Goal: Task Accomplishment & Management: Manage account settings

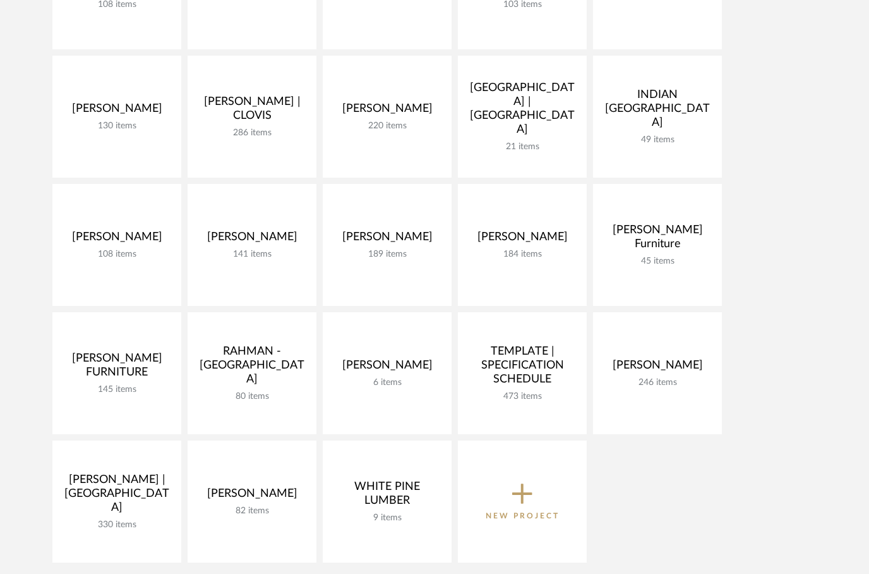
scroll to position [310, 0]
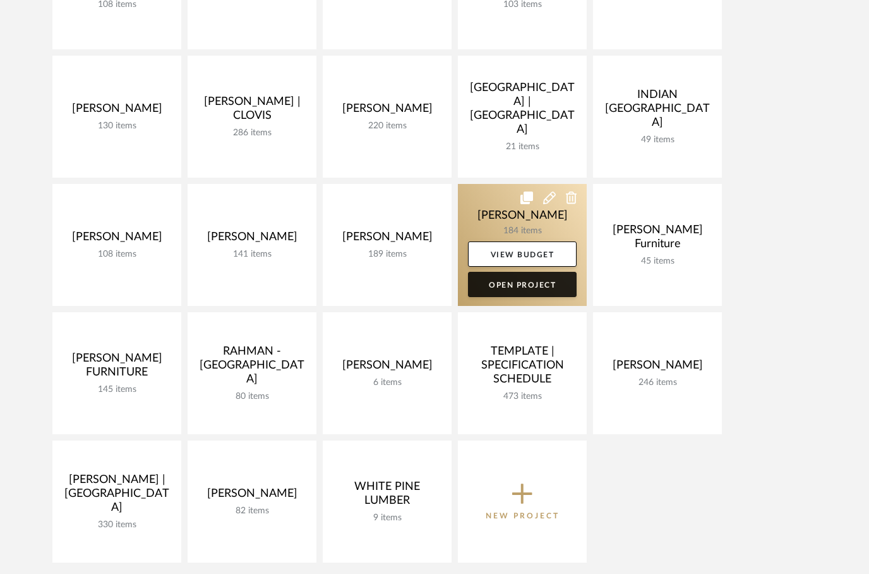
click at [505, 288] on link "Open Project" at bounding box center [522, 284] width 109 height 25
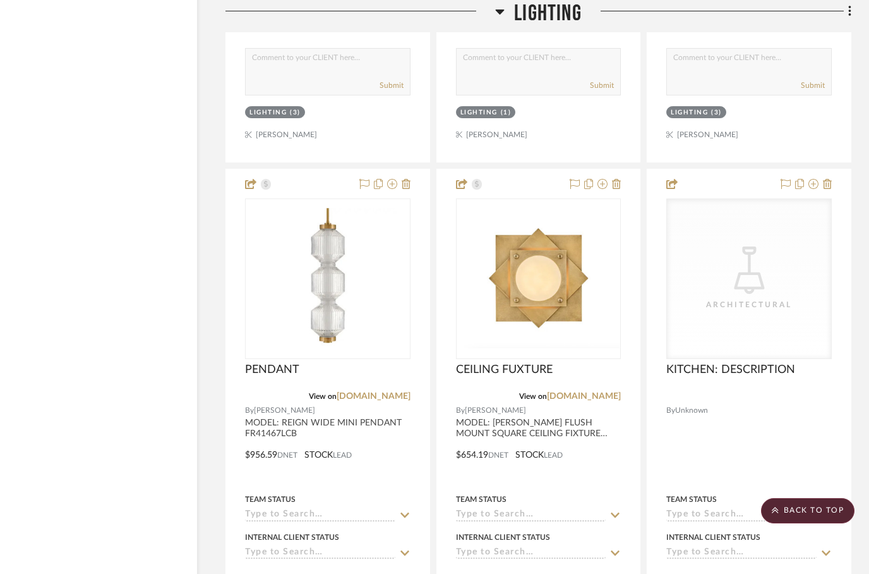
scroll to position [2563, 40]
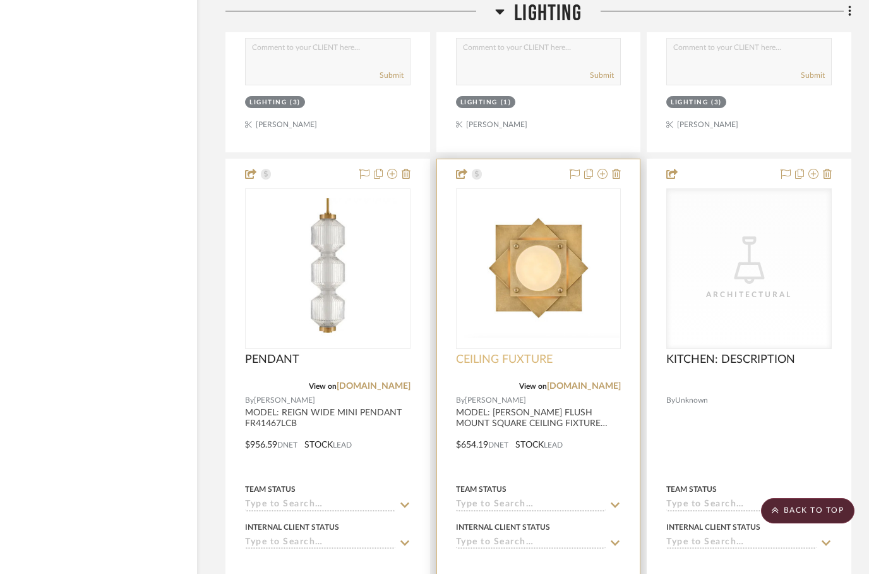
click at [542, 363] on span "CEILING FUXTURE" at bounding box center [504, 359] width 97 height 14
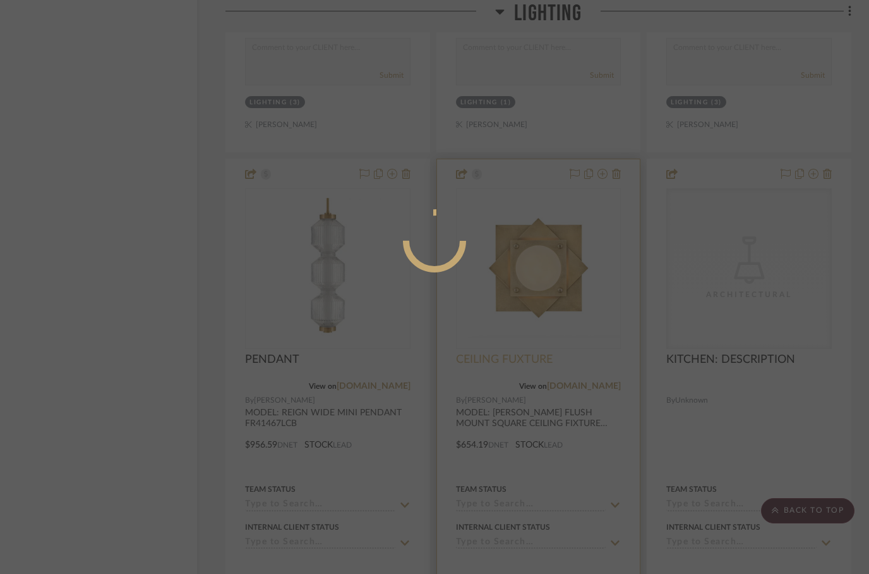
scroll to position [0, 0]
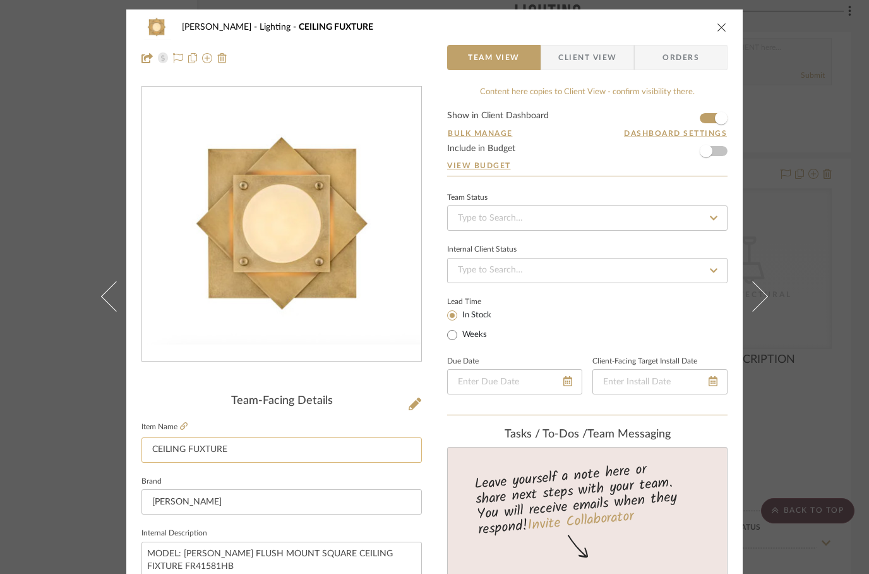
click at [205, 450] on input "CEILING FUXTURE" at bounding box center [282, 449] width 280 height 25
type input "CEILING FIXTURE"
click at [722, 32] on button "close" at bounding box center [721, 26] width 11 height 11
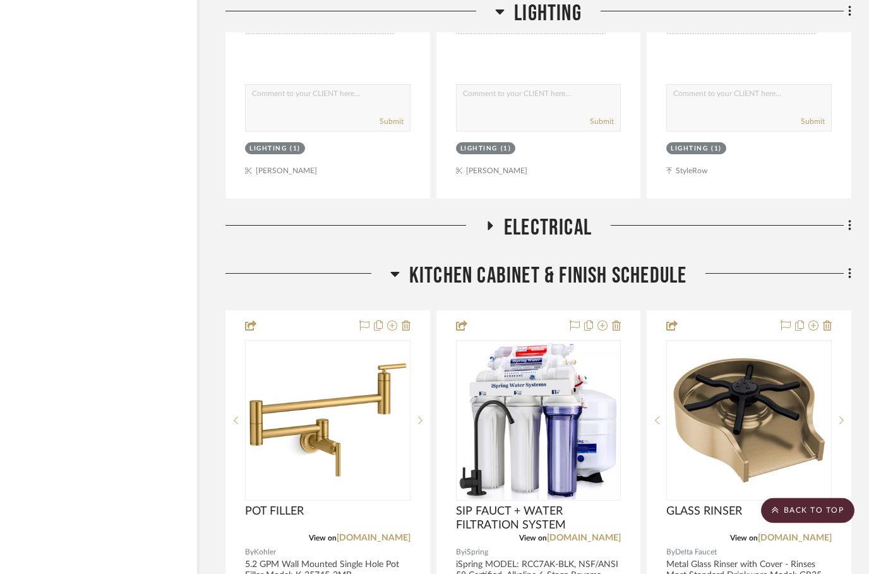
scroll to position [3078, 40]
click at [492, 227] on icon at bounding box center [490, 225] width 5 height 9
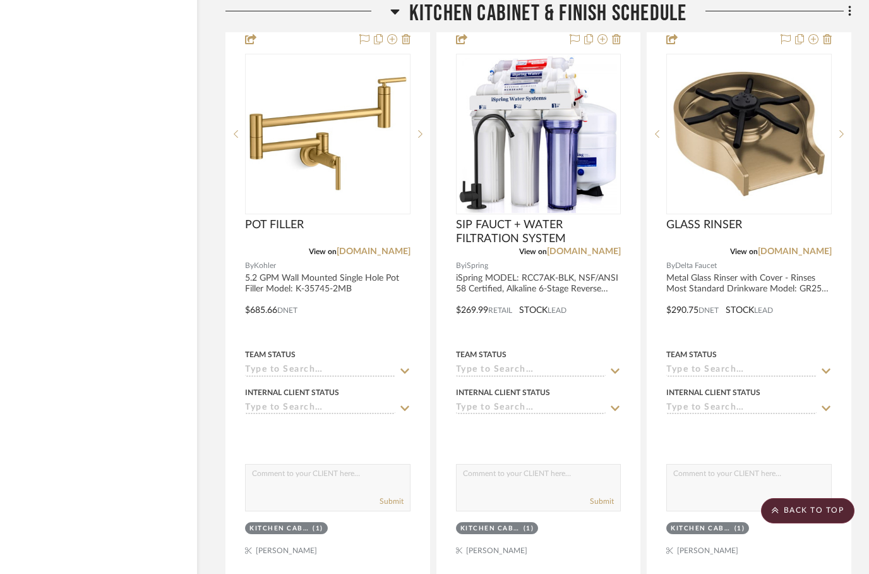
scroll to position [5087, 40]
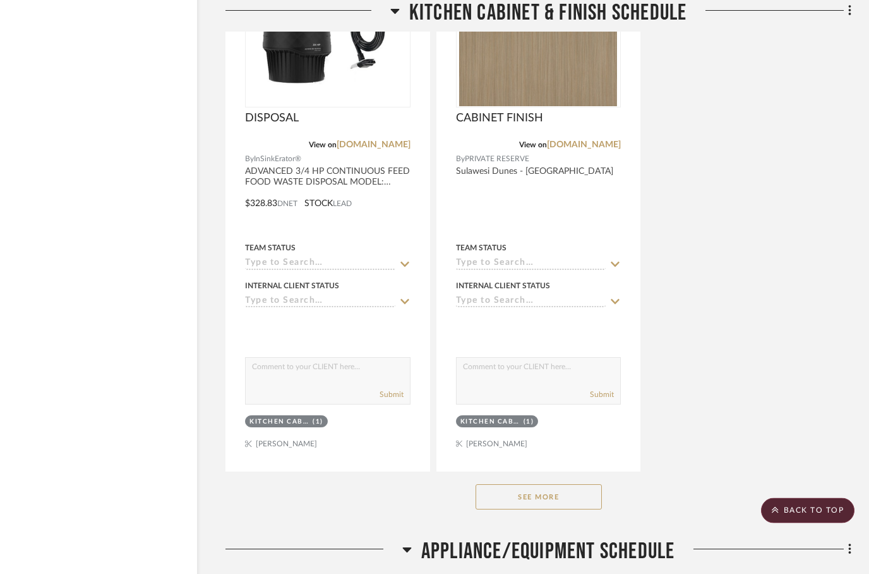
click at [527, 504] on button "See More" at bounding box center [539, 497] width 126 height 25
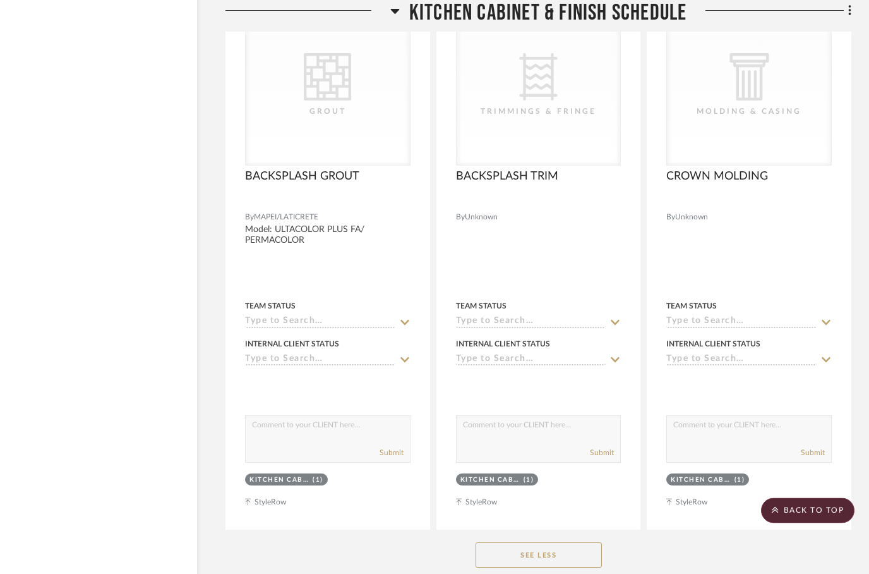
scroll to position [12438, 40]
click at [560, 563] on button "See Less" at bounding box center [539, 554] width 126 height 25
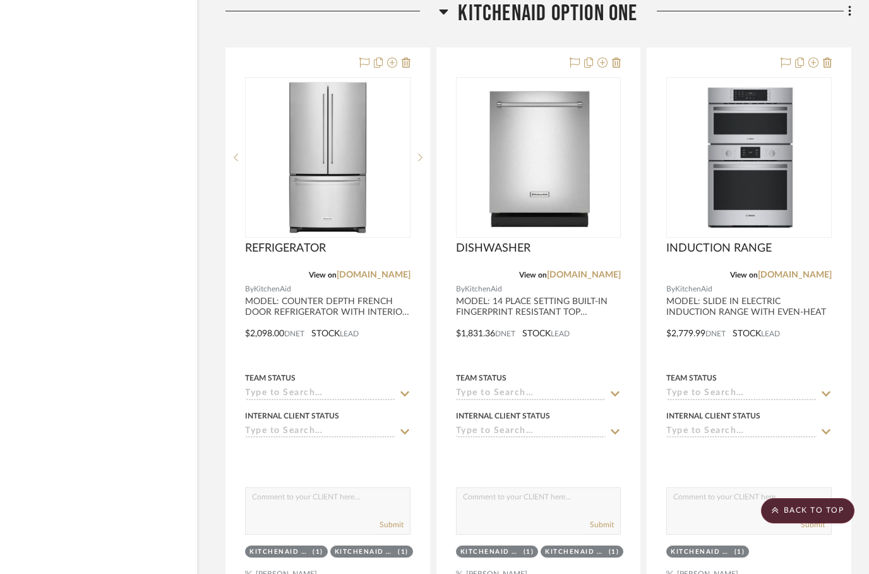
scroll to position [10079, 40]
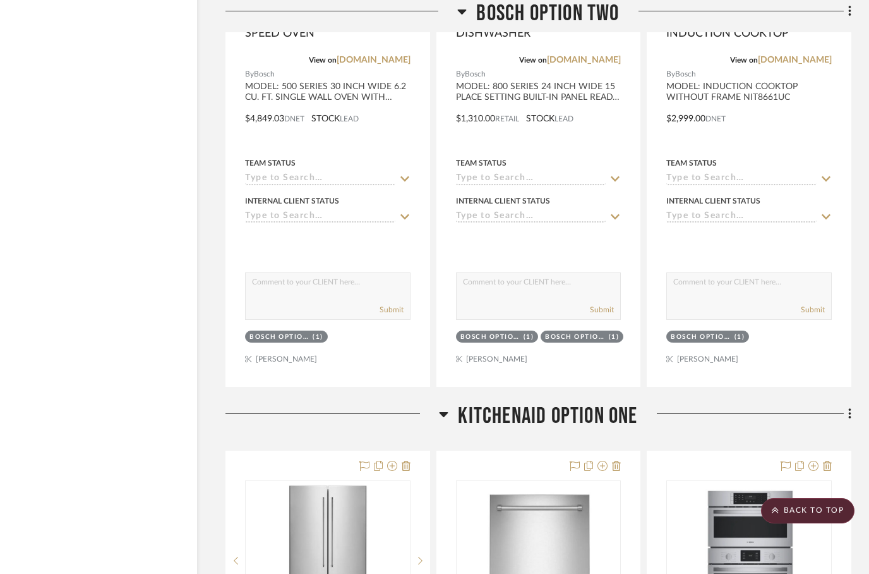
click at [461, 11] on icon at bounding box center [462, 11] width 9 height 5
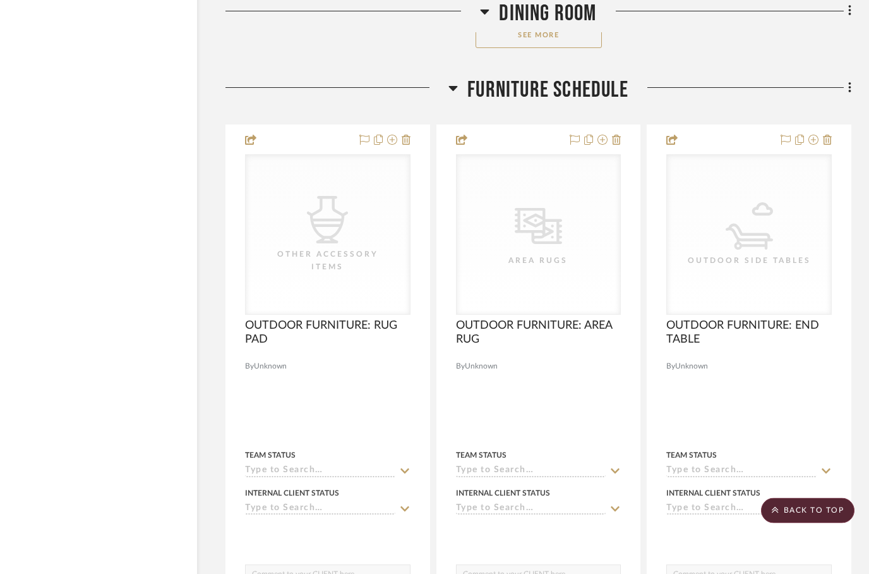
scroll to position [10373, 40]
click at [452, 82] on icon at bounding box center [453, 87] width 9 height 15
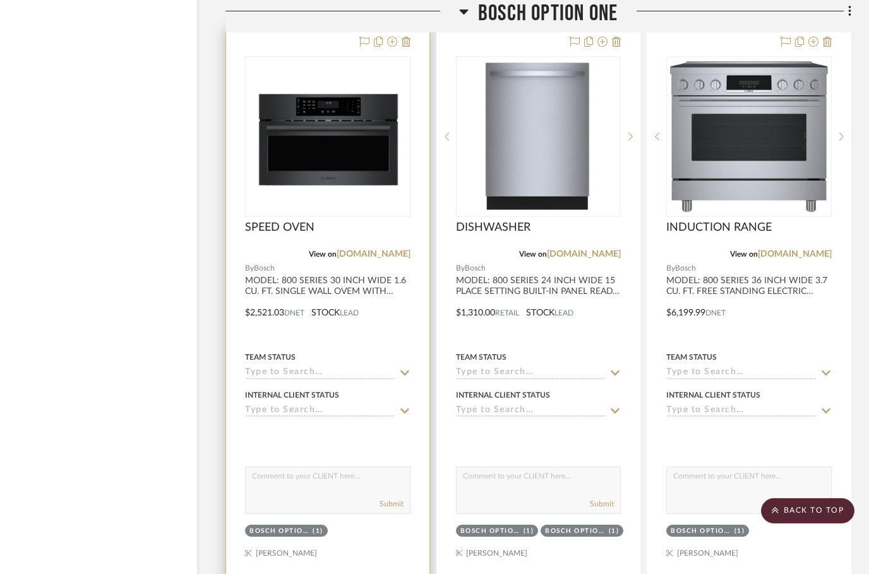
click at [364, 347] on div at bounding box center [327, 303] width 203 height 553
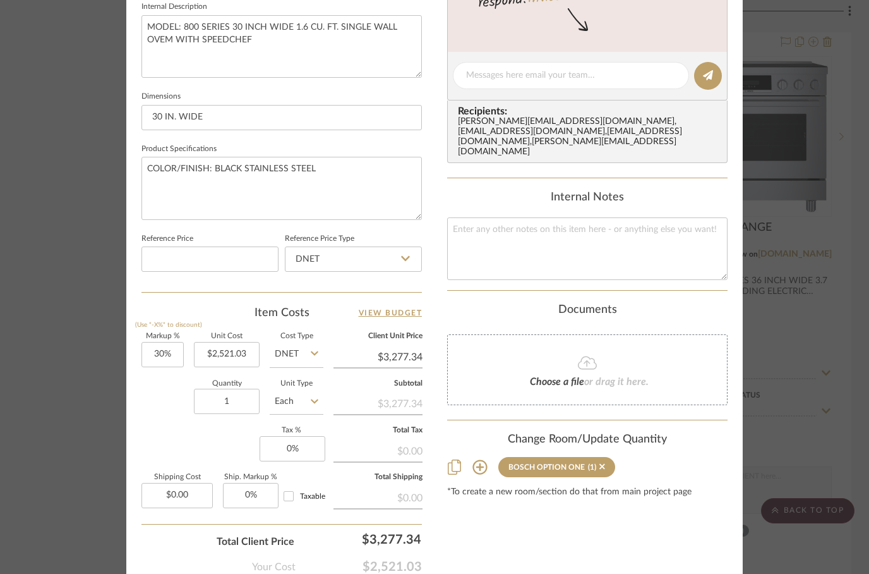
scroll to position [530, 0]
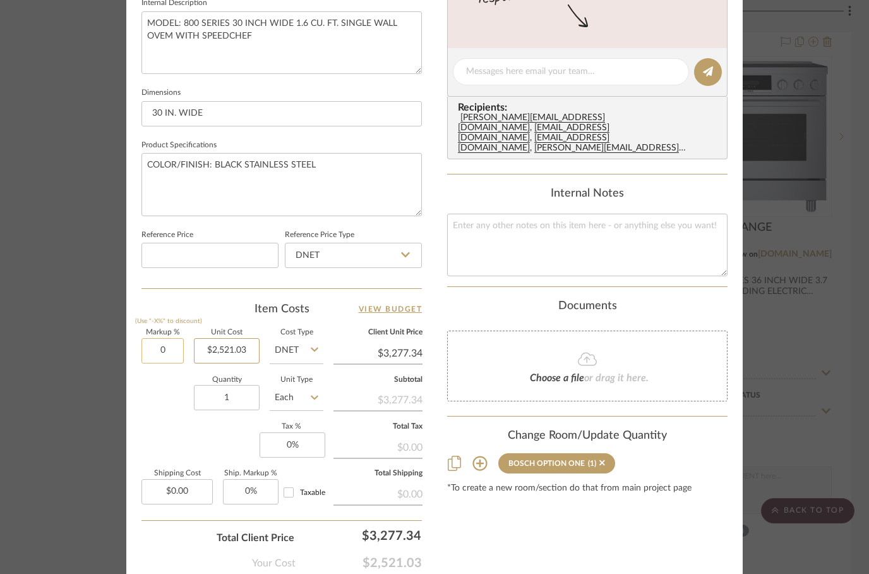
type input "0%"
type input "2521.03"
type input "$2,521.03"
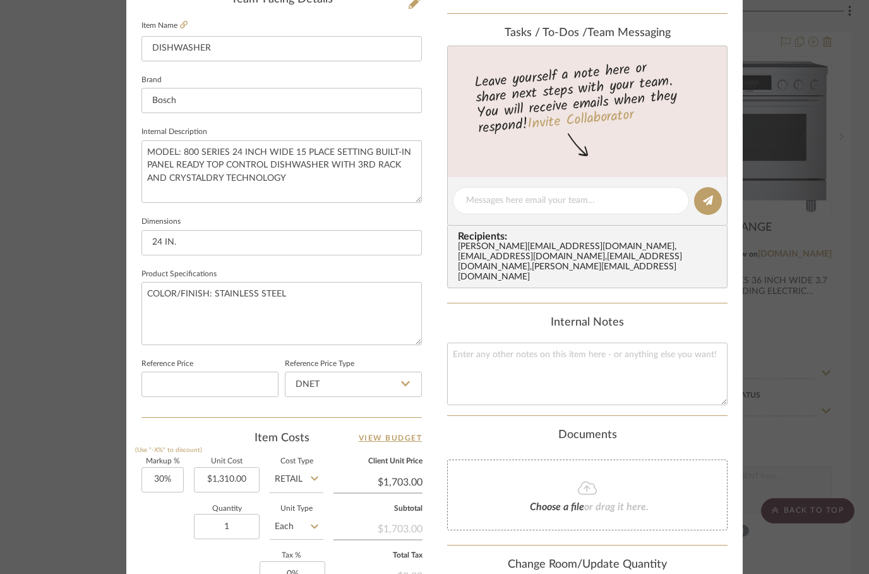
scroll to position [443, 0]
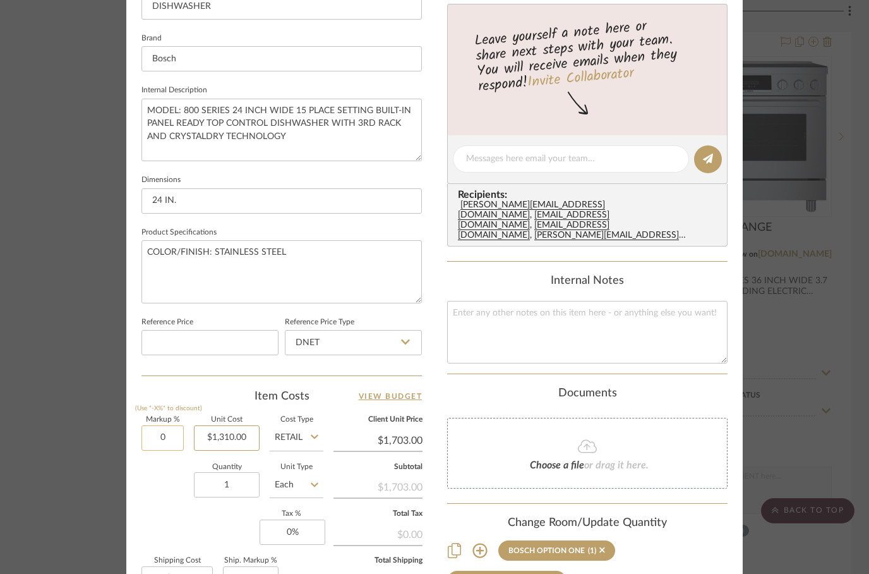
type input "0%"
type input "1310.00"
type input "$1,310.00"
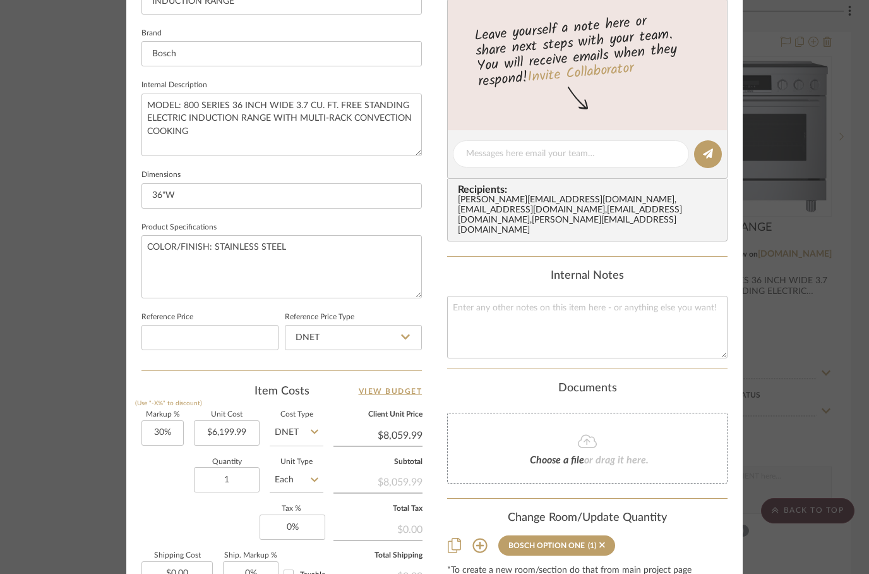
scroll to position [452, 0]
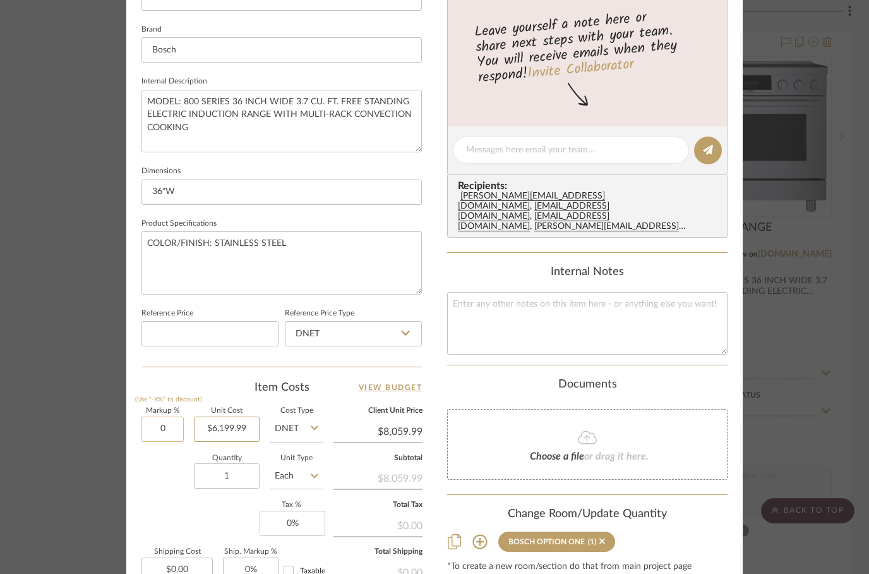
type input "0%"
type input "6199.99"
type input "$6,199.99"
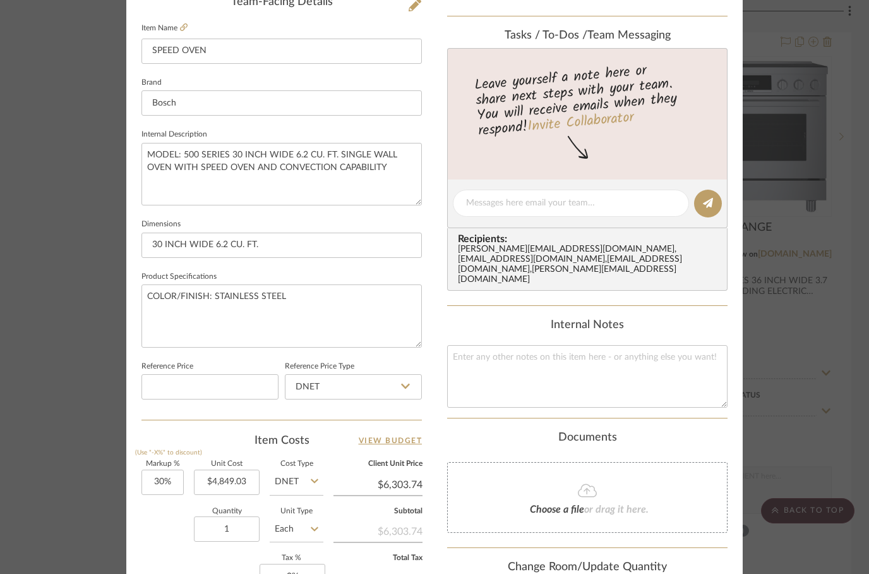
scroll to position [424, 0]
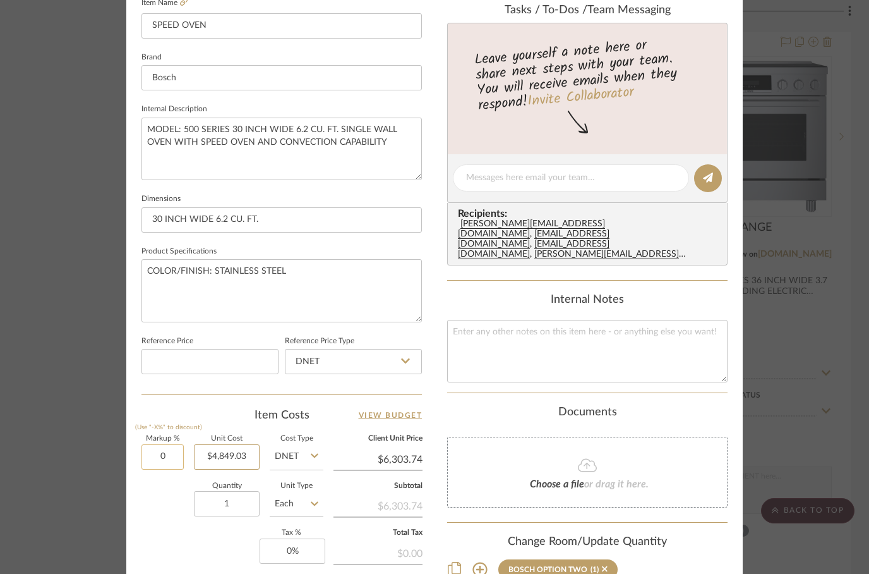
type input "0%"
type input "4849.03"
type input "$4,849.03"
click at [507, 408] on div "Documents Choose a file or drag it here." at bounding box center [587, 457] width 280 height 102
type input "$4,849.03"
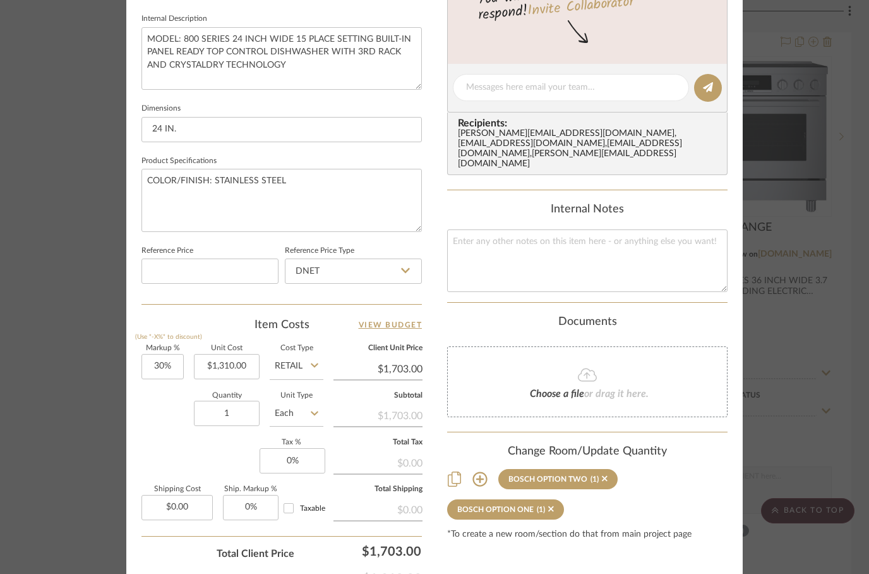
scroll to position [517, 0]
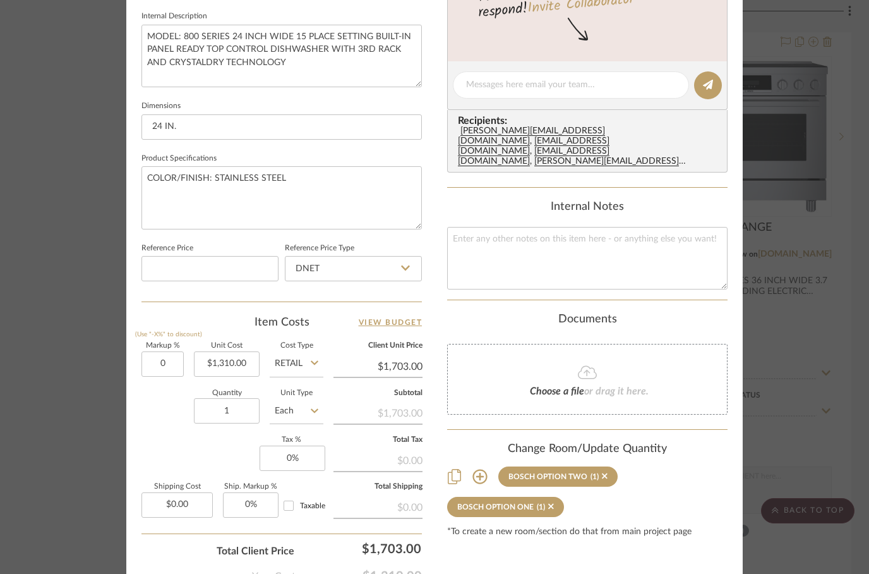
type input "0%"
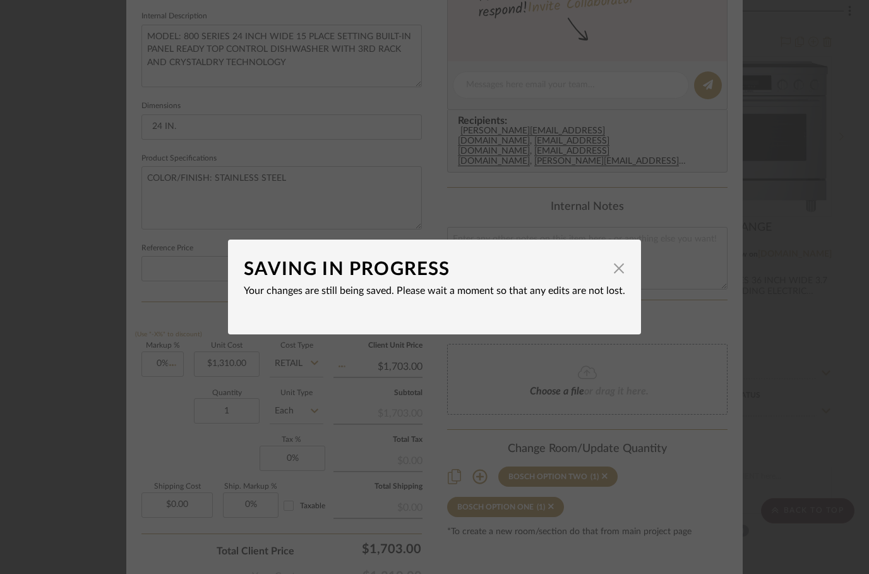
type input "$1,310.00"
click at [512, 364] on div "SAVING IN PROGRESS × Your changes are still being saved. Please wait a moment s…" at bounding box center [434, 287] width 869 height 574
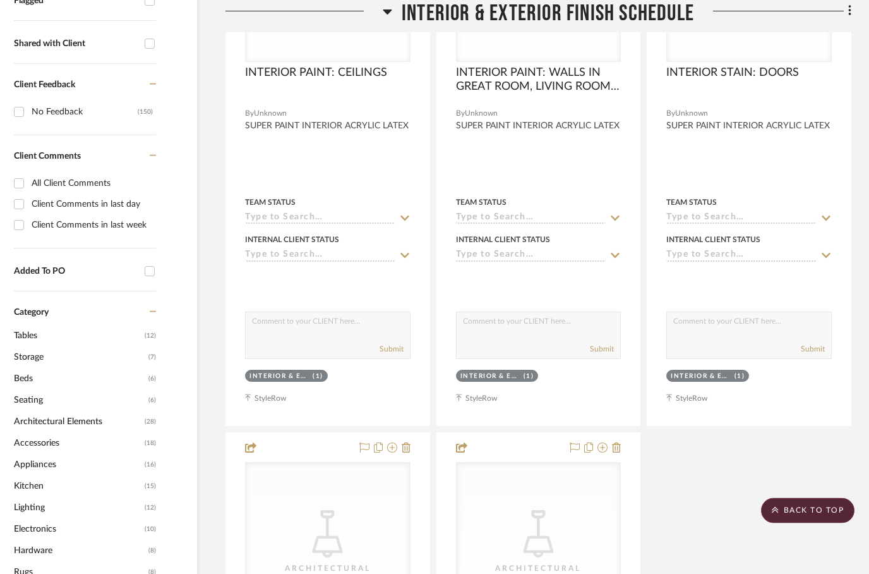
scroll to position [0, 40]
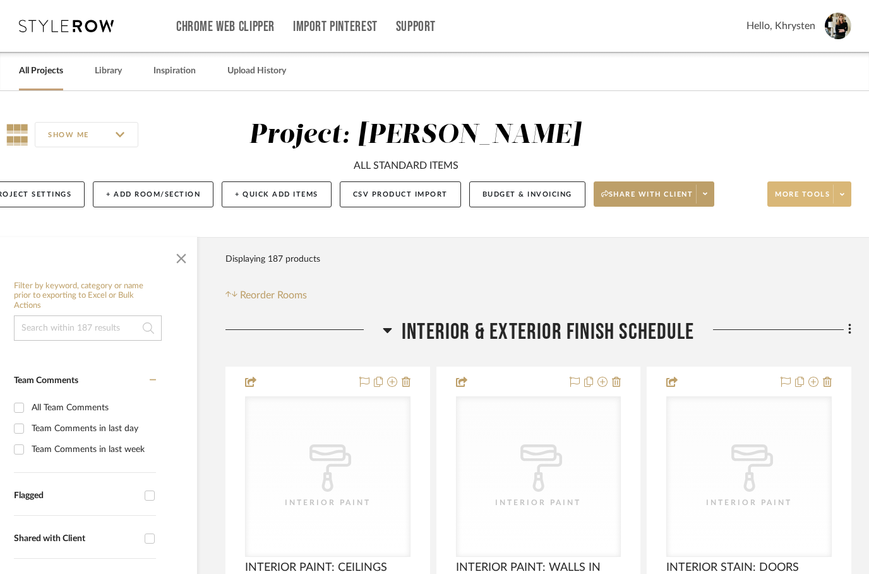
click at [810, 199] on span "More tools" at bounding box center [802, 199] width 55 height 19
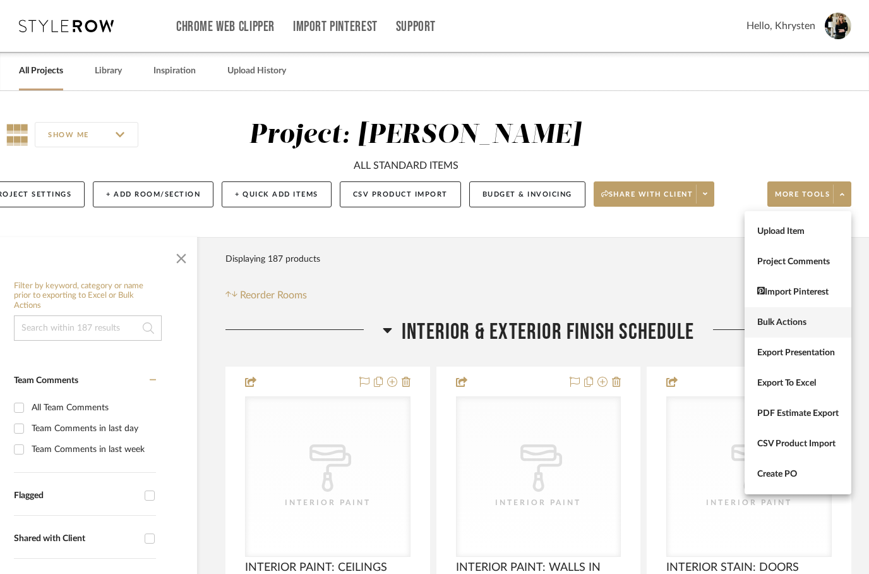
click at [774, 317] on span "Bulk Actions" at bounding box center [797, 322] width 81 height 11
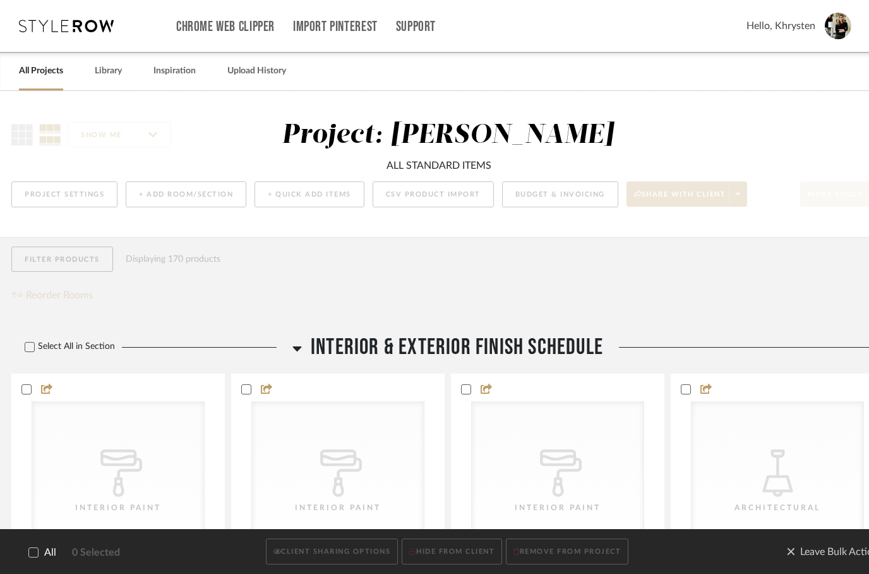
scroll to position [0, 0]
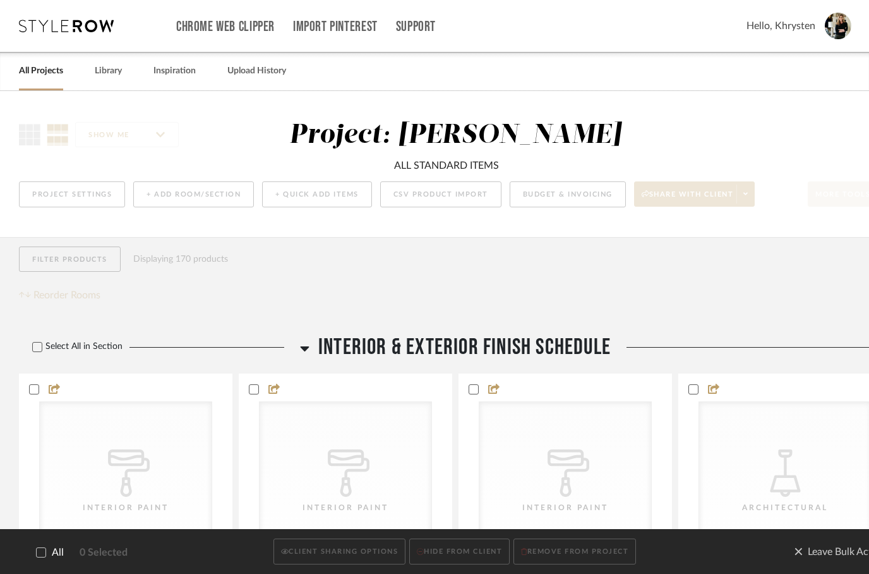
click at [45, 553] on div at bounding box center [41, 552] width 10 height 10
checkbox input "true"
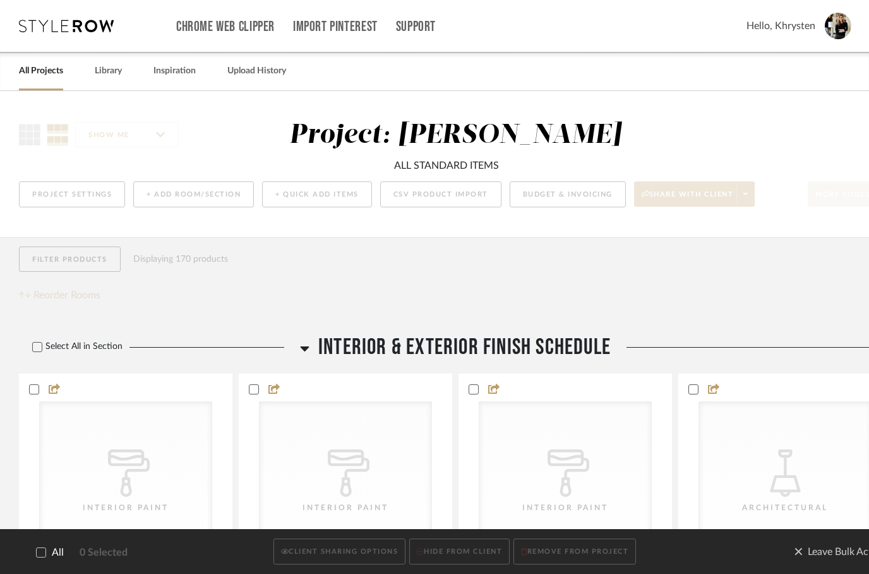
checkbox input "true"
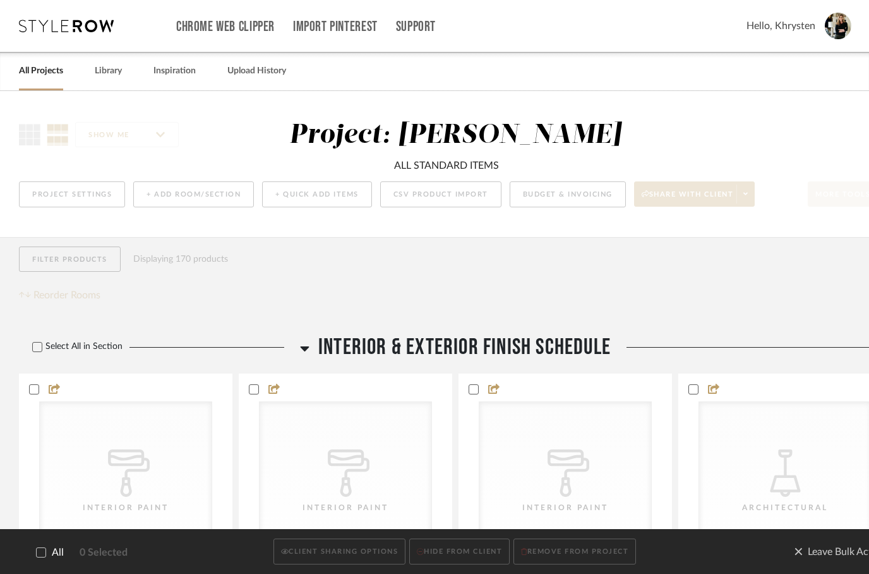
checkbox input "true"
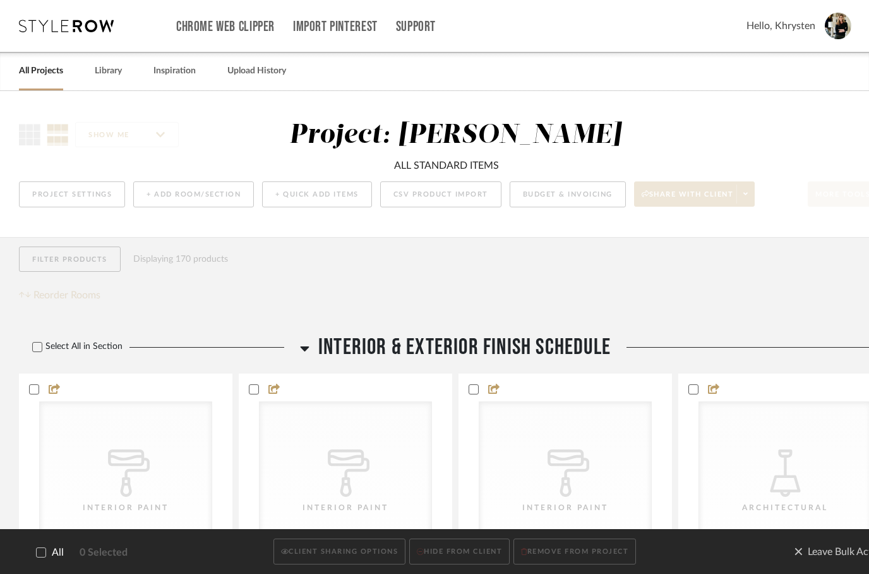
checkbox input "true"
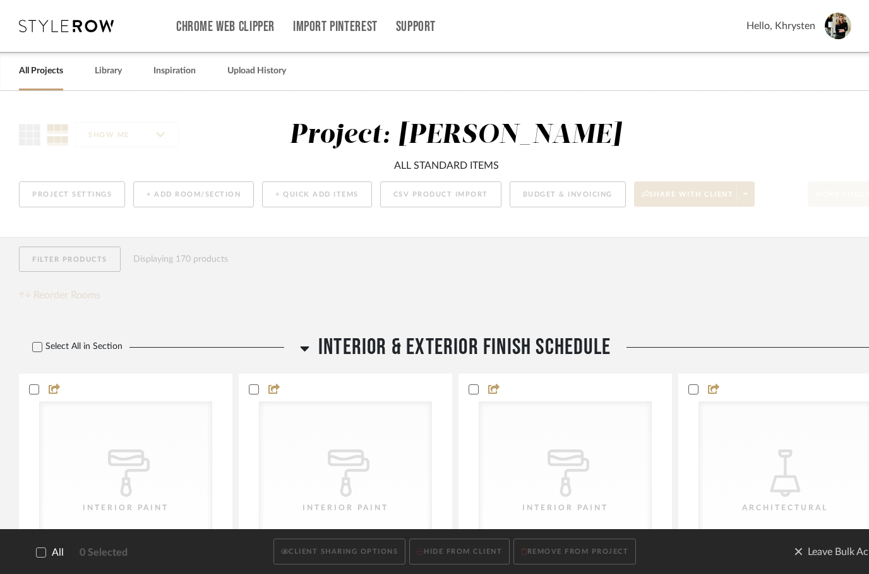
checkbox input "true"
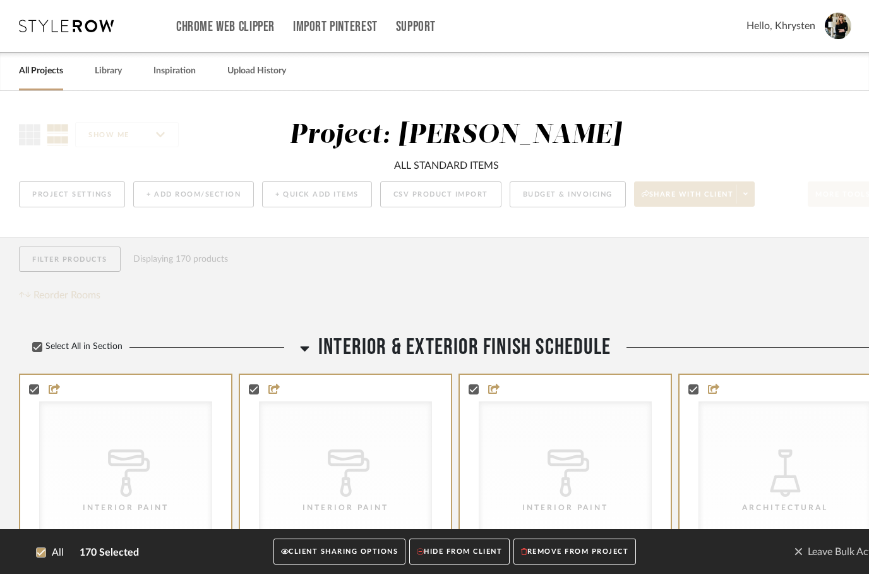
click at [336, 551] on button "CLIENT SHARING OPTIONS" at bounding box center [340, 552] width 132 height 26
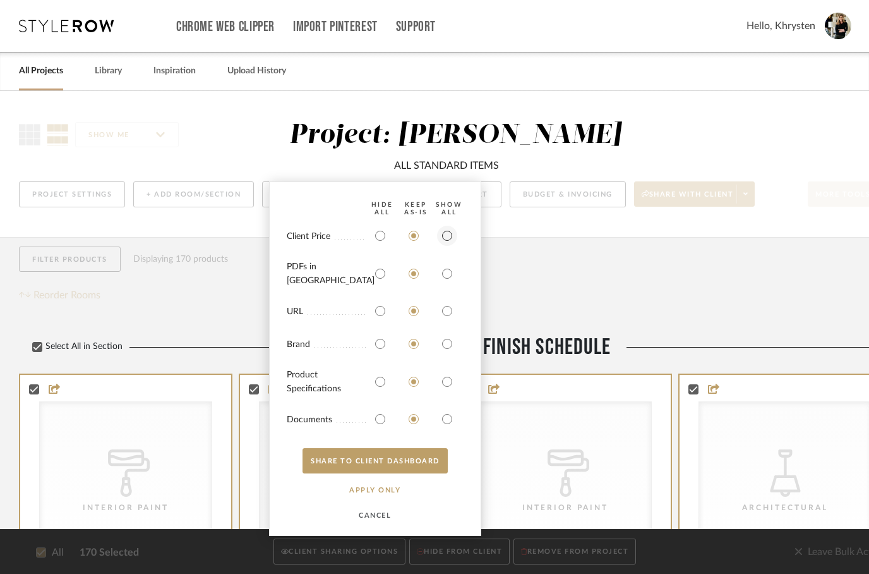
click at [445, 244] on input "radio" at bounding box center [447, 236] width 20 height 20
radio input "true"
click at [442, 273] on input "radio" at bounding box center [447, 273] width 20 height 20
radio input "true"
click at [449, 377] on input "radio" at bounding box center [447, 381] width 20 height 20
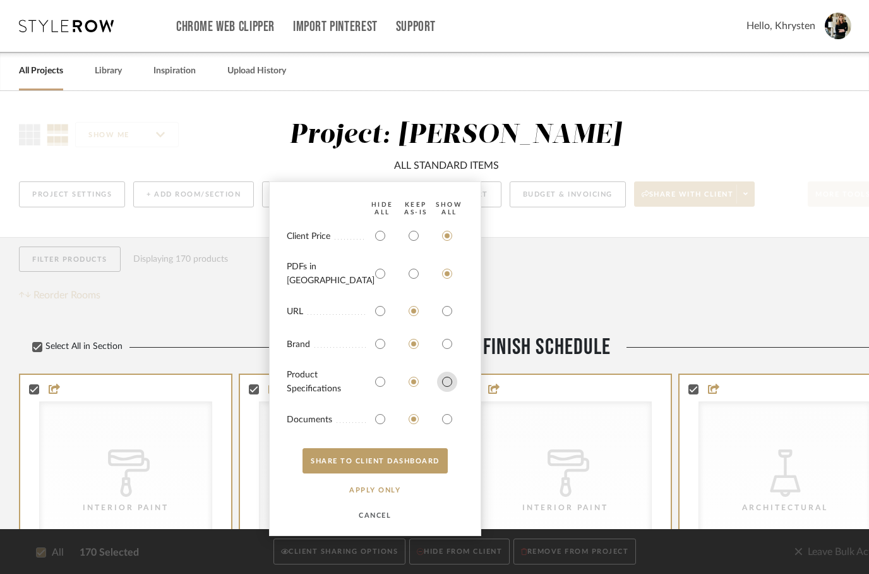
radio input "true"
click at [449, 415] on input "radio" at bounding box center [447, 419] width 20 height 20
radio input "true"
click at [406, 464] on button "SHARE TO CLIENT Dashboard" at bounding box center [375, 460] width 145 height 25
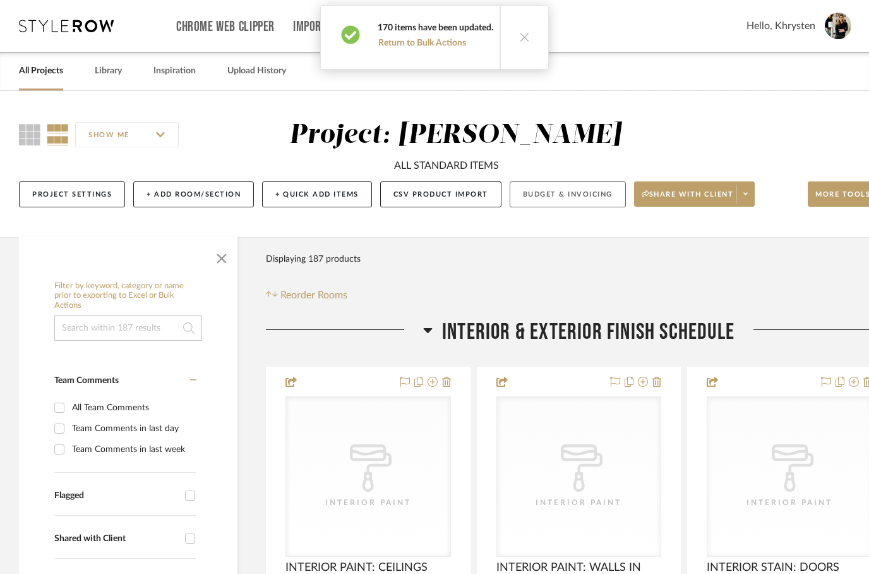
click at [573, 200] on button "Budget & Invoicing" at bounding box center [568, 194] width 116 height 26
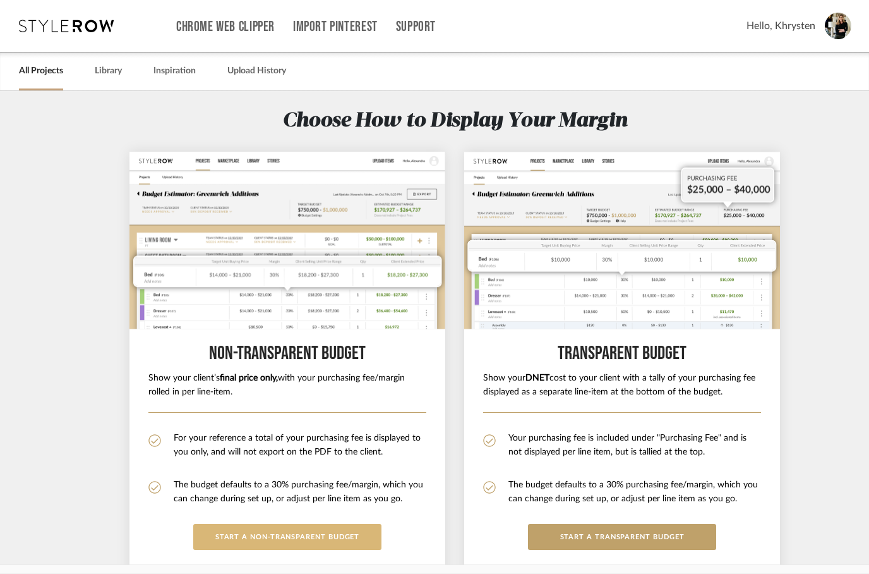
click at [316, 541] on button "START A Non-Transparent BUDGET" at bounding box center [287, 537] width 188 height 26
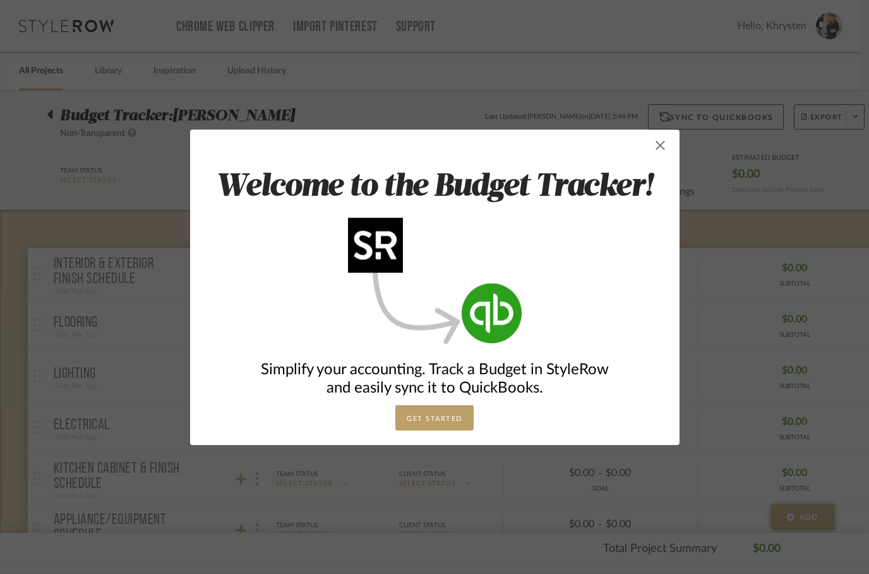
click at [665, 143] on span "button" at bounding box center [660, 145] width 25 height 25
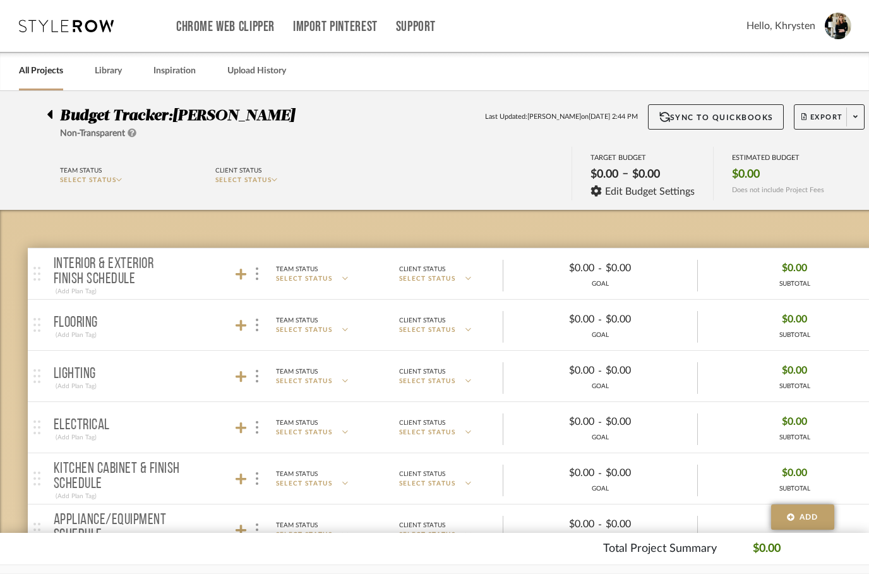
click at [76, 522] on p "Appliance/Equipment Schedule" at bounding box center [118, 527] width 128 height 30
click at [241, 524] on icon at bounding box center [241, 530] width 11 height 13
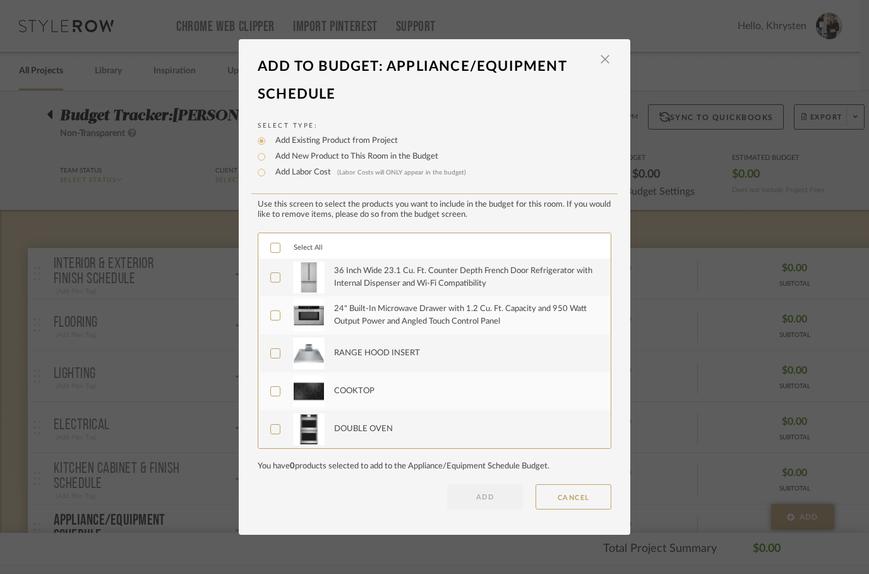
click at [274, 248] on icon at bounding box center [275, 247] width 9 height 9
checkbox input "true"
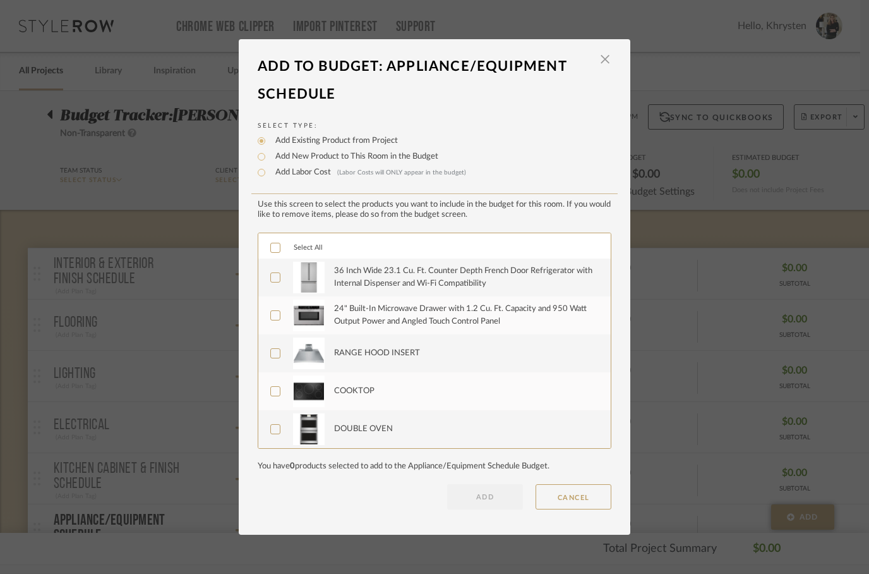
checkbox input "true"
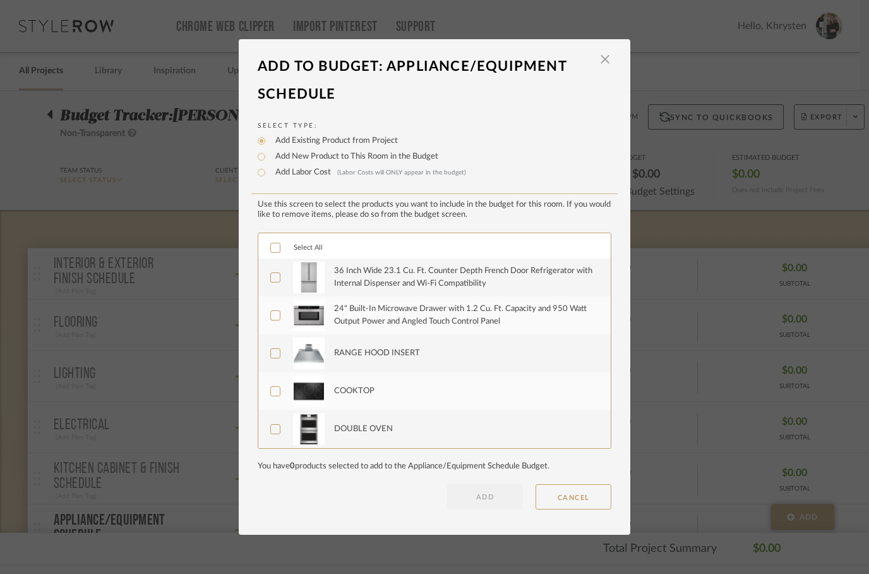
checkbox input "true"
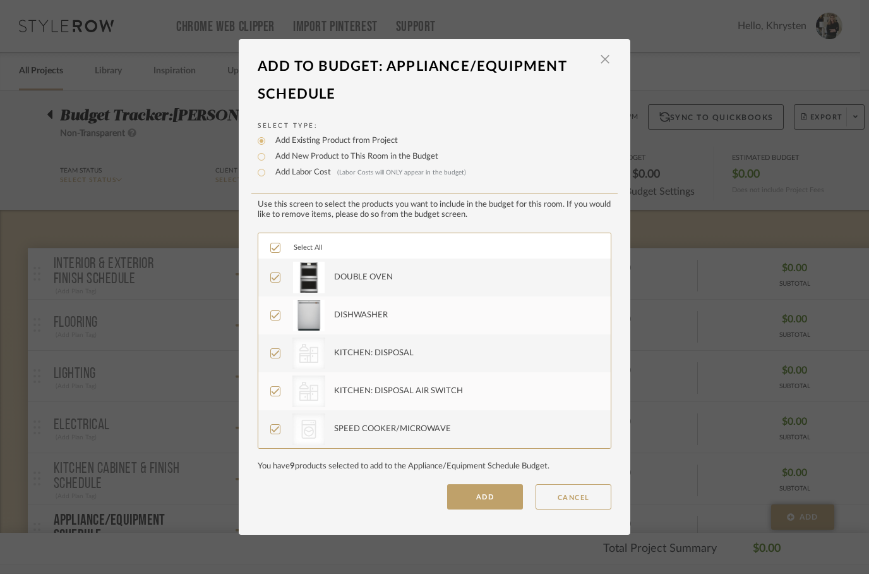
scroll to position [152, 0]
click at [275, 430] on icon at bounding box center [276, 429] width 8 height 6
checkbox input "false"
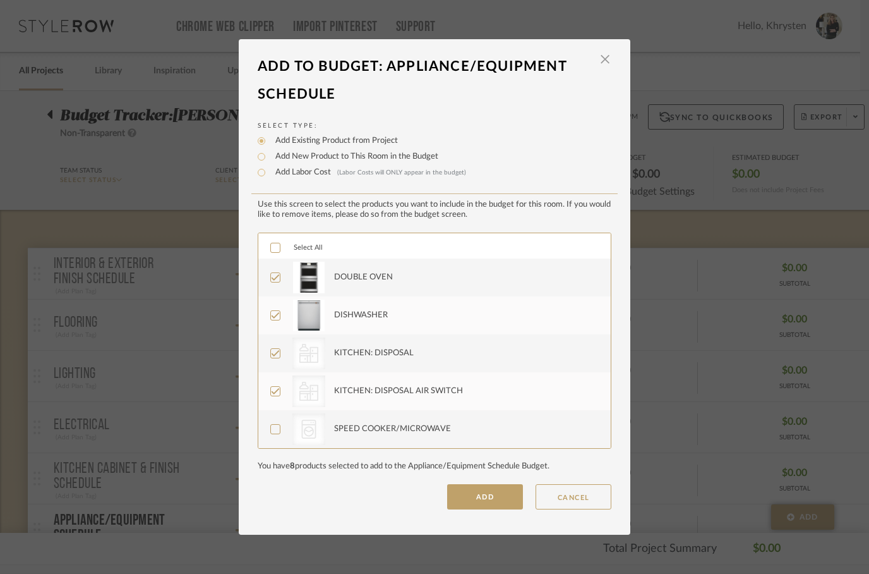
click at [277, 390] on icon at bounding box center [275, 391] width 9 height 9
checkbox input "false"
click at [286, 351] on label "CategoryIconKitchen KITCHEN: DISPOSAL" at bounding box center [433, 353] width 326 height 32
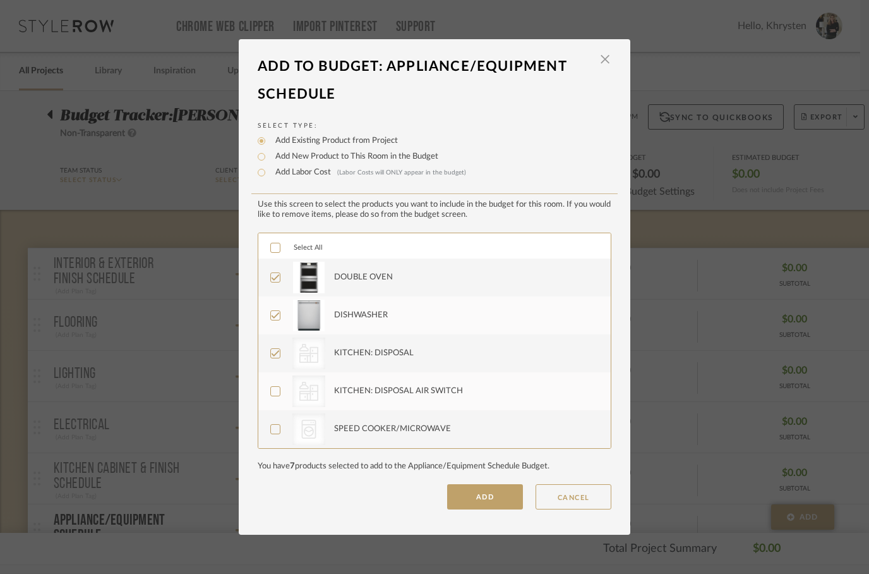
checkbox input "false"
click at [479, 492] on button "ADD" at bounding box center [485, 496] width 76 height 25
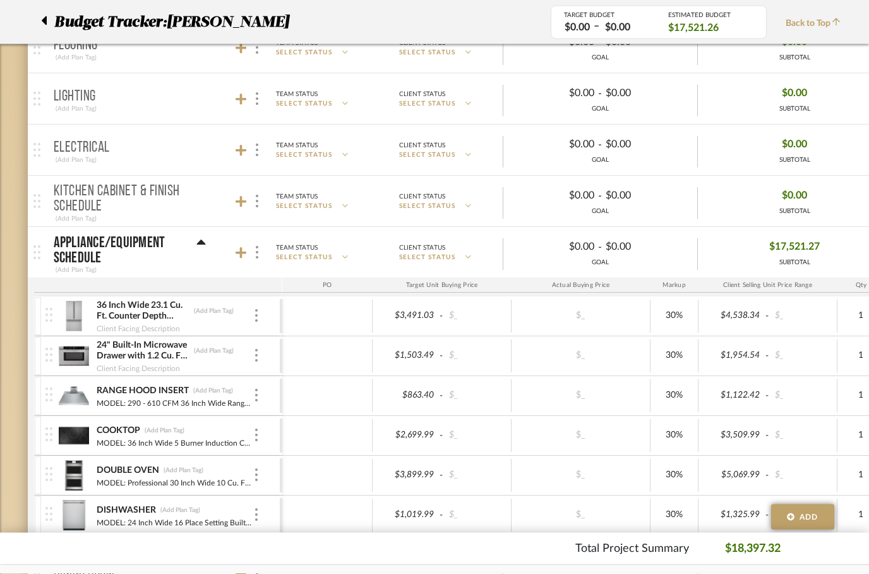
scroll to position [277, 0]
click at [678, 323] on div "30%" at bounding box center [674, 315] width 40 height 18
type input "0"
click at [678, 296] on html "Chrome Web Clipper Import Pinterest Support All Projects Library Inspiration Up…" at bounding box center [434, 10] width 869 height 574
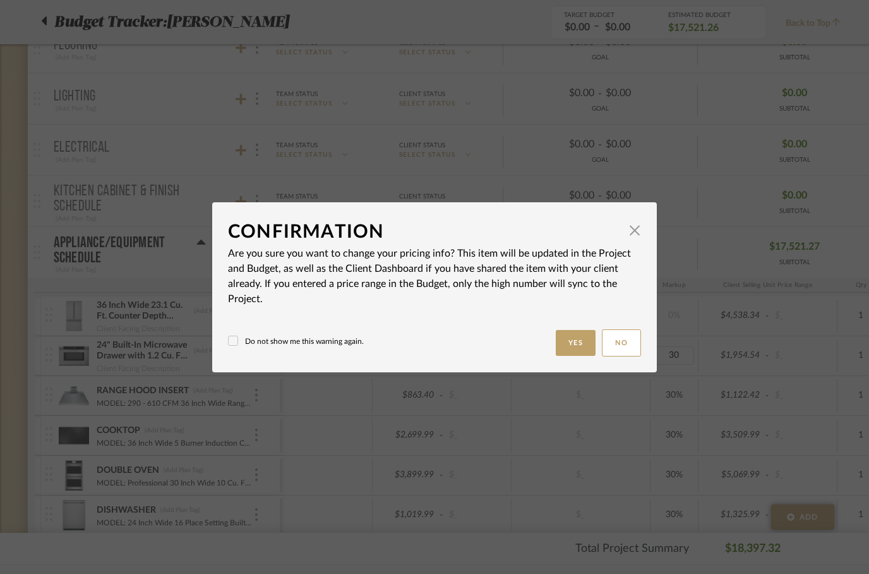
scroll to position [0, 0]
click at [241, 335] on label "Do not show me this warning again." at bounding box center [296, 340] width 136 height 11
checkbox input "true"
click at [574, 350] on button "Yes" at bounding box center [576, 343] width 40 height 26
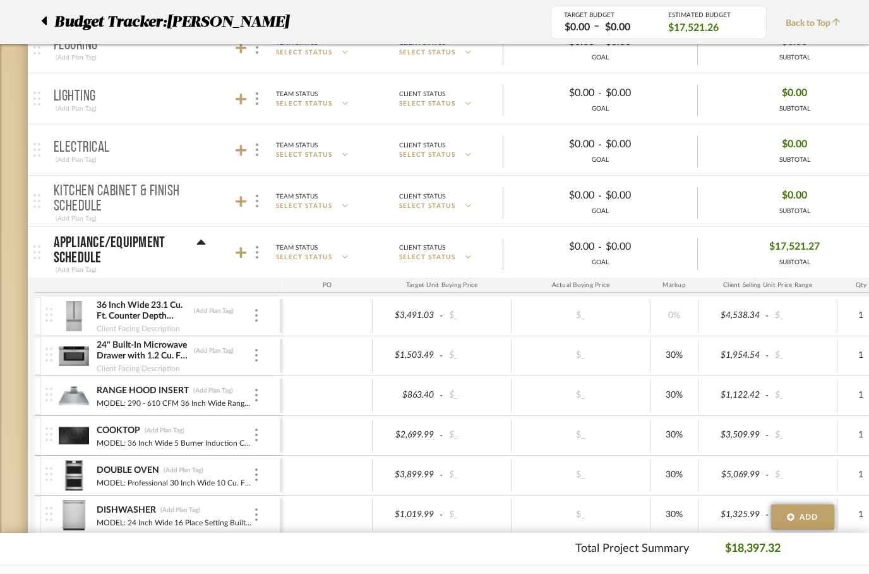
scroll to position [277, 0]
click at [673, 354] on div "30%" at bounding box center [674, 355] width 40 height 18
type input "0"
click at [671, 402] on div "30%" at bounding box center [674, 395] width 40 height 18
type input "0"
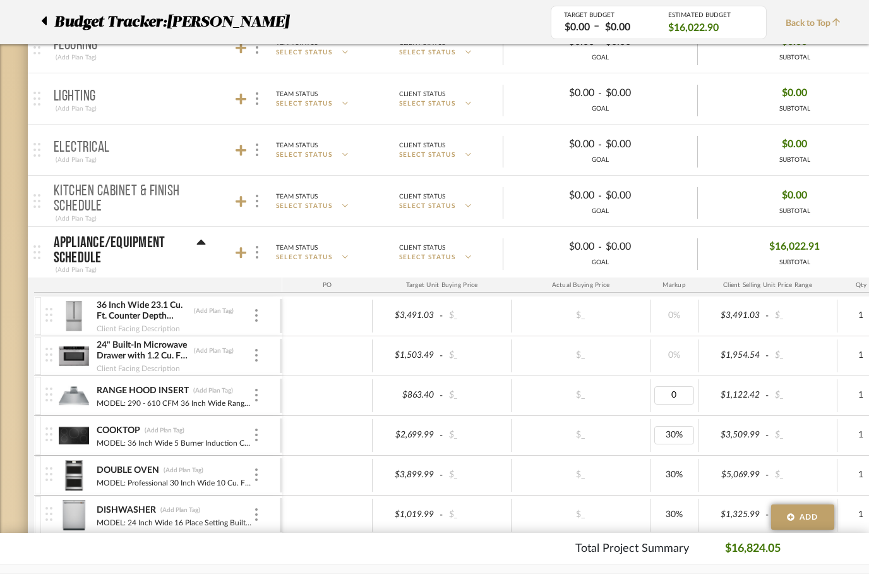
click at [666, 432] on div "30%" at bounding box center [674, 435] width 40 height 18
type input "0"
click at [674, 474] on div "30%" at bounding box center [674, 475] width 40 height 18
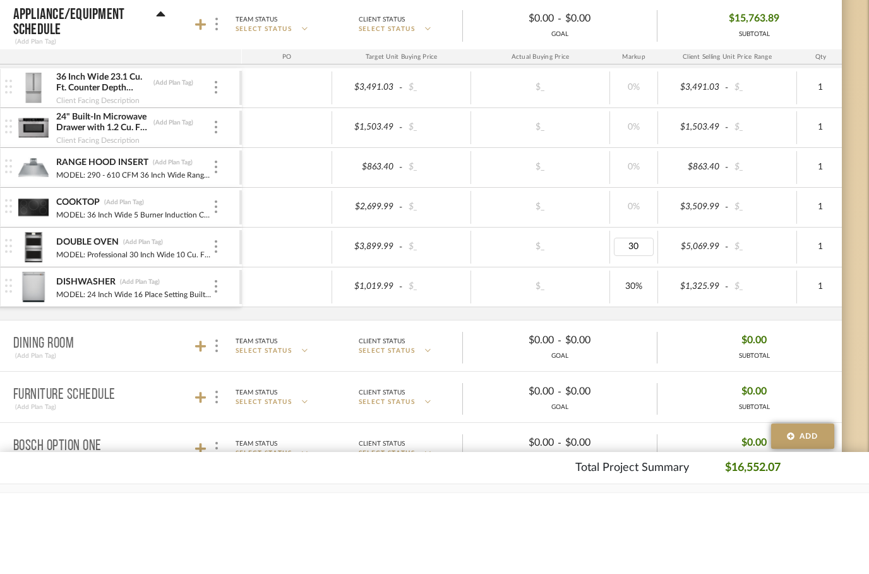
type input "0"
click at [634, 358] on div "30%" at bounding box center [634, 367] width 40 height 18
type input "0"
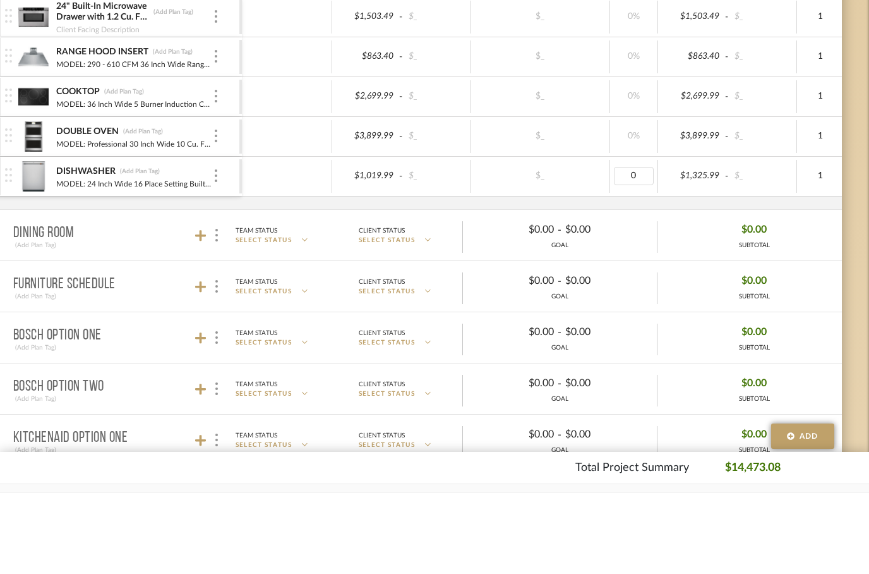
scroll to position [539, 40]
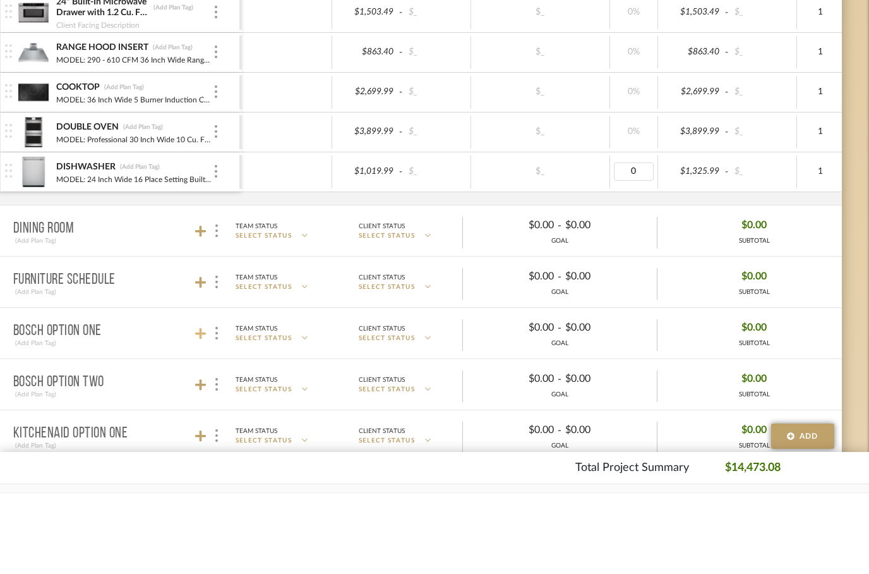
click at [196, 408] on icon at bounding box center [200, 414] width 11 height 13
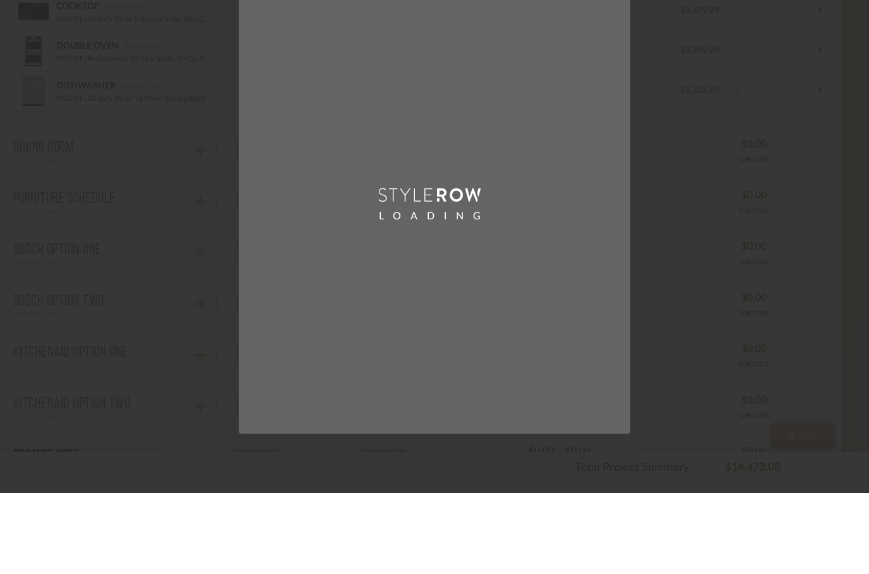
scroll to position [0, 0]
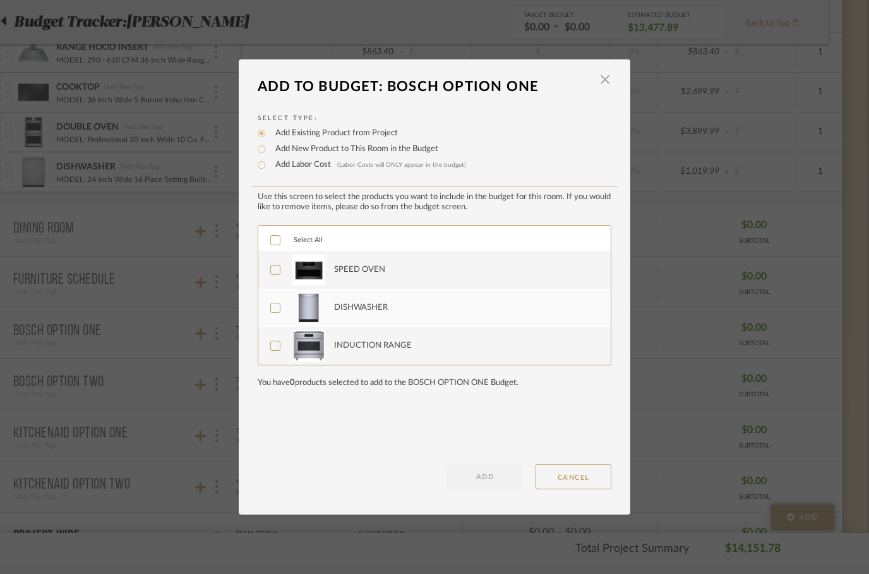
click at [279, 239] on icon at bounding box center [275, 240] width 9 height 9
checkbox input "true"
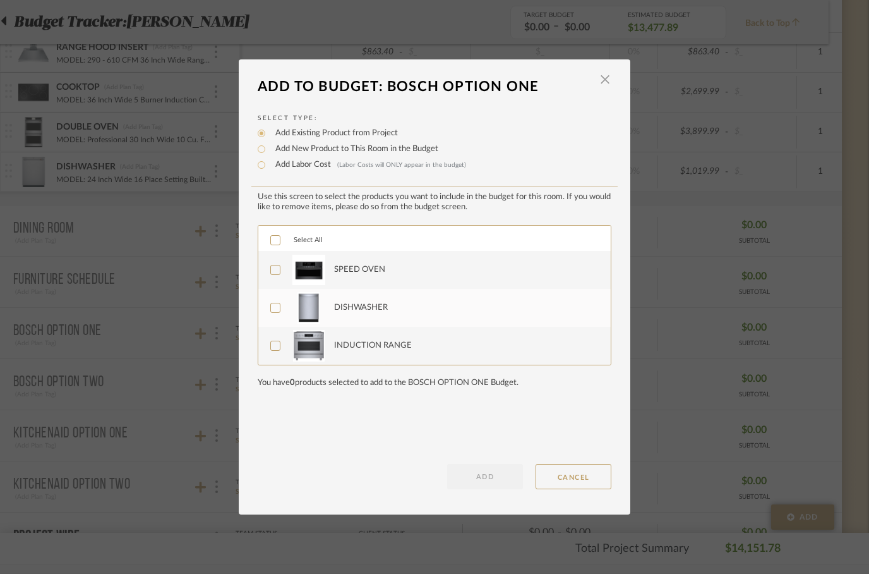
checkbox input "true"
click at [476, 471] on button "ADD" at bounding box center [485, 476] width 76 height 25
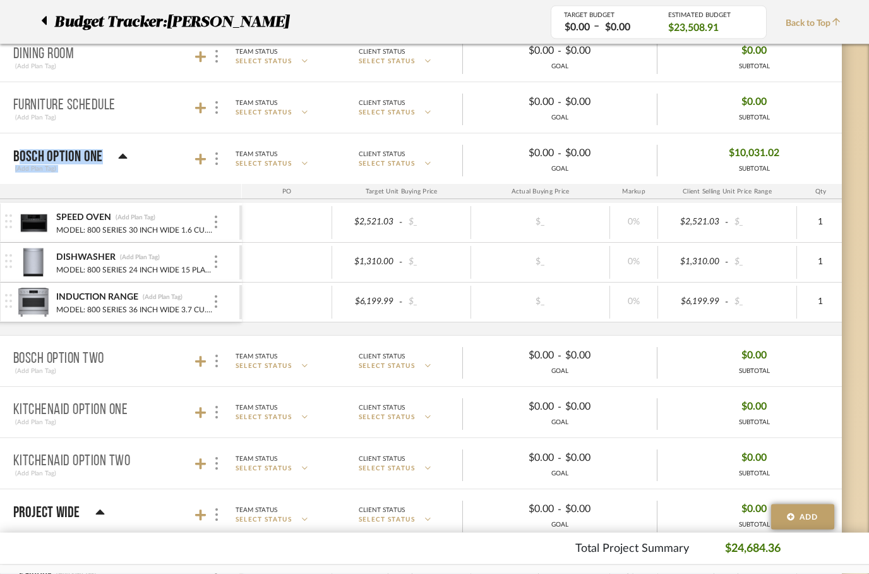
scroll to position [792, 40]
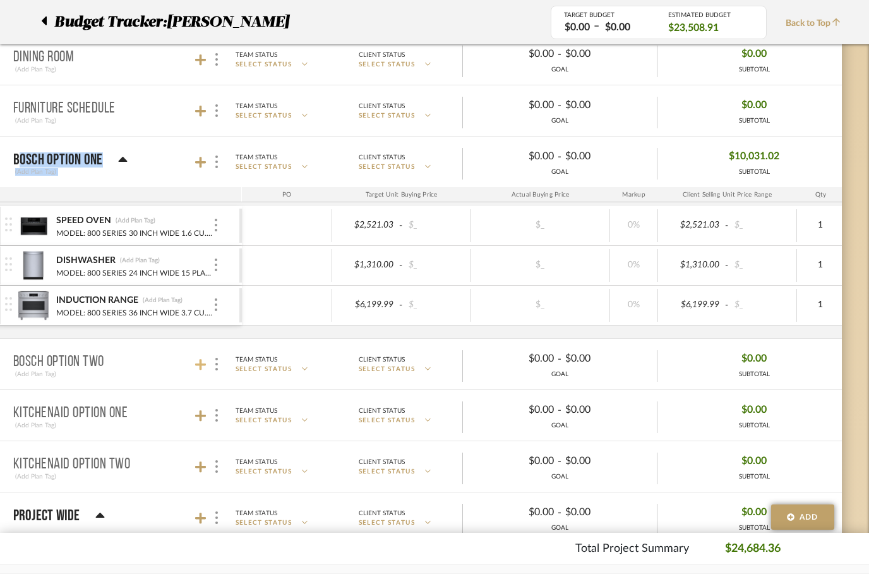
click at [200, 361] on icon at bounding box center [200, 364] width 11 height 11
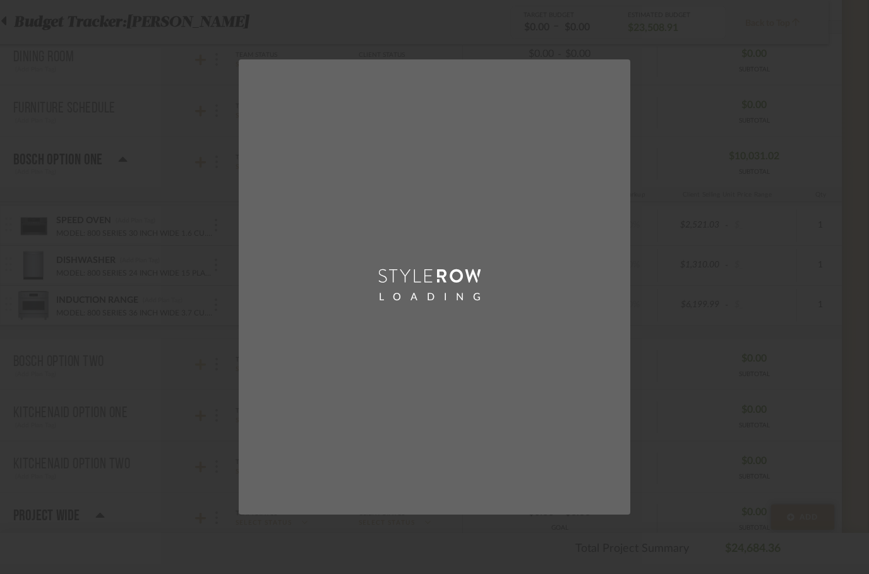
scroll to position [0, 0]
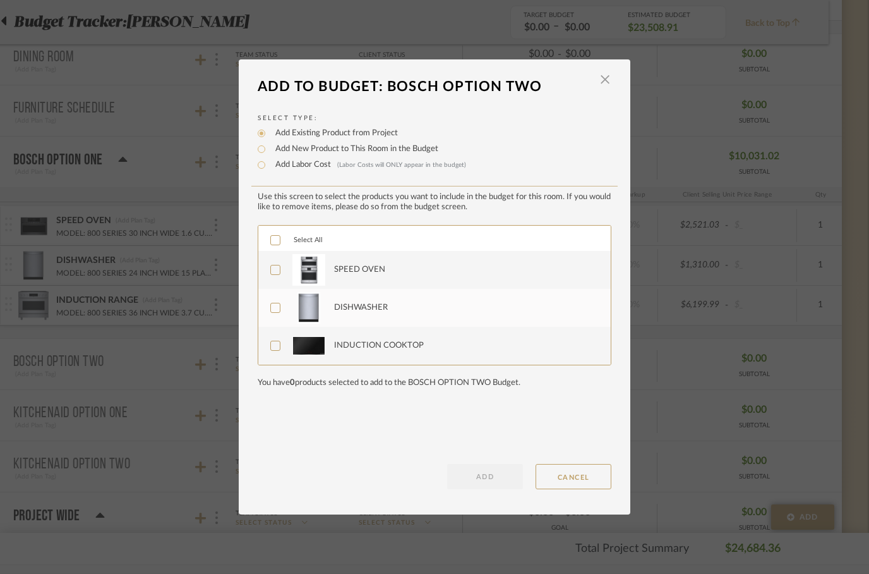
click at [279, 237] on div at bounding box center [275, 240] width 10 height 10
checkbox input "true"
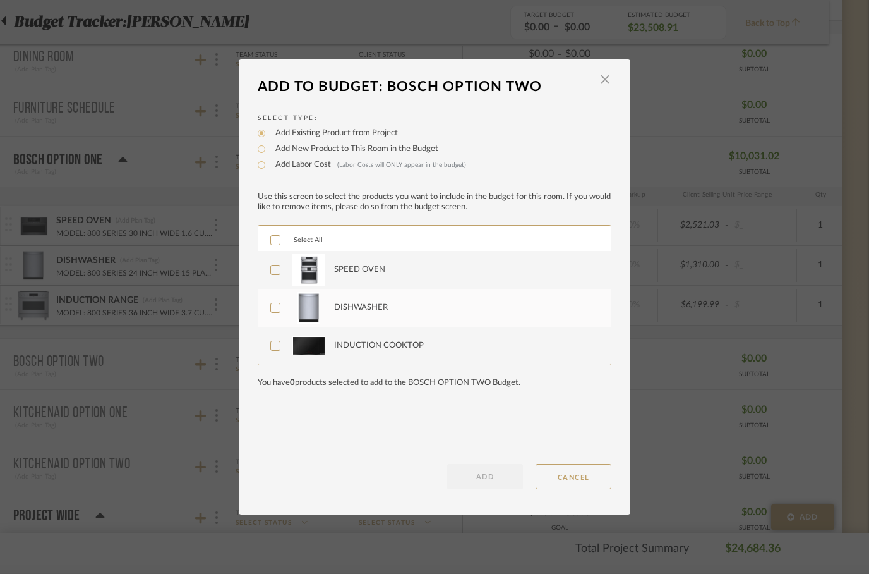
checkbox input "true"
click at [484, 483] on button "ADD" at bounding box center [485, 476] width 76 height 25
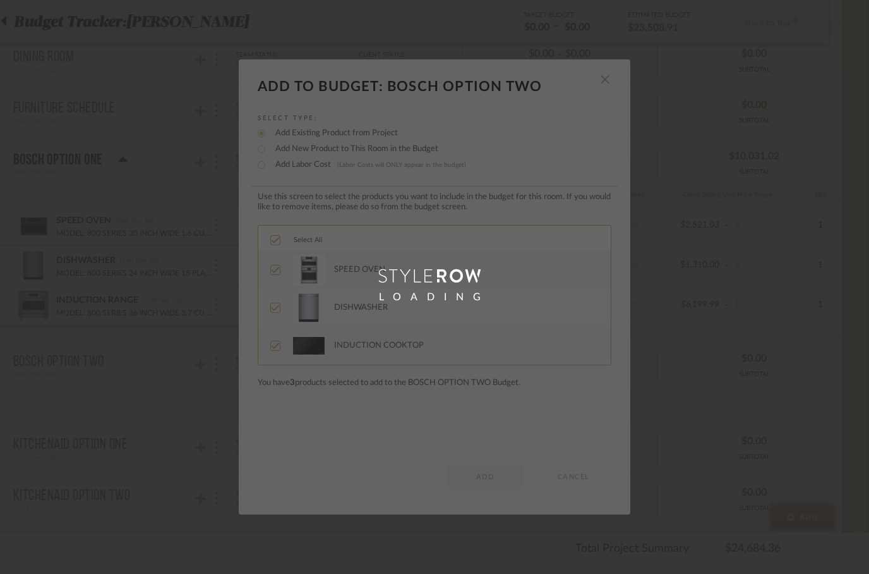
scroll to position [792, 40]
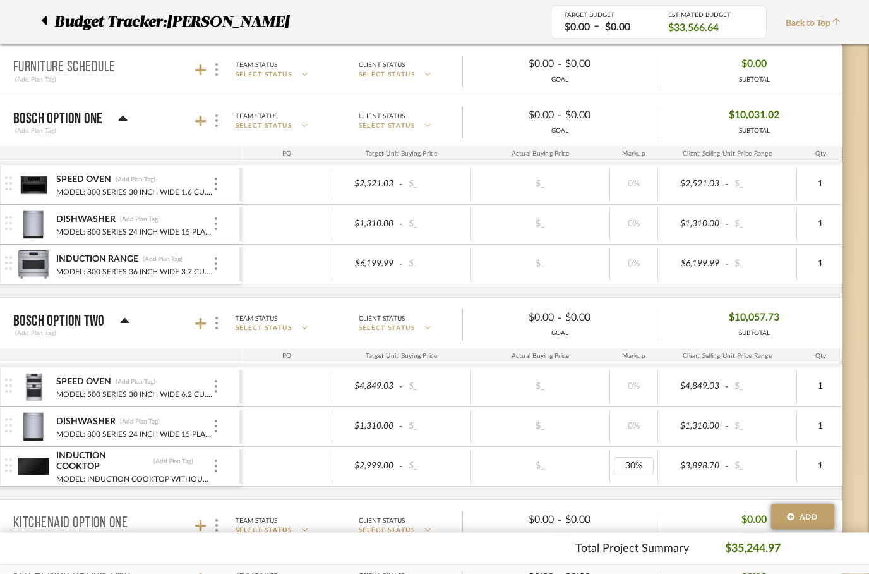
click at [632, 467] on div "30%" at bounding box center [634, 466] width 40 height 18
type input "0"
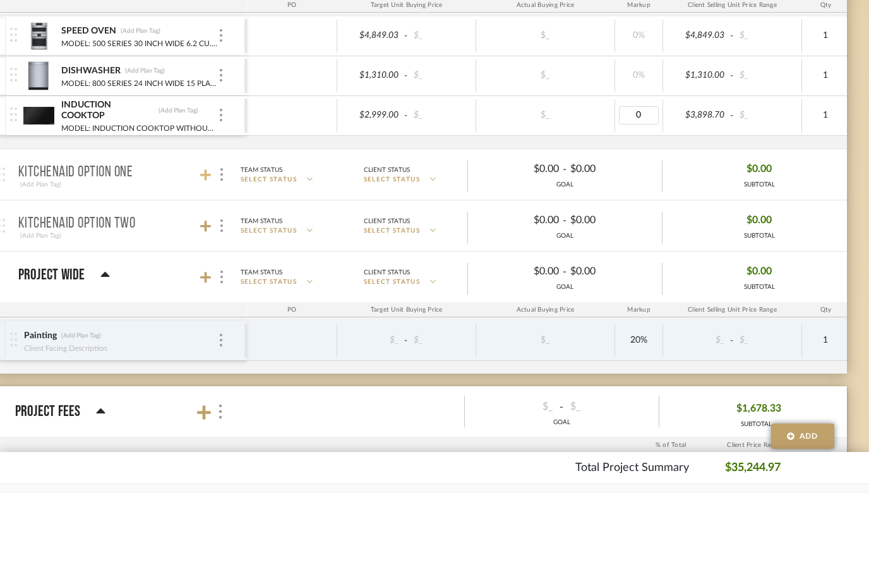
click at [210, 250] on icon at bounding box center [205, 256] width 11 height 13
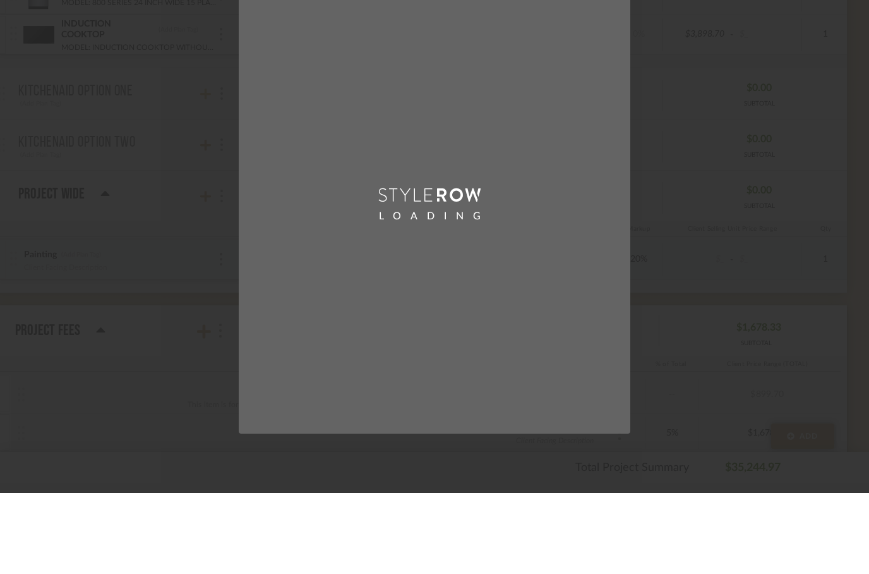
scroll to position [0, 0]
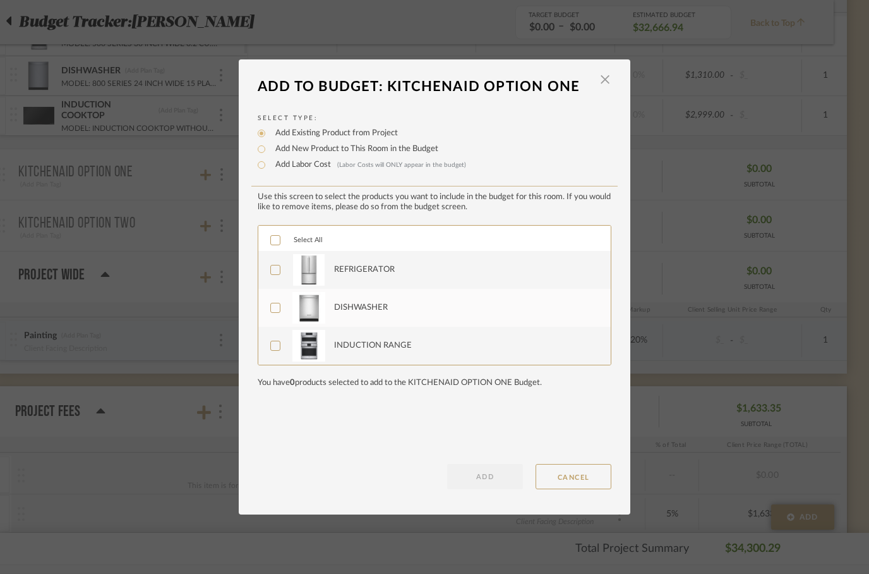
click at [280, 244] on div at bounding box center [275, 240] width 10 height 10
checkbox input "true"
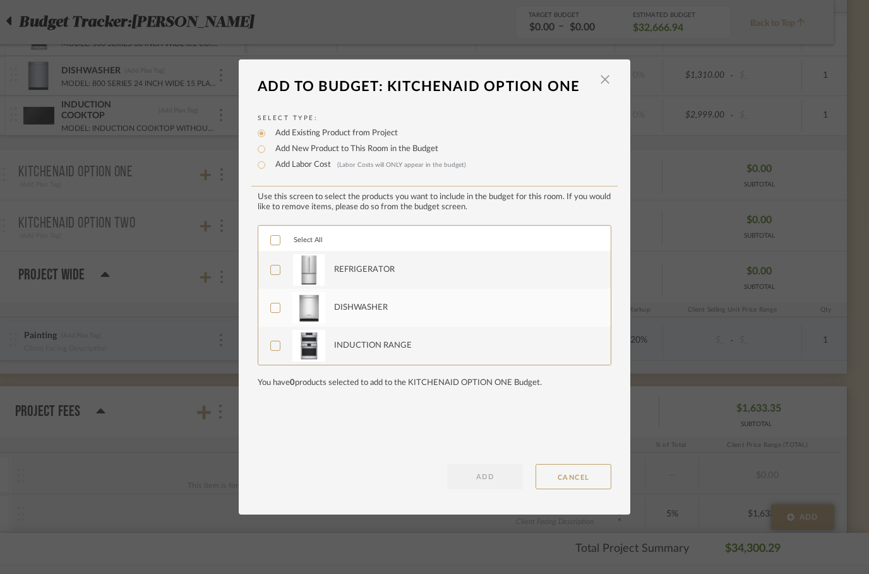
checkbox input "true"
click at [484, 477] on button "ADD" at bounding box center [485, 476] width 76 height 25
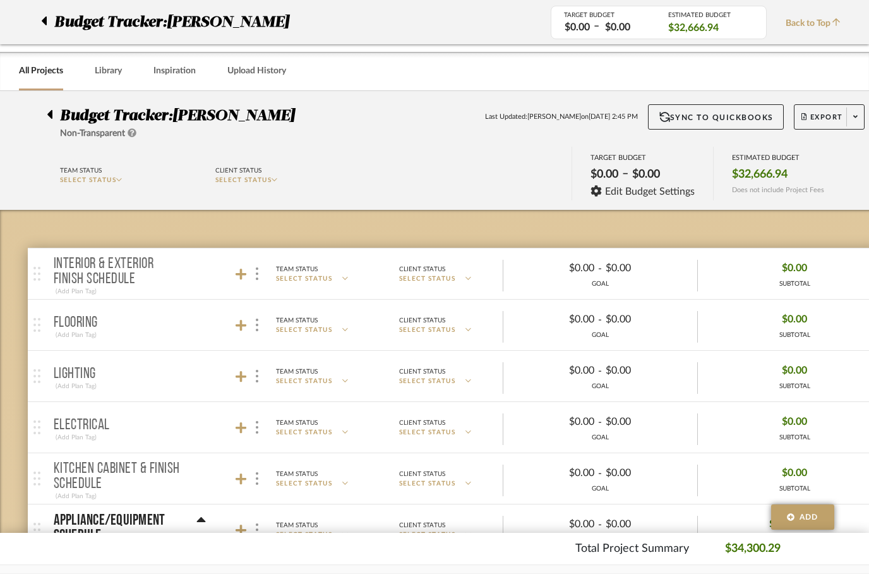
scroll to position [1183, 35]
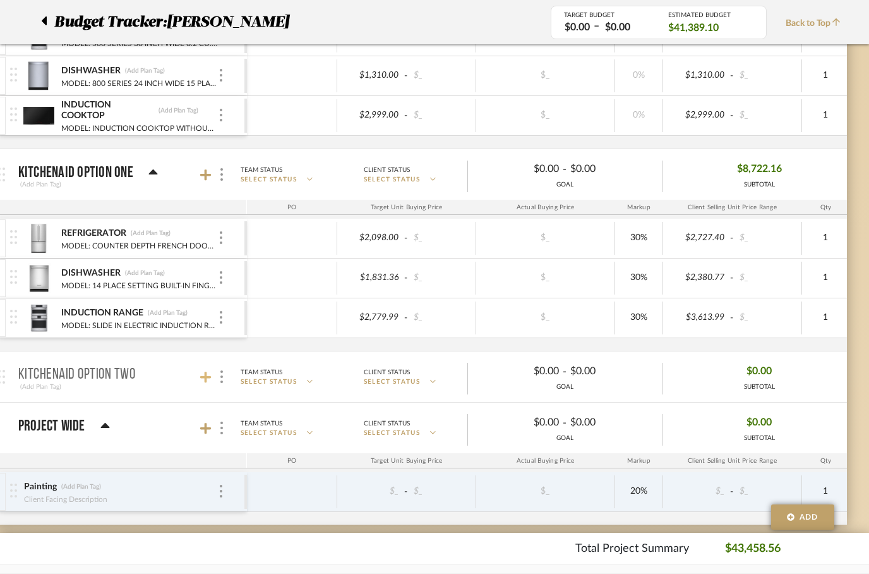
click at [210, 373] on icon at bounding box center [205, 377] width 11 height 13
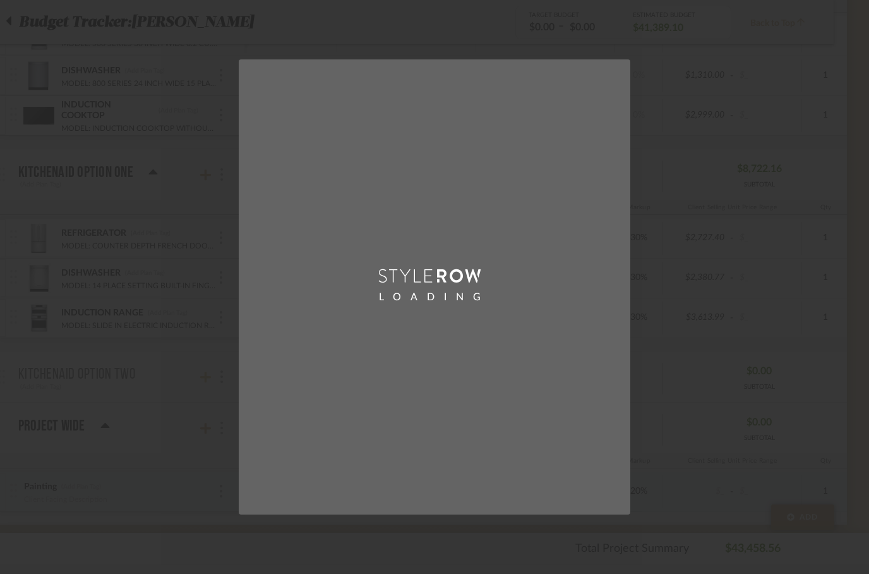
scroll to position [0, 0]
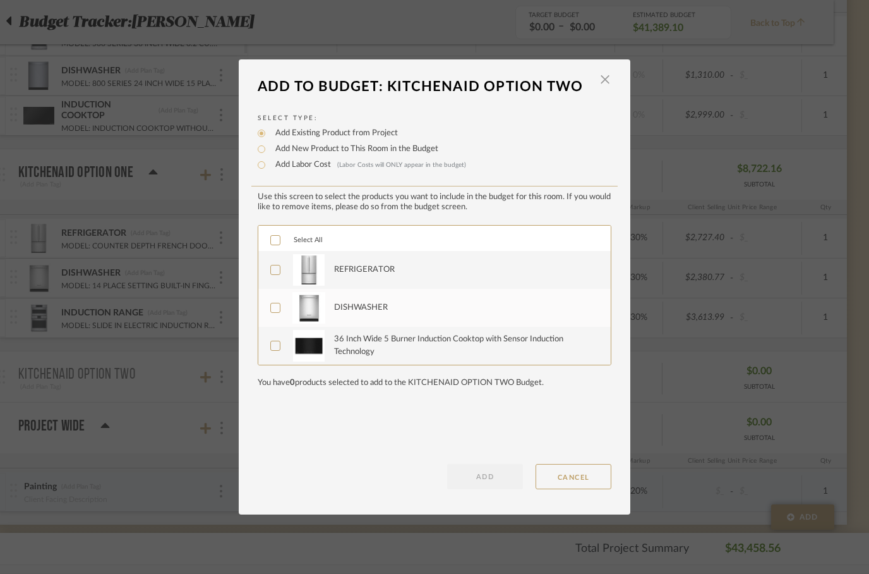
click at [277, 244] on icon at bounding box center [275, 240] width 9 height 9
checkbox input "true"
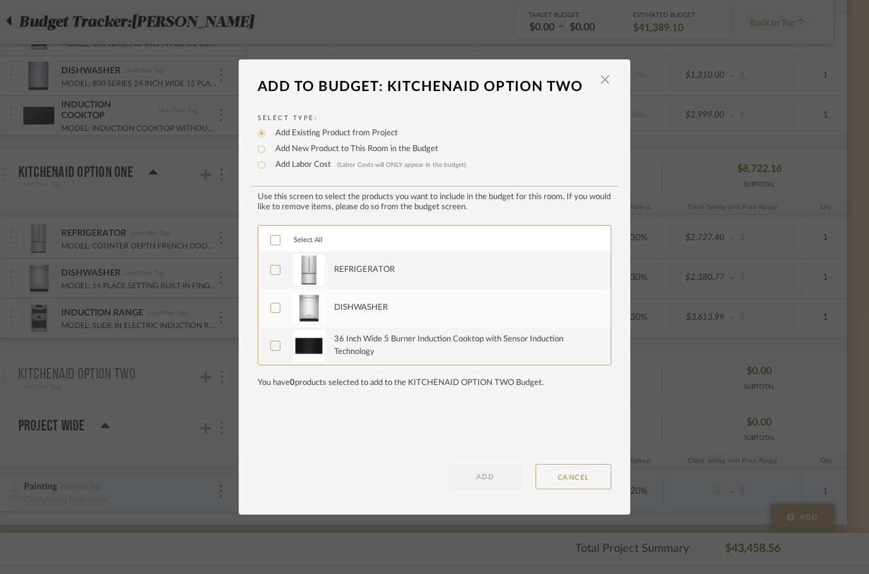
checkbox input "true"
click at [485, 479] on button "ADD" at bounding box center [485, 476] width 76 height 25
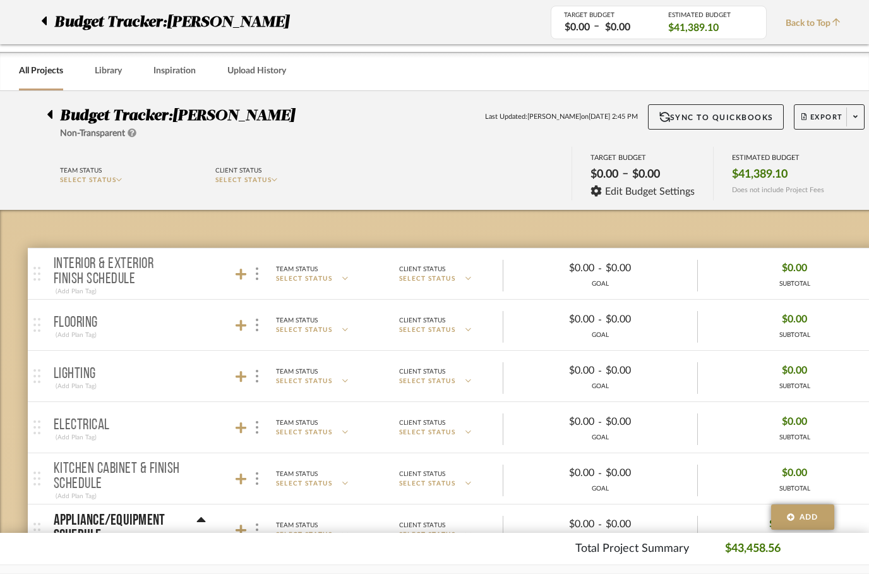
scroll to position [1183, 35]
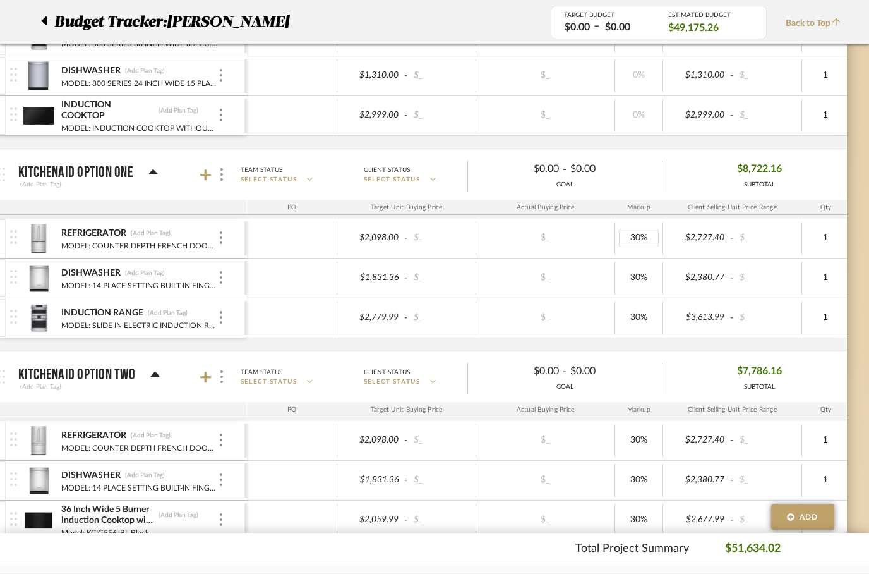
click at [632, 233] on div "30%" at bounding box center [639, 238] width 40 height 18
type input "0"
click at [636, 276] on div "30%" at bounding box center [639, 277] width 40 height 18
type input "0"
click at [635, 322] on div "30%" at bounding box center [639, 317] width 40 height 18
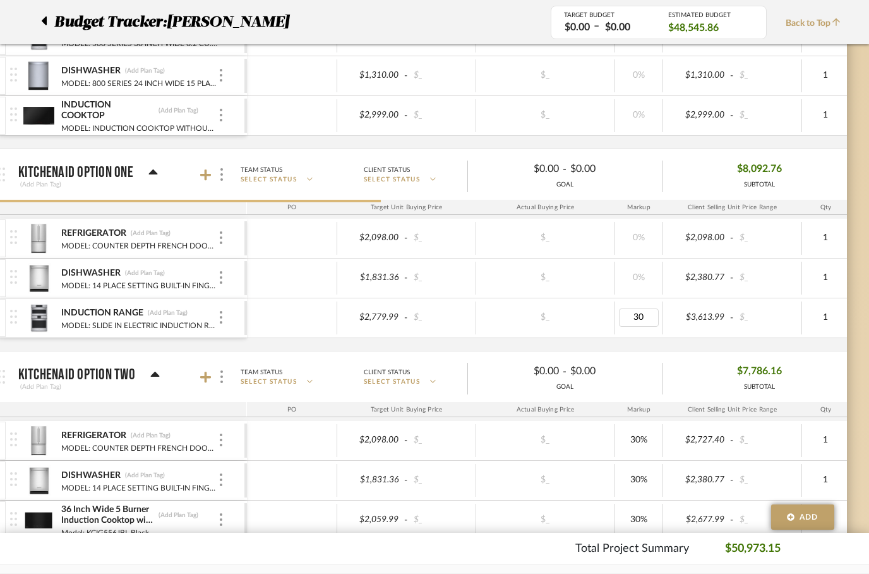
type input "0"
click at [635, 448] on div "30%" at bounding box center [639, 440] width 40 height 18
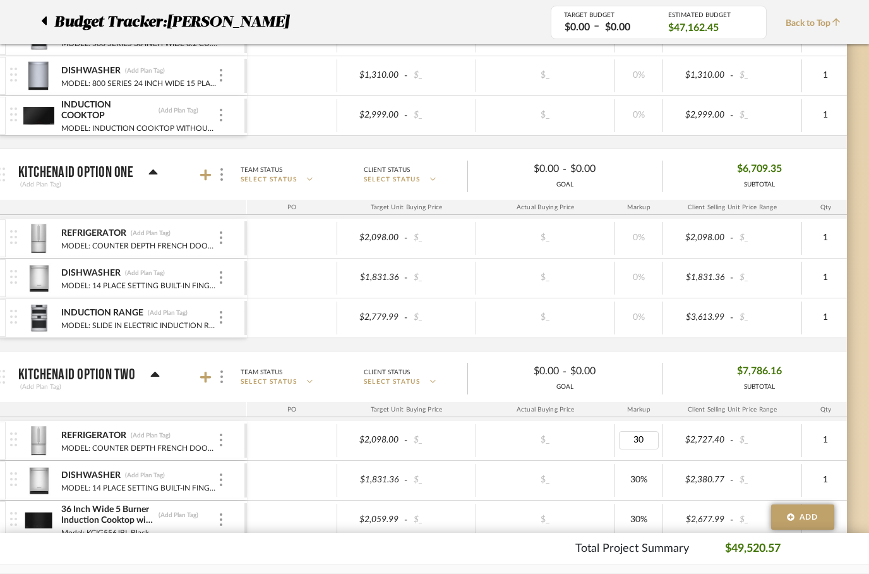
type input "0"
click at [637, 476] on div "30%" at bounding box center [639, 480] width 40 height 18
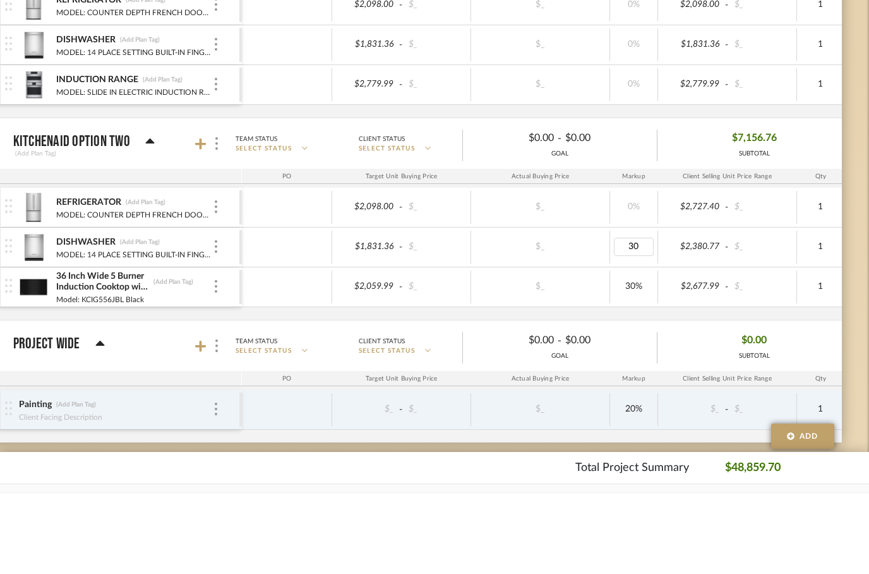
type input "0"
click at [623, 358] on div "30%" at bounding box center [634, 367] width 40 height 18
type input "0"
click at [447, 315] on div "REFRIGERATOR (Add Plan Tag) MODEL: COUNTER DEPTH FRENCH DOOR REFRIGERATOR WITH …" at bounding box center [647, 334] width 1306 height 132
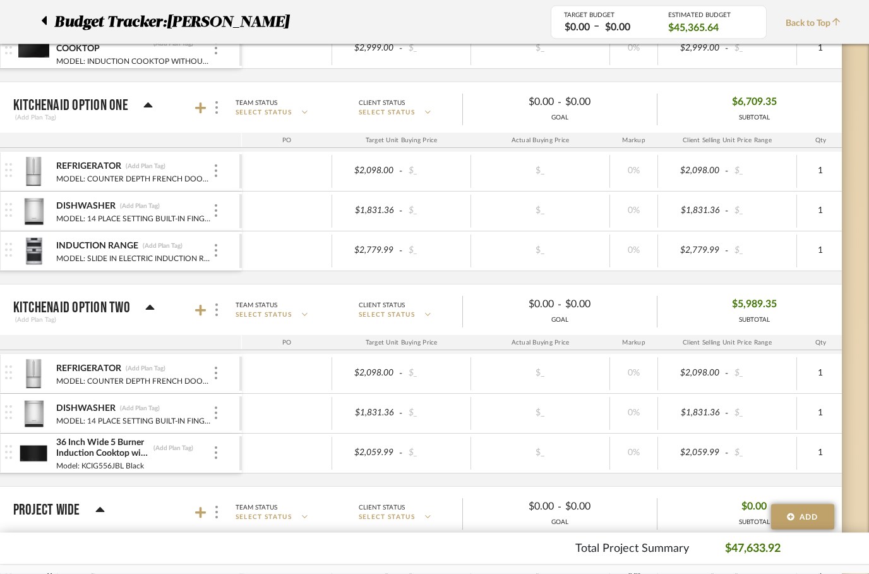
scroll to position [1250, 40]
click at [110, 242] on div "INDUCTION RANGE" at bounding box center [97, 246] width 83 height 12
click at [199, 246] on div "INDUCTION RANGE INDUCTION RANGE (Add Plan Tag)" at bounding box center [134, 246] width 157 height 13
click at [224, 250] on div "INDUCTION RANGE (Add Plan Tag) MODEL: SLIDE IN ELECTRIC INDUCTION RANGE WITH EV…" at bounding box center [122, 251] width 234 height 39
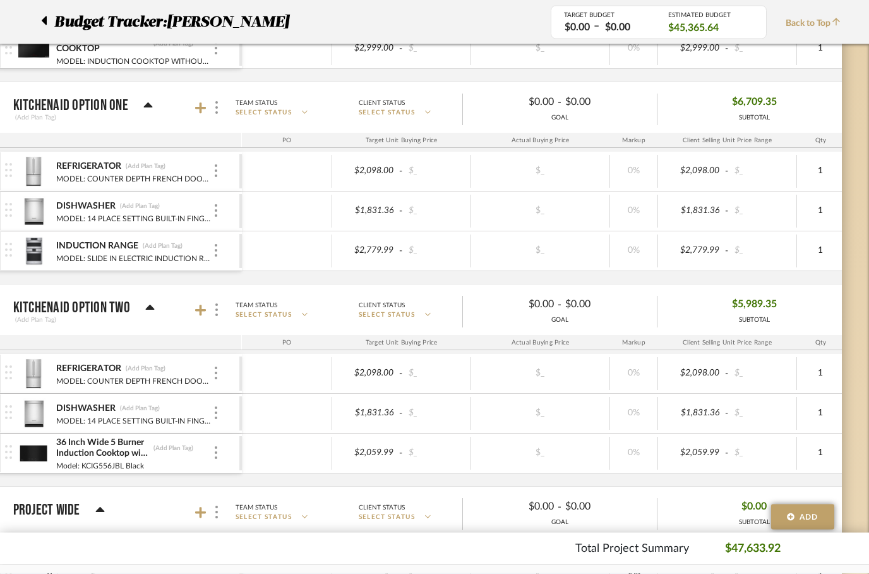
scroll to position [1250, 40]
click at [80, 241] on div "INDUCTION RANGE" at bounding box center [97, 246] width 83 height 12
click at [28, 244] on img at bounding box center [33, 251] width 31 height 30
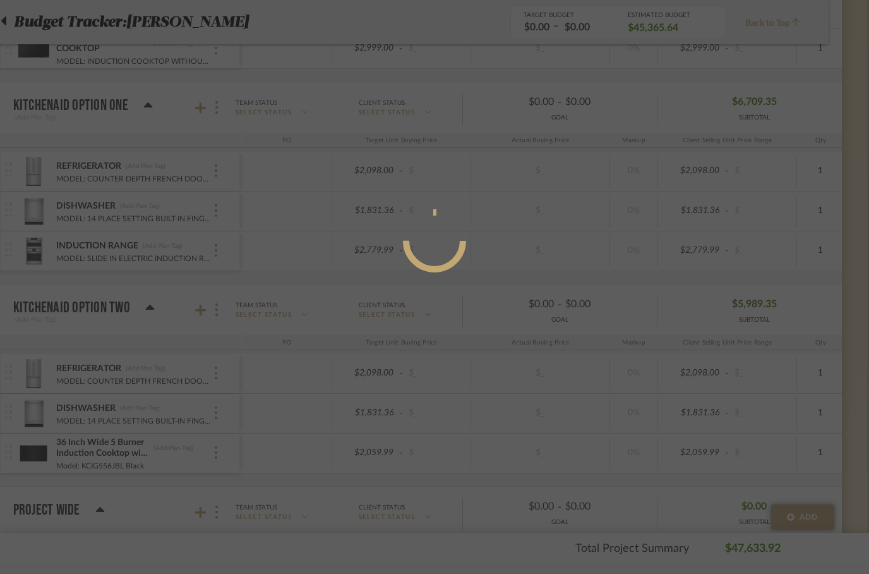
scroll to position [0, 0]
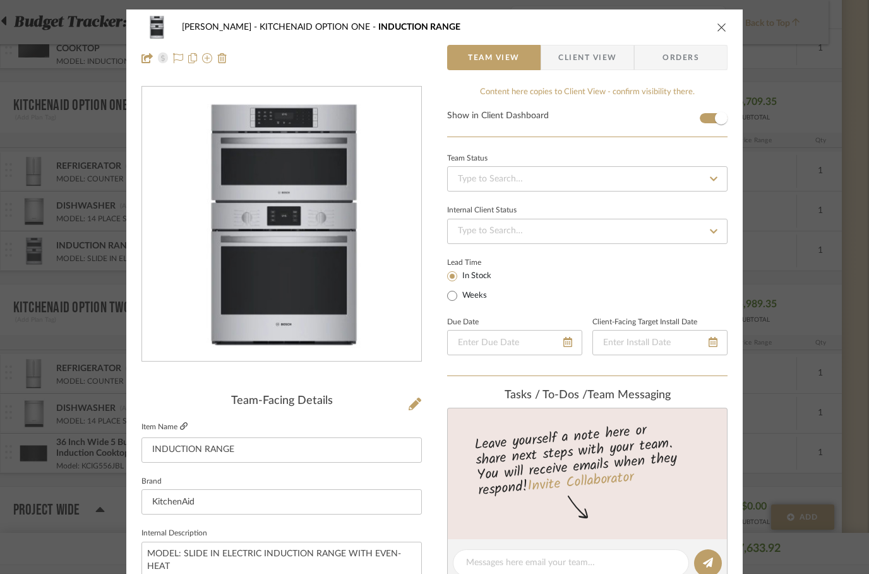
click at [184, 423] on fa-icon at bounding box center [184, 427] width 8 height 8
click at [723, 23] on icon "close" at bounding box center [722, 27] width 10 height 10
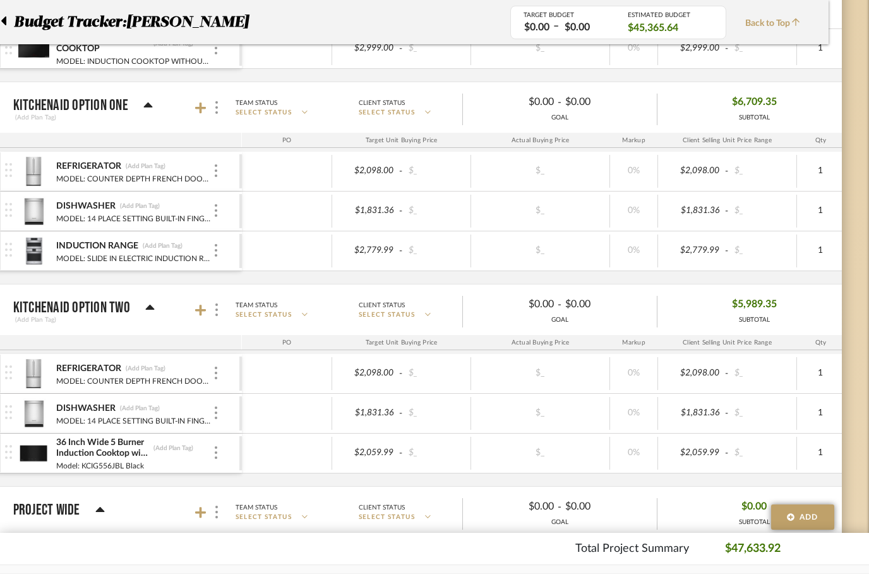
scroll to position [1250, 40]
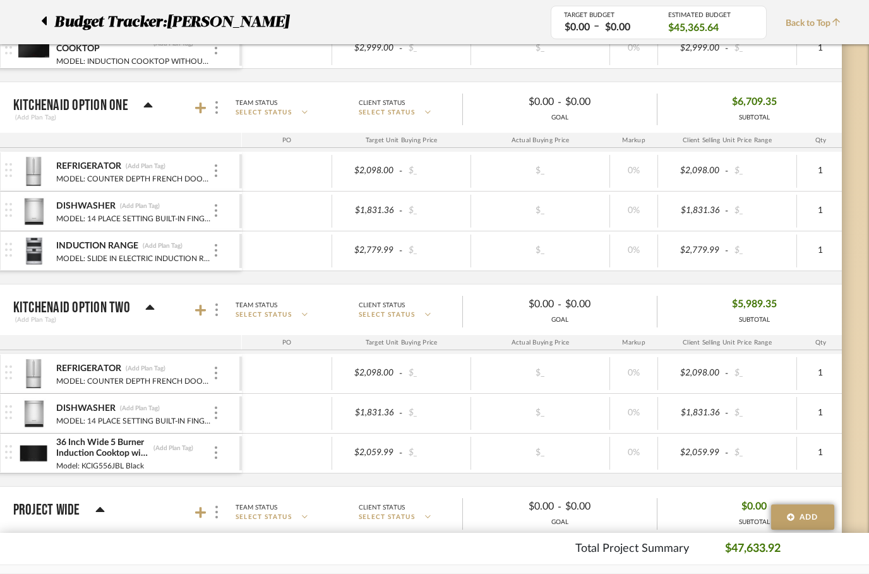
click at [34, 409] on img at bounding box center [33, 413] width 31 height 30
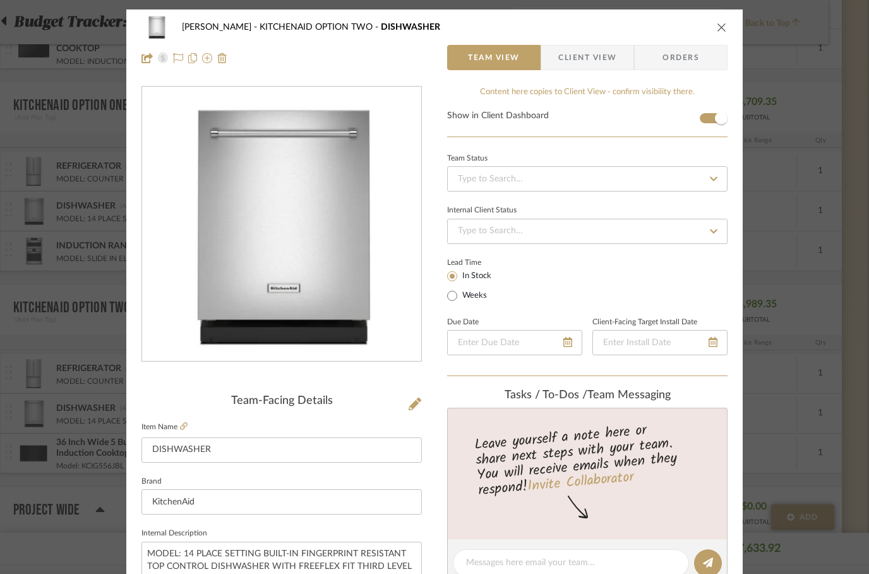
scroll to position [0, 0]
click at [18, 364] on div "[PERSON_NAME] OPTION TWO DISHWASHER Team View Client View Orders Team-Facing De…" at bounding box center [434, 287] width 869 height 574
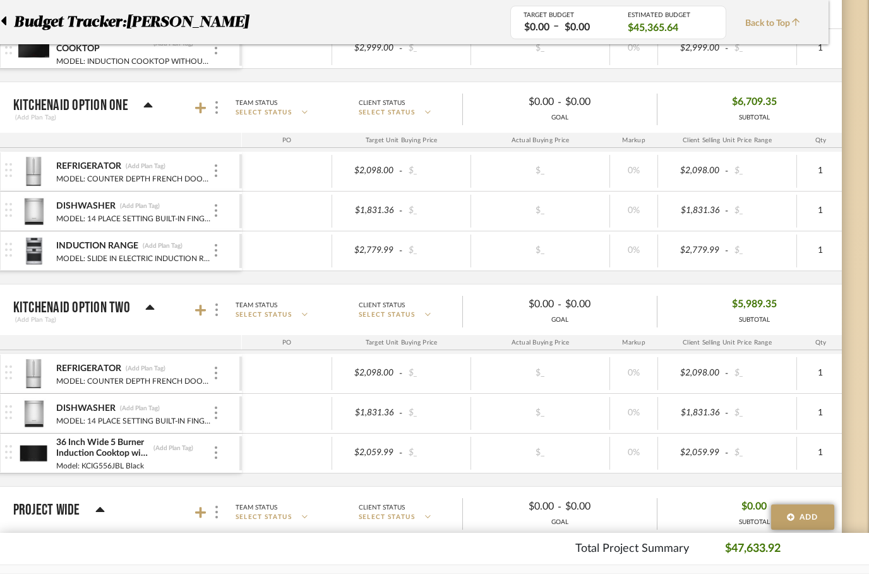
scroll to position [1250, 40]
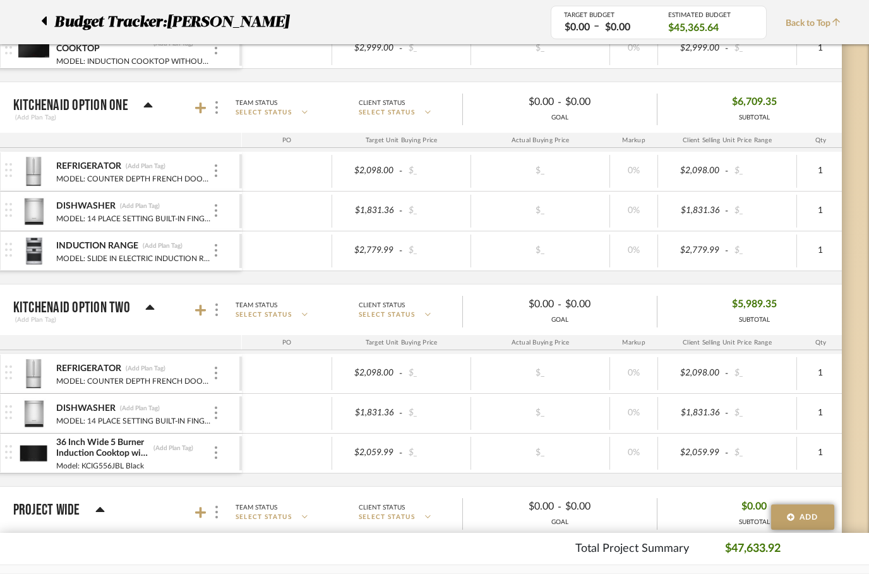
click at [11, 368] on img at bounding box center [8, 372] width 7 height 14
click at [76, 403] on div "DISHWASHER" at bounding box center [86, 408] width 61 height 12
click at [26, 407] on img at bounding box center [33, 413] width 31 height 30
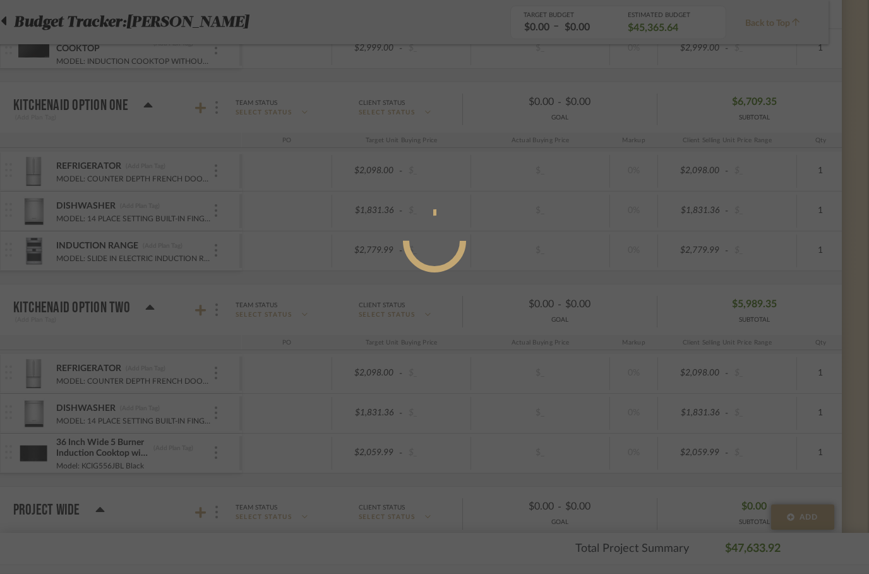
scroll to position [0, 0]
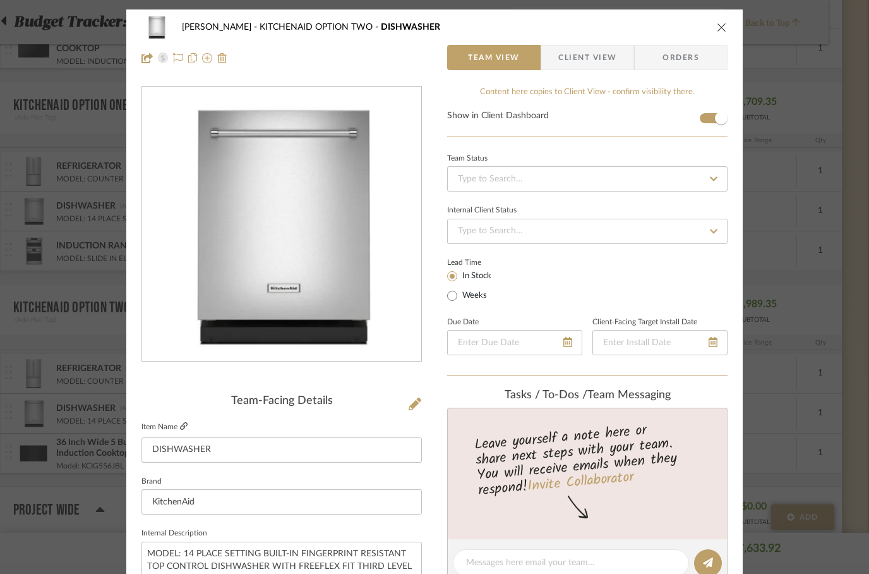
click at [184, 428] on icon at bounding box center [184, 426] width 8 height 8
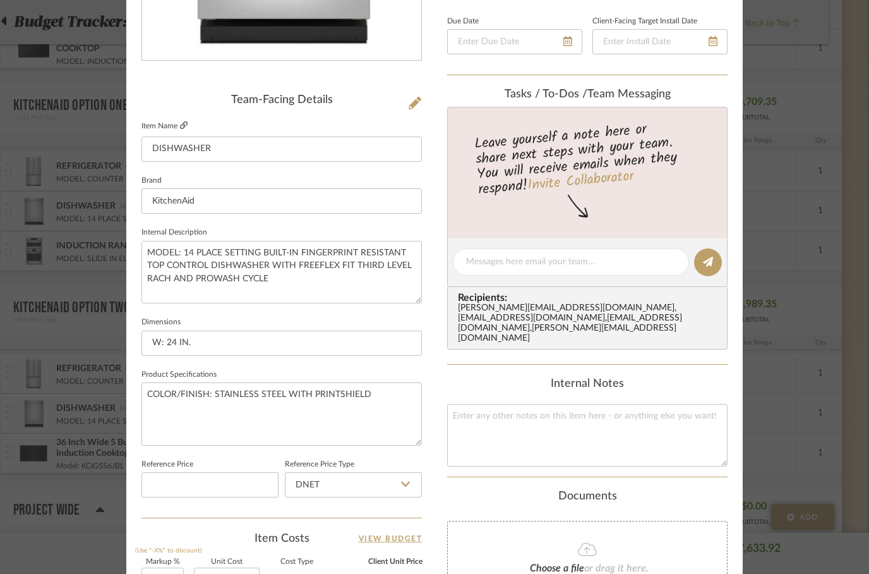
scroll to position [303, 0]
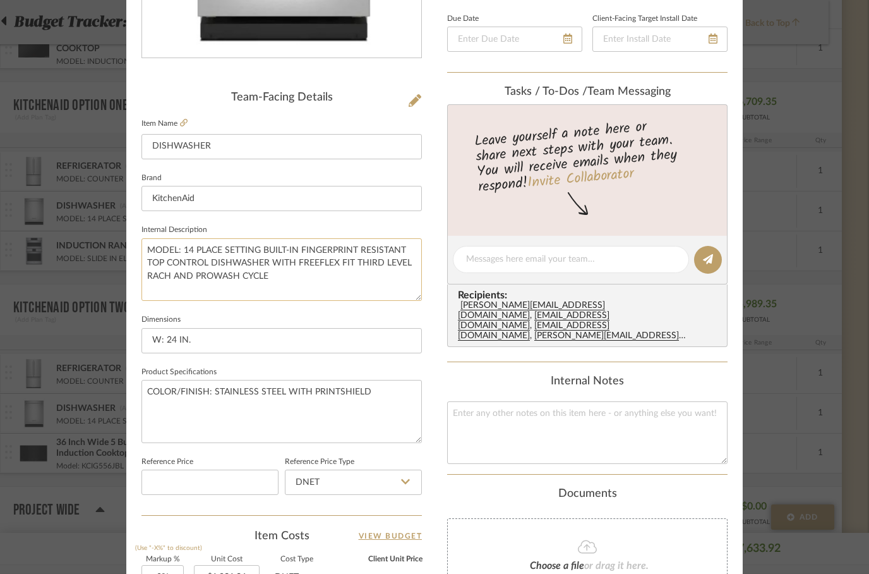
click at [181, 247] on textarea "MODEL: 14 PLACE SETTING BUILT-IN FINGERPRINT RESISTANT TOP CONTROL DISHWASHER W…" at bounding box center [282, 269] width 280 height 63
paste textarea "Model: KDTF924PPS"
click at [196, 250] on textarea "MODEL: Model: KDTF924PPS 14 PLACE SETTING BUILT-IN FINGERPRINT RESISTANT TOP CO…" at bounding box center [282, 269] width 280 height 63
click at [200, 248] on textarea "MODEL: Model: KDTF924PPS 14 PLACE SETTING BUILT-IN FINGERPRINT RESISTANT TOP CO…" at bounding box center [282, 269] width 280 height 63
type textarea "MODE: KDTF924PPS 14 PLACE SETTING BUILT-IN FINGERPRINT RESISTANT TOP CONTROL DI…"
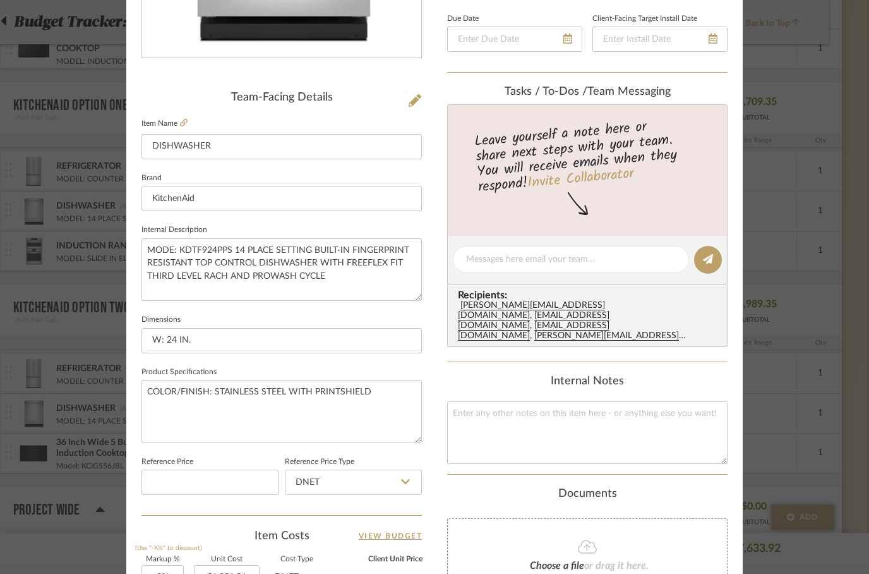
click at [268, 309] on sr-form-field "Internal Description MODE: KDTF924PPS 14 PLACE SETTING BUILT-IN FINGERPRINT RES…" at bounding box center [282, 266] width 280 height 90
click at [166, 252] on textarea "MODE: KDTF924PPS 14 PLACE SETTING BUILT-IN FINGERPRINT RESISTANT TOP CONTROL DI…" at bounding box center [282, 269] width 280 height 63
click at [364, 296] on textarea "MODEL: KDTF924PPS 14 PLACE SETTING BUILT-IN FINGERPRINT RESISTANT TOP CONTROL D…" at bounding box center [282, 269] width 280 height 63
type textarea "MODEL: KDTF924PPS 14 PLACE SETTING BUILT-IN FINGERPRINT RESISTANT TOP CONTROL D…"
click at [434, 350] on div "[PERSON_NAME] OPTION TWO DISHWASHER Team View Client View Orders Team-Facing De…" at bounding box center [434, 289] width 617 height 1167
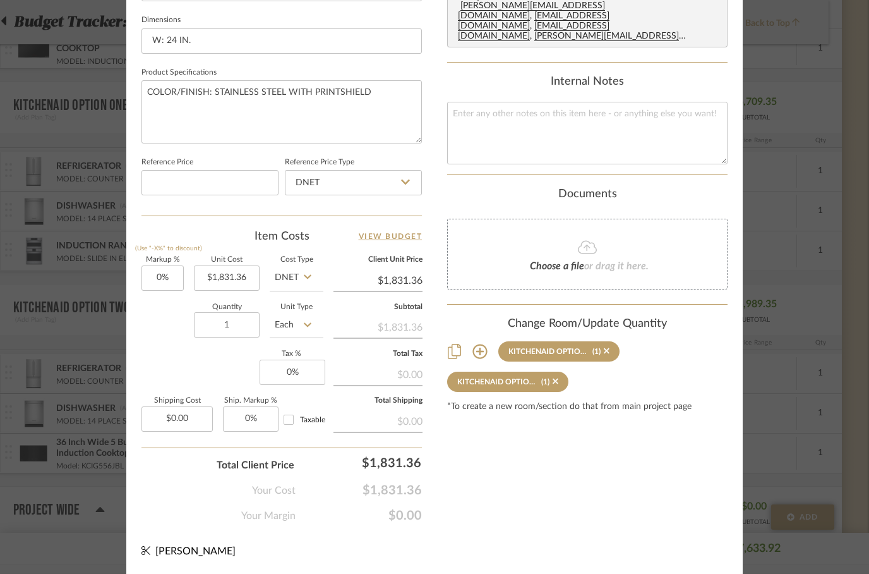
scroll to position [602, 0]
click at [234, 272] on input "1831.36" at bounding box center [227, 278] width 66 height 25
type input "$1,888.00"
type input "1831.36"
click at [539, 443] on div "Content here copies to Client View - confirm visibility there. Show in Client D…" at bounding box center [587, 4] width 280 height 1040
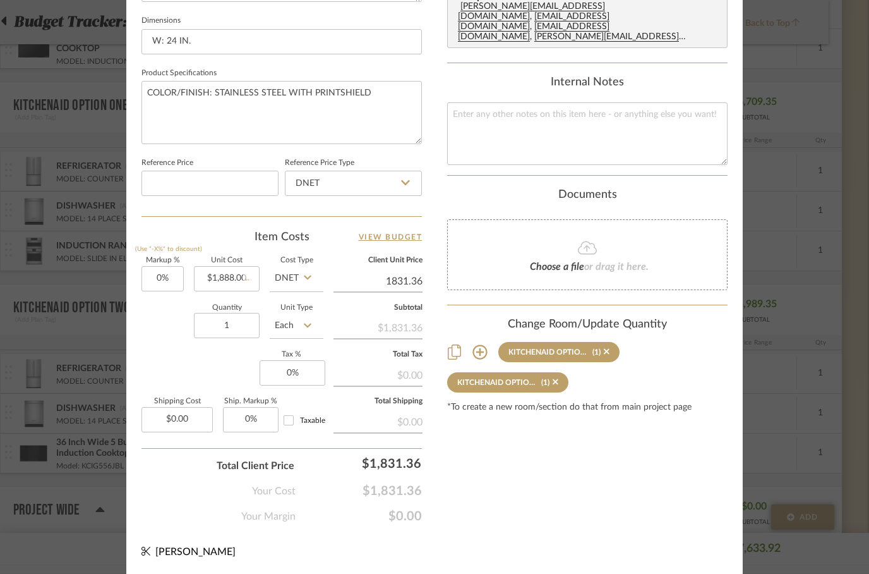
type input "$1,831.36"
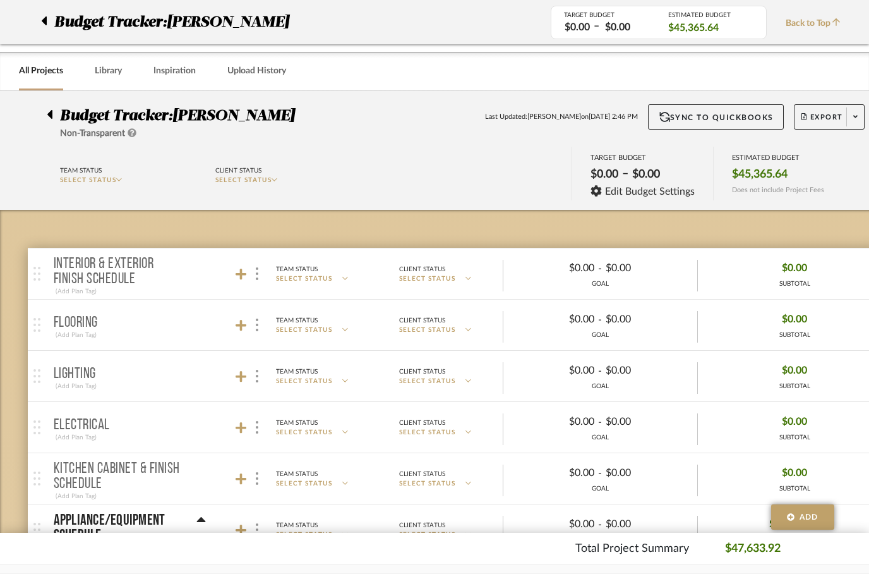
scroll to position [1250, 40]
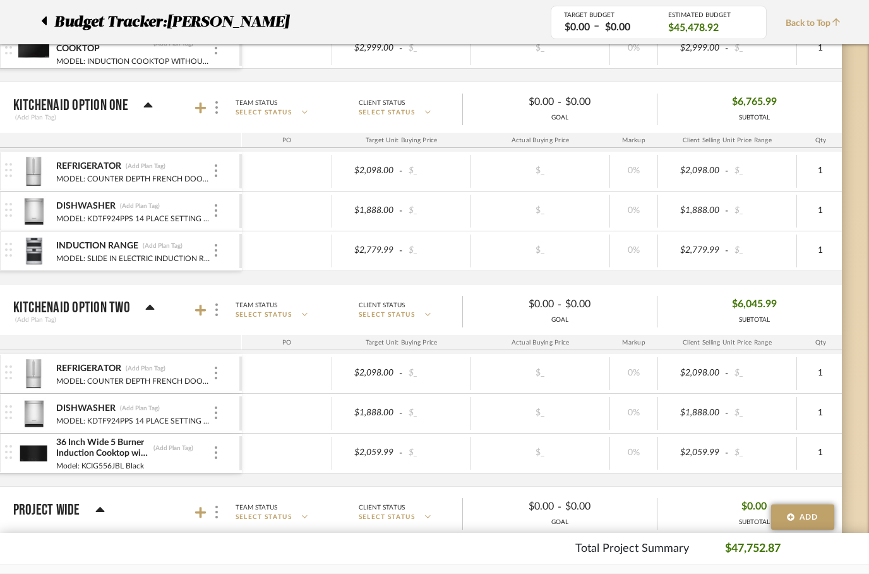
click at [39, 371] on img at bounding box center [33, 373] width 31 height 30
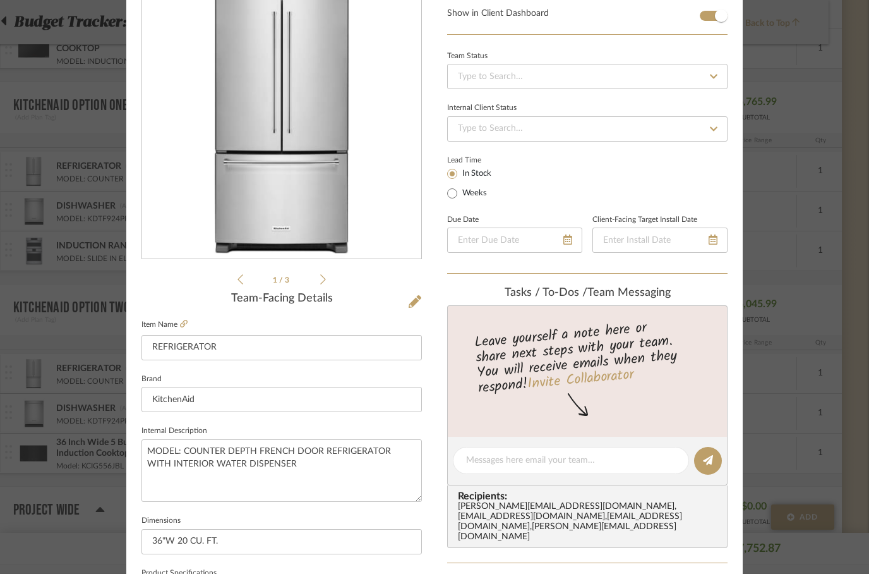
scroll to position [103, 0]
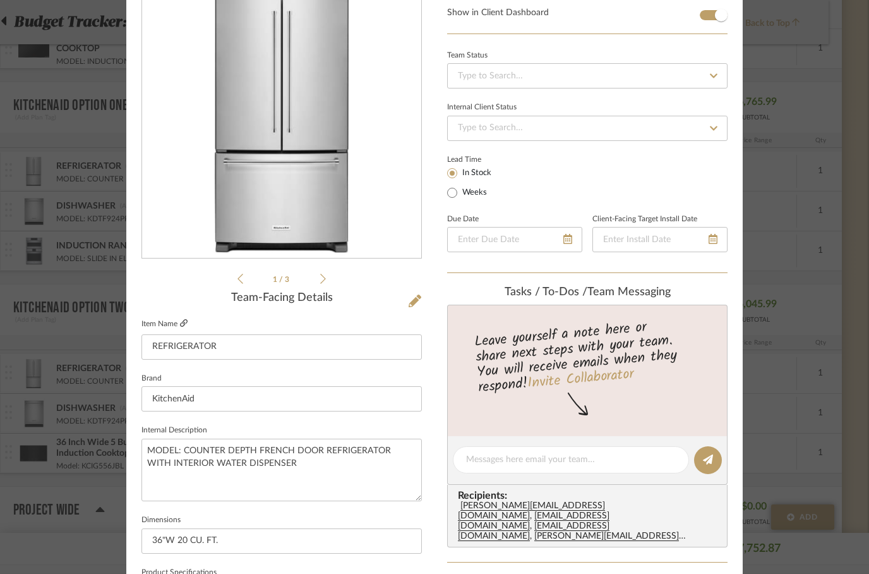
click at [183, 327] on icon at bounding box center [184, 323] width 8 height 8
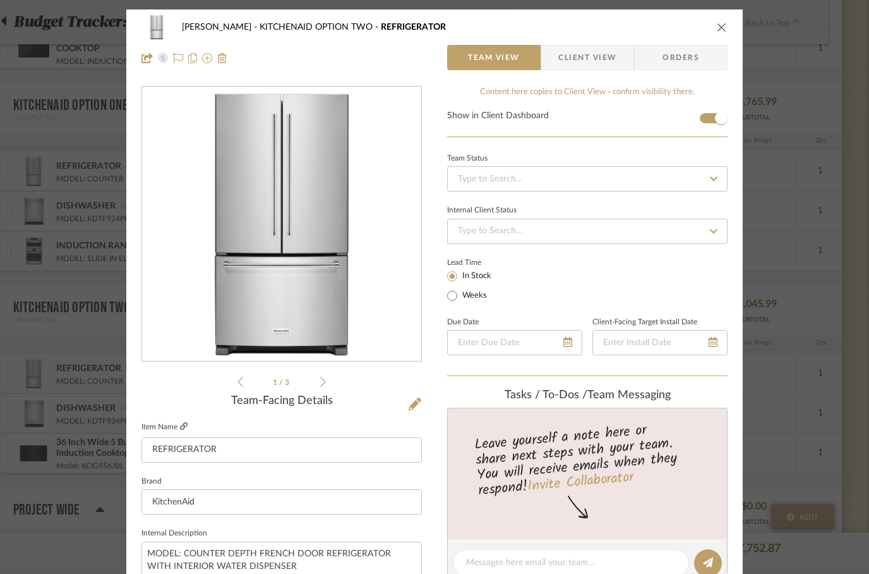
scroll to position [0, 0]
click at [720, 28] on icon "close" at bounding box center [722, 27] width 10 height 10
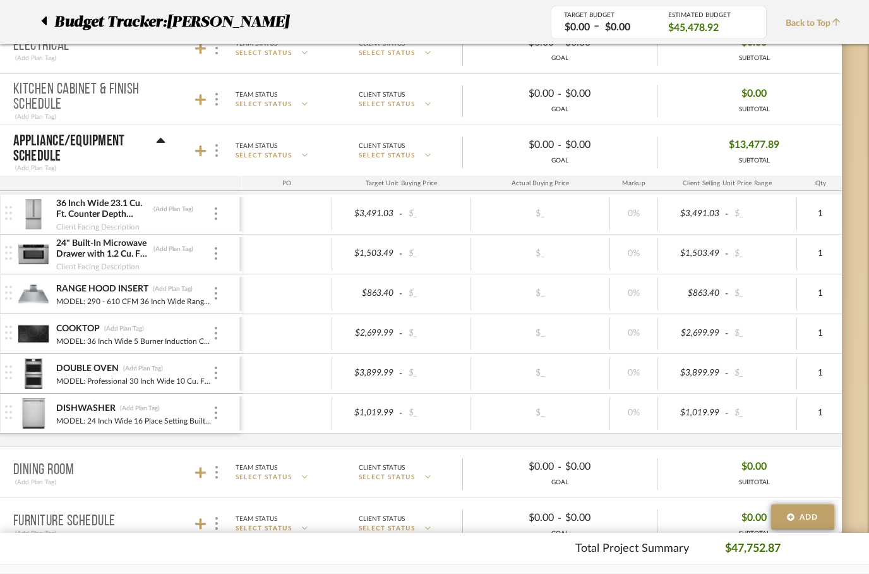
scroll to position [409, 40]
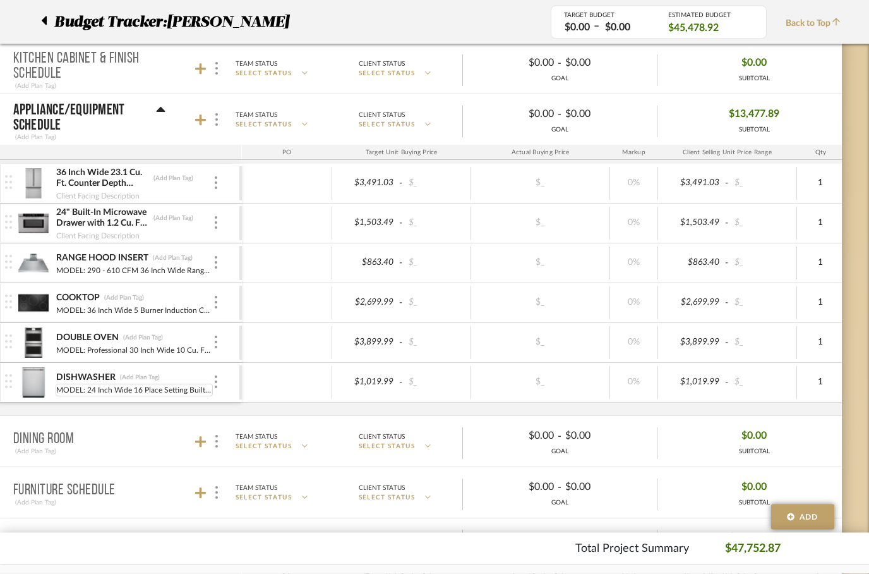
click at [88, 391] on div "MODEL: 24 Inch Wide 16 Place Setting Built-In Top Control Dishwasher with Dual …" at bounding box center [134, 390] width 157 height 13
click at [300, 377] on div at bounding box center [287, 382] width 90 height 33
click at [72, 342] on div "DOUBLE OVEN" at bounding box center [88, 338] width 64 height 12
click at [40, 344] on img at bounding box center [33, 343] width 31 height 30
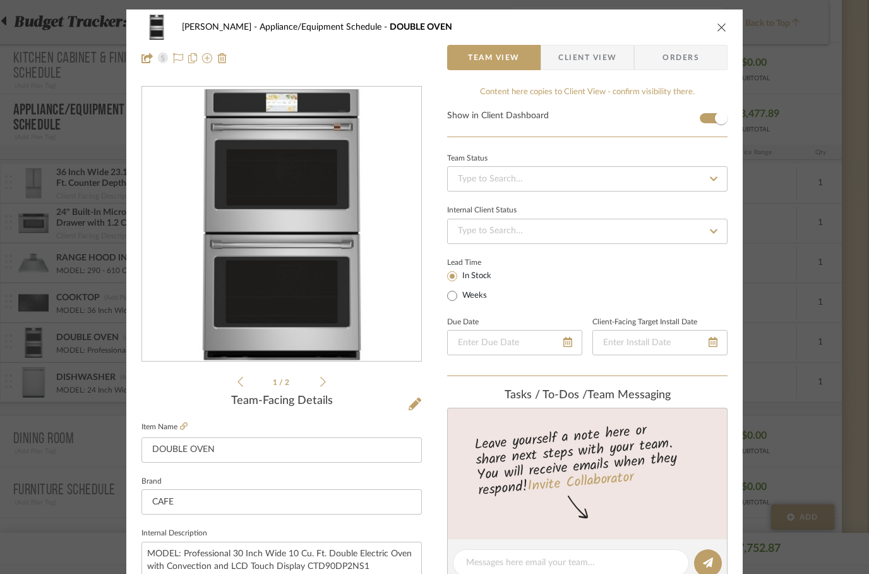
scroll to position [0, 0]
click at [720, 32] on button "close" at bounding box center [721, 26] width 11 height 11
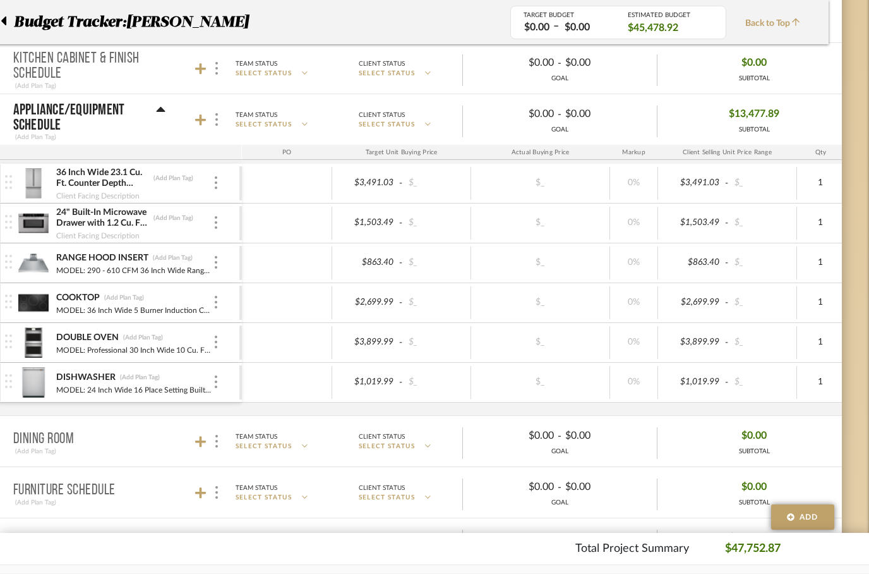
scroll to position [410, 40]
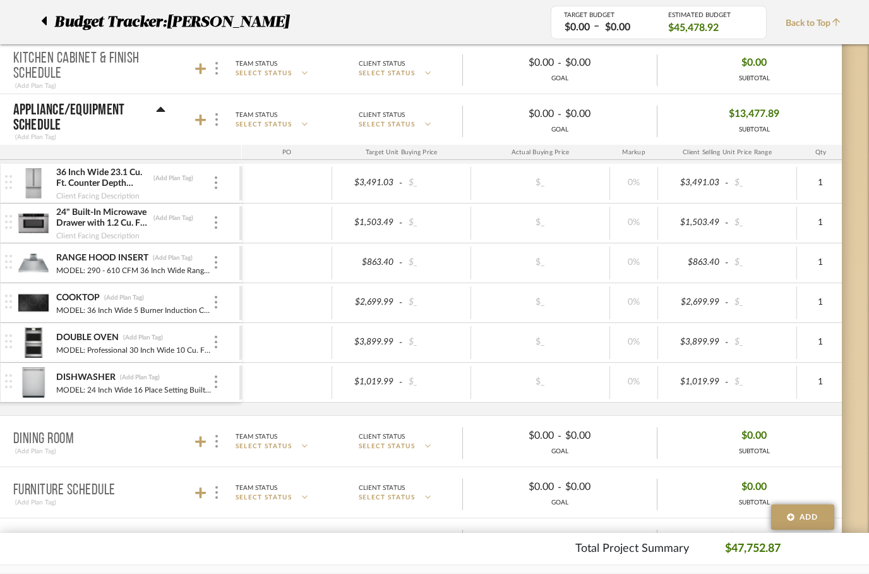
click at [7, 184] on img at bounding box center [8, 182] width 7 height 14
click at [6, 186] on img at bounding box center [8, 182] width 7 height 14
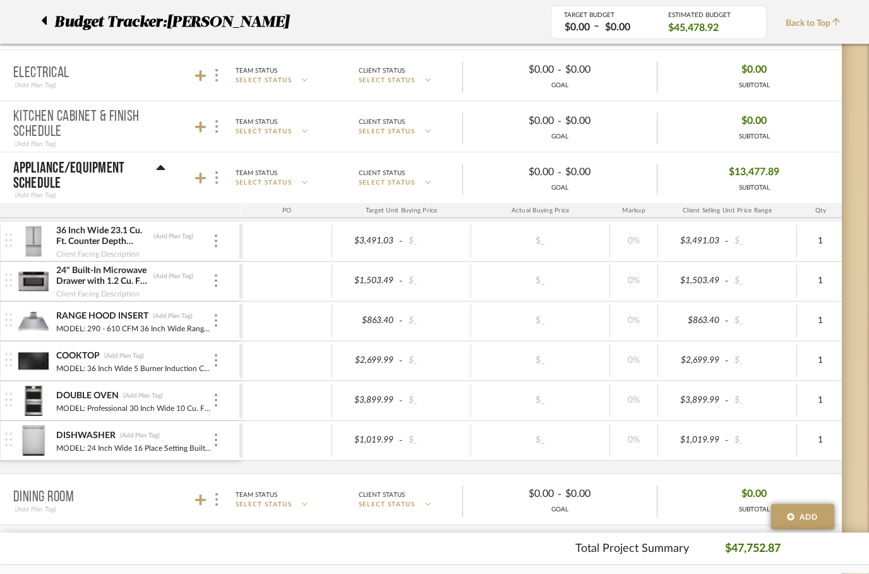
click at [18, 239] on img at bounding box center [33, 242] width 31 height 30
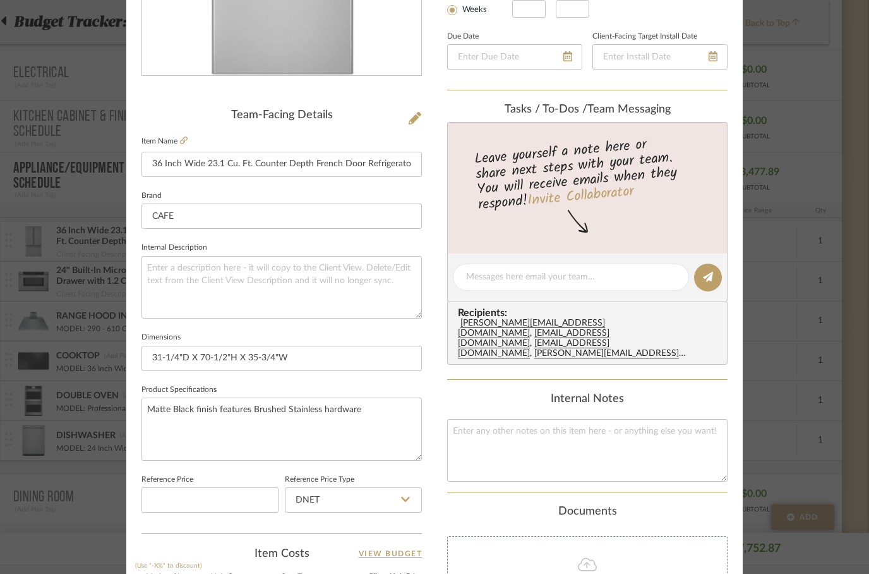
scroll to position [278, 0]
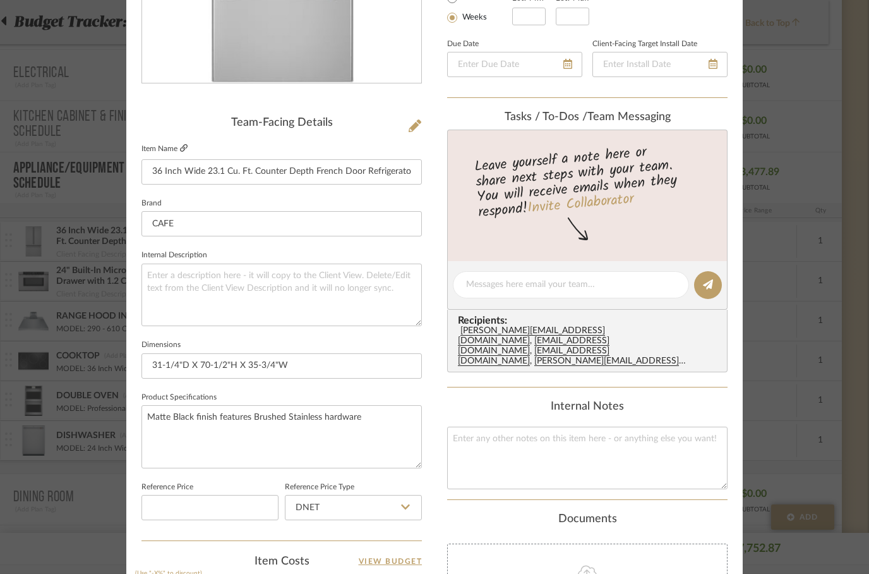
click at [186, 148] on icon at bounding box center [184, 148] width 8 height 8
click at [167, 301] on textarea at bounding box center [282, 294] width 280 height 63
type textarea "M"
click at [236, 285] on textarea at bounding box center [282, 294] width 280 height 63
paste textarea "Model: CWE23SP2MS1"
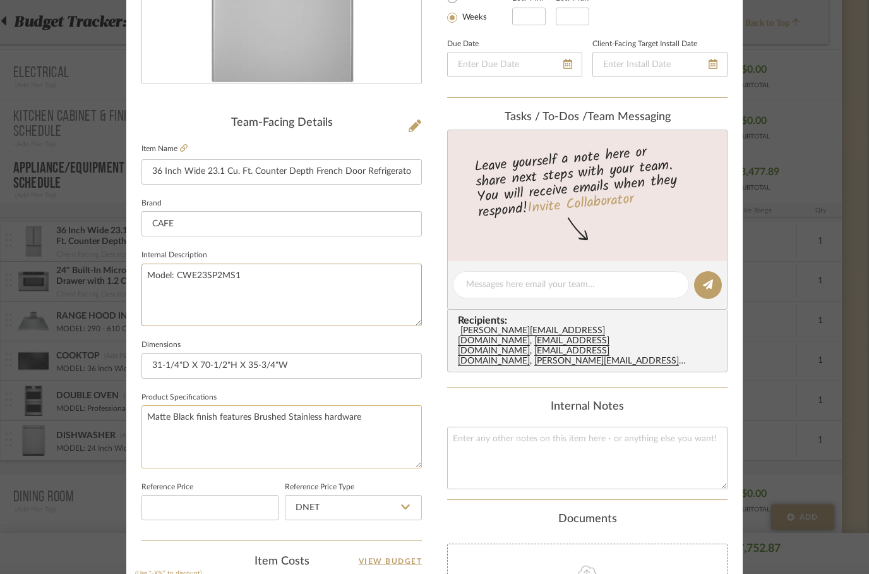
type textarea "Model: CWE23SP2MS1"
click at [418, 415] on textarea "Matte Black finish features Brushed Stainless hardware" at bounding box center [282, 436] width 280 height 63
click at [428, 400] on div "[PERSON_NAME] Appliance/Equipment Schedule 36 Inch Wide 23.1 Cu. Ft. Counter De…" at bounding box center [434, 315] width 617 height 1167
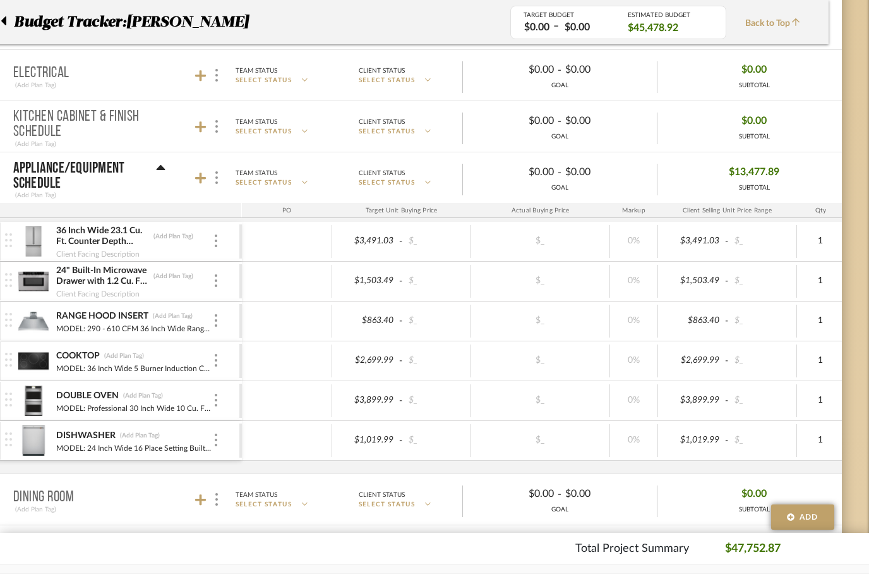
scroll to position [352, 40]
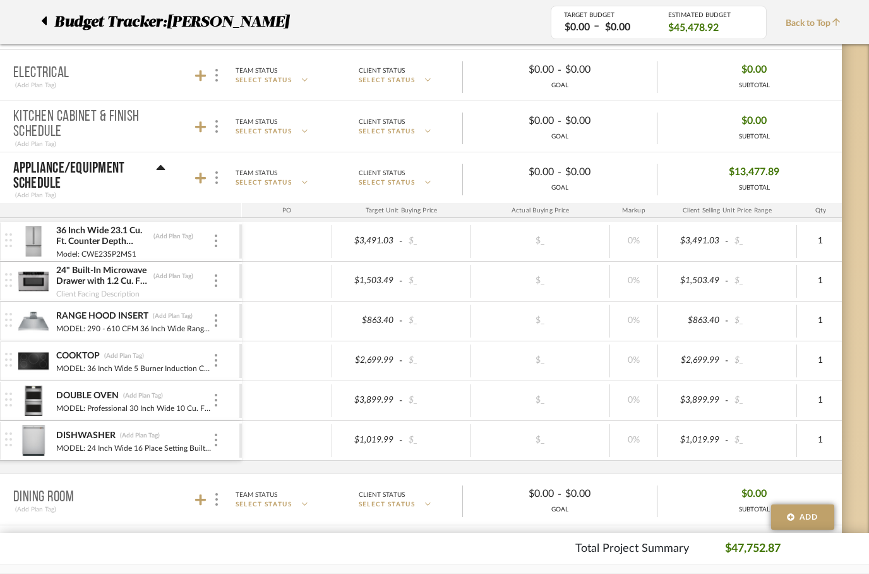
click at [5, 286] on img at bounding box center [8, 280] width 7 height 14
click at [9, 280] on img at bounding box center [8, 280] width 7 height 14
click at [74, 274] on div "24" Built-In Microwave Drawer with 1.2 Cu. Ft. Capacity and 950 Watt Output Pow…" at bounding box center [103, 276] width 94 height 23
click at [39, 278] on img at bounding box center [33, 281] width 31 height 30
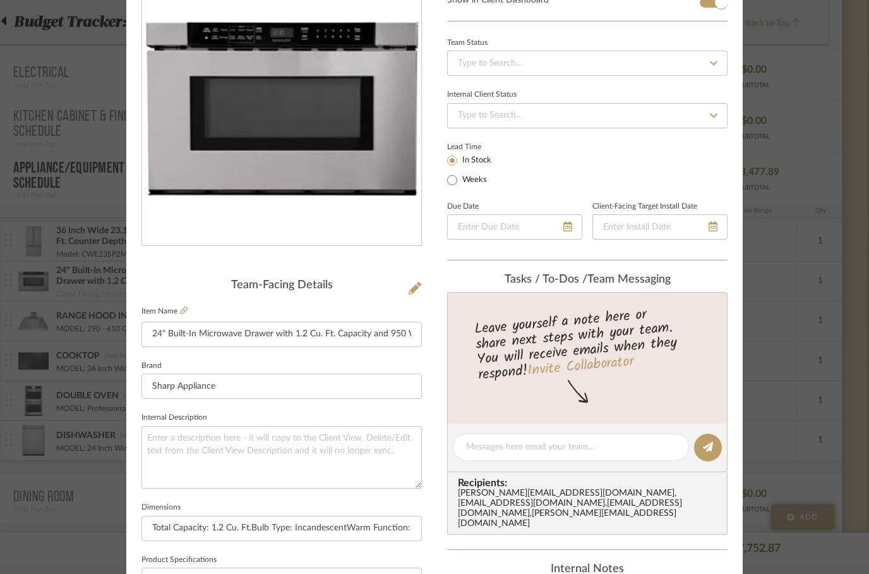
scroll to position [116, 0]
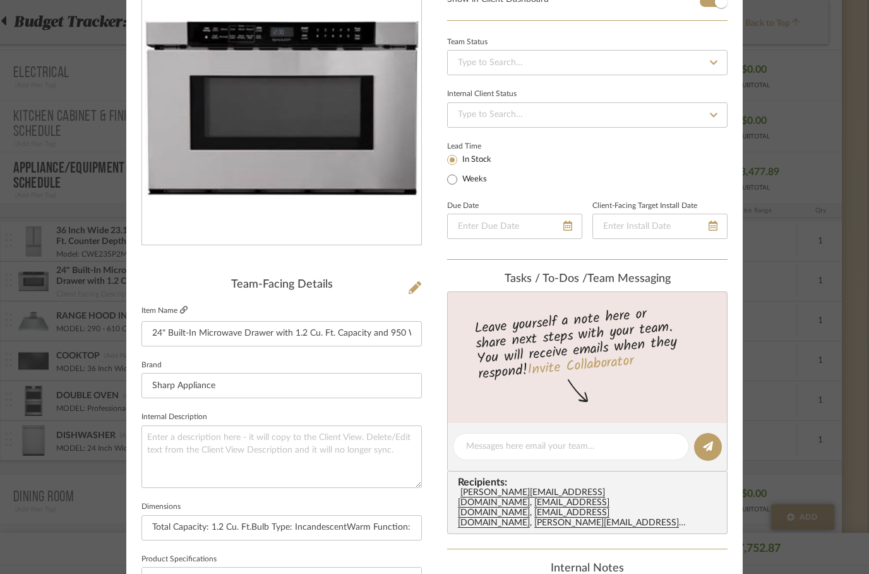
click at [184, 312] on icon at bounding box center [184, 310] width 8 height 8
click at [166, 453] on textarea at bounding box center [282, 456] width 280 height 63
click at [181, 447] on textarea at bounding box center [282, 456] width 280 height 63
click at [227, 444] on textarea at bounding box center [282, 456] width 280 height 63
click at [215, 444] on textarea at bounding box center [282, 456] width 280 height 63
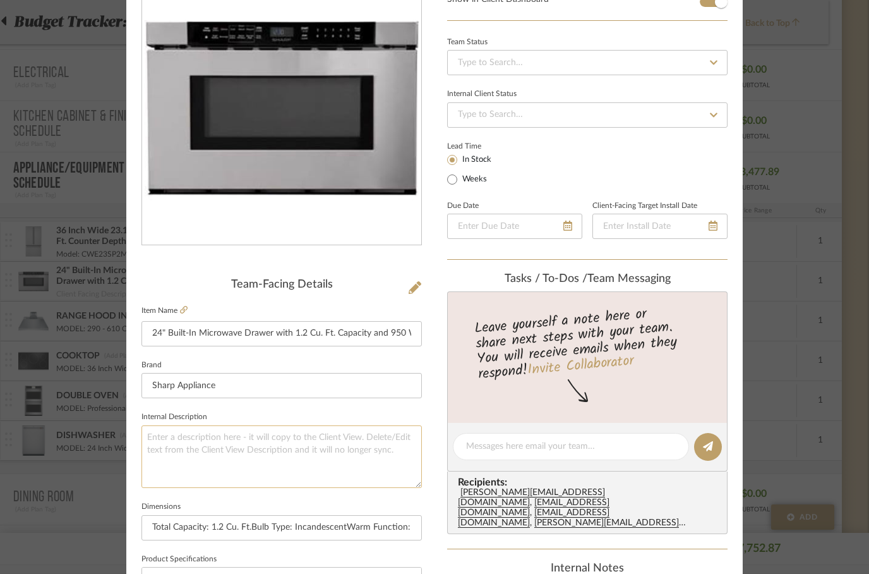
paste textarea "Model: SMD2440JS"
type textarea "Model: SMD2440JS"
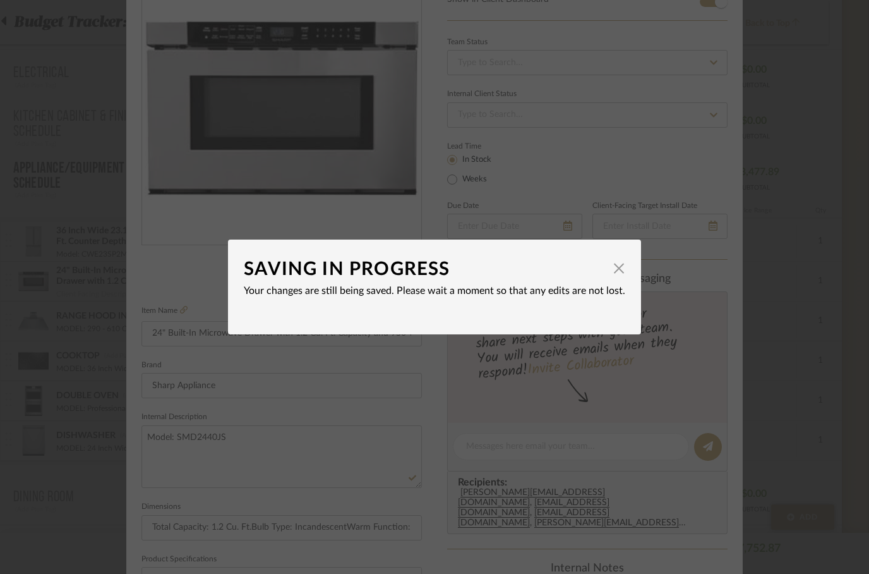
click at [400, 401] on div "SAVING IN PROGRESS × Your changes are still being saved. Please wait a moment s…" at bounding box center [434, 287] width 869 height 574
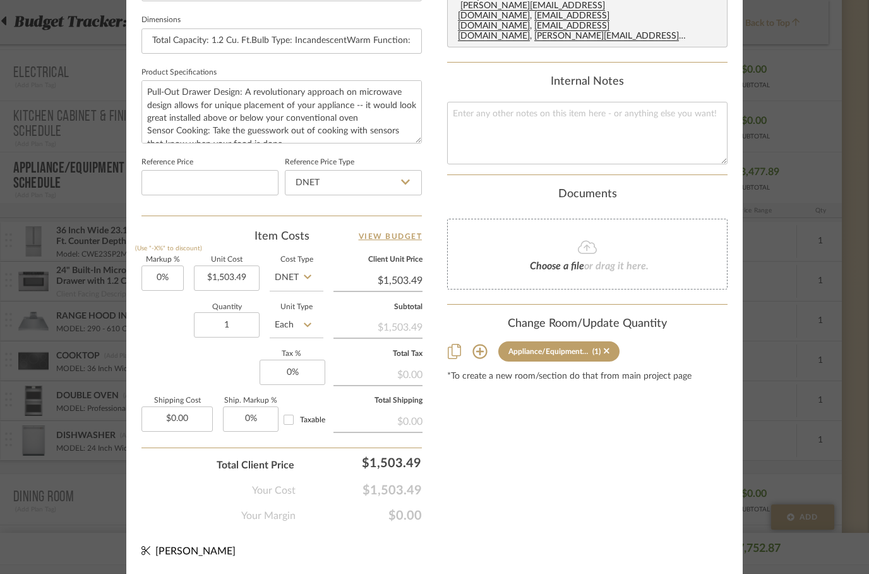
scroll to position [602, 0]
type input "$1,399.99"
type input "1503.49"
click at [496, 404] on div "Content here copies to Client View - confirm visibility there. Show in Client D…" at bounding box center [587, 4] width 280 height 1040
type input "$1,503.49"
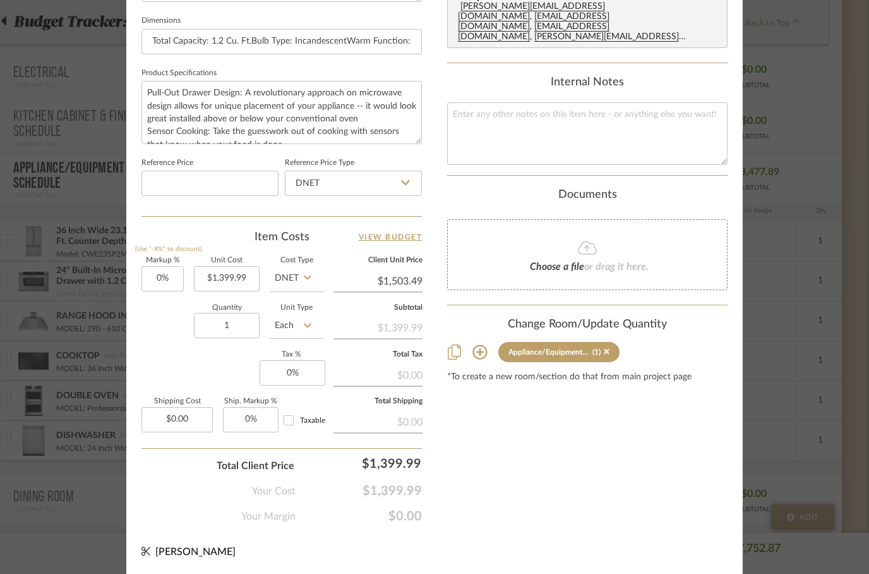
click at [503, 425] on div "Content here copies to Client View - confirm visibility there. Show in Client D…" at bounding box center [587, 4] width 280 height 1040
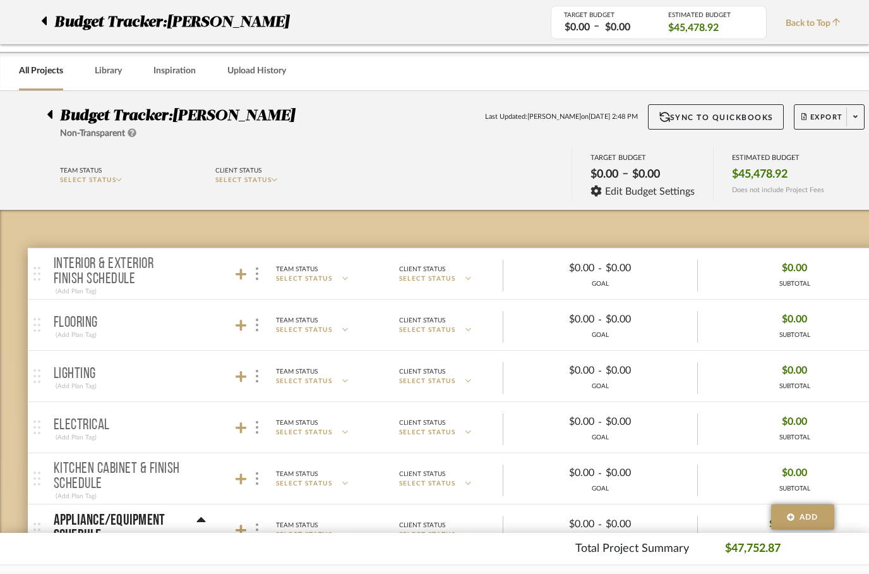
scroll to position [352, 40]
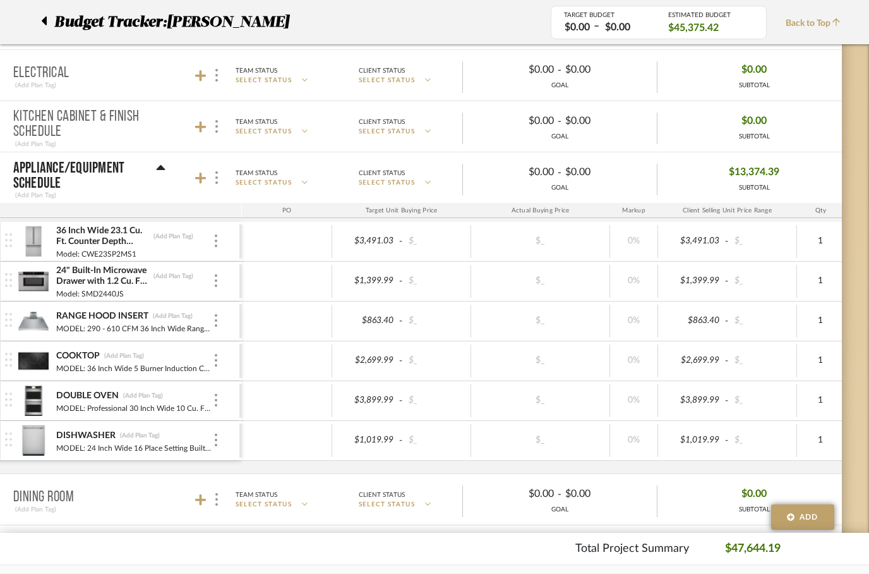
click at [35, 323] on img at bounding box center [33, 321] width 31 height 30
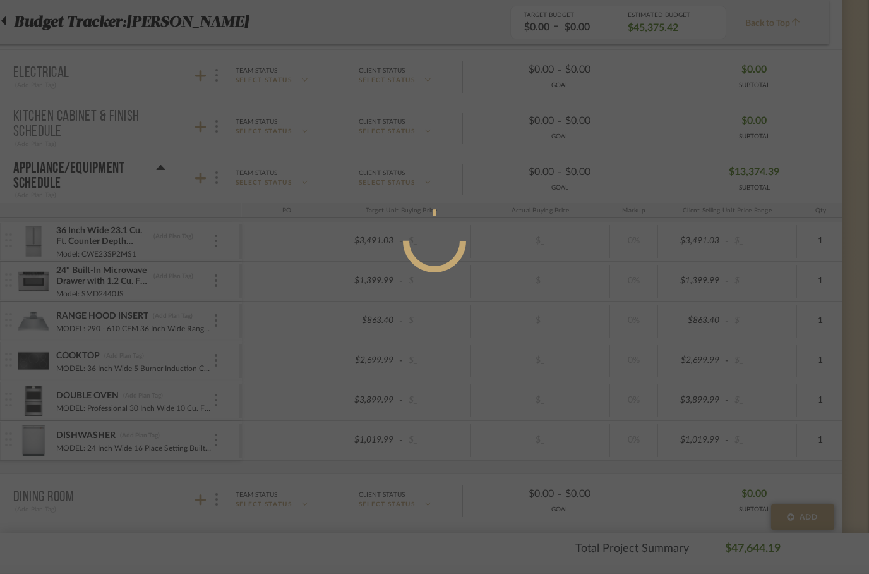
scroll to position [0, 0]
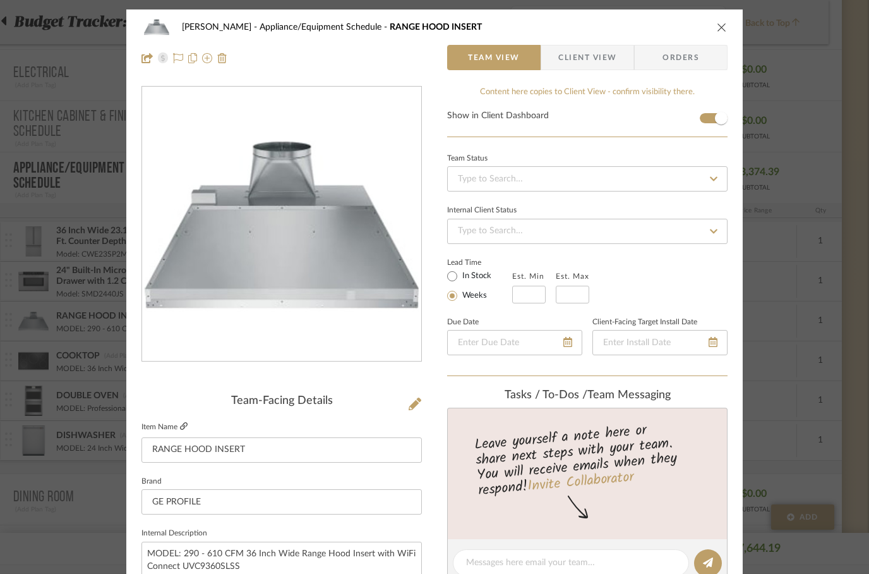
click at [182, 428] on icon at bounding box center [184, 426] width 8 height 8
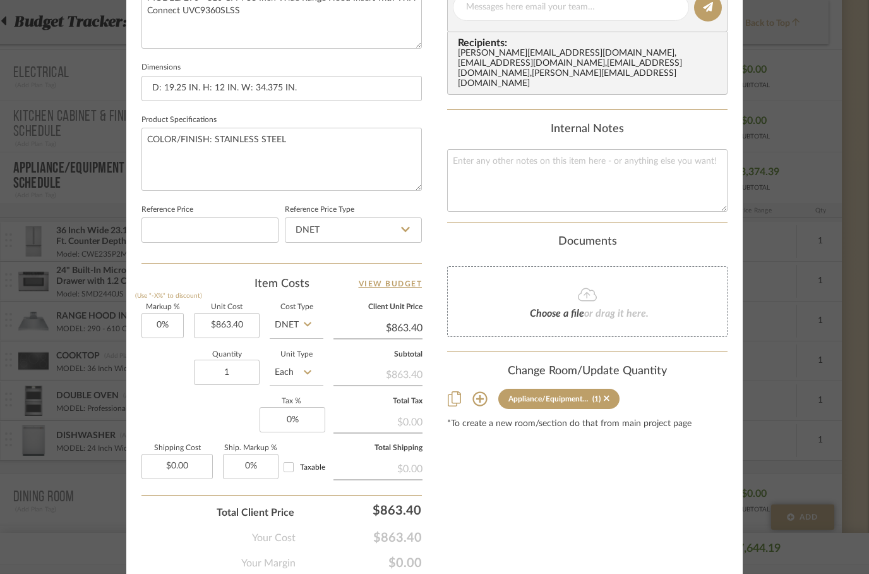
scroll to position [555, 0]
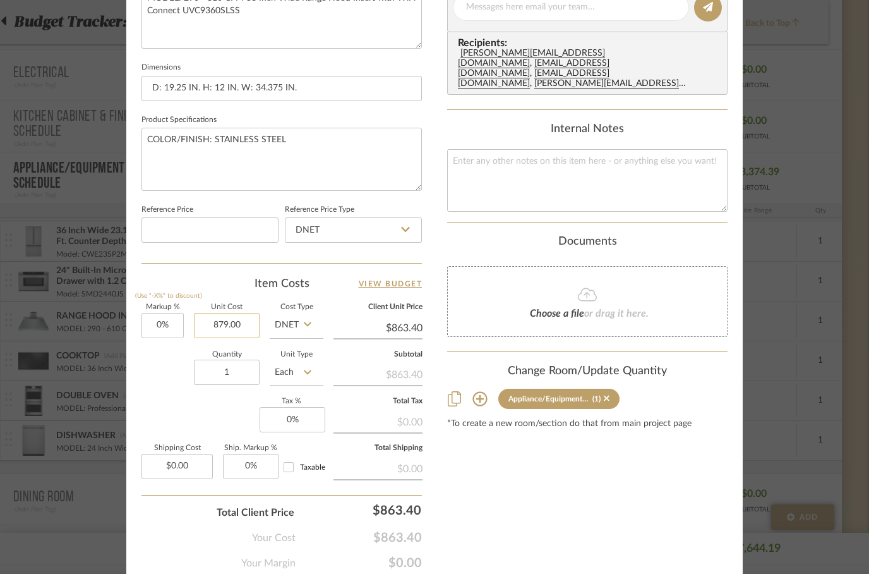
type input "$879.00"
type input "$863.40"
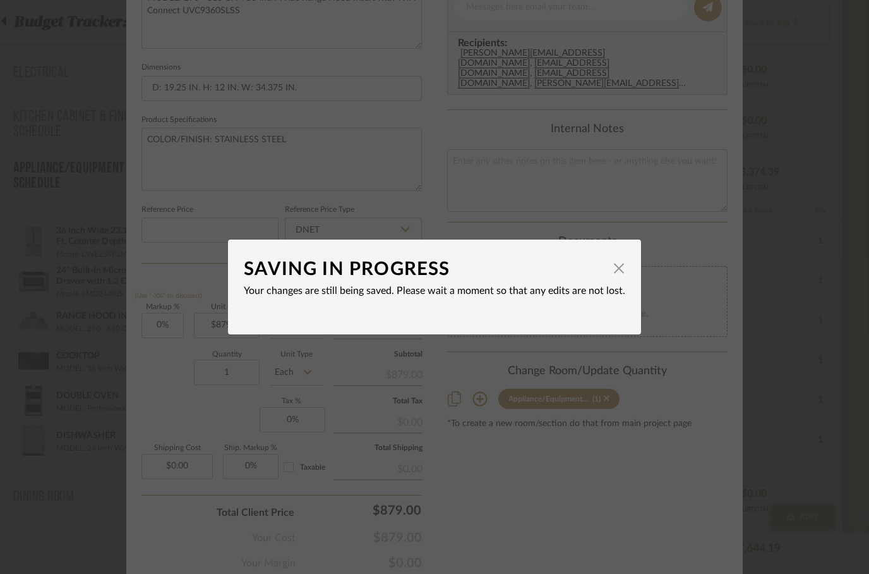
type input "$879.00"
click at [623, 264] on span "button" at bounding box center [618, 267] width 25 height 25
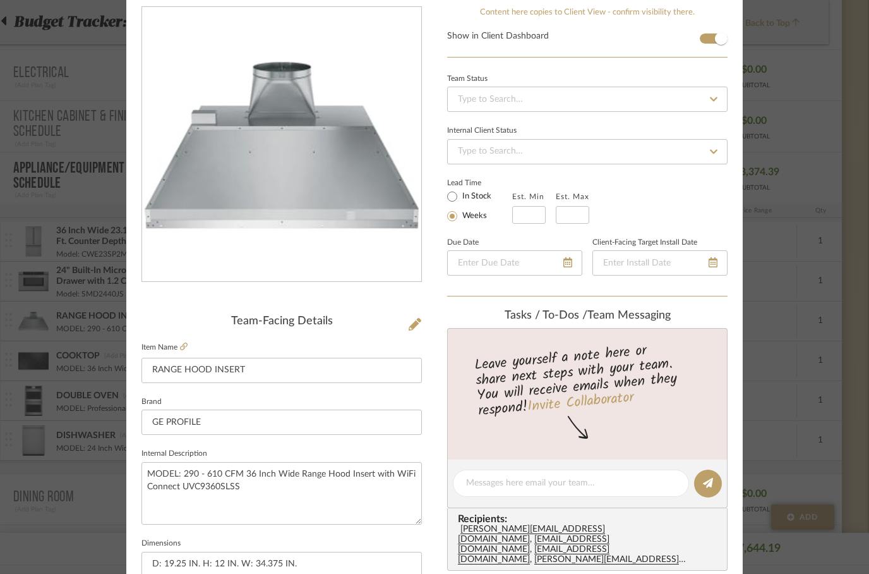
scroll to position [0, 0]
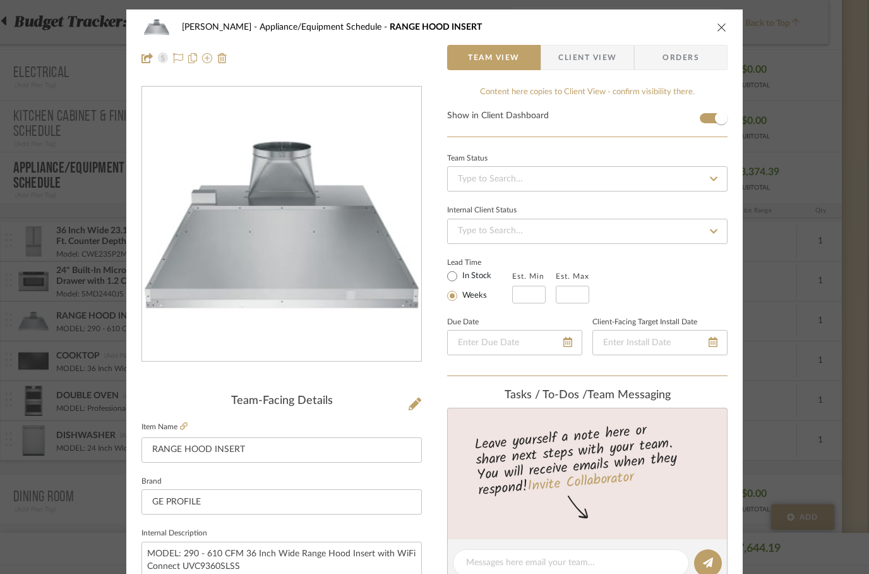
click at [725, 25] on icon "close" at bounding box center [722, 27] width 10 height 10
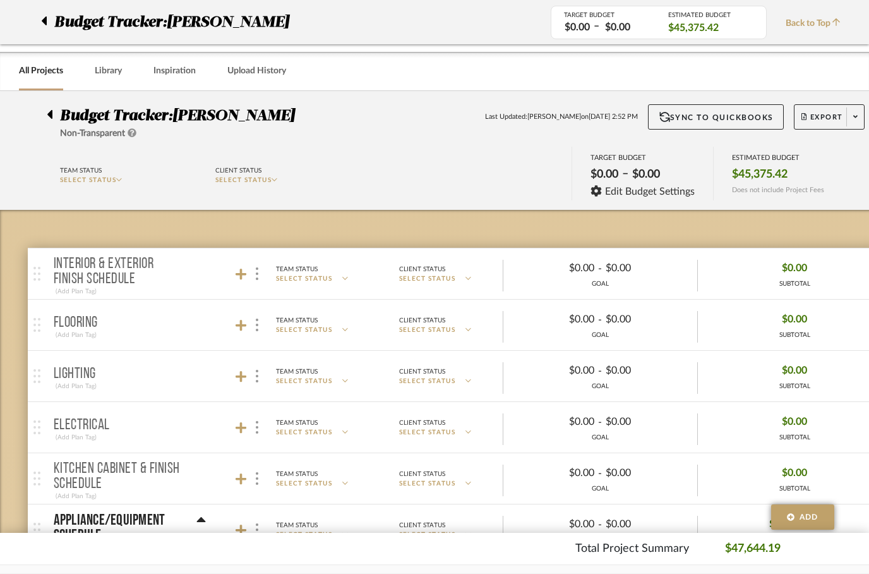
scroll to position [352, 40]
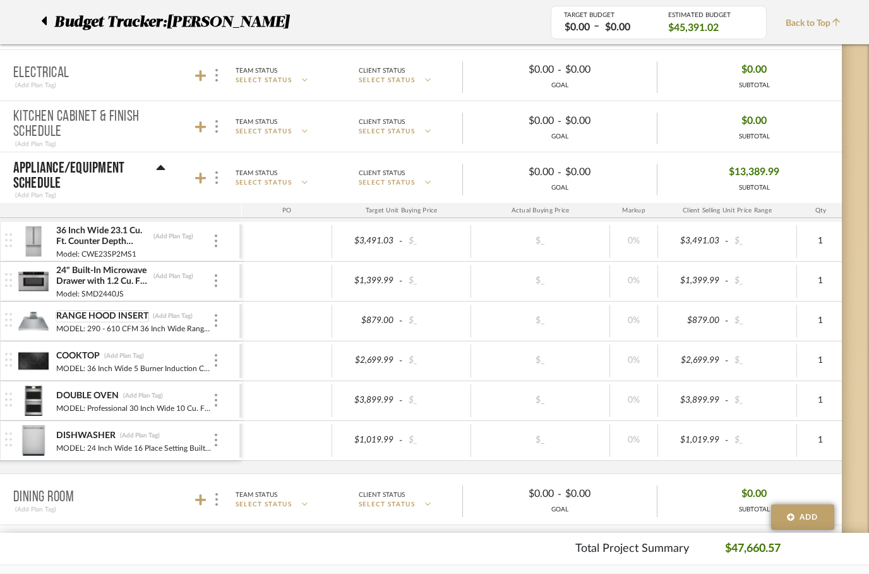
click at [81, 319] on div "RANGE HOOD INSERT" at bounding box center [102, 316] width 93 height 12
click at [18, 318] on img at bounding box center [33, 321] width 31 height 30
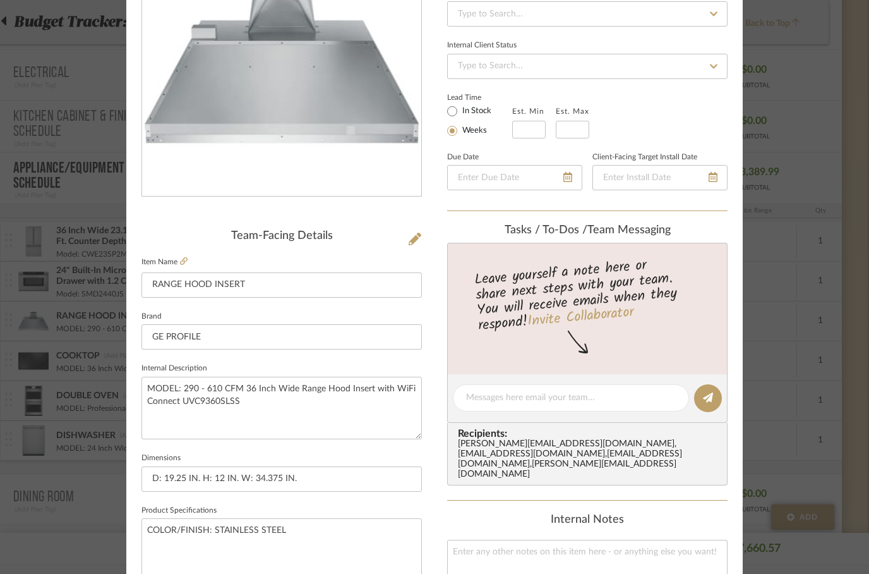
scroll to position [222, 0]
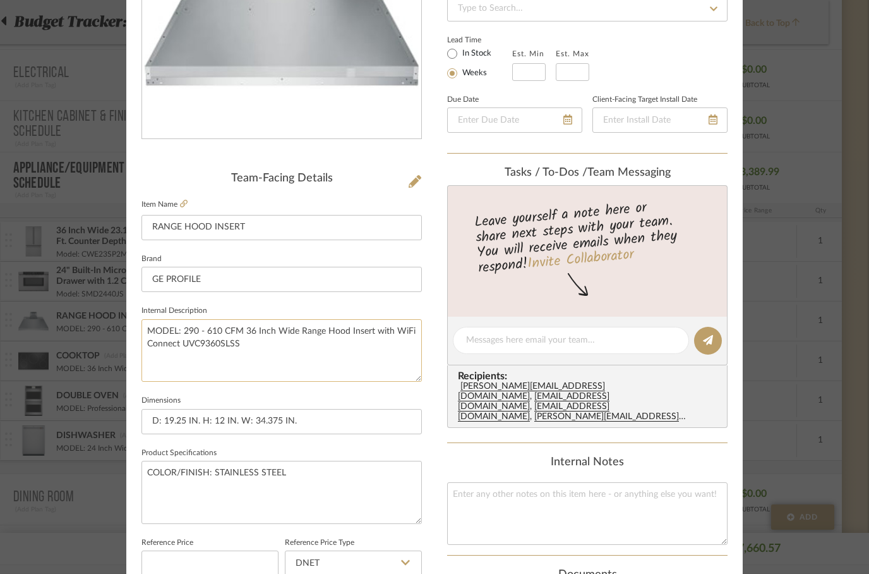
click at [186, 333] on textarea "MODEL: 290 - 610 CFM 36 Inch Wide Range Hood Insert with WiFi Connect UVC9360SL…" at bounding box center [282, 350] width 280 height 63
click at [184, 328] on textarea "MODEL: 290 - 610 CFM 36 Inch Wide Range Hood Insert with WiFi Connect UVC9360SL…" at bounding box center [282, 350] width 280 height 63
paste textarea "Model: UVC9360SLSS"
click at [199, 334] on textarea "MODEL: Model: UVC9360SLSS 290 - 610 CFM 36 Inch Wide Range Hood Insert with WiF…" at bounding box center [282, 350] width 280 height 63
click at [198, 327] on textarea "MODEL: Model: UVC9360SLSS 290 - 610 CFM 36 Inch Wide Range Hood Insert with WiF…" at bounding box center [282, 350] width 280 height 63
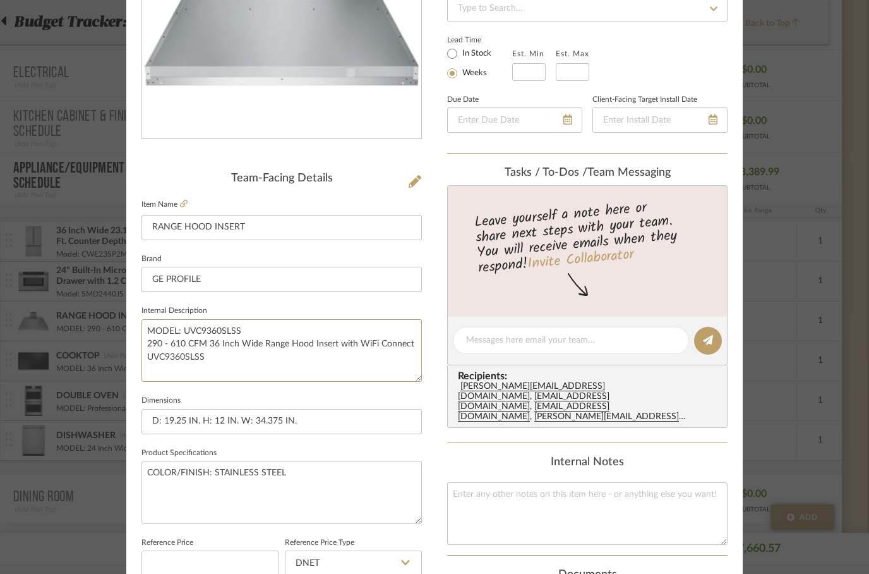
type textarea "MODEL: UVC9360SLSS 290 - 610 CFM 36 Inch Wide Range Hood Insert with WiFi Conne…"
click at [384, 400] on fieldset "Dimensions D: 19.25 IN. H: 12 IN. W: 34.375 IN." at bounding box center [282, 413] width 280 height 42
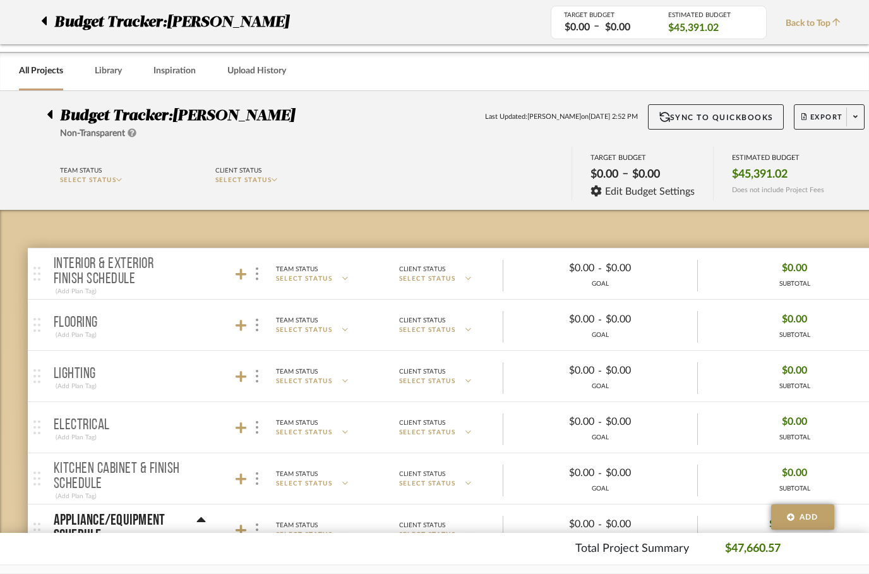
scroll to position [352, 40]
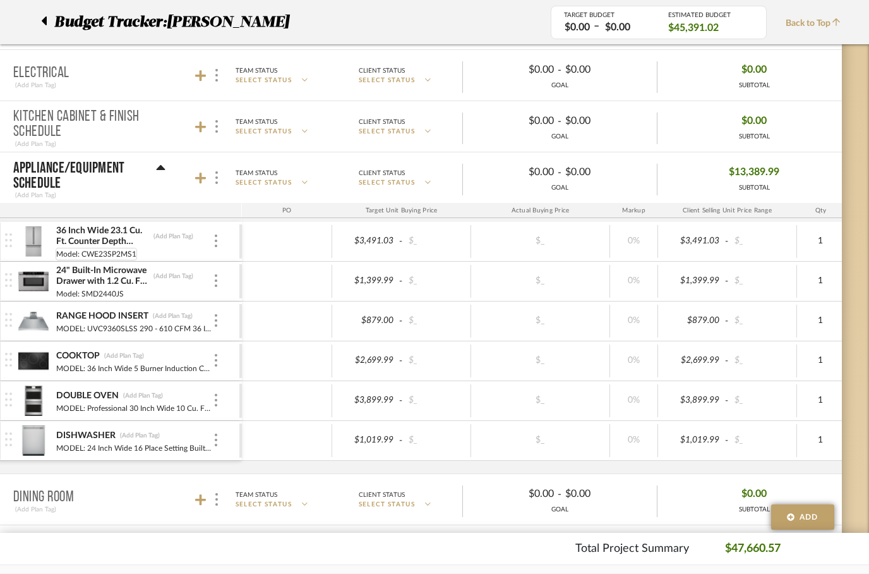
click at [99, 250] on div "Model: CWE23SP2MS1" at bounding box center [96, 254] width 81 height 13
click at [40, 235] on img at bounding box center [33, 241] width 31 height 30
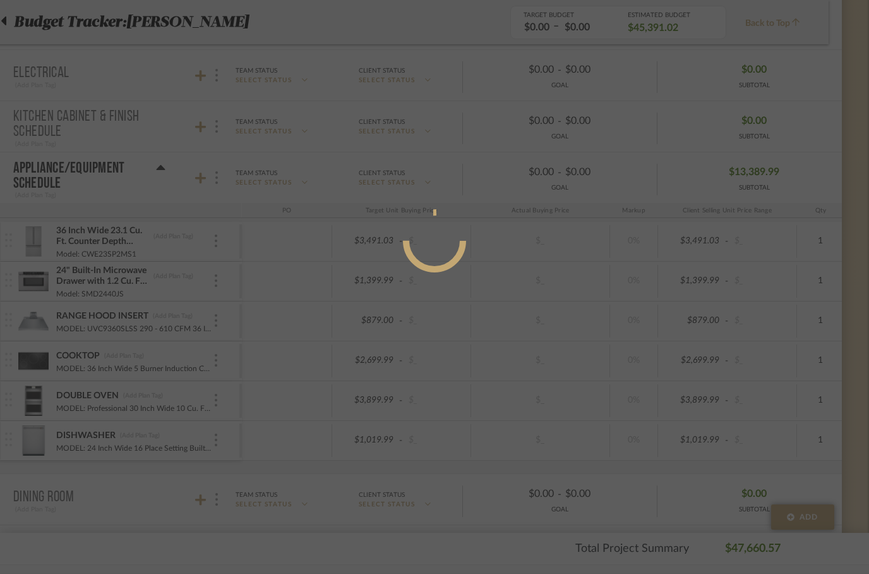
scroll to position [0, 0]
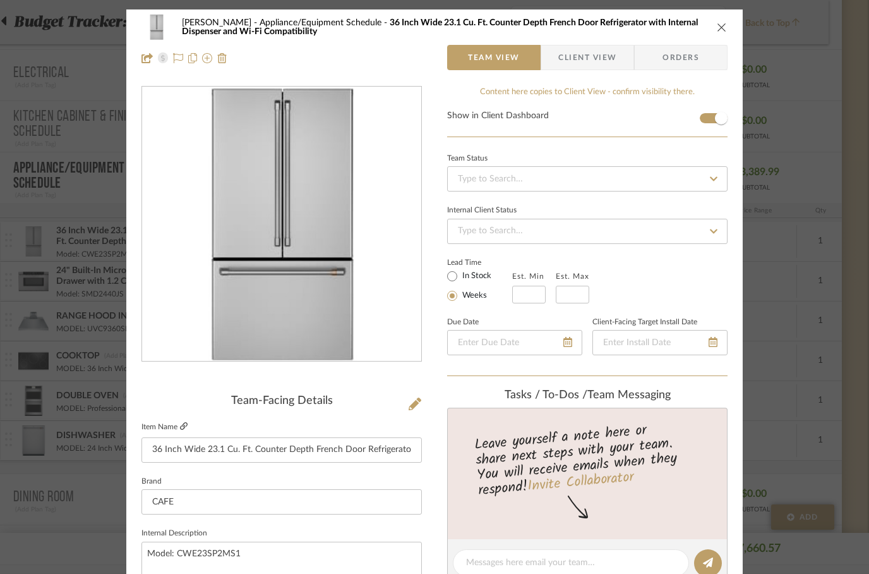
click at [181, 429] on icon at bounding box center [184, 426] width 8 height 8
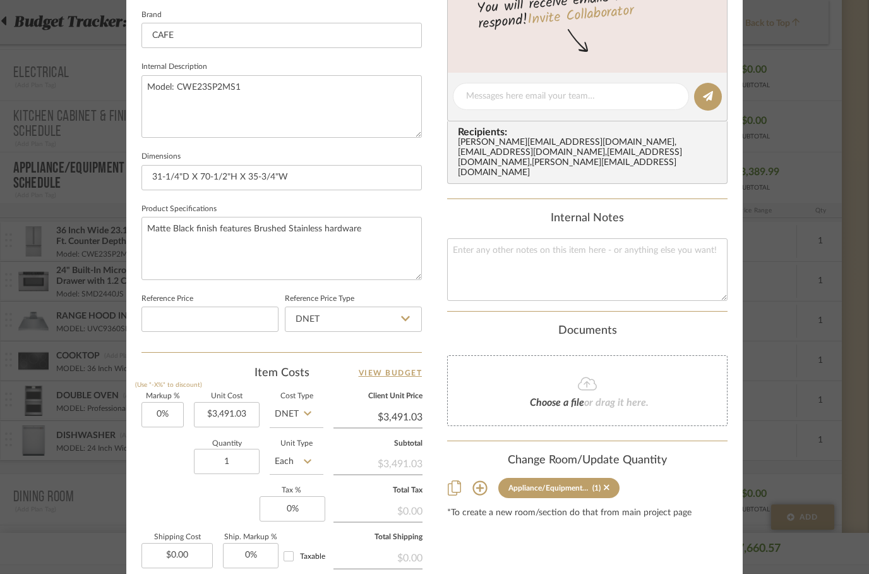
scroll to position [500, 0]
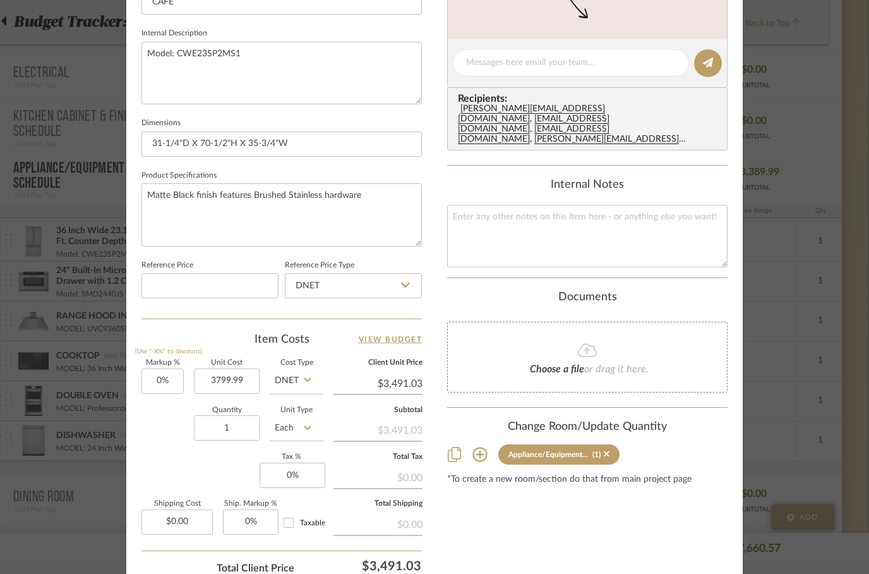
click at [469, 449] on div "Change Room/Update Quantity Appliance/Equipment Schedule (1) *To create a new r…" at bounding box center [587, 452] width 280 height 64
type input "$3,799.99"
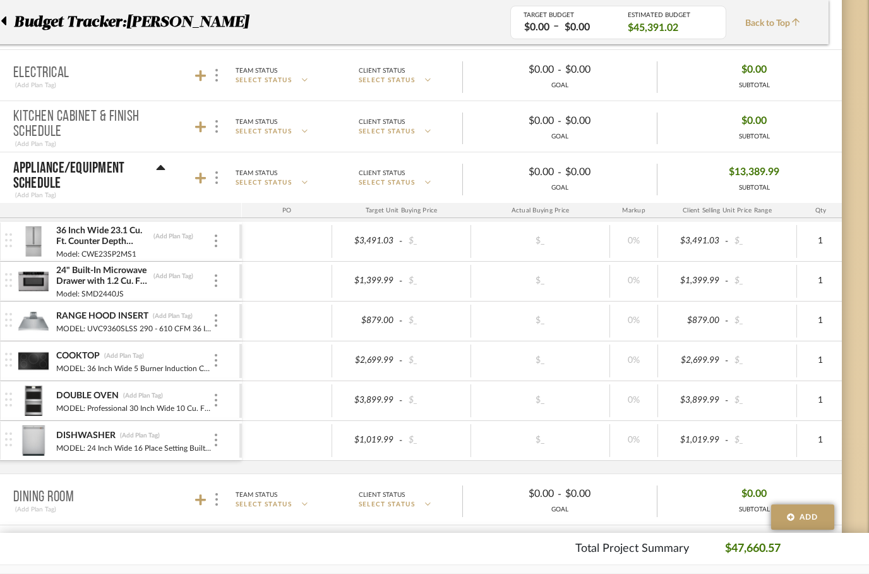
scroll to position [352, 40]
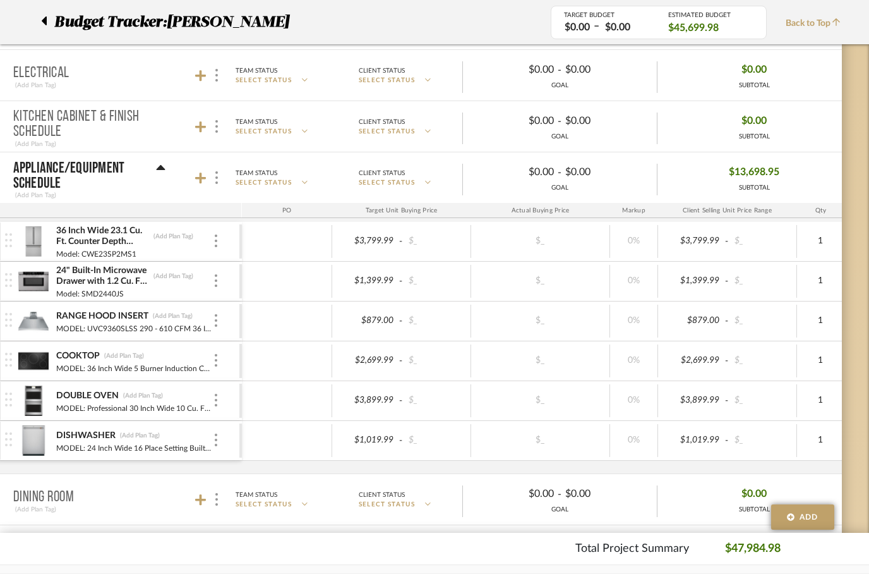
click at [8, 363] on img at bounding box center [8, 359] width 7 height 14
click at [10, 365] on img at bounding box center [8, 359] width 7 height 14
click at [43, 356] on img at bounding box center [33, 361] width 31 height 30
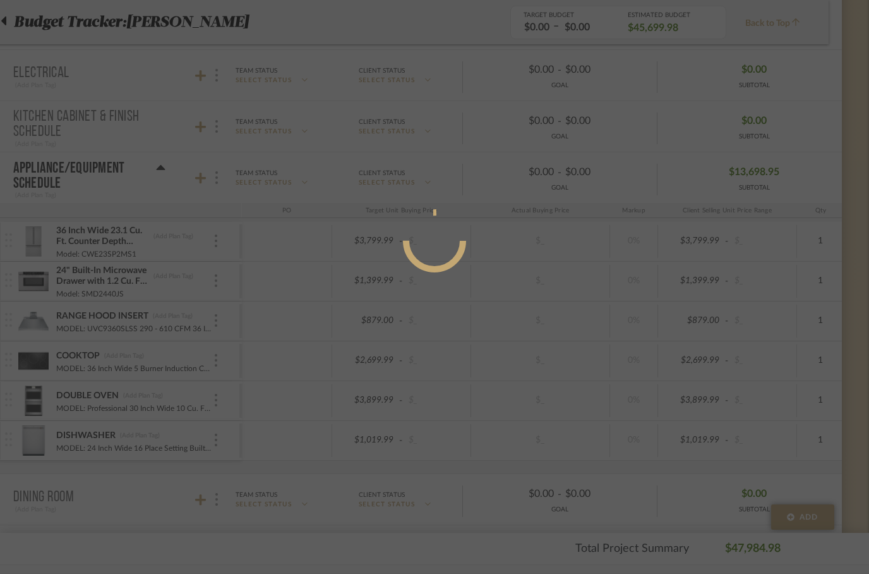
scroll to position [0, 0]
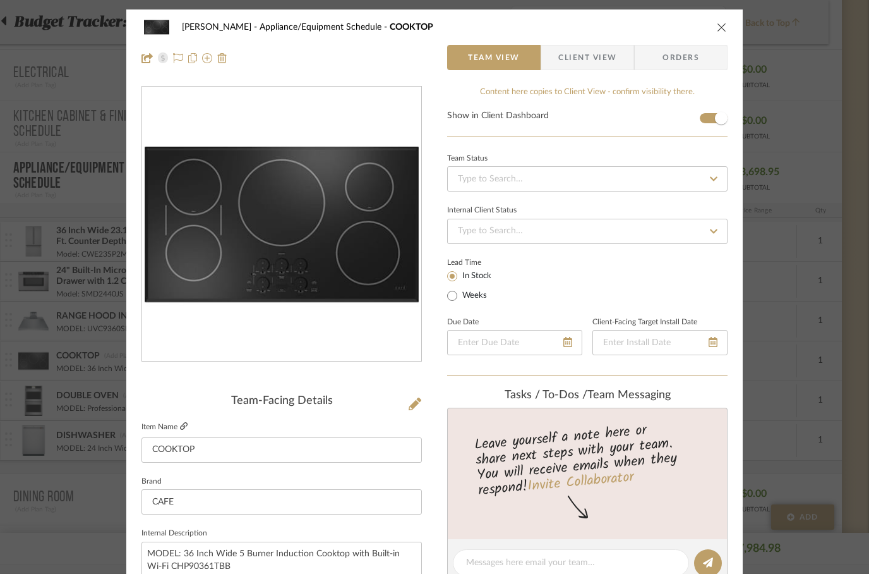
click at [186, 424] on icon at bounding box center [184, 426] width 8 height 8
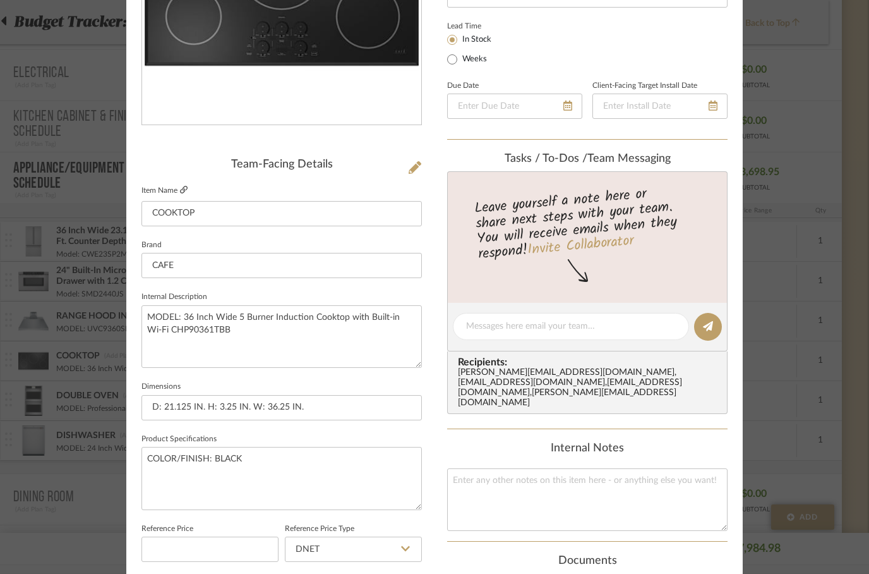
scroll to position [345, 0]
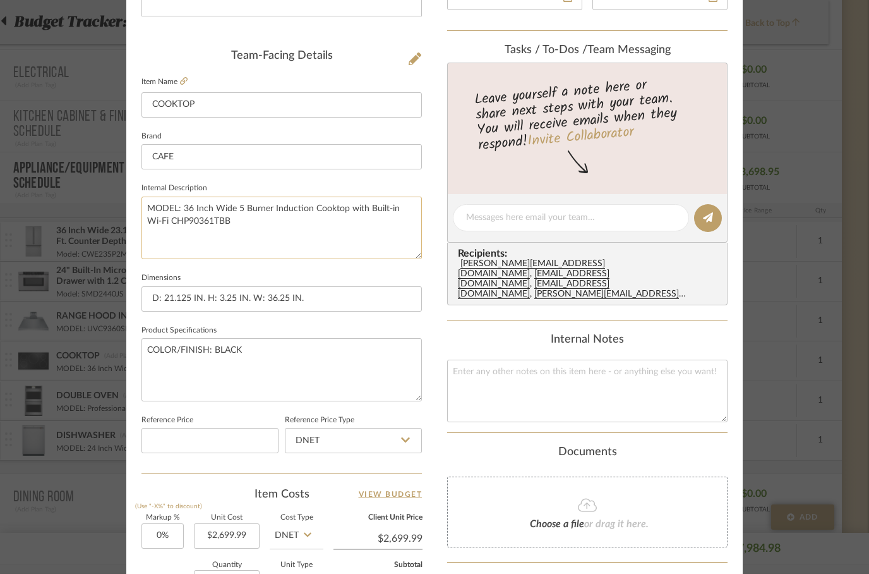
click at [186, 202] on textarea "MODEL: 36 Inch Wide 5 Burner Induction Cooktop with Built-in Wi-Fi CHP90361TBB" at bounding box center [282, 227] width 280 height 63
click at [190, 208] on textarea "MODEL: 36 Inch Wide 5 Burner Induction Cooktop with Built-in Wi-Fi CHP90361TBB" at bounding box center [282, 227] width 280 height 63
paste textarea "CHP90361TBB"
type textarea "MODEL: CHP90361TBB 36 Inch Wide 5 Burner Induction Cooktop with Built-in Wi-Fi …"
click at [421, 351] on textarea "COLOR/FINISH: BLACK" at bounding box center [282, 369] width 280 height 63
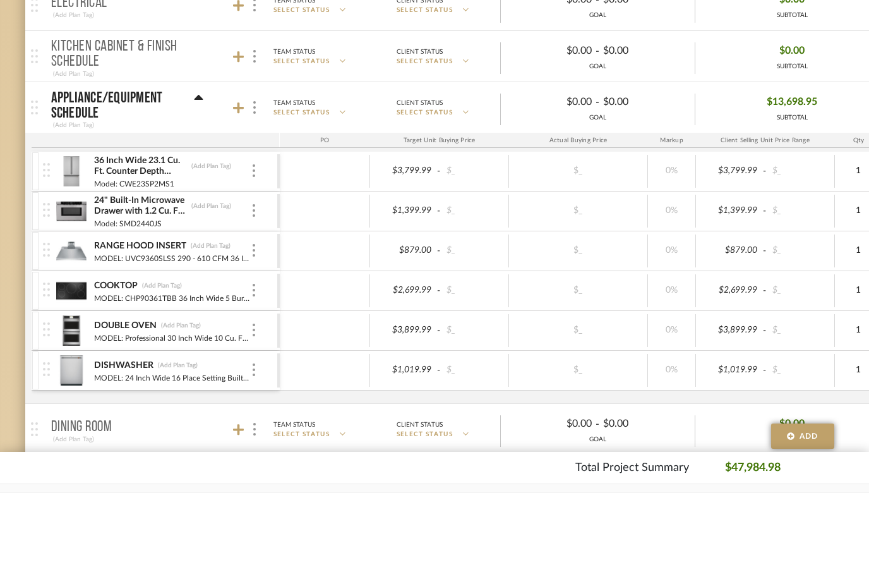
scroll to position [427, 0]
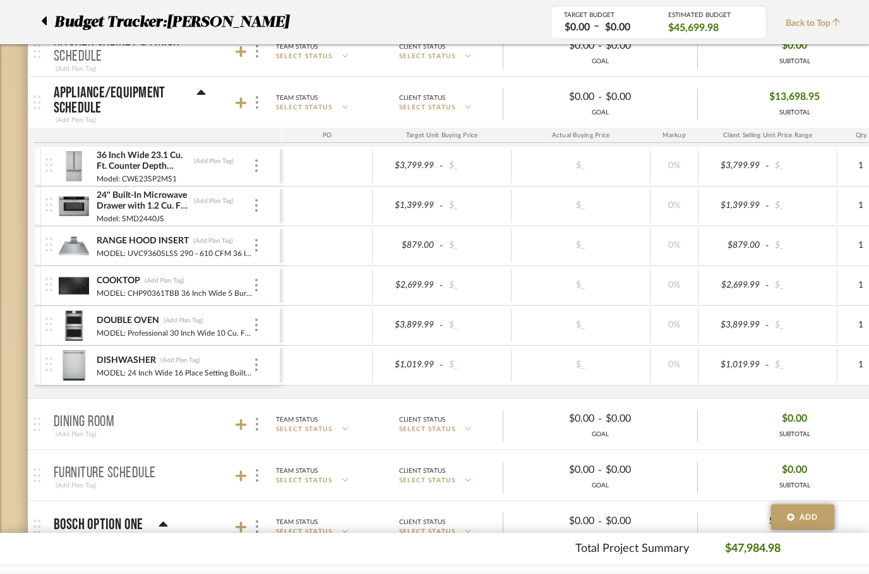
click at [80, 323] on img at bounding box center [74, 325] width 31 height 30
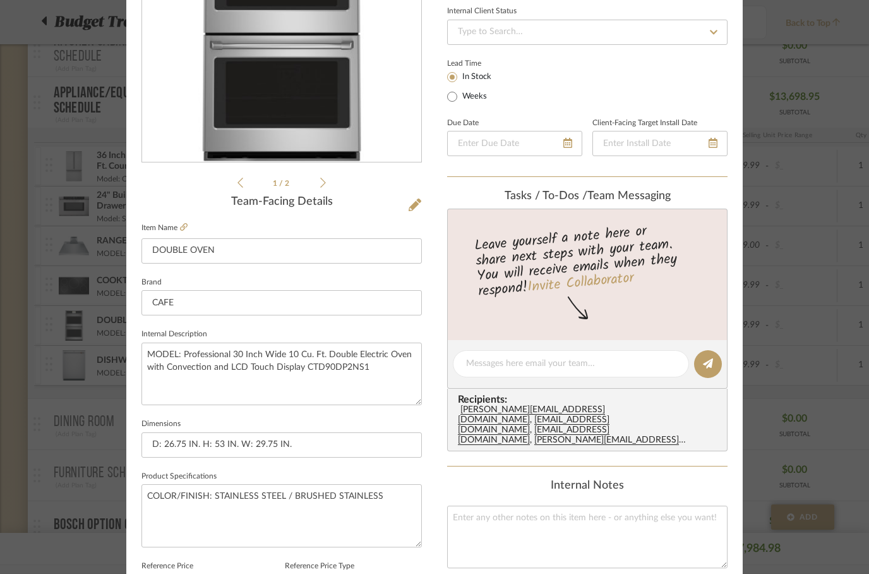
scroll to position [196, 0]
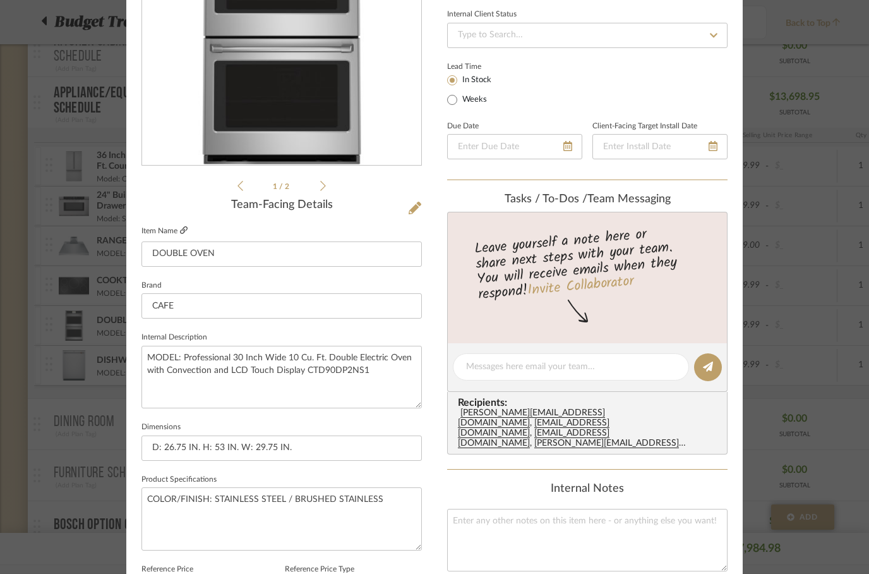
click at [183, 231] on icon at bounding box center [184, 230] width 8 height 8
click at [186, 359] on textarea "MODEL: Professional 30 Inch Wide 10 Cu. Ft. Double Electric Oven with Convectio…" at bounding box center [282, 377] width 280 height 63
click at [184, 352] on textarea "MODEL: Professional 30 Inch Wide 10 Cu. Ft. Double Electric Oven with Convectio…" at bounding box center [282, 377] width 280 height 63
paste textarea "CTD90DP2NS1"
type textarea "MODEL: CTD90DP2NS1 Professional 30 Inch Wide 10 Cu. Ft. Double Electric Oven wi…"
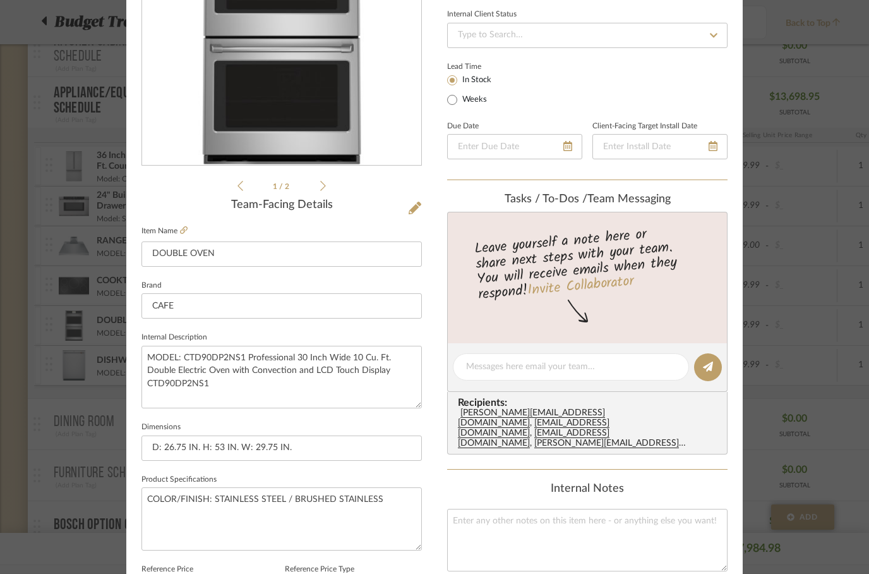
click at [687, 188] on div "Content here copies to Client View - confirm visibility there. Show in Client D…" at bounding box center [587, 410] width 280 height 1040
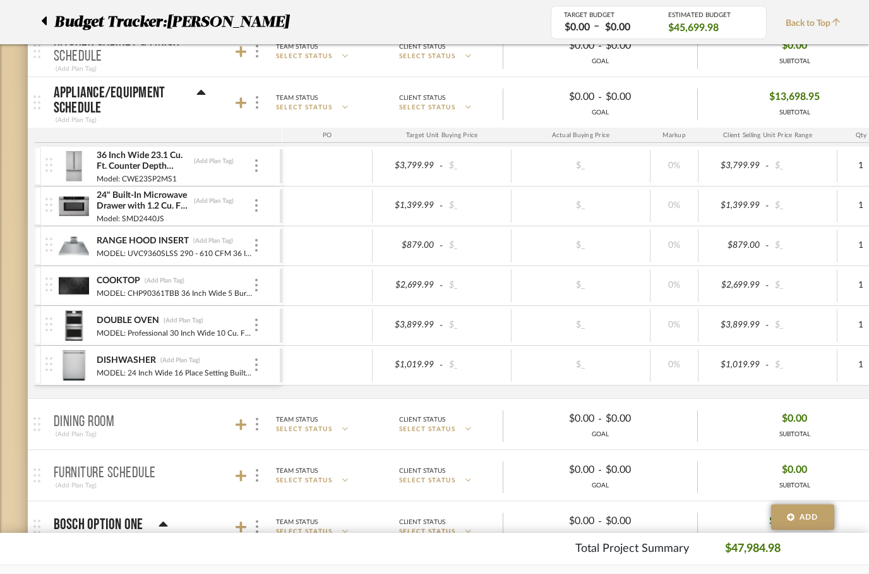
scroll to position [427, 0]
click at [46, 370] on img at bounding box center [48, 364] width 7 height 14
click at [75, 366] on img at bounding box center [74, 365] width 31 height 30
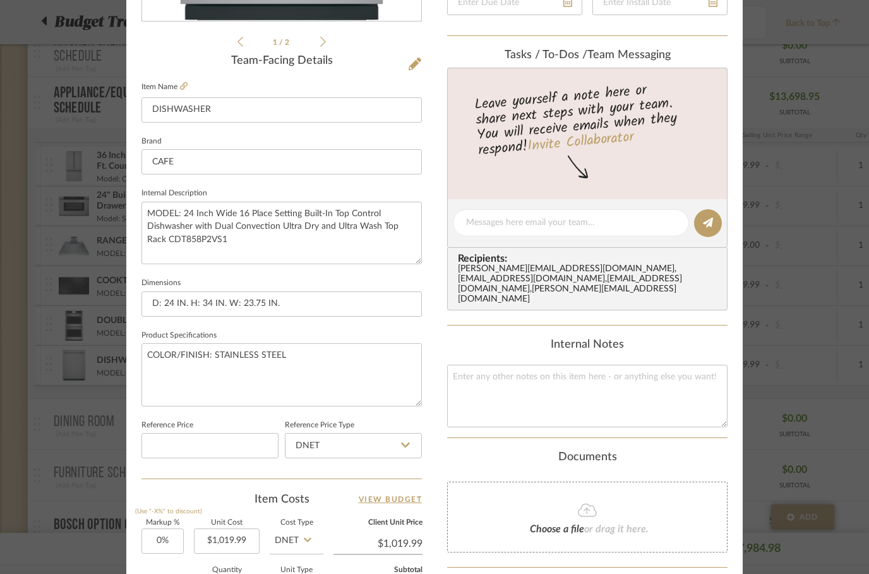
scroll to position [322, 0]
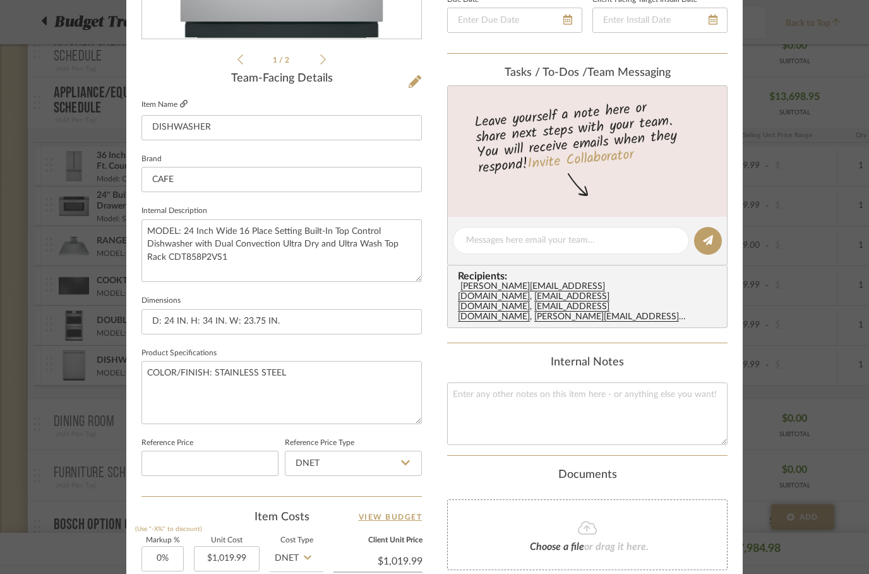
click at [187, 109] on link at bounding box center [184, 104] width 8 height 11
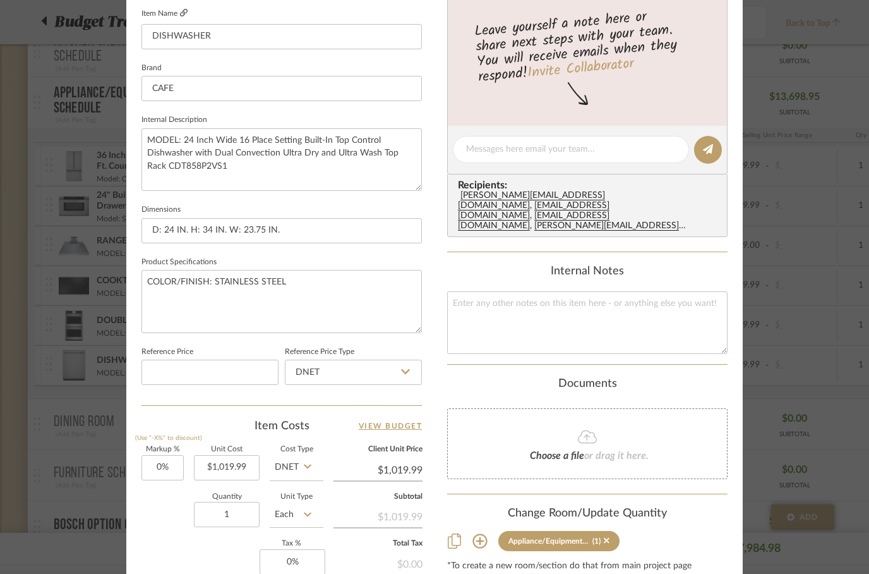
scroll to position [416, 0]
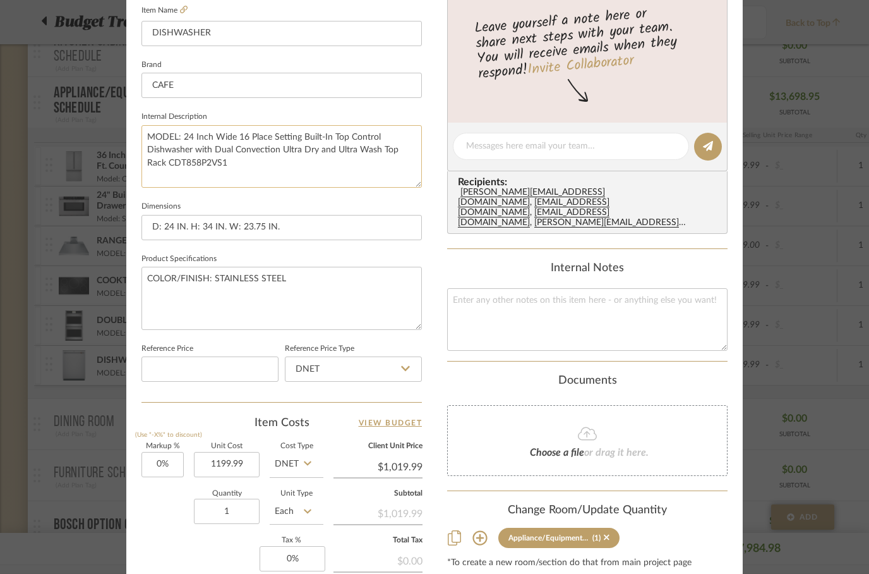
click at [188, 136] on textarea "MODEL: 24 Inch Wide 16 Place Setting Built-In Top Control Dishwasher with Dual …" at bounding box center [282, 156] width 280 height 63
type input "$1,199.99"
paste textarea "CDT858P2VS1"
type textarea "MODEL: CDT858P2VS1 24 Inch Wide 16 Place Setting Built-In Top Control Dishwashe…"
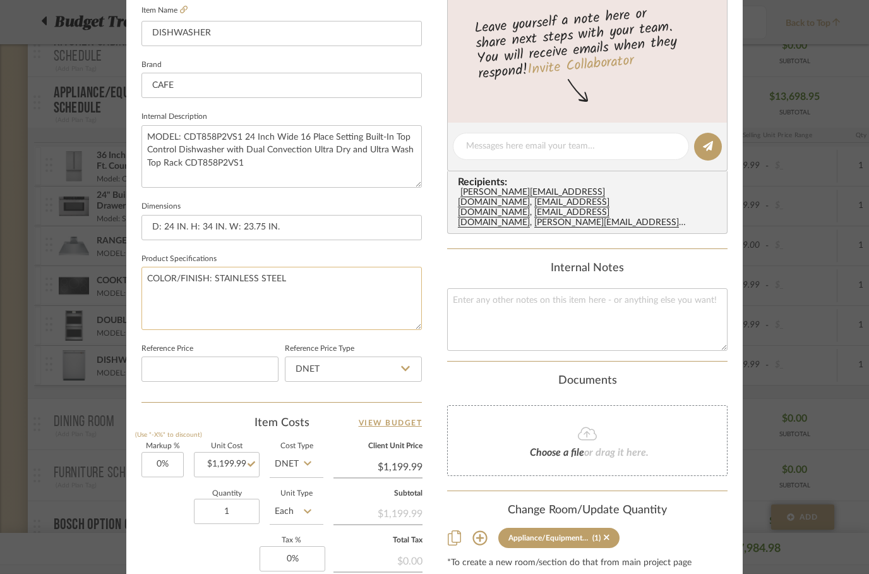
click at [406, 315] on textarea "COLOR/FINISH: STAINLESS STEEL" at bounding box center [282, 298] width 280 height 63
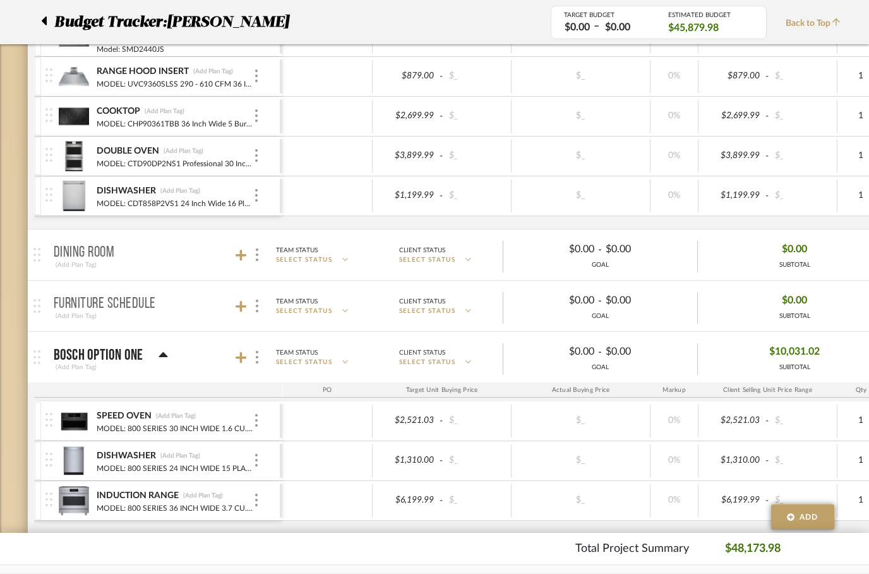
scroll to position [596, 0]
click at [74, 122] on img at bounding box center [74, 117] width 31 height 30
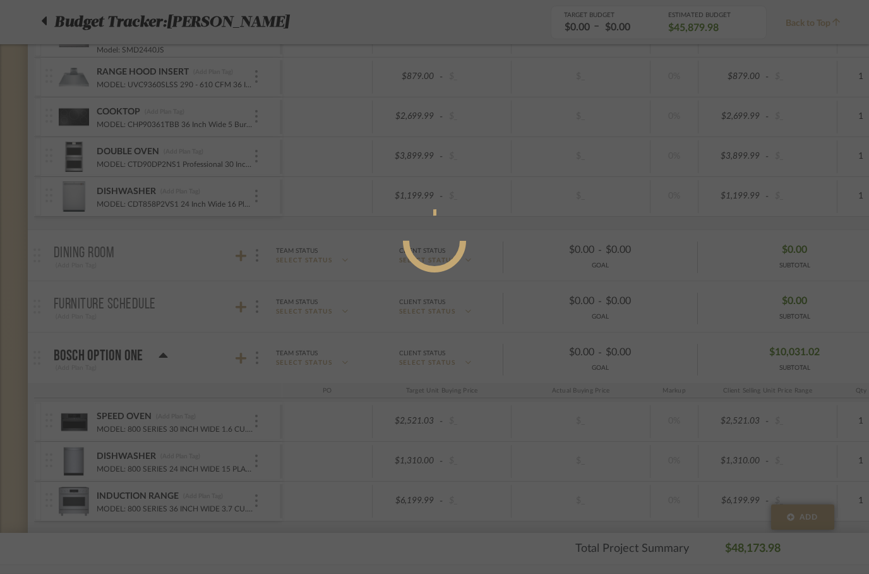
scroll to position [0, 0]
click at [74, 116] on div at bounding box center [434, 287] width 869 height 574
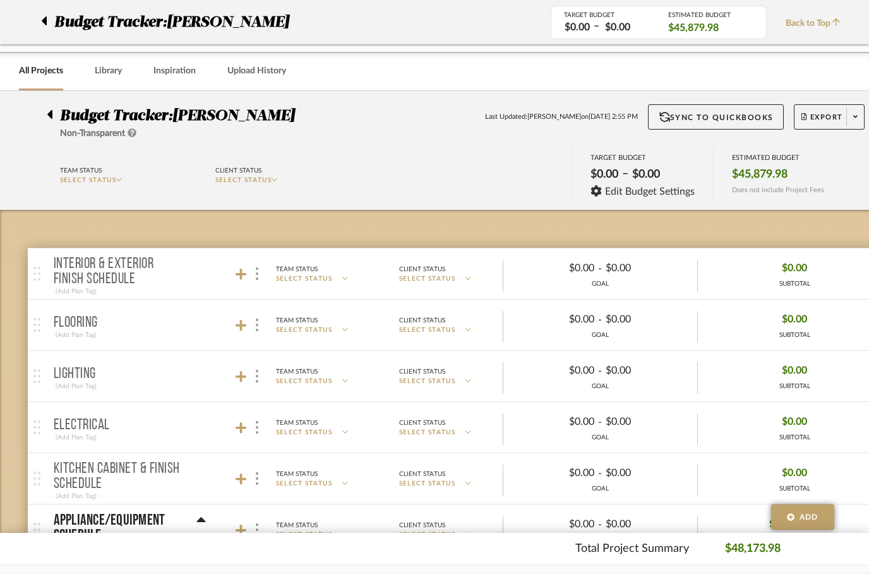
scroll to position [596, 0]
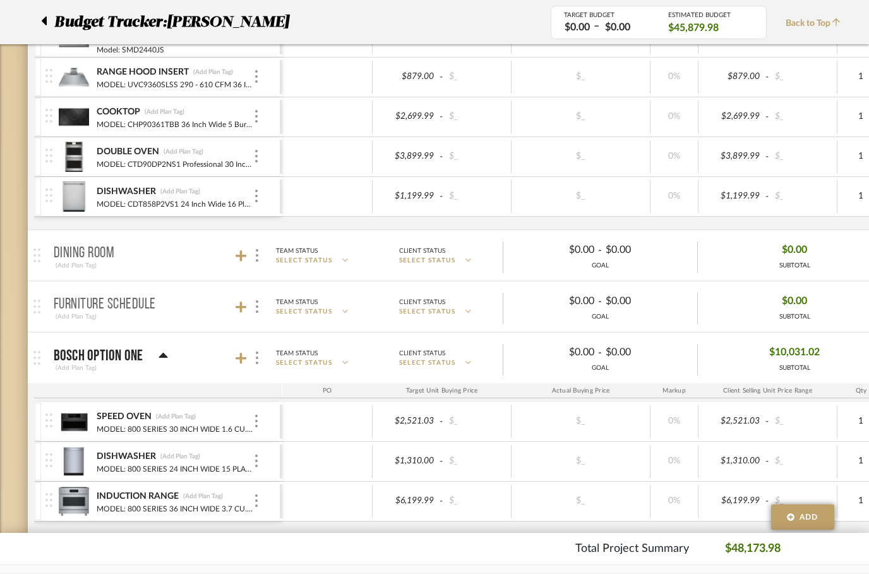
click at [79, 120] on img at bounding box center [74, 117] width 31 height 30
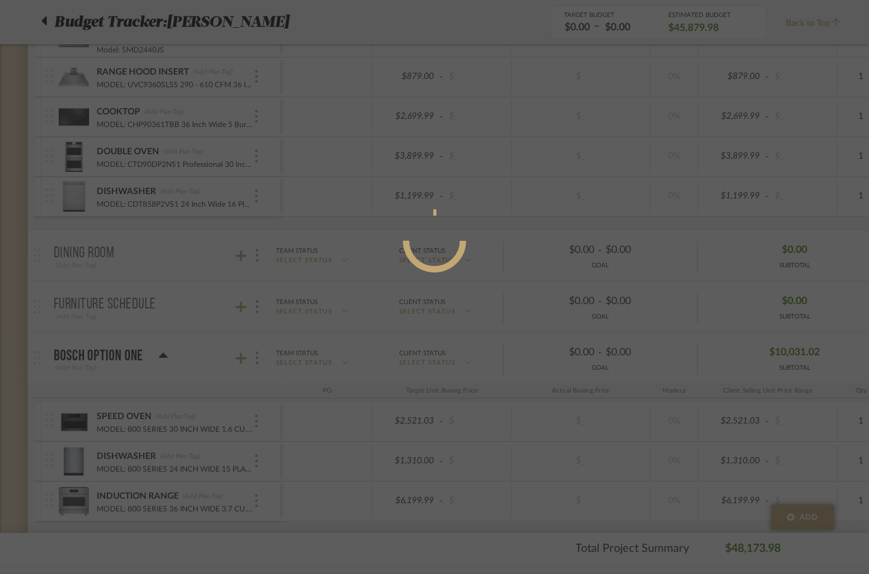
scroll to position [0, 0]
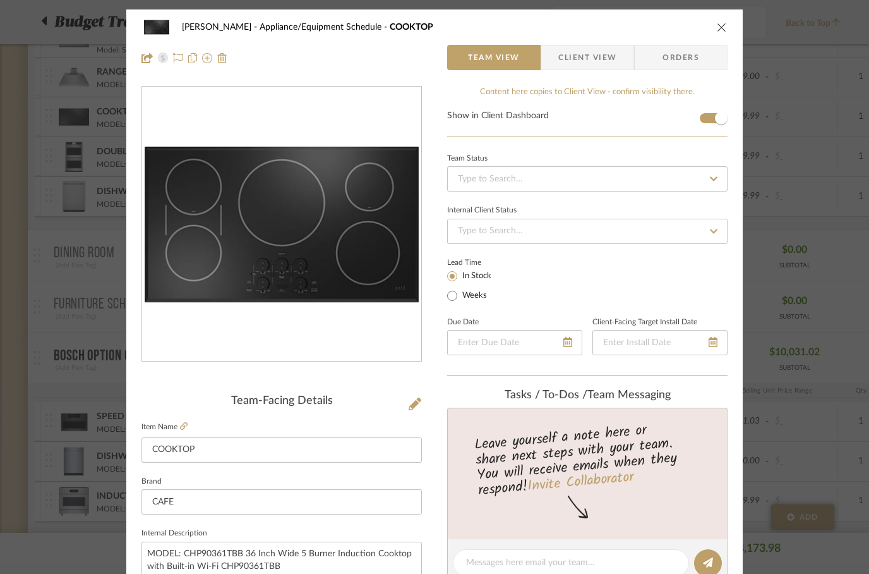
click at [723, 23] on icon "close" at bounding box center [722, 27] width 10 height 10
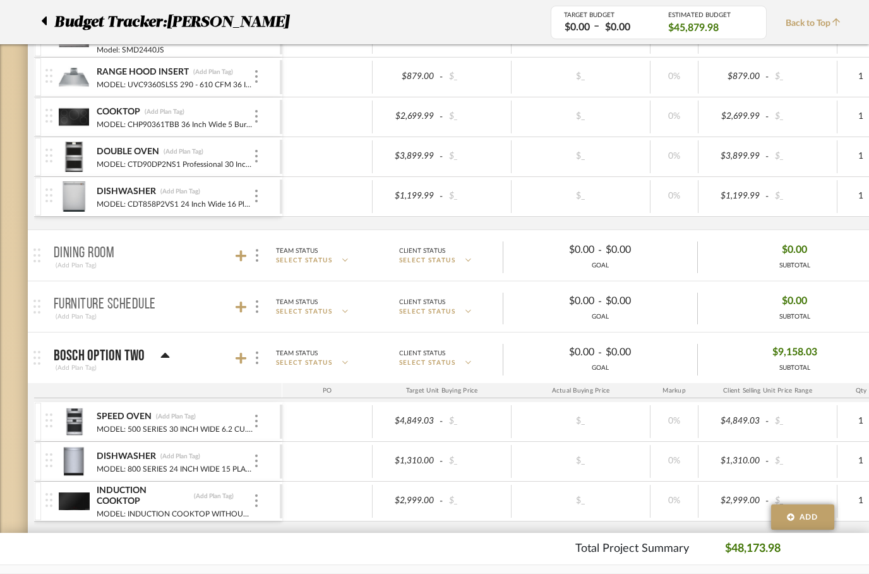
click at [90, 354] on p "BOSCH OPTION TWO" at bounding box center [100, 355] width 92 height 15
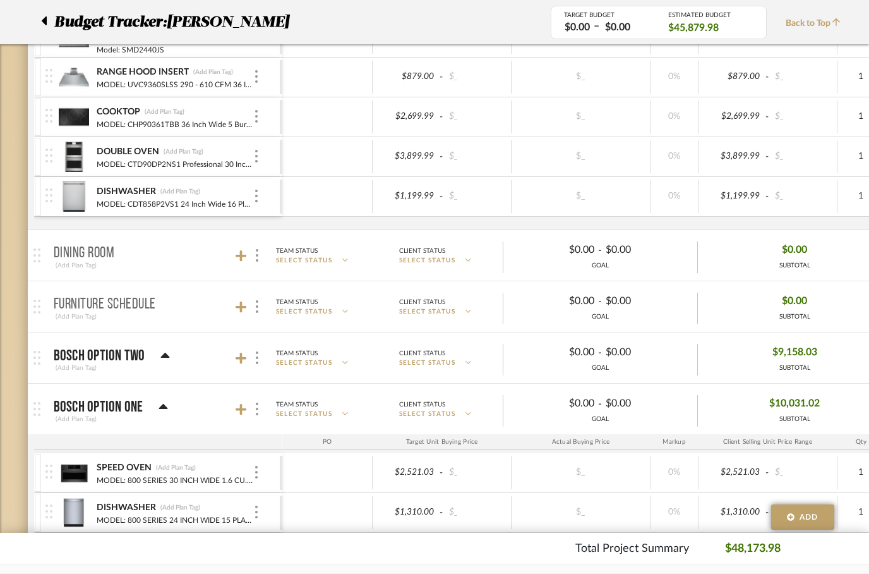
click at [158, 363] on div "(Add Plan Tag)" at bounding box center [112, 367] width 116 height 11
click at [161, 356] on icon at bounding box center [164, 354] width 9 height 5
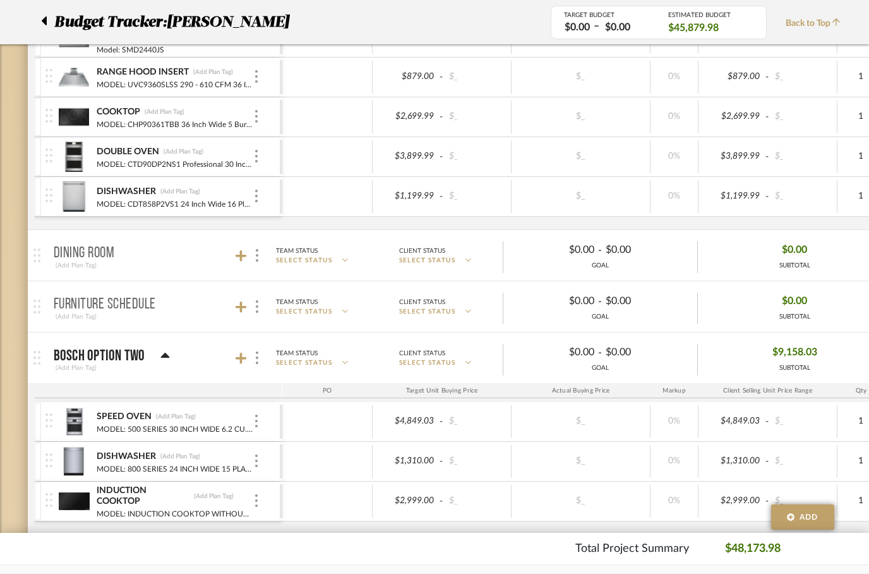
click at [168, 348] on icon at bounding box center [164, 355] width 9 height 15
click at [35, 356] on img at bounding box center [36, 358] width 7 height 14
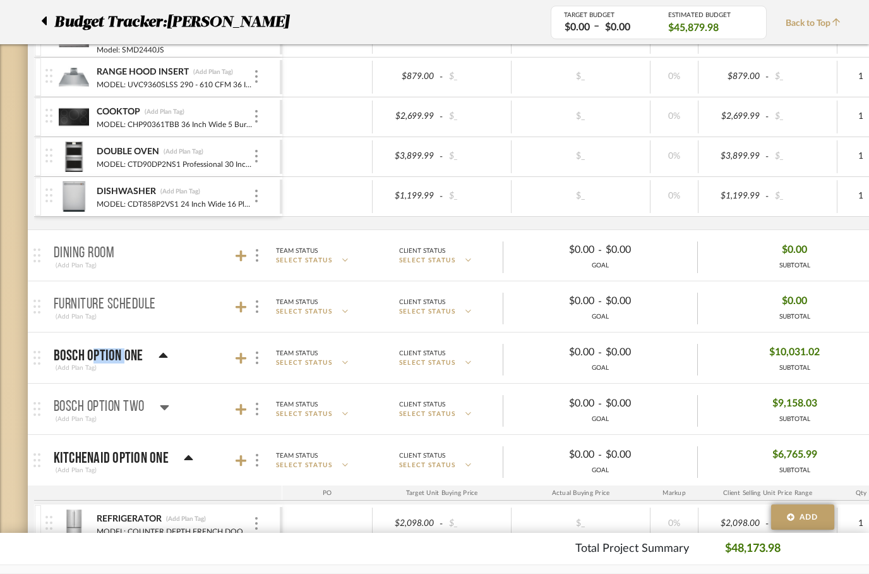
click at [40, 358] on img at bounding box center [36, 358] width 7 height 14
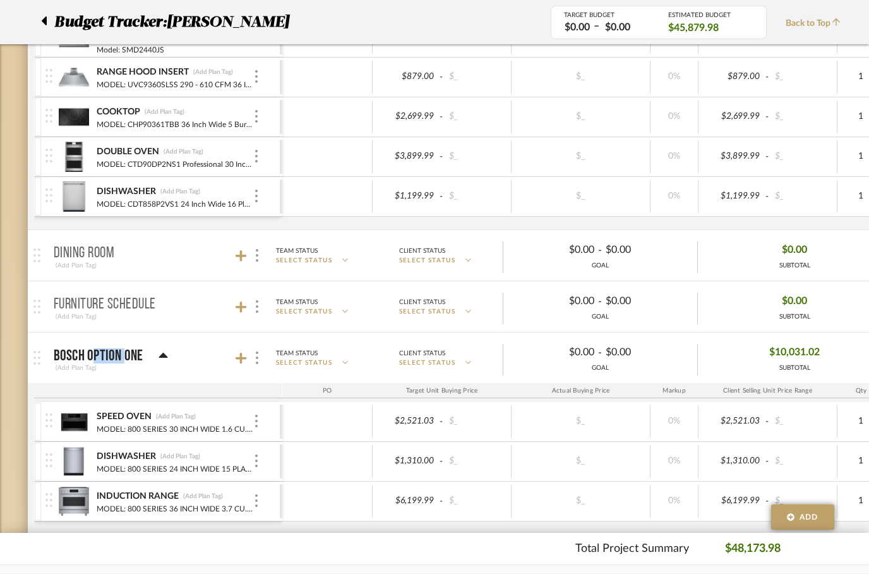
click at [185, 355] on mat-panel-title "BOSCH OPTION ONE (Add Plan Tag)" at bounding box center [165, 357] width 222 height 31
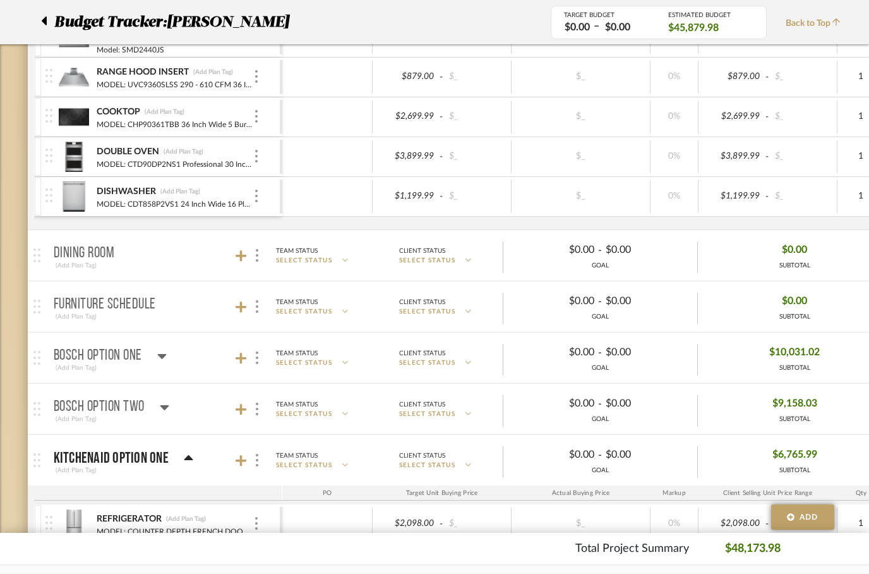
click at [162, 351] on icon at bounding box center [161, 355] width 9 height 15
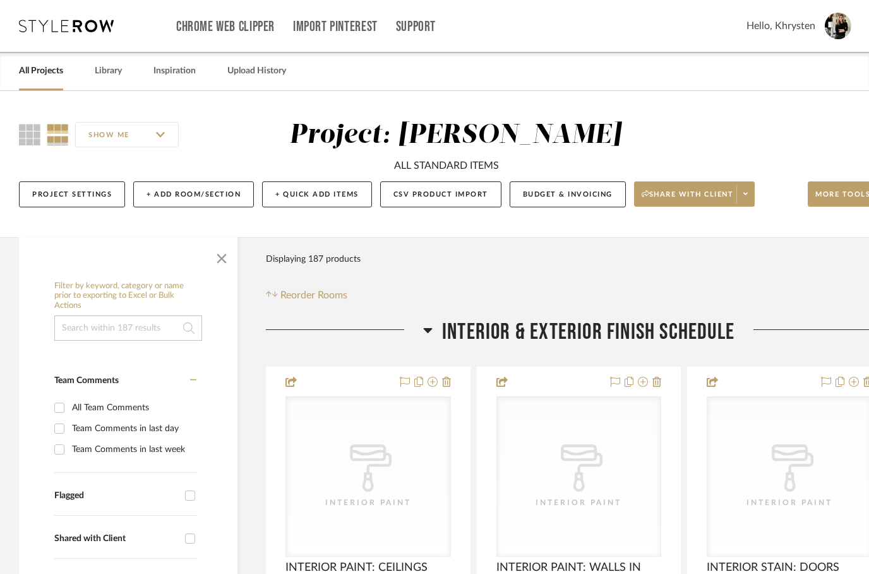
click at [424, 327] on icon at bounding box center [427, 329] width 9 height 15
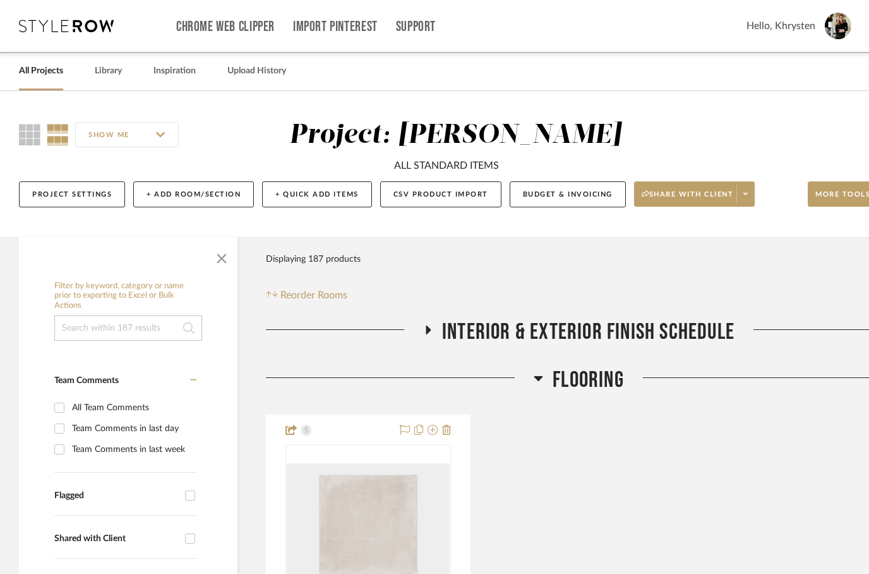
click at [537, 377] on icon at bounding box center [538, 378] width 9 height 5
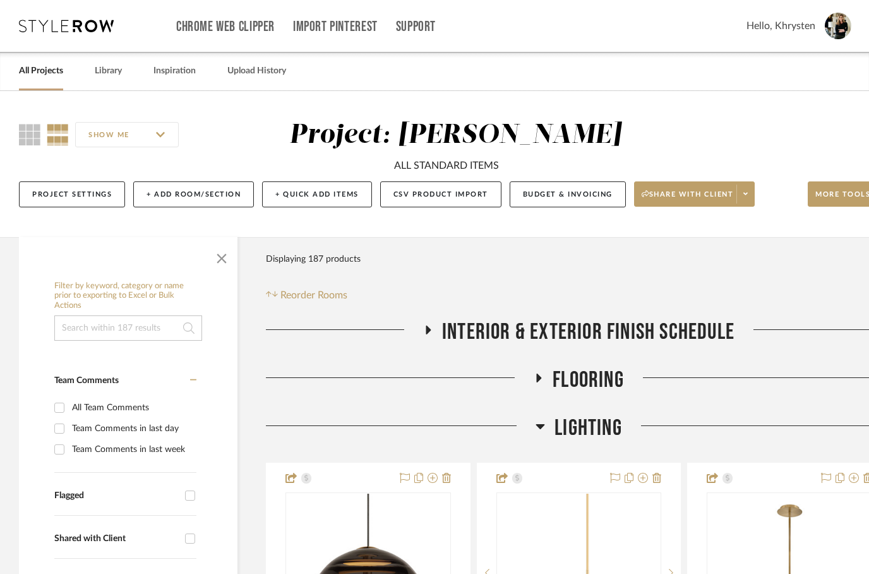
click at [543, 430] on icon at bounding box center [540, 425] width 9 height 15
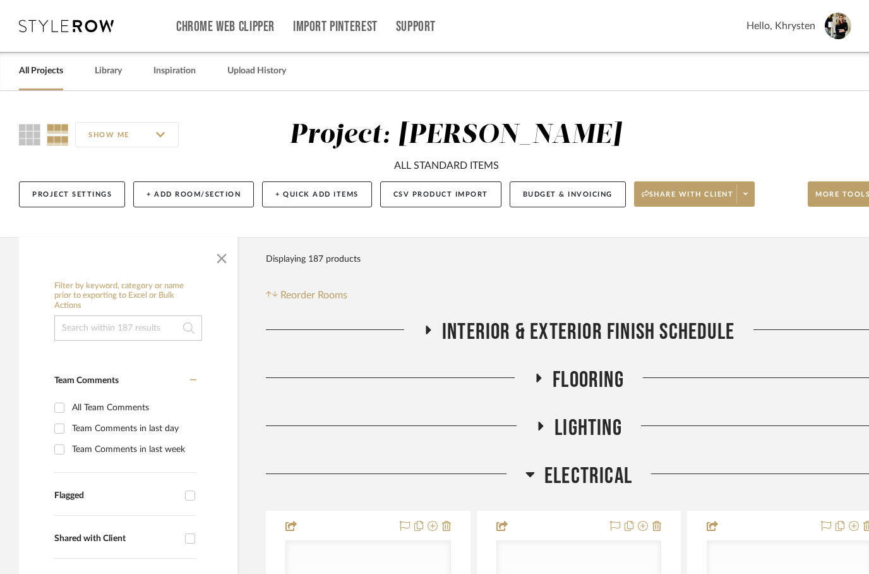
click at [540, 474] on h3 "Electrical" at bounding box center [579, 475] width 107 height 27
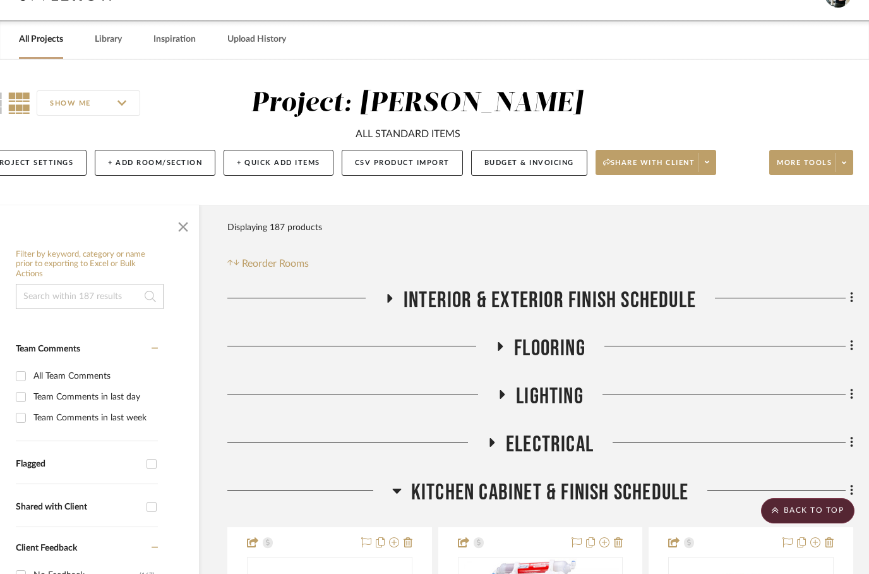
scroll to position [0, 40]
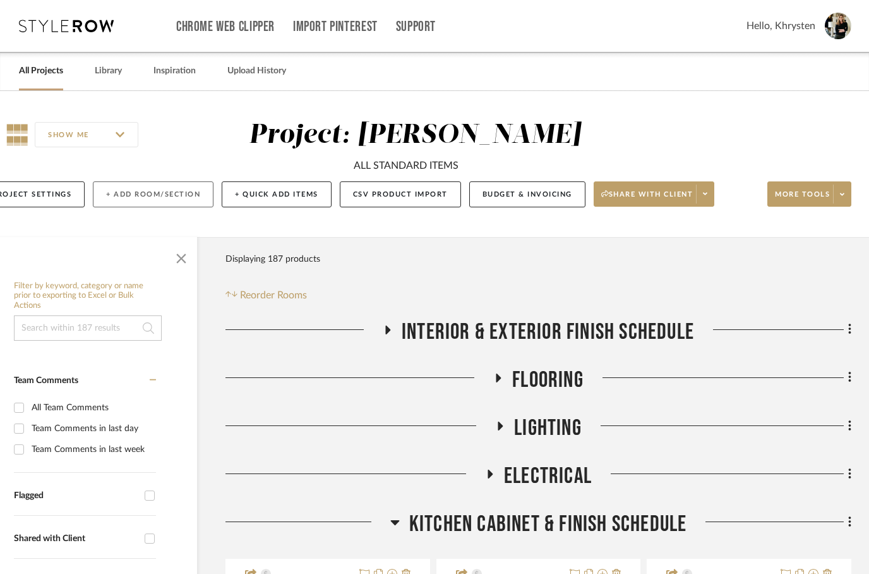
click at [140, 195] on button "+ Add Room/Section" at bounding box center [153, 194] width 121 height 26
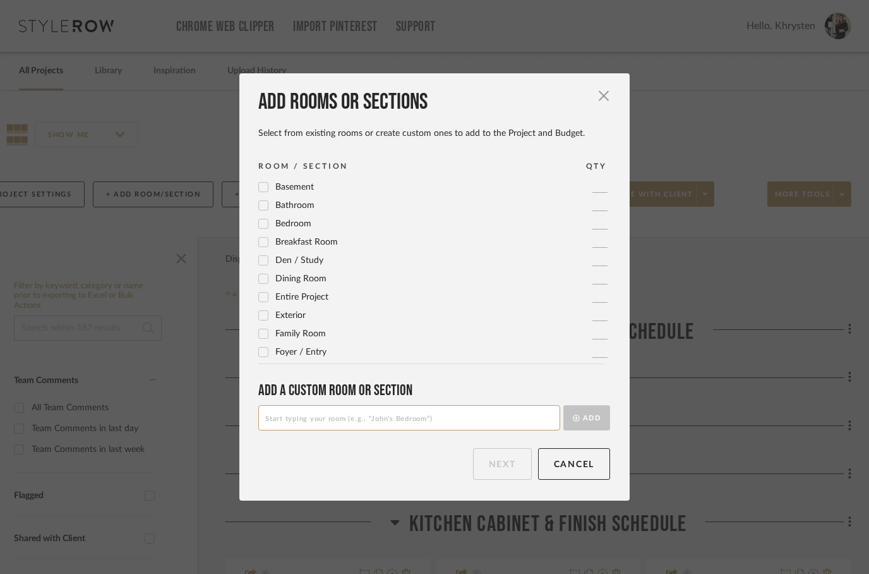
click at [299, 410] on input at bounding box center [409, 417] width 302 height 25
click at [284, 412] on input "APPLIANCE PKG 1:" at bounding box center [409, 417] width 302 height 25
click at [287, 416] on input "APPLIANCE PKG 1:" at bounding box center [409, 417] width 302 height 25
click at [373, 423] on input "APPLIANCE PKG 1:" at bounding box center [409, 417] width 302 height 25
click at [287, 416] on input "APPLIANCE PKG 1: CAFE (COOKTOP)" at bounding box center [409, 417] width 302 height 25
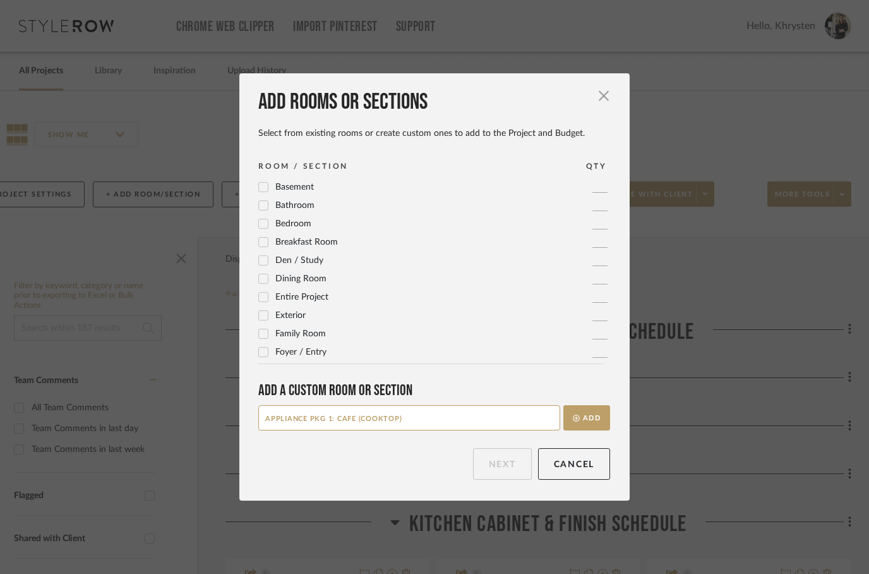
click at [296, 419] on input "APPLIANCE PKG 1: CAFE (COOKTOP)" at bounding box center [409, 417] width 302 height 25
type input "APPLIANCE PKG 1: CAFE (COOKTOP)"
click at [582, 420] on button "Add" at bounding box center [586, 417] width 47 height 25
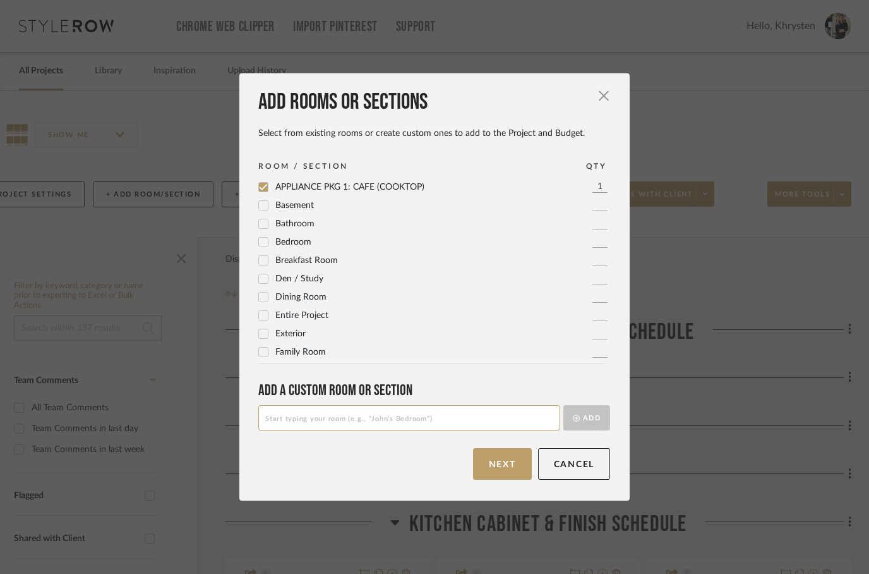
click at [296, 421] on input at bounding box center [409, 417] width 302 height 25
click at [286, 420] on input at bounding box center [409, 417] width 302 height 25
paste input "APPLIANCE PKG 1: CAFE (COOKTOP)"
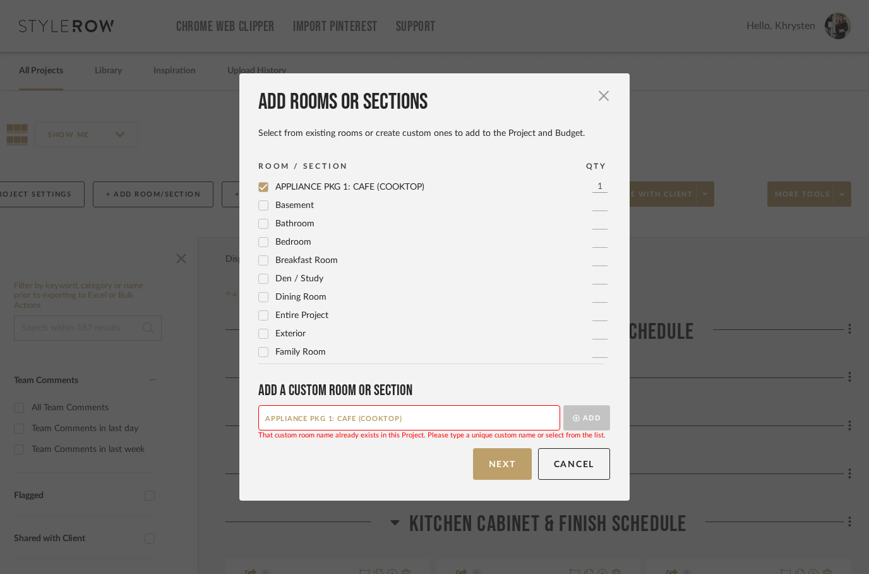
click at [327, 419] on input "APPLIANCE PKG 1: CAFE (COOKTOP)" at bounding box center [409, 417] width 302 height 25
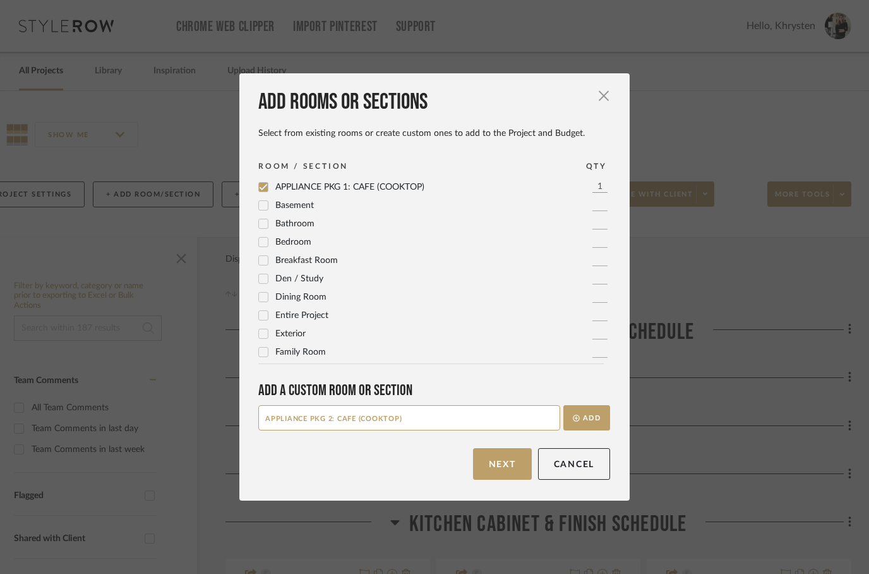
click at [371, 425] on input "APPLIANCE PKG 2: CAFE (COOKTOP)" at bounding box center [409, 417] width 302 height 25
click at [374, 417] on input "APPLIANCE PKG 2: CAFE (COOKTOP)" at bounding box center [409, 417] width 302 height 25
type input "APPLIANCE PKG 2: CAFE (RANGE)"
click at [575, 424] on button "Add" at bounding box center [586, 417] width 47 height 25
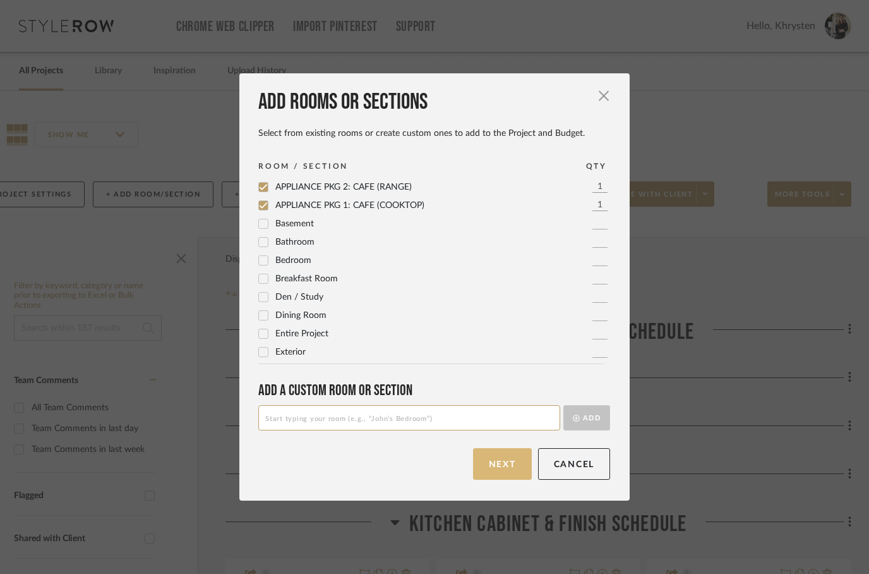
click at [489, 464] on button "Next" at bounding box center [502, 464] width 59 height 32
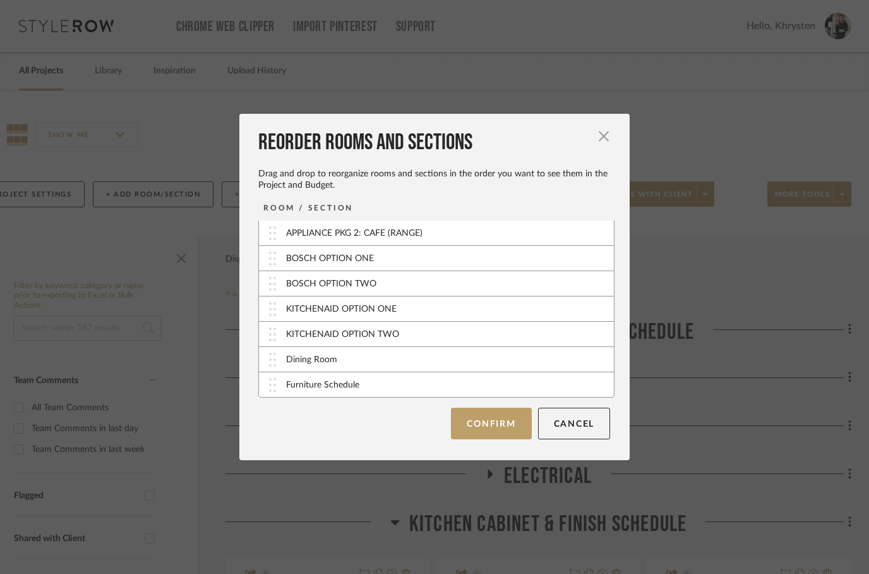
scroll to position [178, 0]
click at [478, 428] on button "Confirm" at bounding box center [491, 423] width 80 height 32
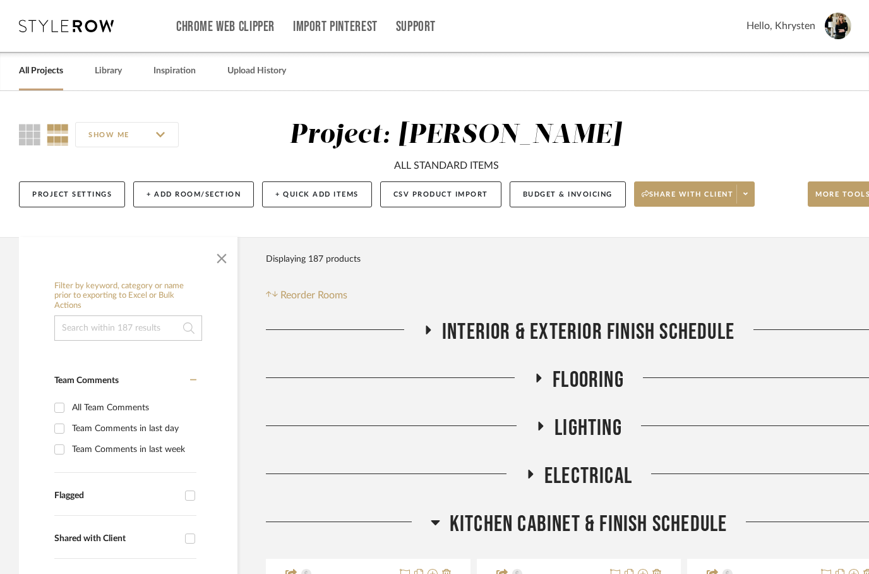
scroll to position [0, 40]
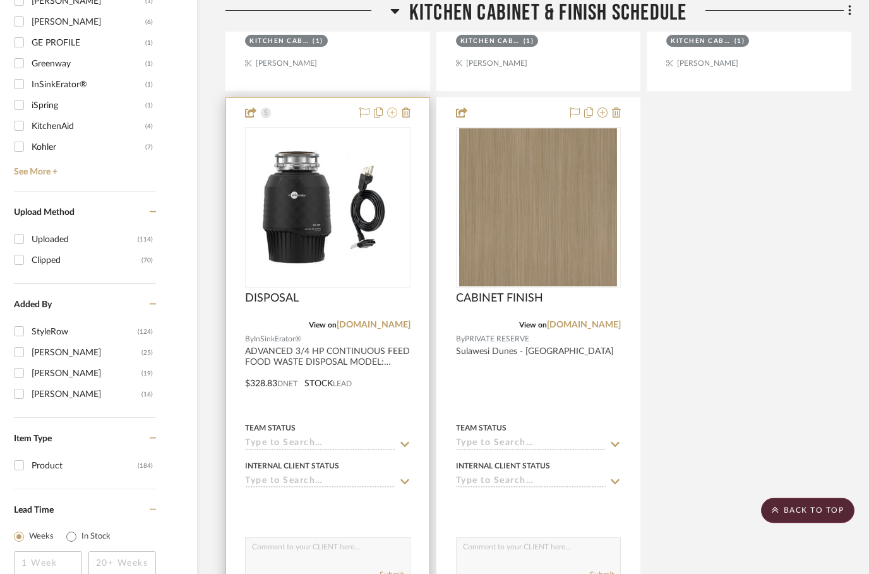
click at [395, 119] on fa-icon at bounding box center [392, 114] width 10 height 10
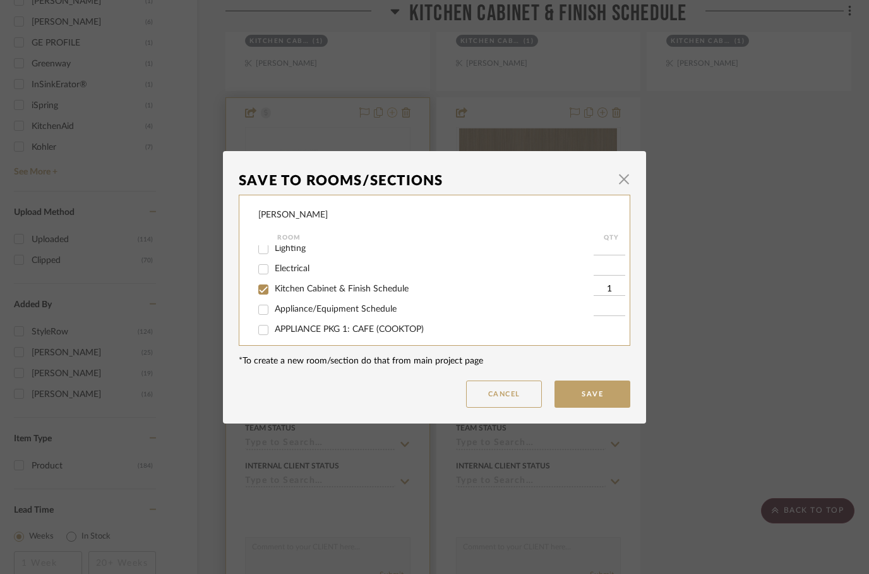
scroll to position [47, 0]
click at [264, 313] on input "Appliance/Equipment Schedule" at bounding box center [263, 309] width 20 height 20
checkbox input "true"
type input "1"
click at [263, 291] on input "Kitchen Cabinet & Finish Schedule" at bounding box center [263, 289] width 20 height 20
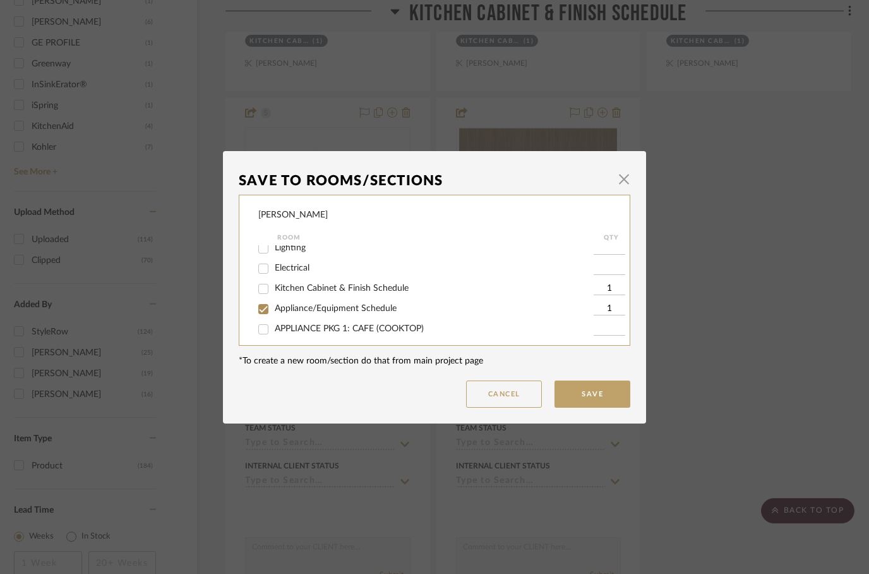
checkbox input "false"
click at [593, 394] on button "Save" at bounding box center [593, 393] width 76 height 27
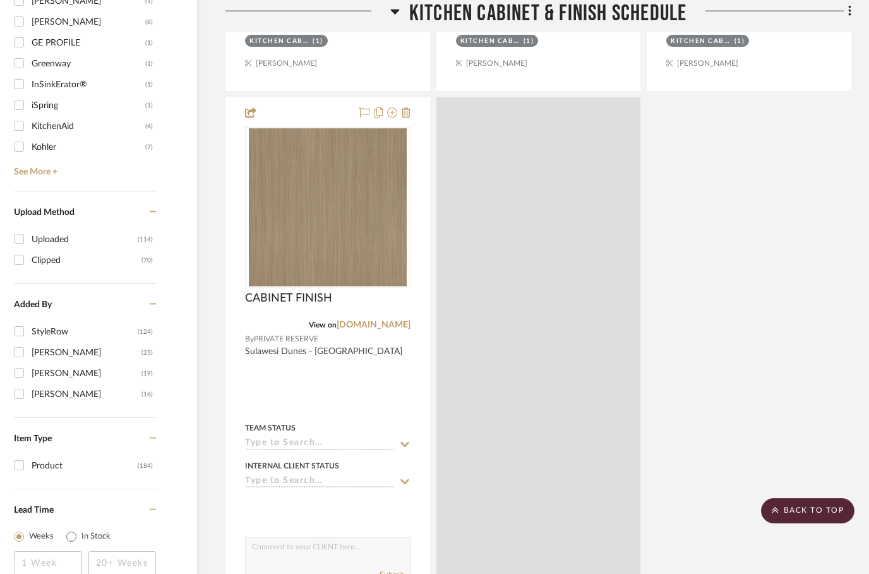
scroll to position [1582, 40]
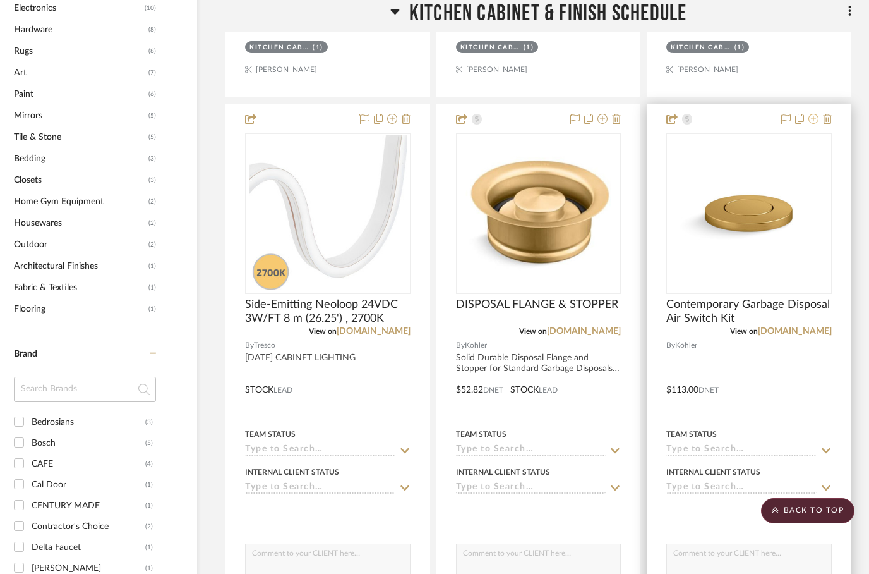
click at [810, 117] on icon at bounding box center [814, 119] width 10 height 10
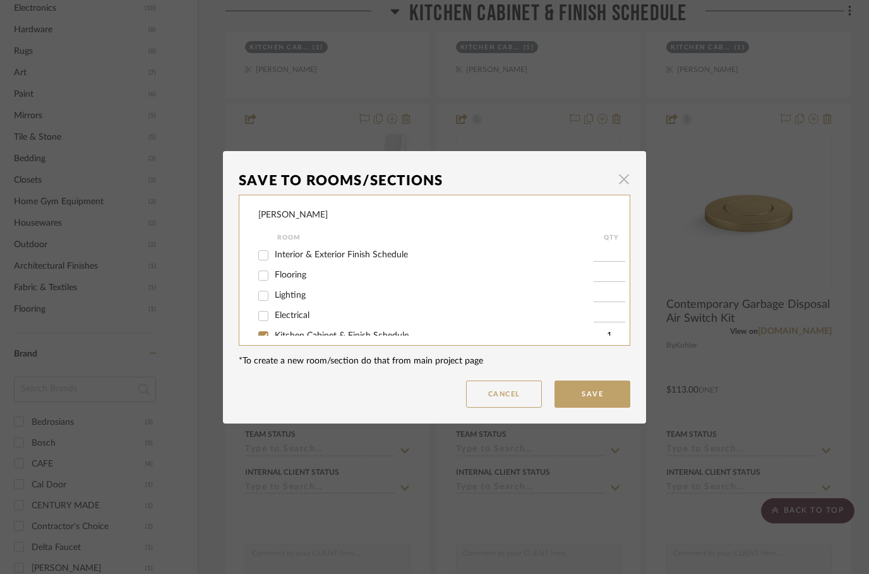
click at [623, 178] on span "button" at bounding box center [623, 179] width 25 height 25
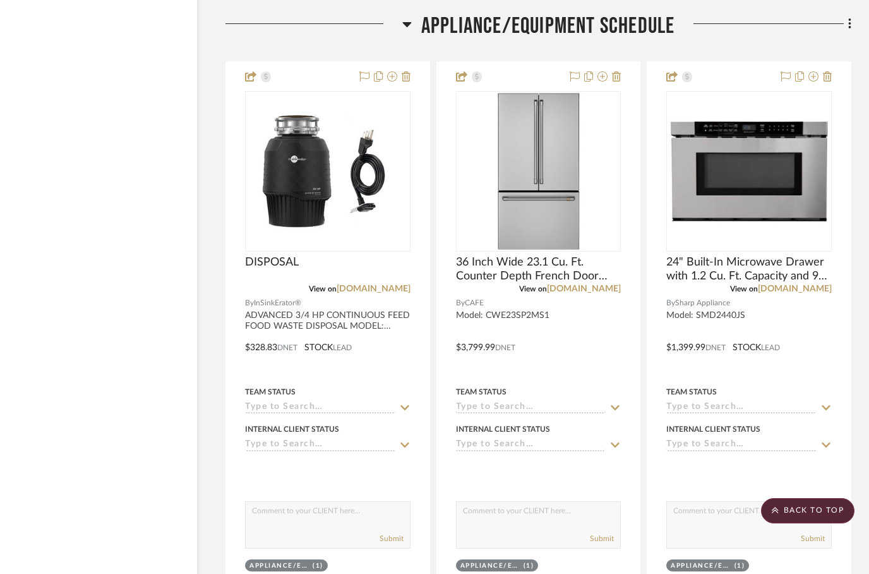
scroll to position [2291, 40]
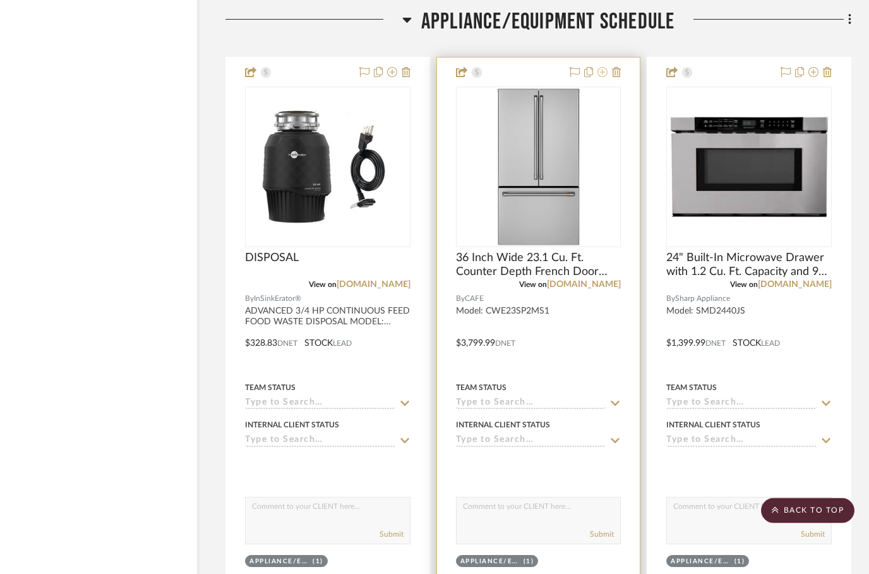
click at [603, 72] on icon at bounding box center [603, 73] width 10 height 10
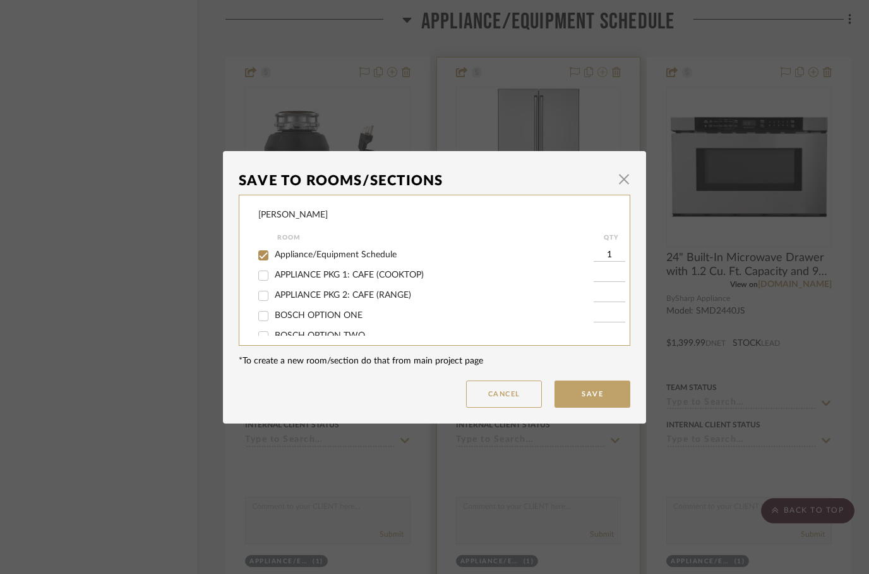
scroll to position [102, 0]
click at [262, 282] on input "APPLIANCE PKG 1: CAFE (COOKTOP)" at bounding box center [263, 275] width 20 height 20
checkbox input "true"
type input "1"
click at [262, 298] on input "APPLIANCE PKG 2: CAFE (RANGE)" at bounding box center [263, 295] width 20 height 20
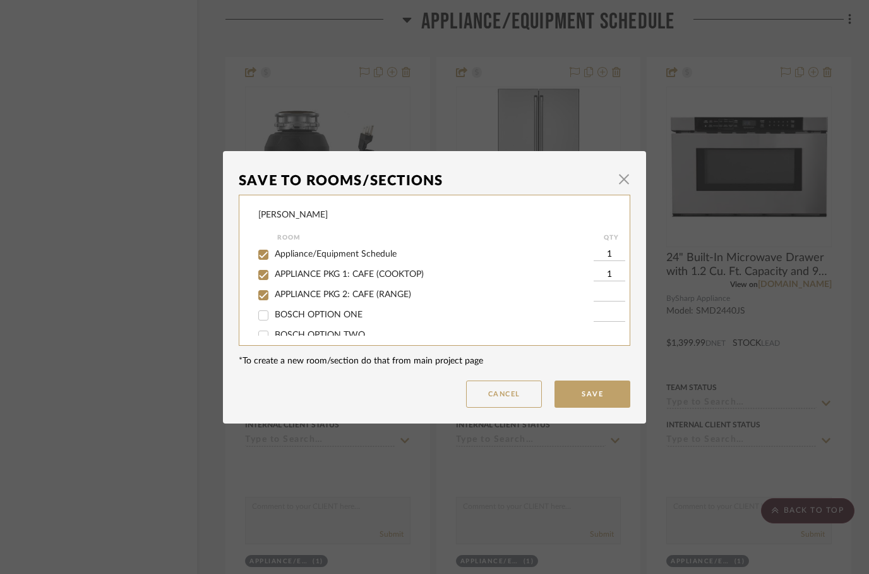
checkbox input "true"
type input "1"
click at [262, 256] on input "Appliance/Equipment Schedule" at bounding box center [263, 254] width 20 height 20
checkbox input "false"
click at [594, 394] on button "Save" at bounding box center [593, 393] width 76 height 27
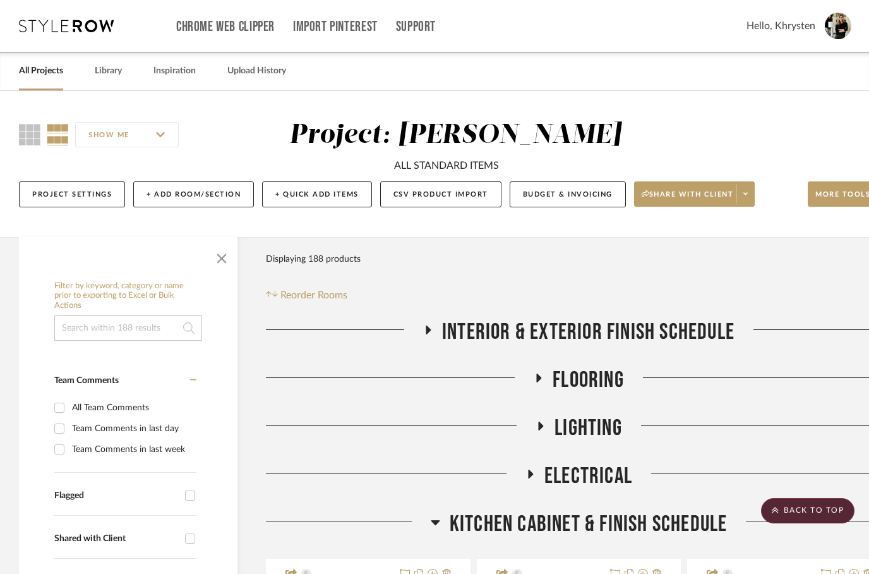
scroll to position [2291, 40]
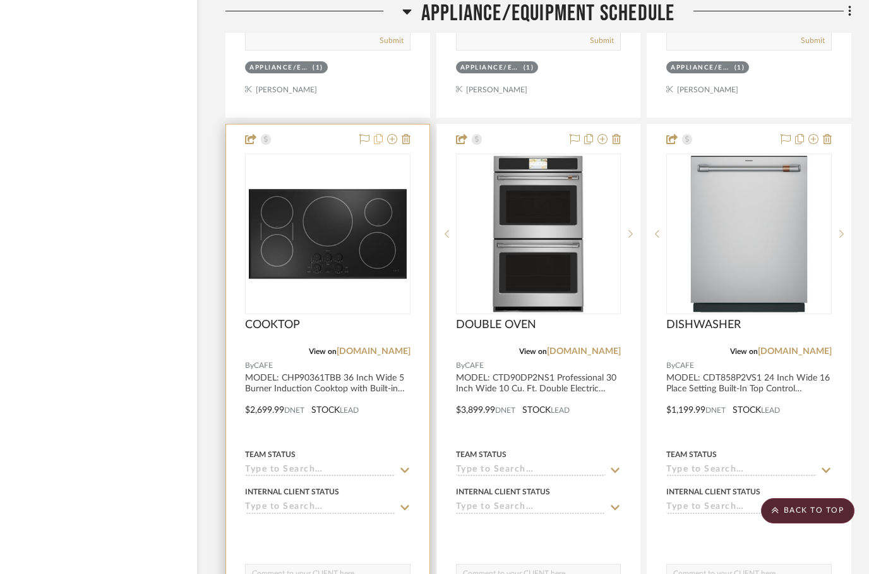
click at [382, 136] on icon at bounding box center [378, 139] width 9 height 10
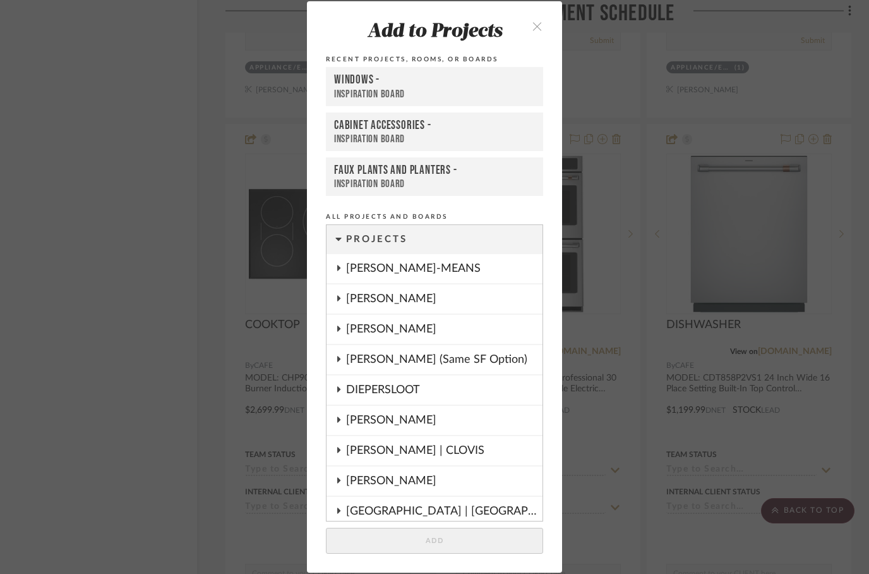
click at [541, 26] on icon "close" at bounding box center [537, 26] width 11 height 11
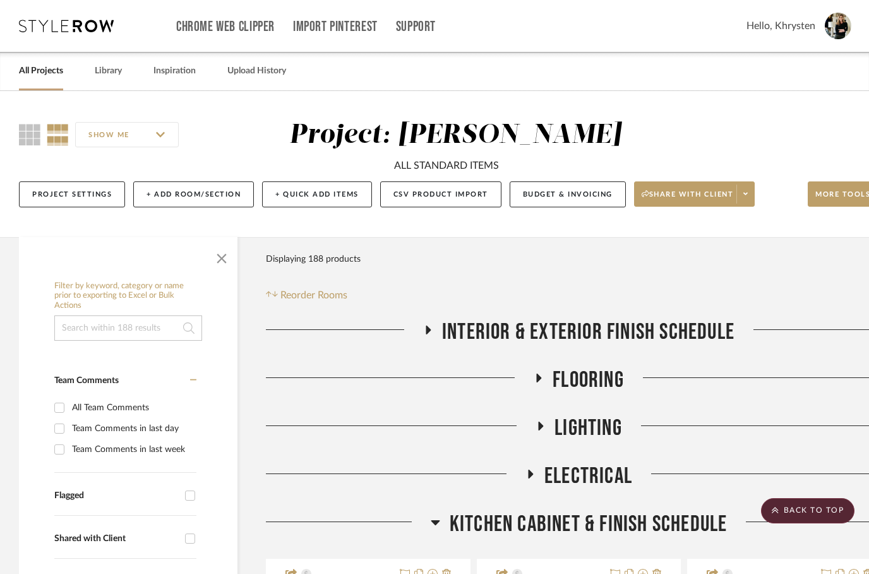
scroll to position [2785, 40]
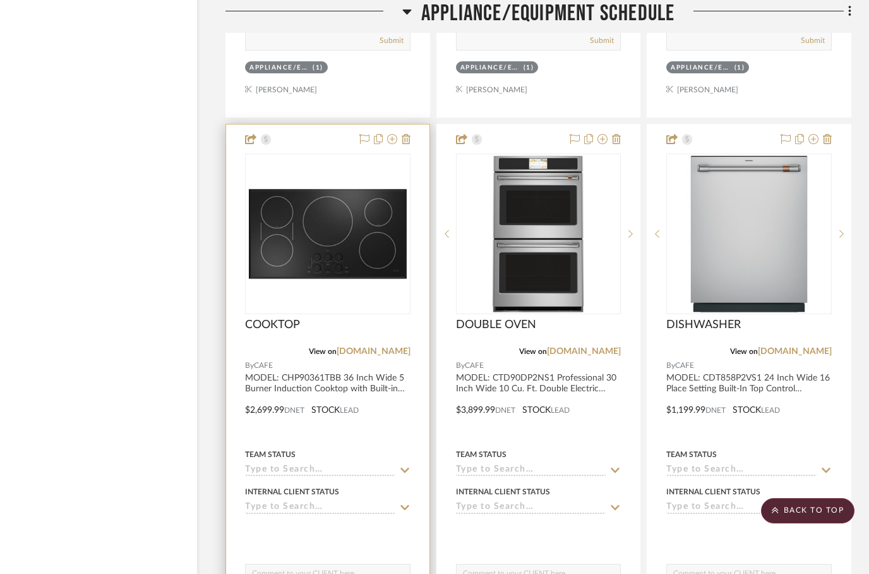
click at [316, 139] on div at bounding box center [327, 400] width 203 height 553
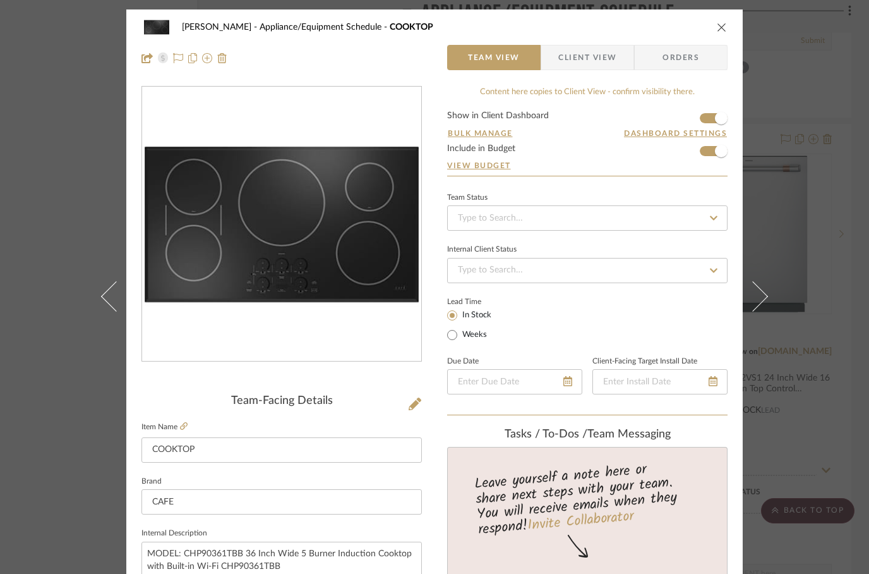
click at [717, 29] on icon "close" at bounding box center [722, 27] width 10 height 10
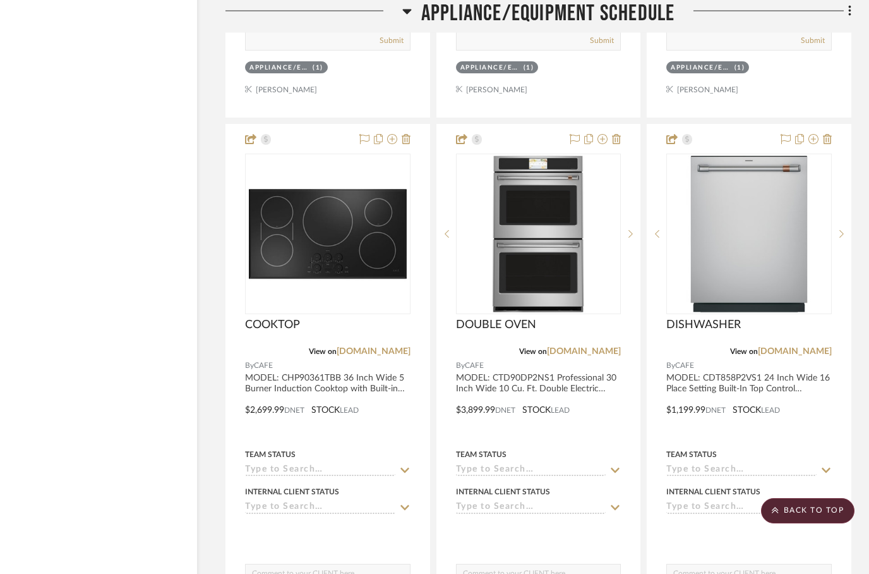
scroll to position [2785, 40]
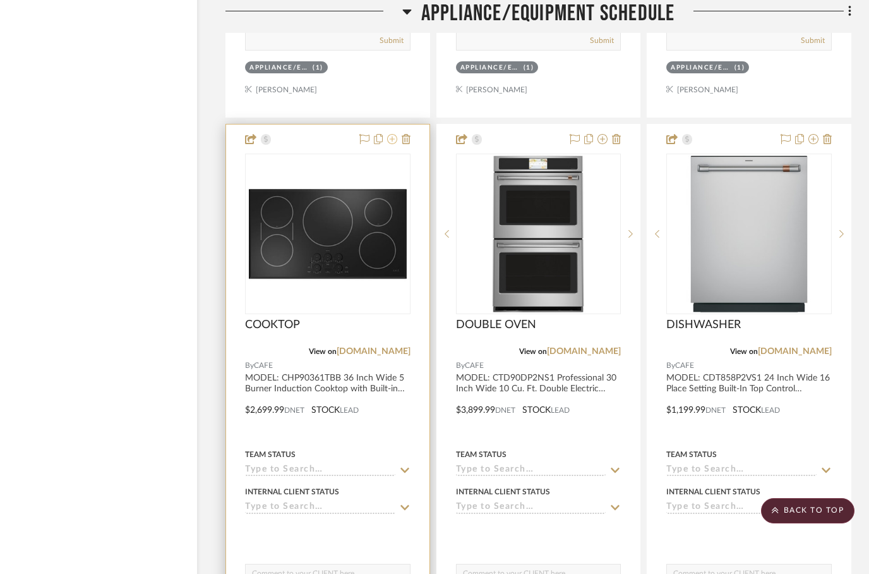
click at [388, 136] on icon at bounding box center [392, 139] width 10 height 10
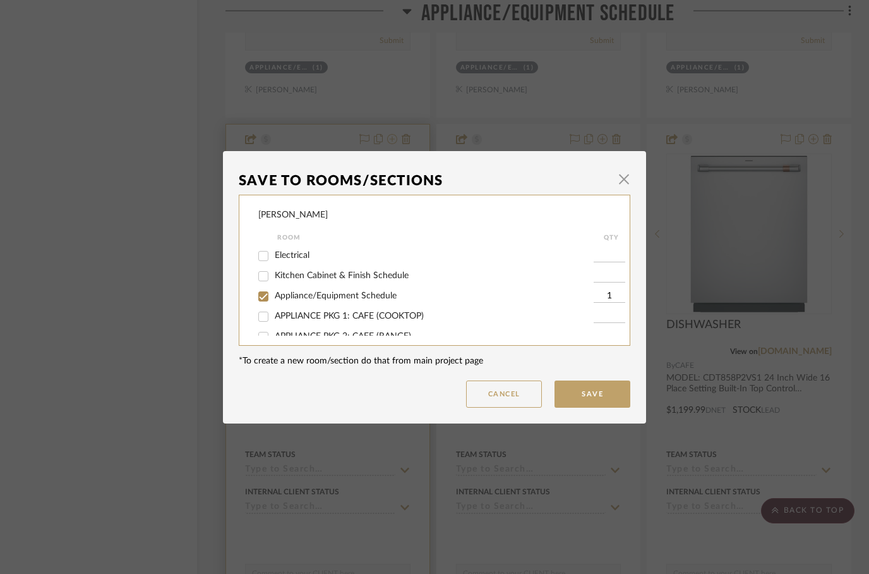
scroll to position [62, 0]
click at [262, 310] on input "APPLIANCE PKG 1: CAFE (COOKTOP)" at bounding box center [263, 314] width 20 height 20
checkbox input "true"
type input "1"
click at [261, 292] on input "Appliance/Equipment Schedule" at bounding box center [263, 294] width 20 height 20
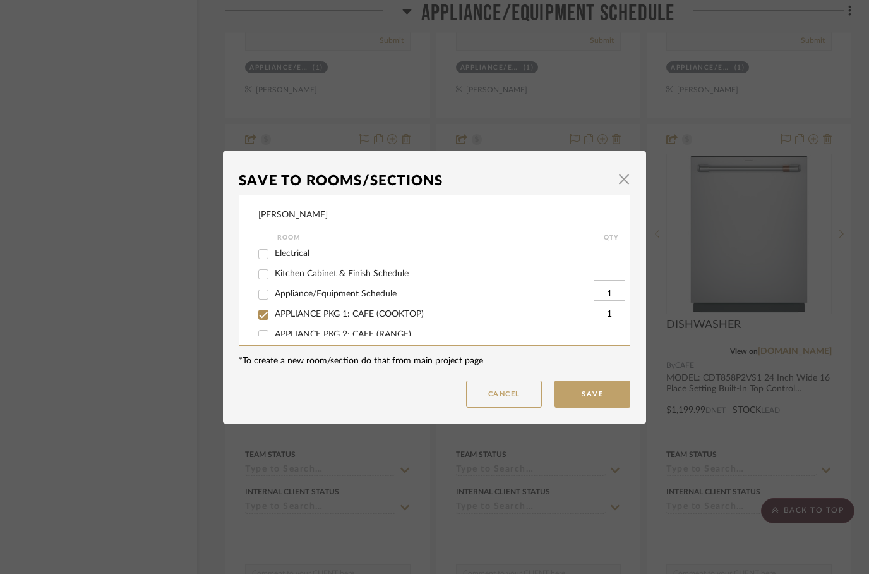
checkbox input "false"
click at [591, 390] on button "Save" at bounding box center [593, 393] width 76 height 27
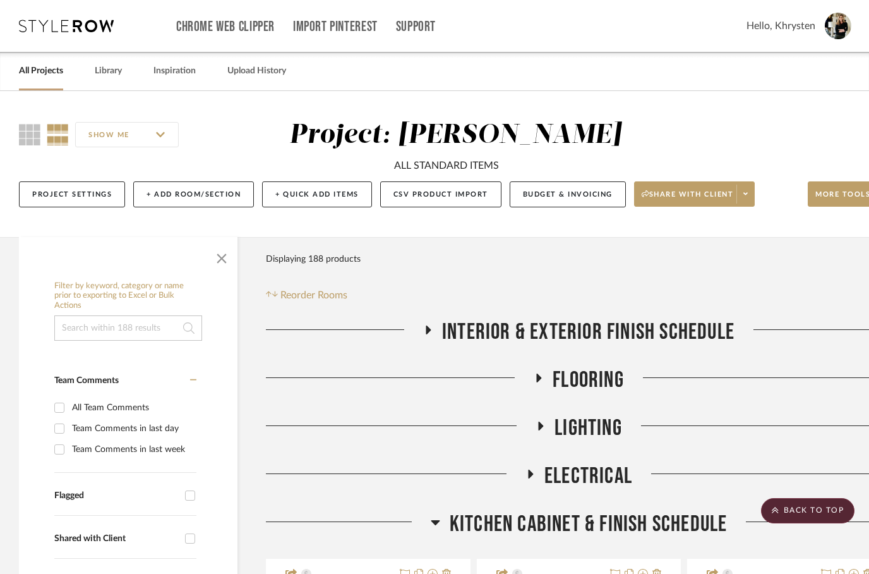
scroll to position [2785, 40]
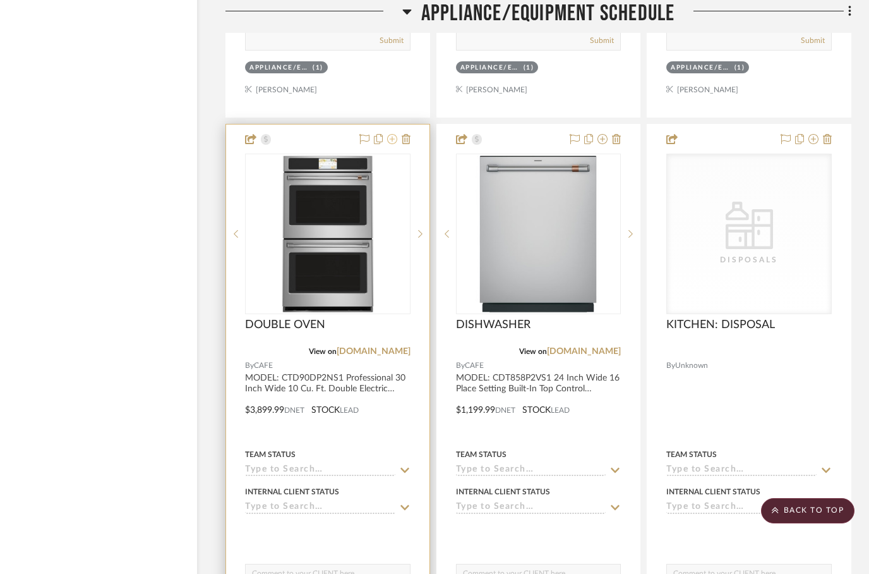
click at [392, 142] on icon at bounding box center [392, 139] width 10 height 10
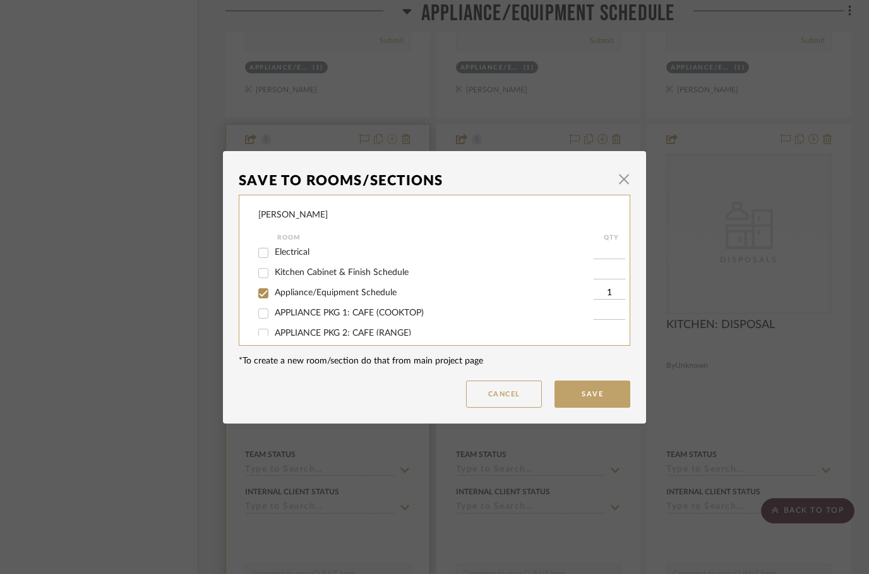
scroll to position [68, 0]
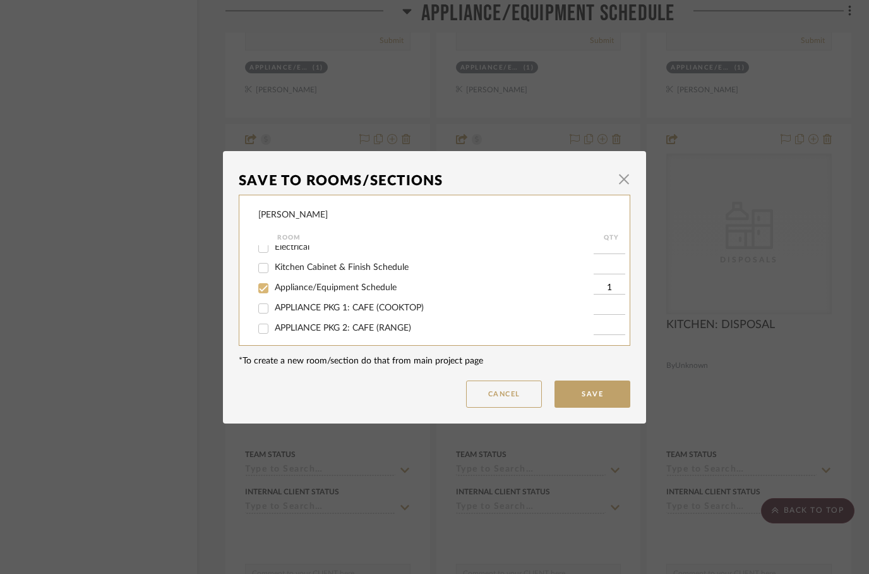
click at [264, 290] on input "Appliance/Equipment Schedule" at bounding box center [263, 288] width 20 height 20
checkbox input "false"
click at [264, 310] on input "APPLIANCE PKG 1: CAFE (COOKTOP)" at bounding box center [263, 308] width 20 height 20
checkbox input "true"
type input "1"
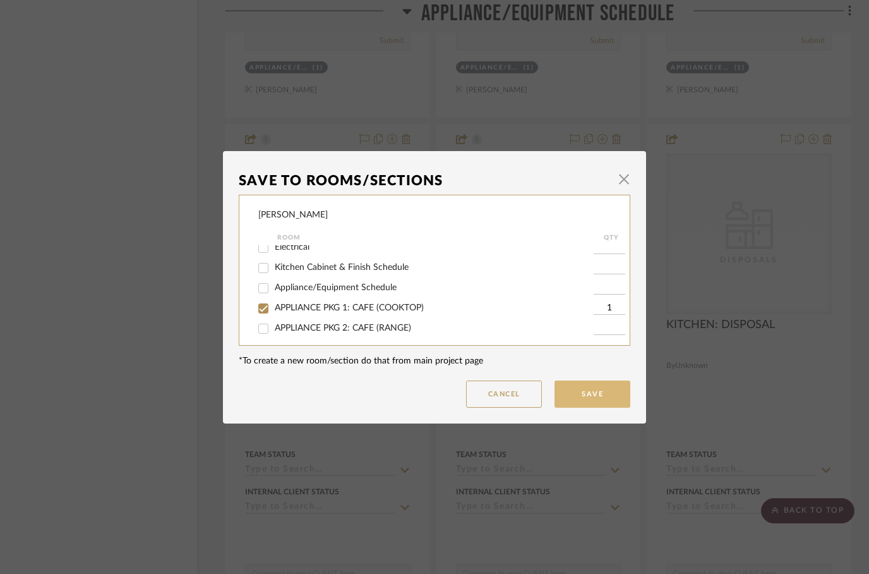
click at [588, 398] on button "Save" at bounding box center [593, 393] width 76 height 27
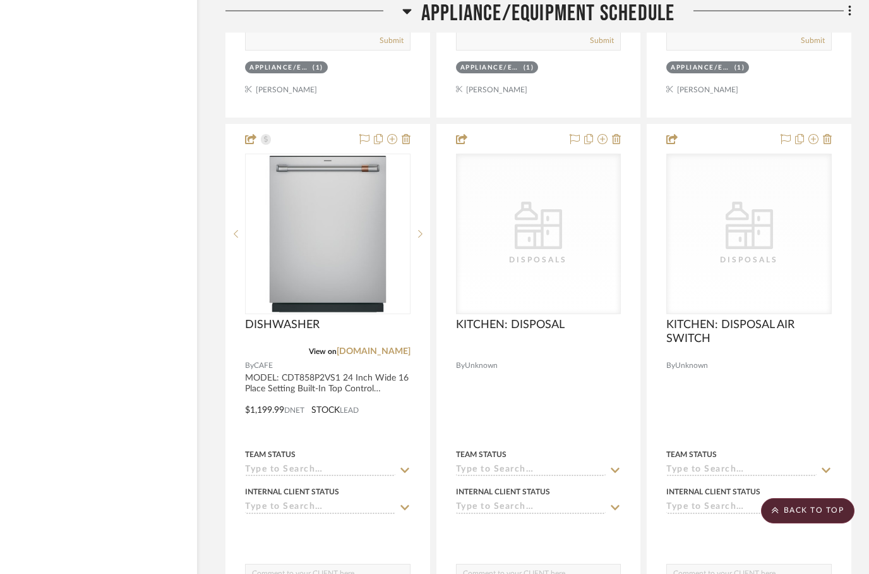
scroll to position [2785, 40]
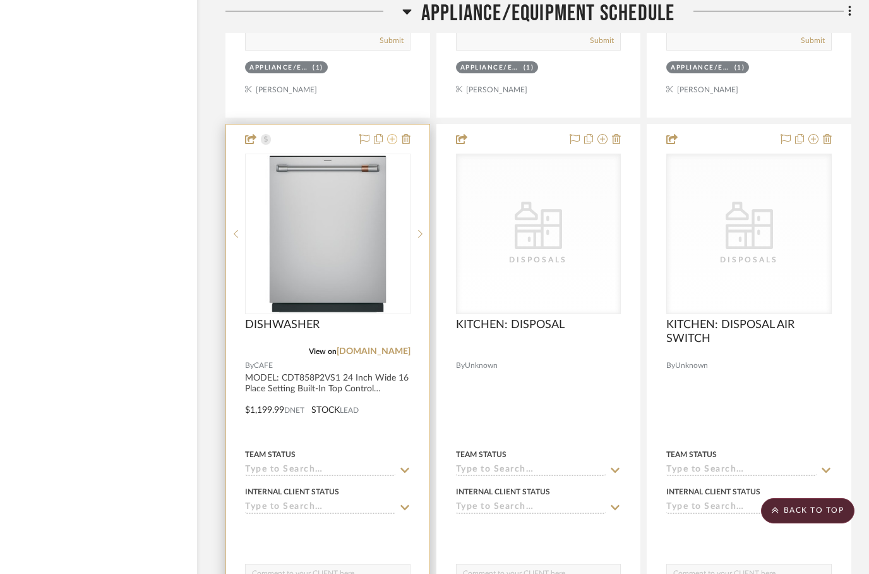
click at [392, 140] on icon at bounding box center [392, 139] width 10 height 10
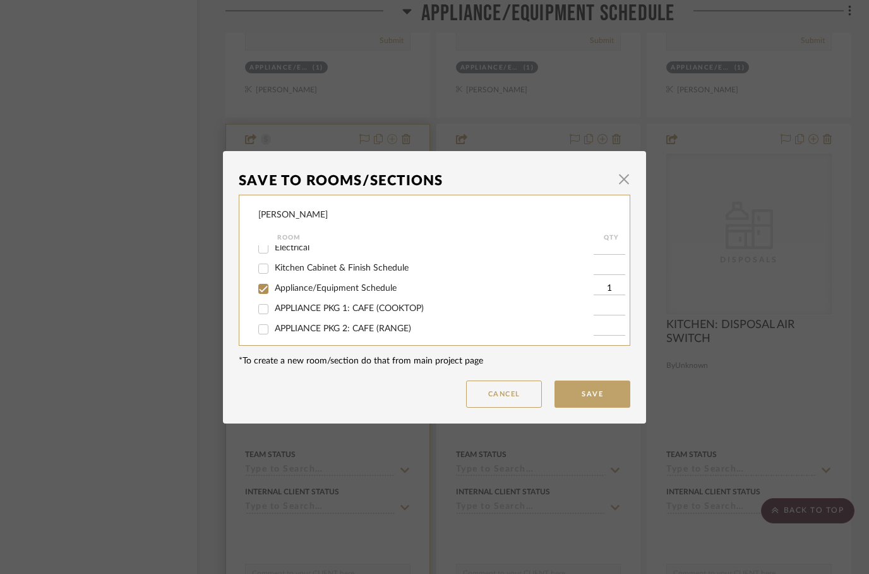
scroll to position [69, 0]
click at [265, 308] on input "APPLIANCE PKG 1: CAFE (COOKTOP)" at bounding box center [263, 308] width 20 height 20
checkbox input "true"
type input "1"
click at [263, 327] on input "APPLIANCE PKG 2: CAFE (RANGE)" at bounding box center [263, 328] width 20 height 20
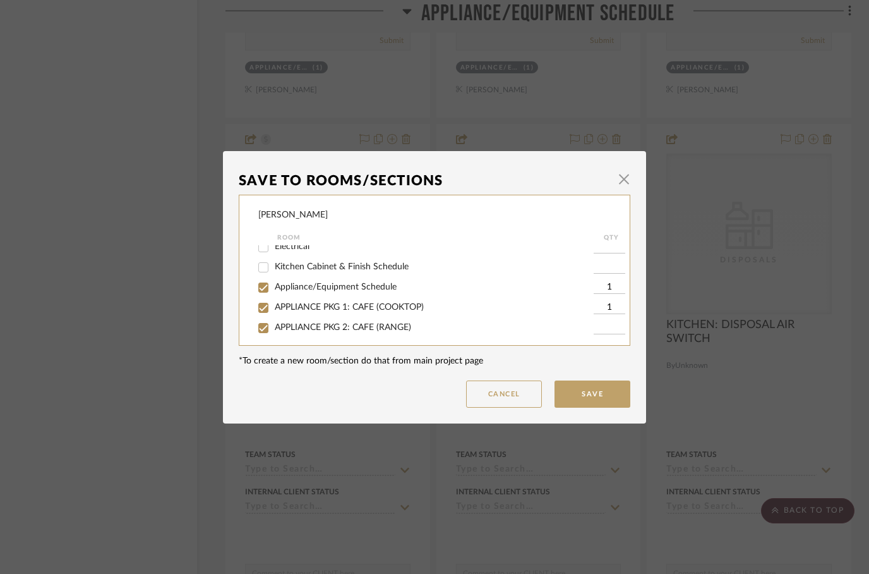
checkbox input "true"
type input "1"
click at [265, 289] on input "Appliance/Equipment Schedule" at bounding box center [263, 287] width 20 height 20
checkbox input "false"
click at [586, 395] on button "Save" at bounding box center [593, 393] width 76 height 27
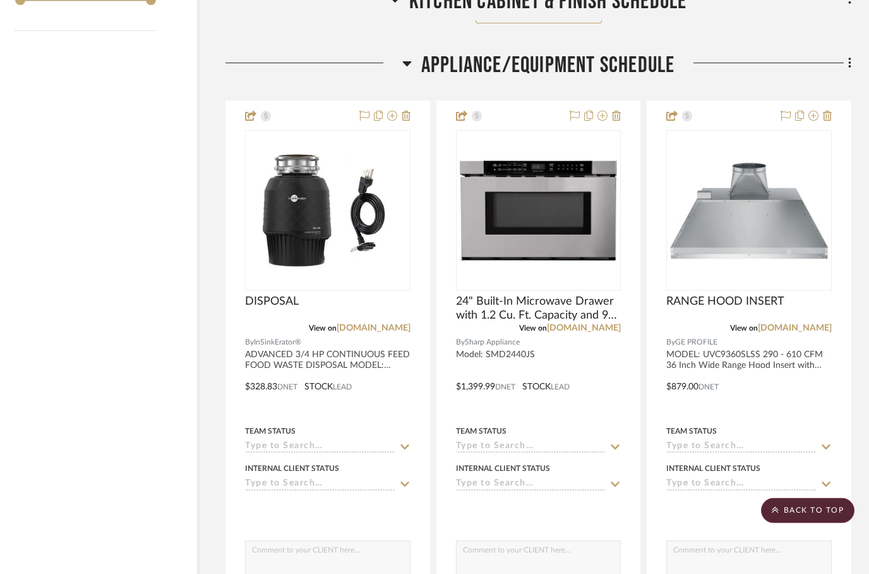
scroll to position [2196, 40]
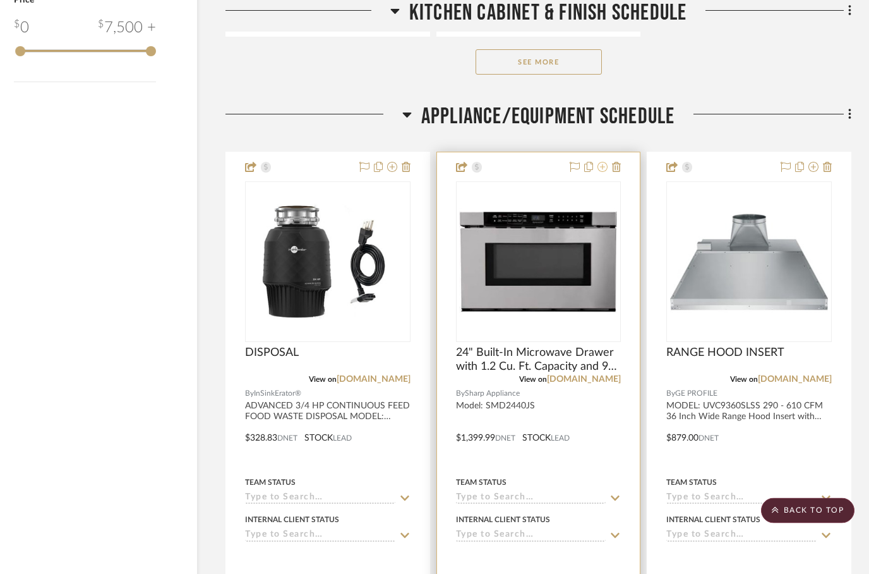
click at [605, 165] on icon at bounding box center [603, 167] width 10 height 10
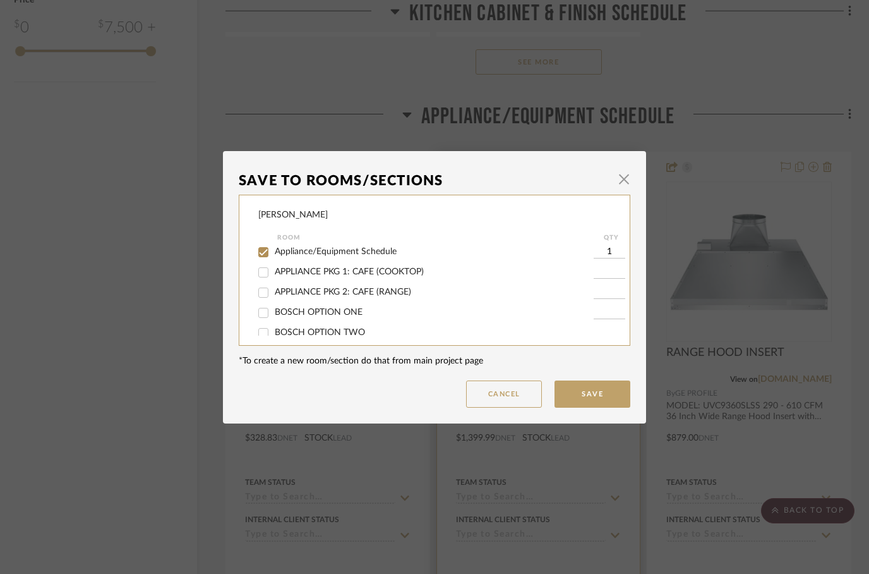
scroll to position [104, 0]
click at [268, 276] on input "APPLIANCE PKG 1: CAFE (COOKTOP)" at bounding box center [263, 273] width 20 height 20
checkbox input "true"
type input "1"
click at [264, 297] on input "APPLIANCE PKG 2: CAFE (RANGE)" at bounding box center [263, 293] width 20 height 20
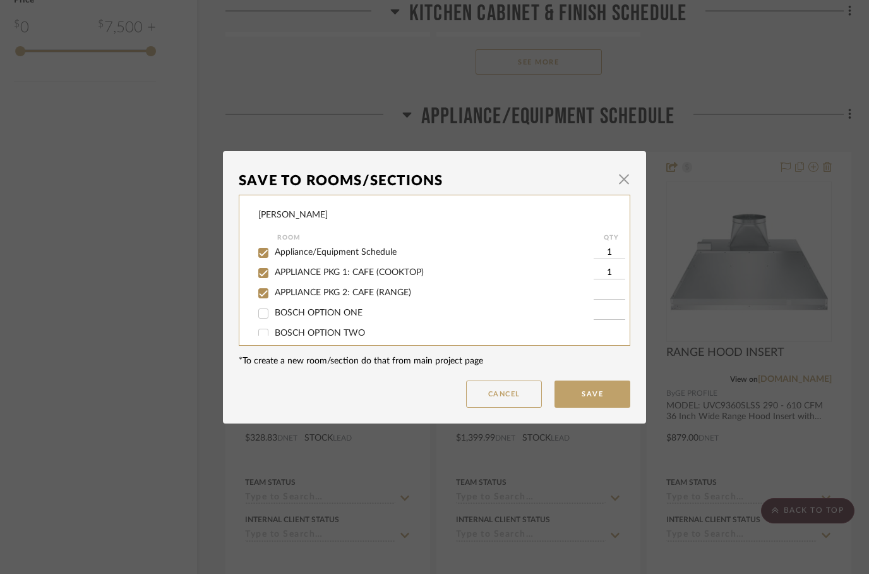
checkbox input "true"
type input "1"
click at [267, 256] on input "Appliance/Equipment Schedule" at bounding box center [263, 253] width 20 height 20
checkbox input "false"
click at [579, 397] on button "Save" at bounding box center [593, 393] width 76 height 27
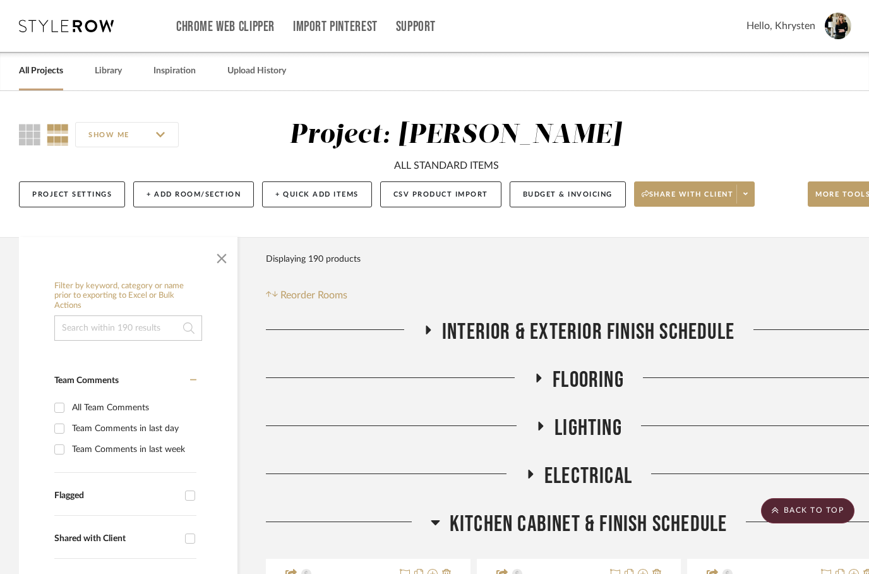
scroll to position [2196, 40]
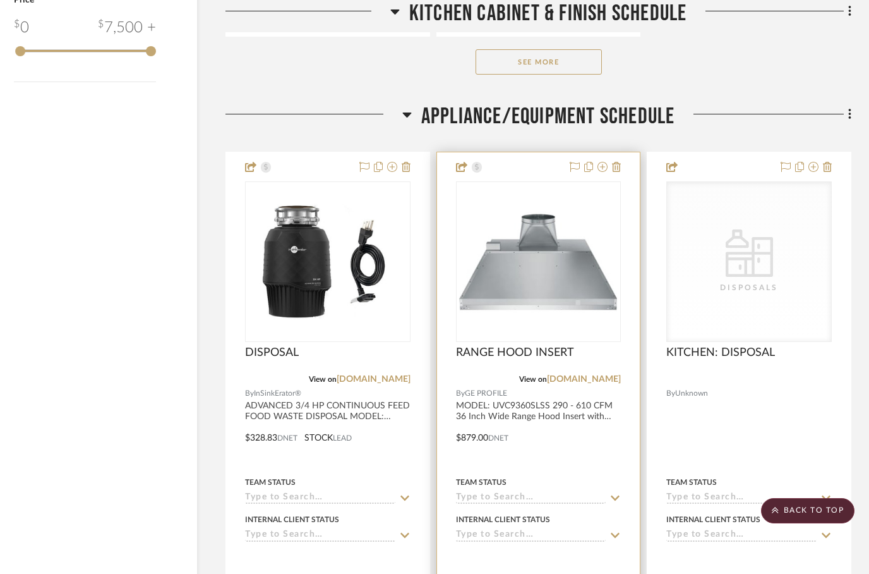
click at [601, 176] on div at bounding box center [538, 428] width 203 height 553
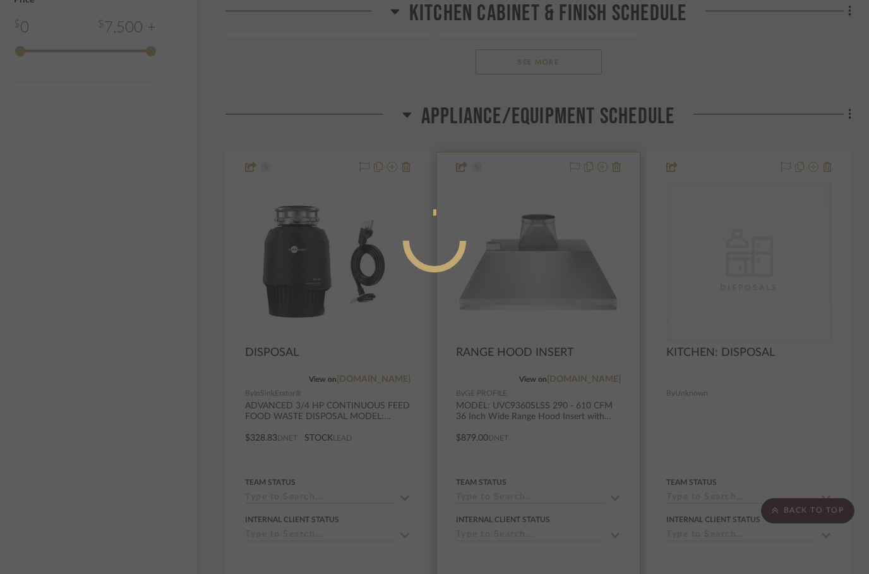
scroll to position [0, 0]
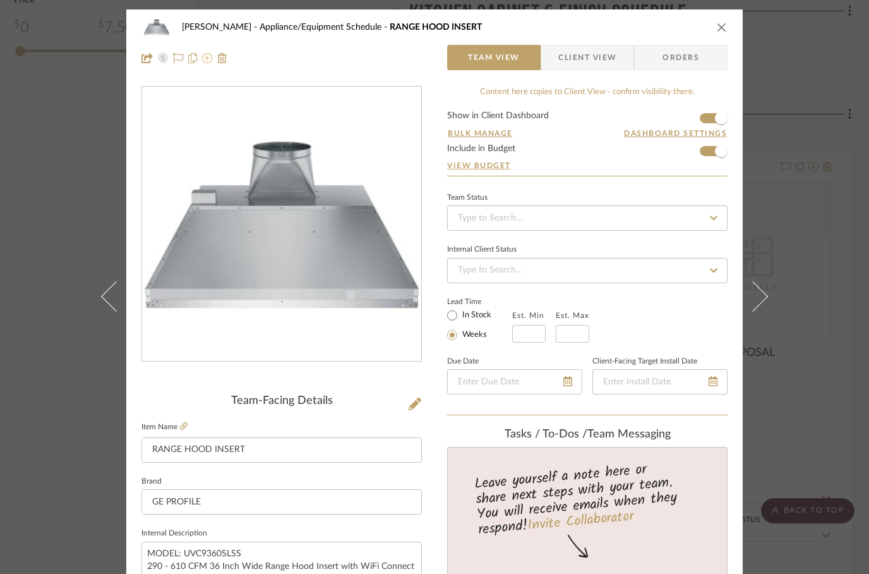
click at [211, 58] on icon at bounding box center [207, 58] width 10 height 10
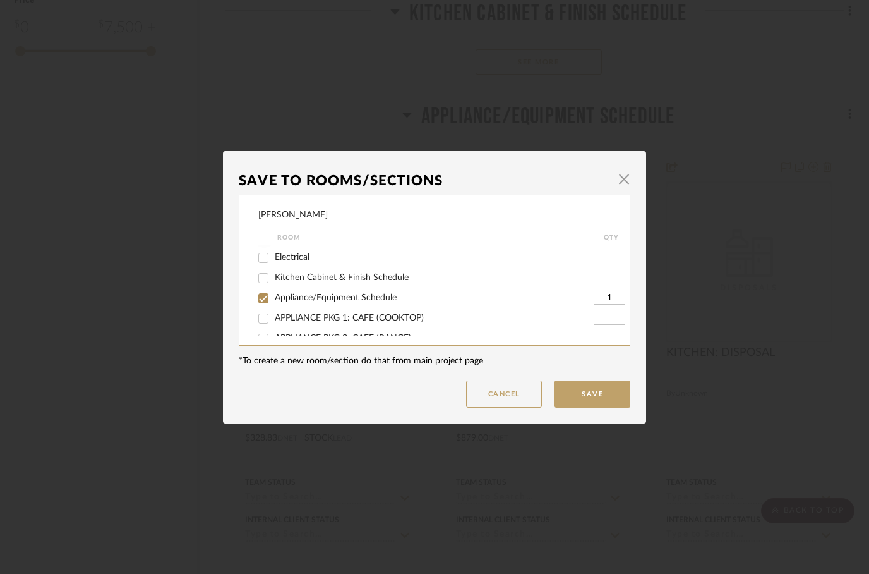
scroll to position [76, 0]
click at [266, 301] on input "APPLIANCE PKG 1: CAFE (COOKTOP)" at bounding box center [263, 301] width 20 height 20
checkbox input "true"
type input "1"
click at [262, 328] on input "APPLIANCE PKG 2: CAFE (RANGE)" at bounding box center [263, 321] width 20 height 20
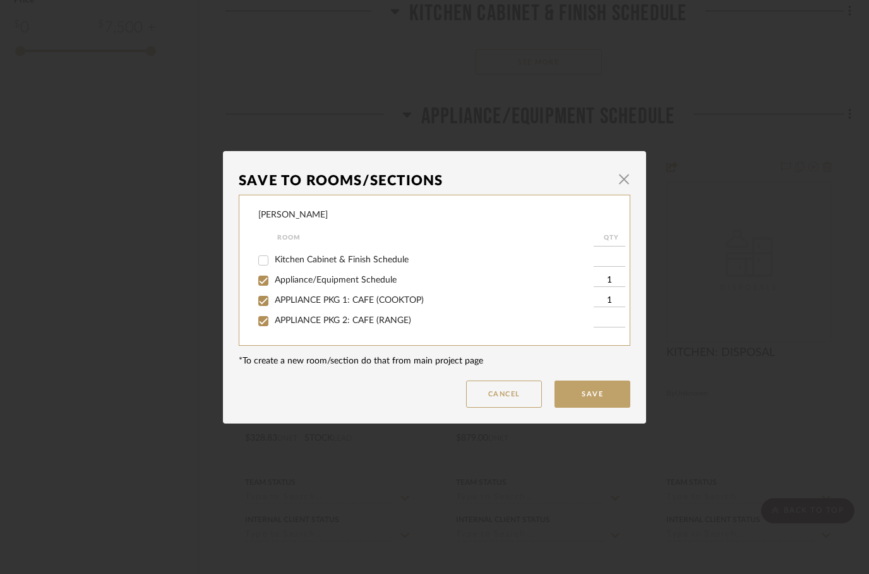
checkbox input "true"
type input "1"
click at [259, 283] on input "Appliance/Equipment Schedule" at bounding box center [263, 280] width 20 height 20
checkbox input "false"
click at [581, 396] on button "Save" at bounding box center [593, 393] width 76 height 27
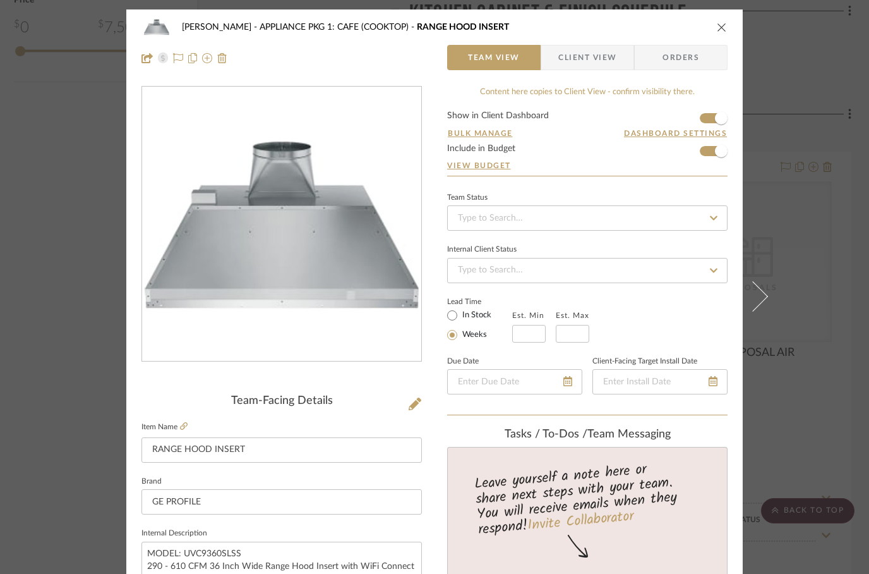
click at [718, 26] on icon "close" at bounding box center [722, 27] width 10 height 10
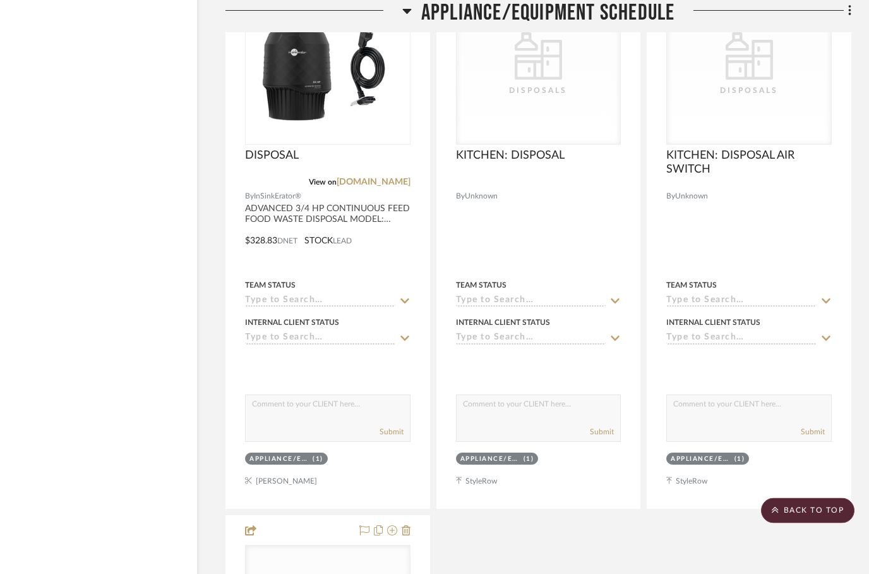
scroll to position [2238, 40]
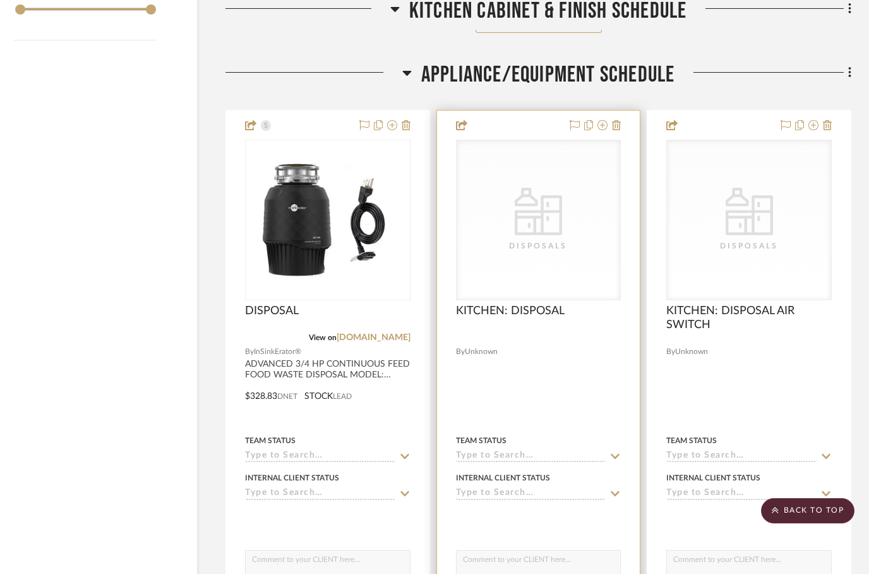
click at [623, 127] on div at bounding box center [538, 387] width 203 height 553
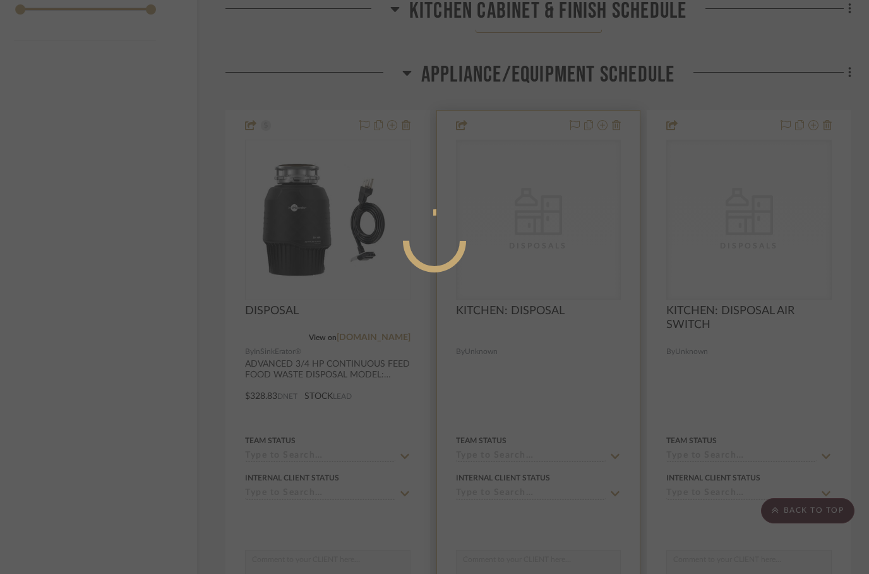
scroll to position [0, 0]
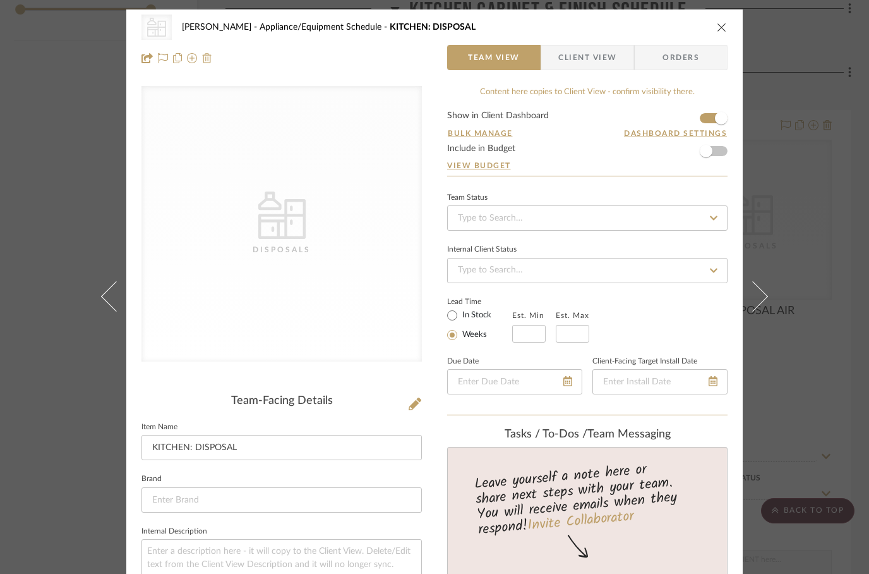
click at [209, 55] on img at bounding box center [207, 58] width 10 height 10
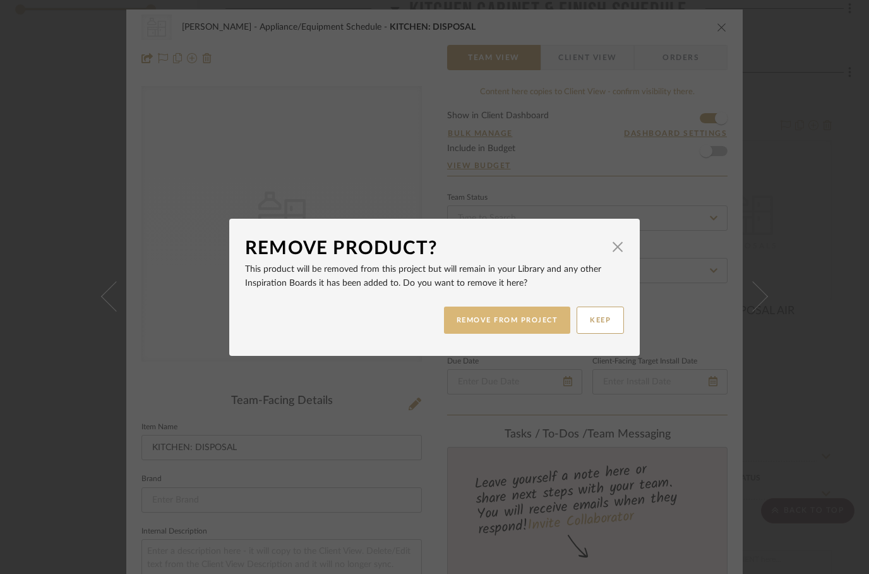
click at [486, 323] on button "REMOVE FROM PROJECT" at bounding box center [507, 319] width 127 height 27
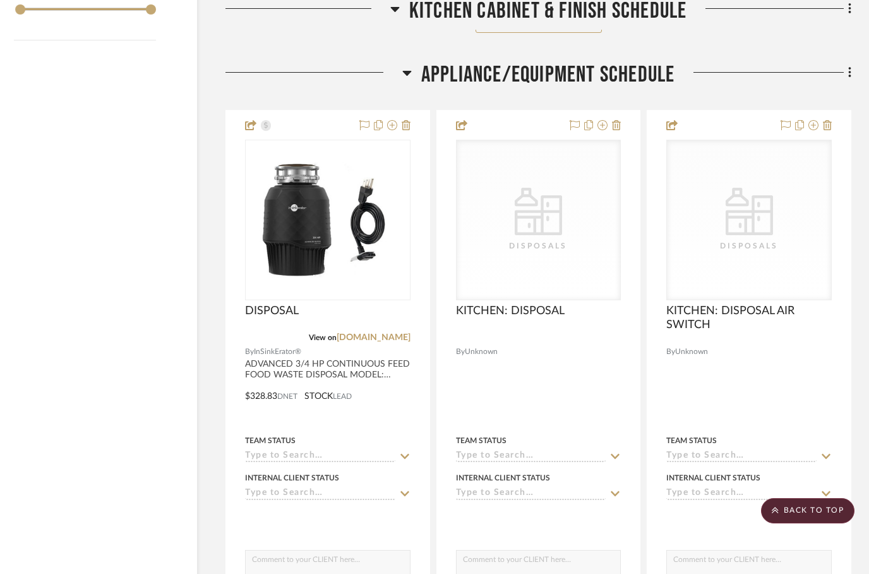
scroll to position [2238, 40]
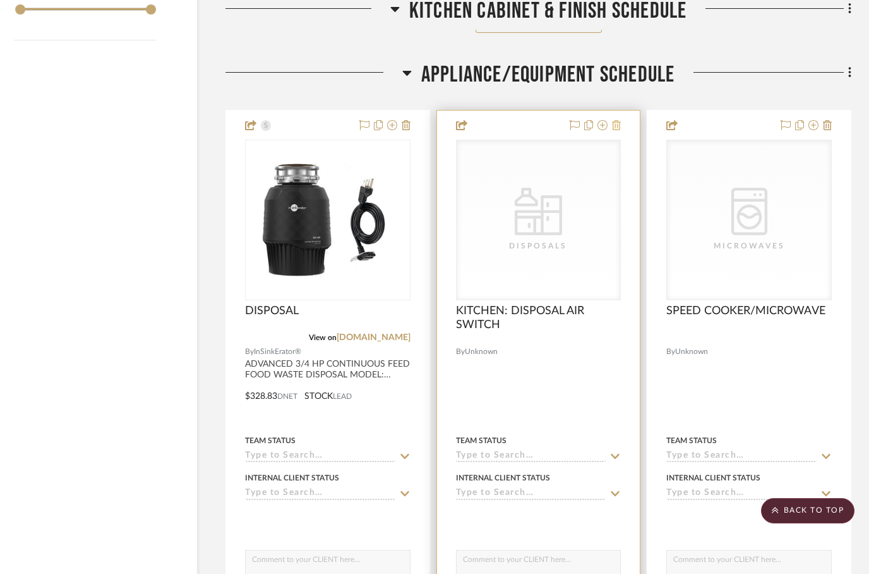
click at [614, 125] on icon at bounding box center [616, 125] width 9 height 10
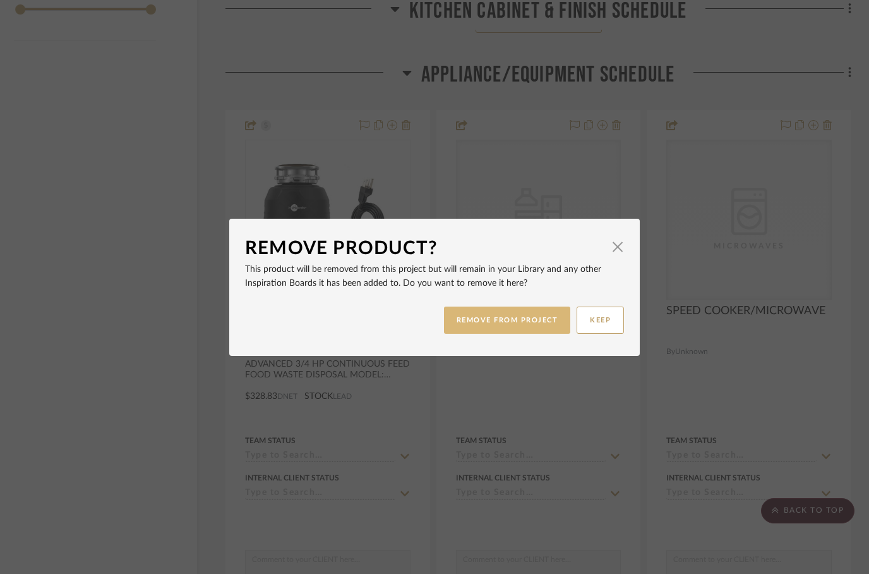
click at [500, 321] on button "REMOVE FROM PROJECT" at bounding box center [507, 319] width 127 height 27
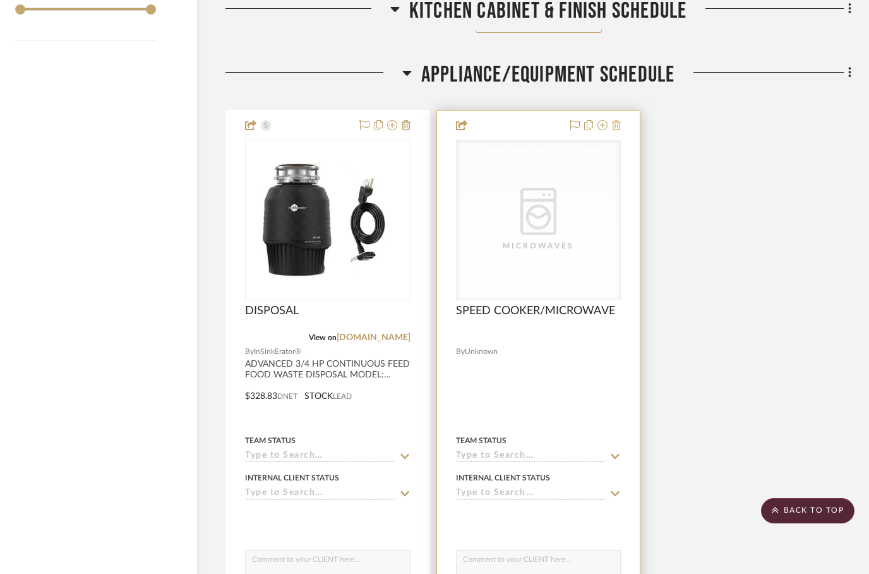
click at [618, 128] on icon at bounding box center [616, 125] width 9 height 10
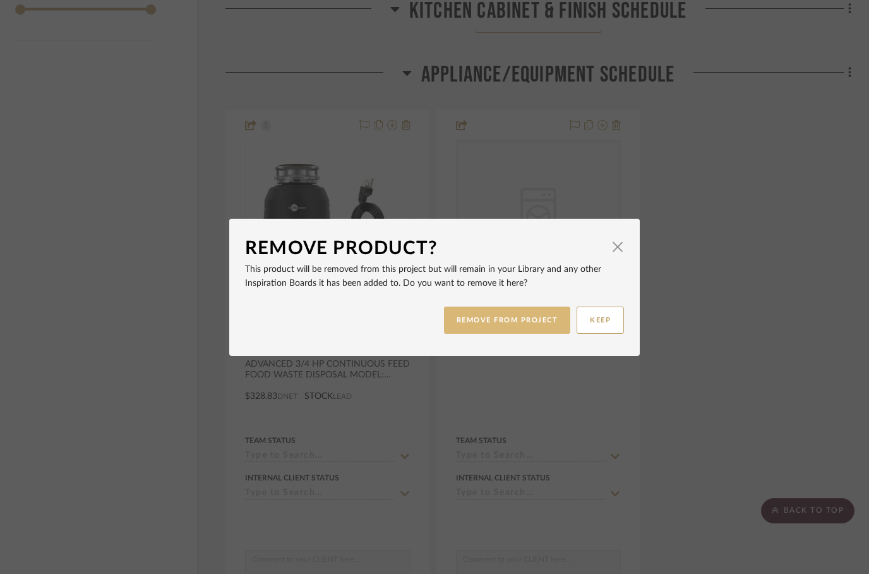
click at [502, 320] on button "REMOVE FROM PROJECT" at bounding box center [507, 319] width 127 height 27
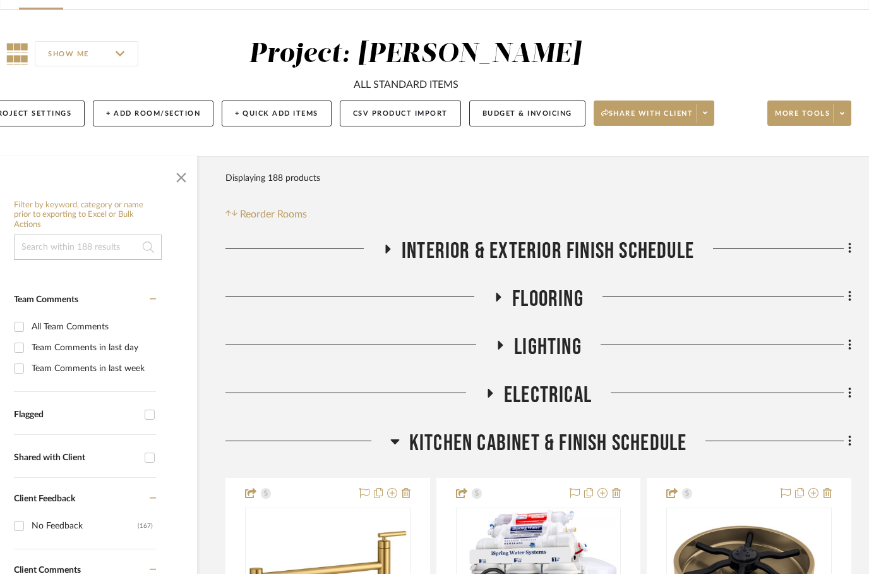
scroll to position [0, 40]
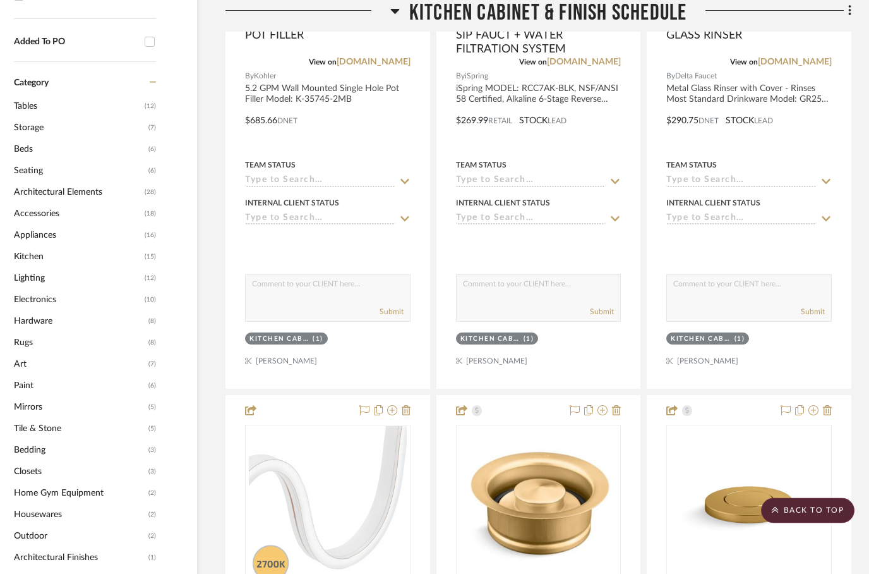
click at [44, 246] on span "Kitchen" at bounding box center [78, 256] width 128 height 21
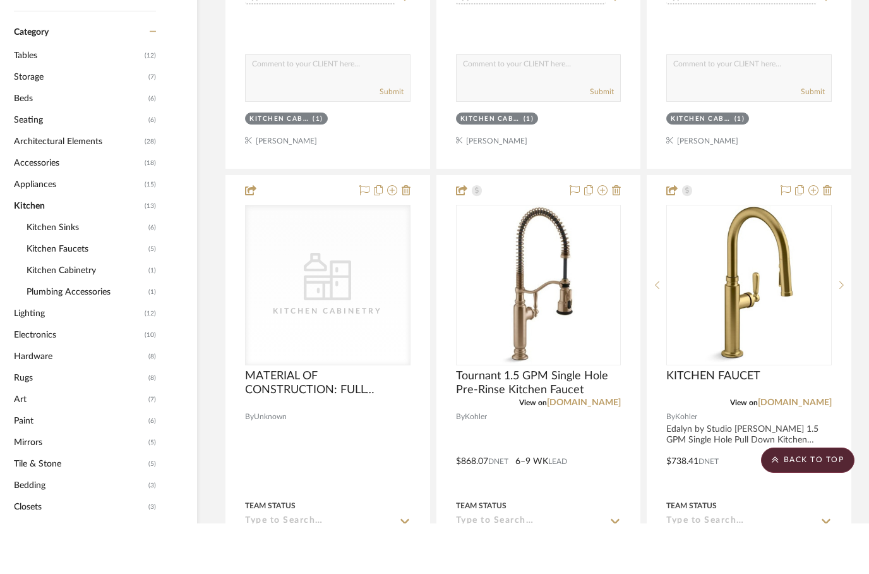
click at [28, 224] on span "Appliances" at bounding box center [78, 234] width 128 height 21
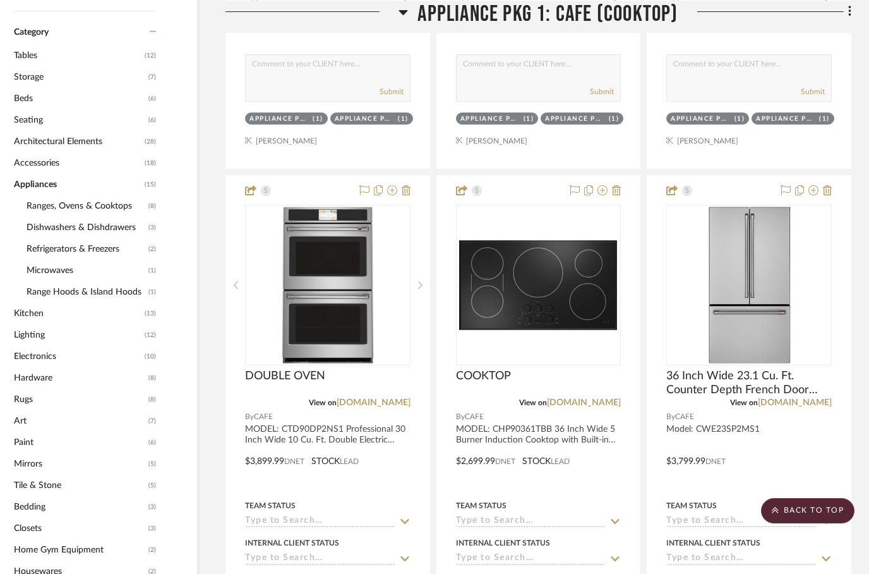
click at [60, 205] on span "Ranges, Ovens & Cooktops" at bounding box center [86, 205] width 119 height 21
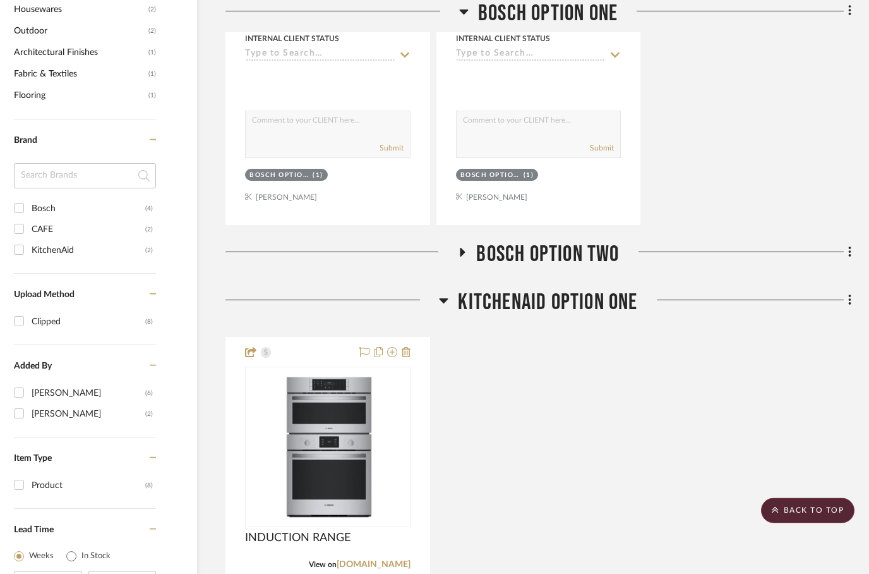
scroll to position [1337, 40]
click at [457, 250] on icon at bounding box center [462, 250] width 15 height 9
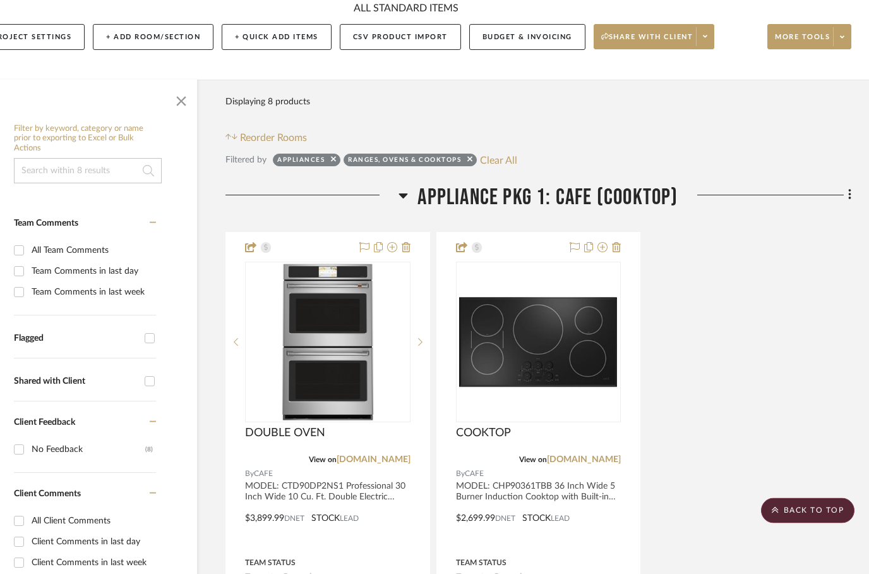
scroll to position [0, 40]
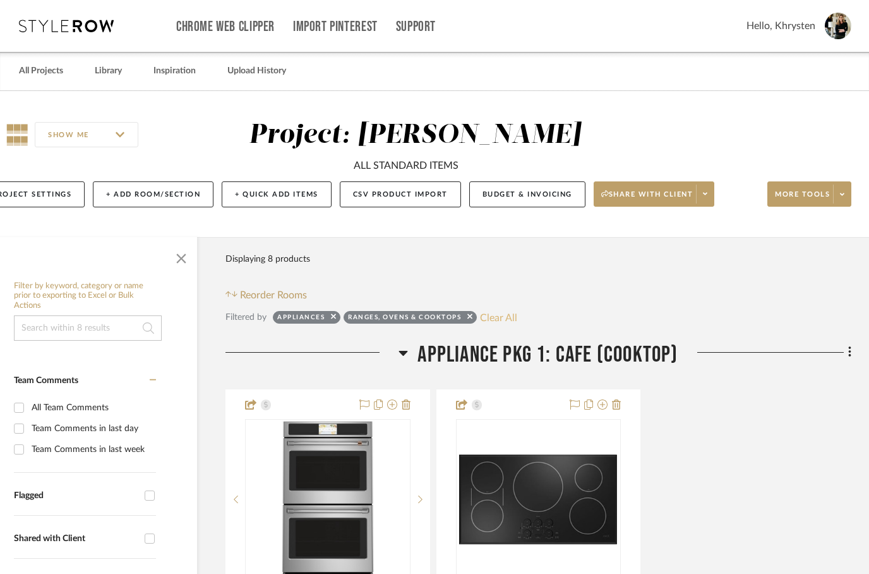
click at [502, 310] on button "Clear All" at bounding box center [498, 317] width 37 height 16
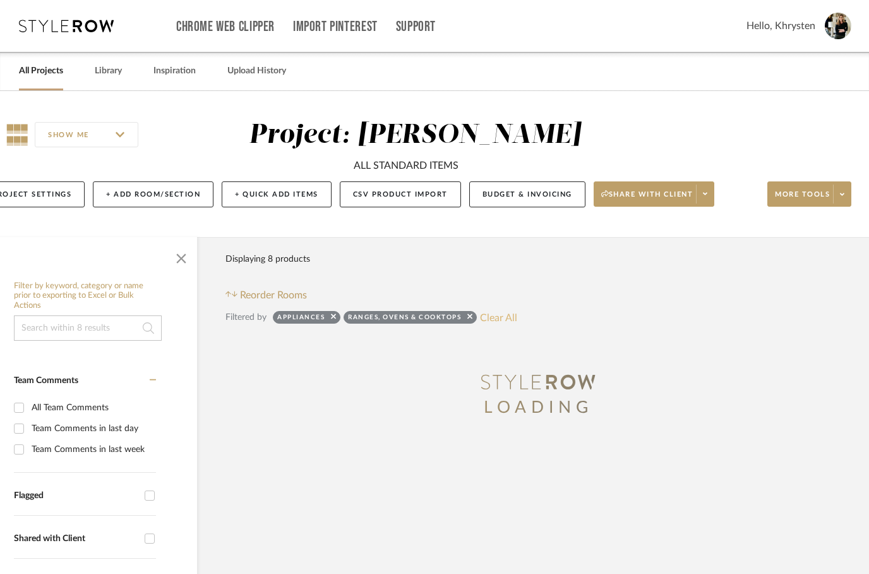
click at [495, 312] on button "Clear All" at bounding box center [498, 317] width 37 height 16
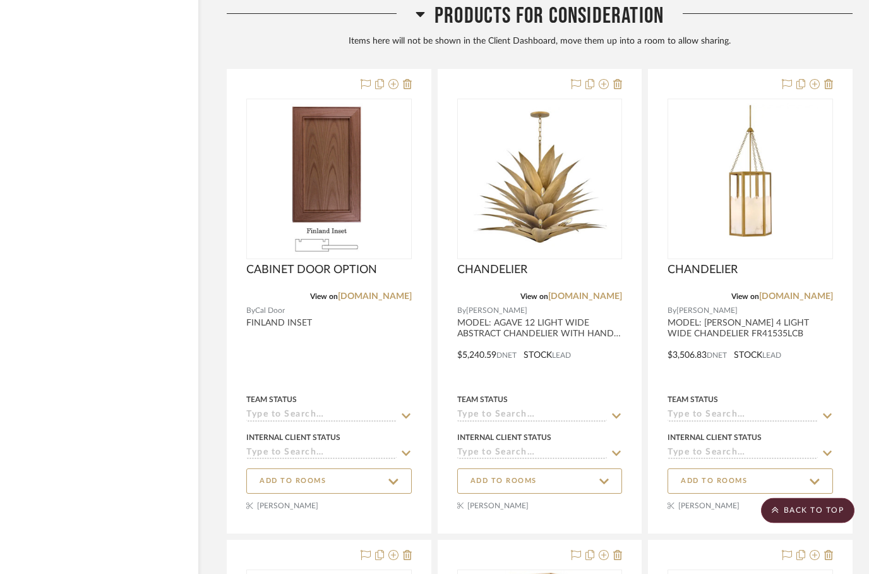
scroll to position [9584, 39]
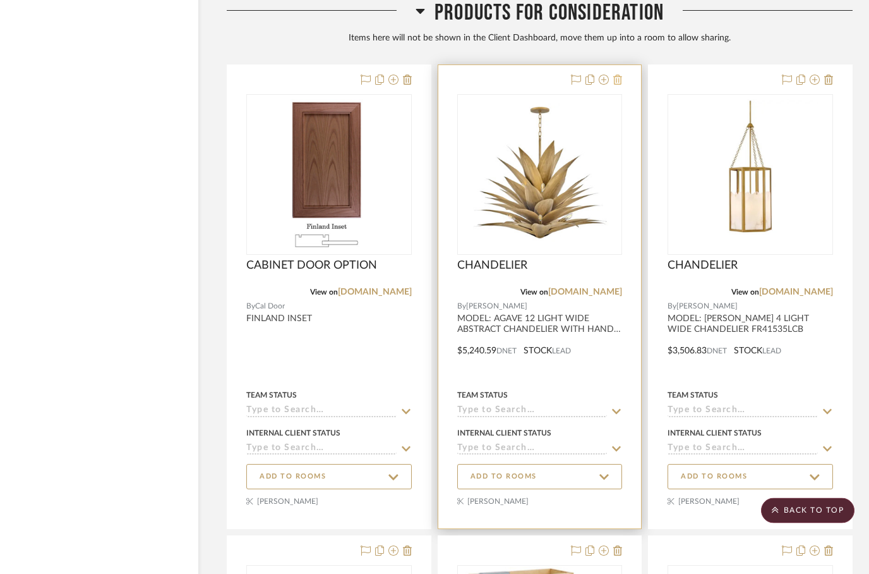
click at [620, 80] on icon at bounding box center [617, 80] width 9 height 10
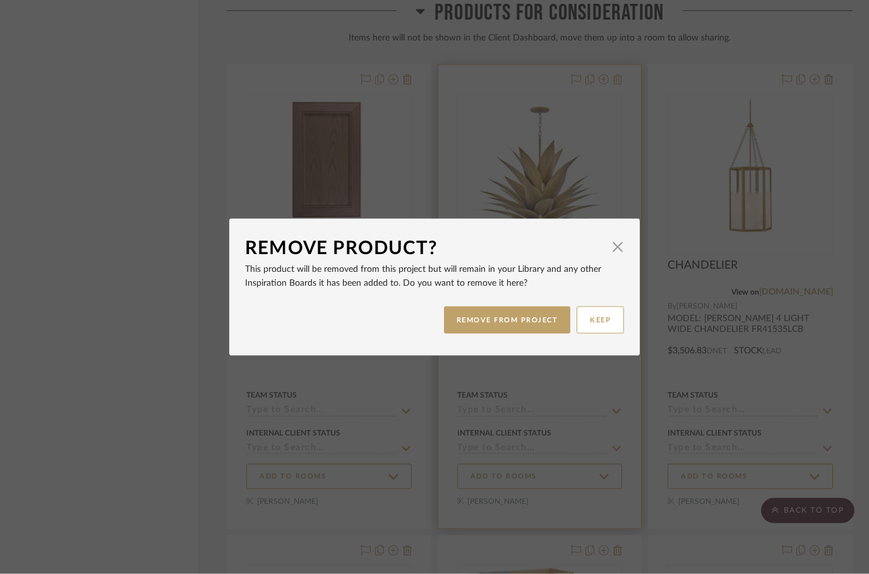
scroll to position [0, 0]
click at [617, 243] on span "button" at bounding box center [617, 246] width 25 height 25
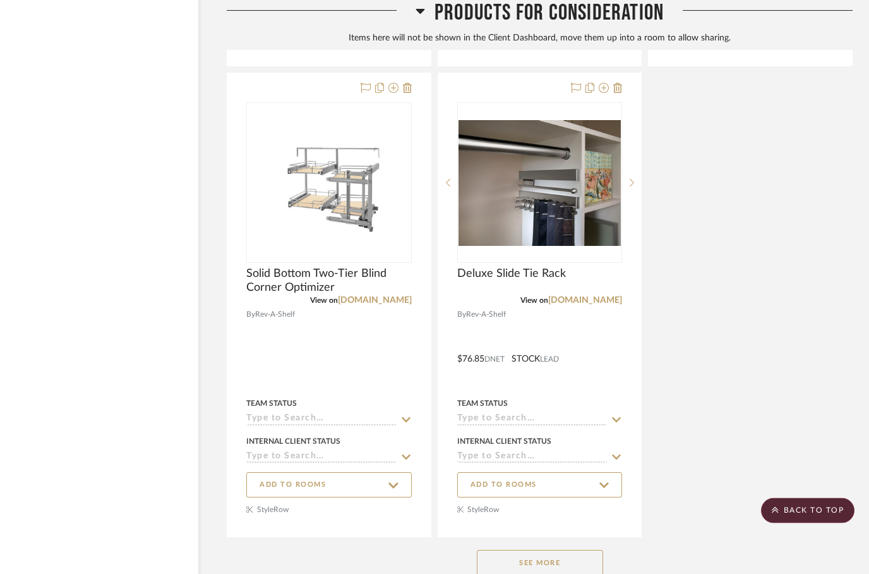
scroll to position [10566, 39]
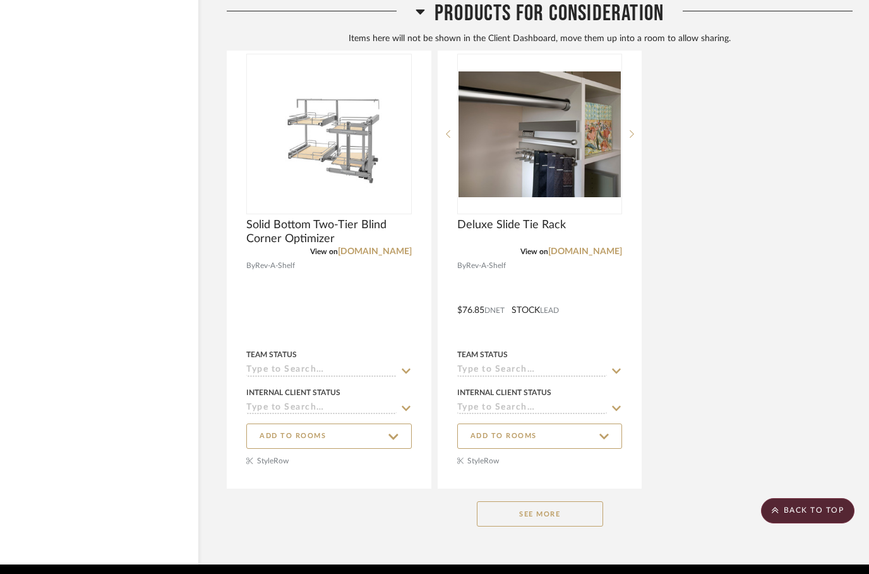
click at [520, 510] on button "See More" at bounding box center [540, 513] width 126 height 25
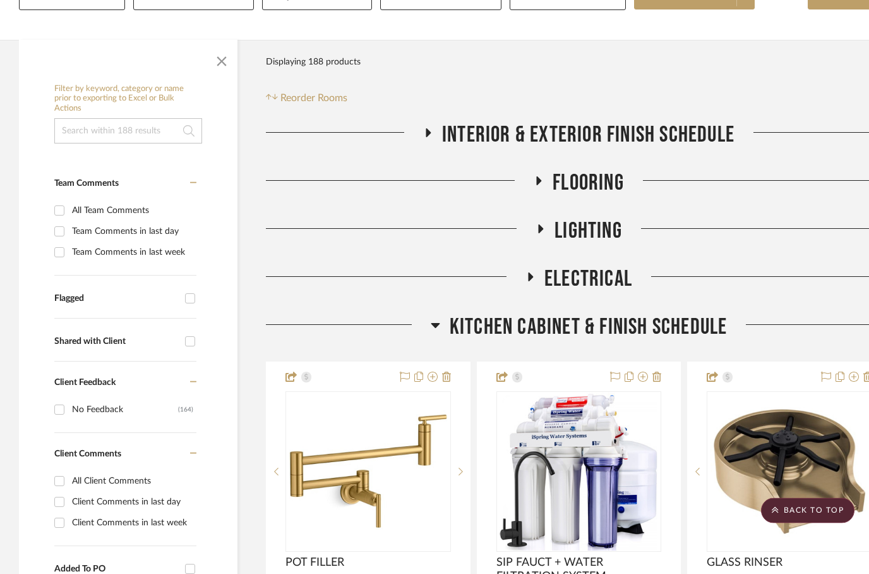
scroll to position [0, 0]
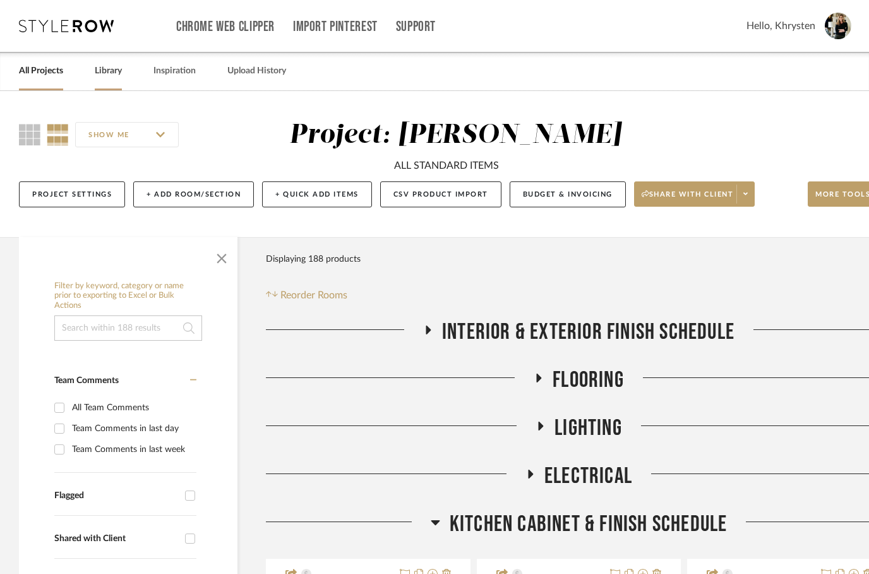
click at [106, 71] on link "Library" at bounding box center [108, 71] width 27 height 17
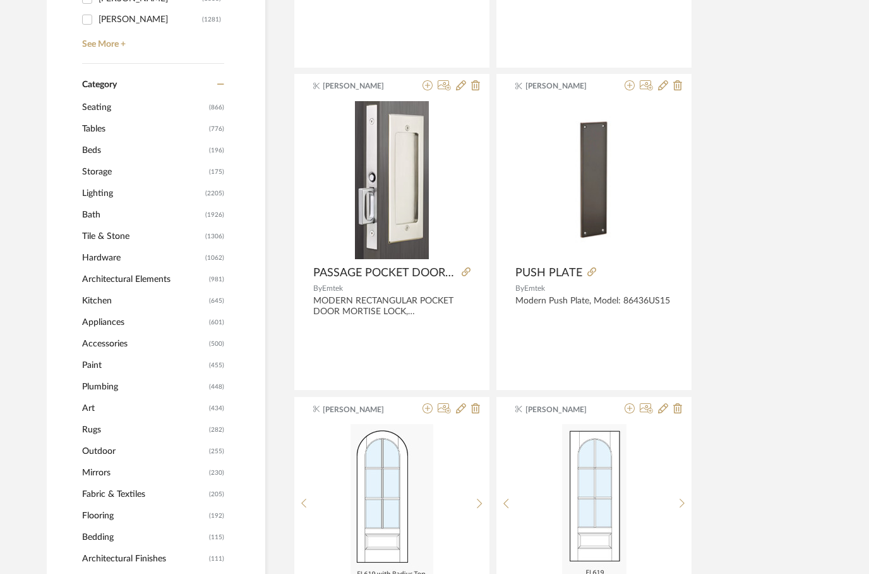
click at [102, 328] on span "Appliances" at bounding box center [144, 322] width 124 height 21
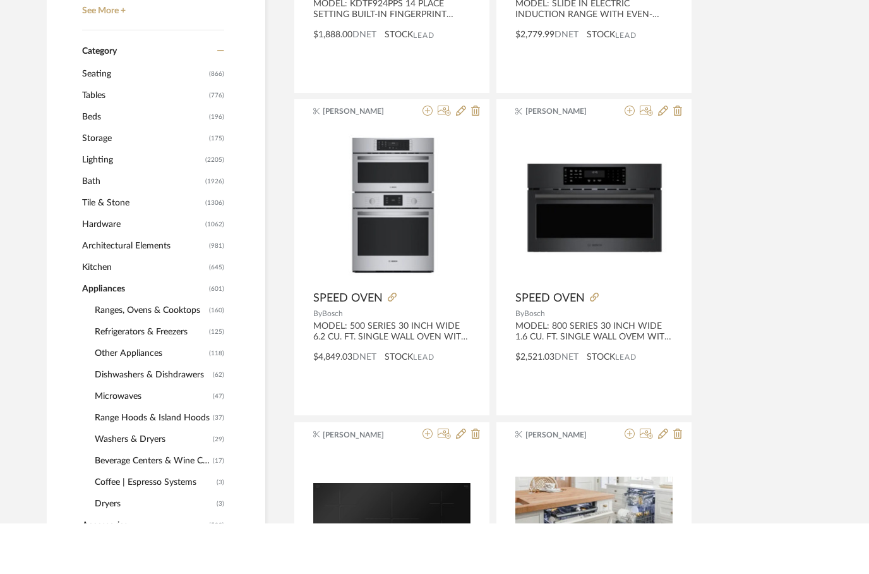
scroll to position [541, 0]
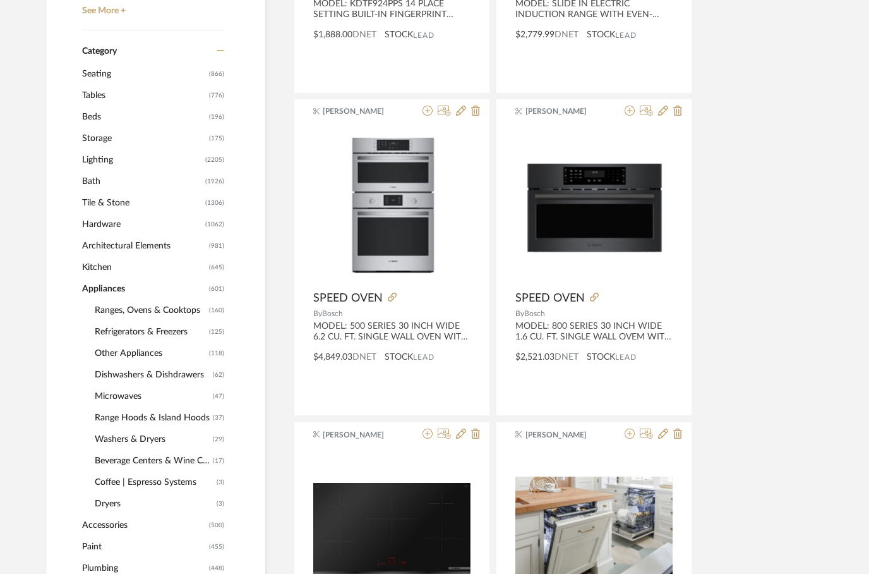
click at [133, 313] on span "Ranges, Ovens & Cooktops" at bounding box center [150, 309] width 111 height 21
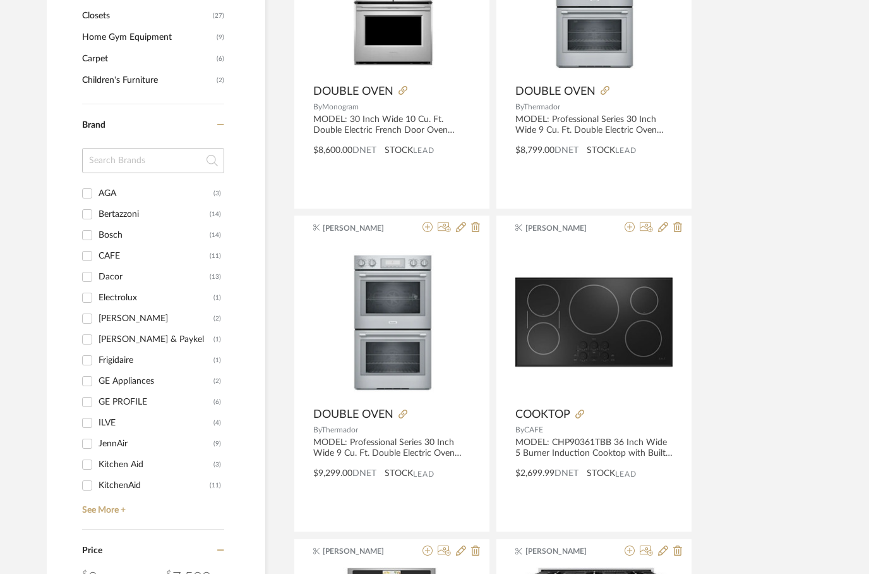
scroll to position [1394, 0]
click at [99, 256] on div "CAFE" at bounding box center [154, 256] width 111 height 20
click at [97, 256] on input "CAFE (11)" at bounding box center [87, 256] width 20 height 20
checkbox input "true"
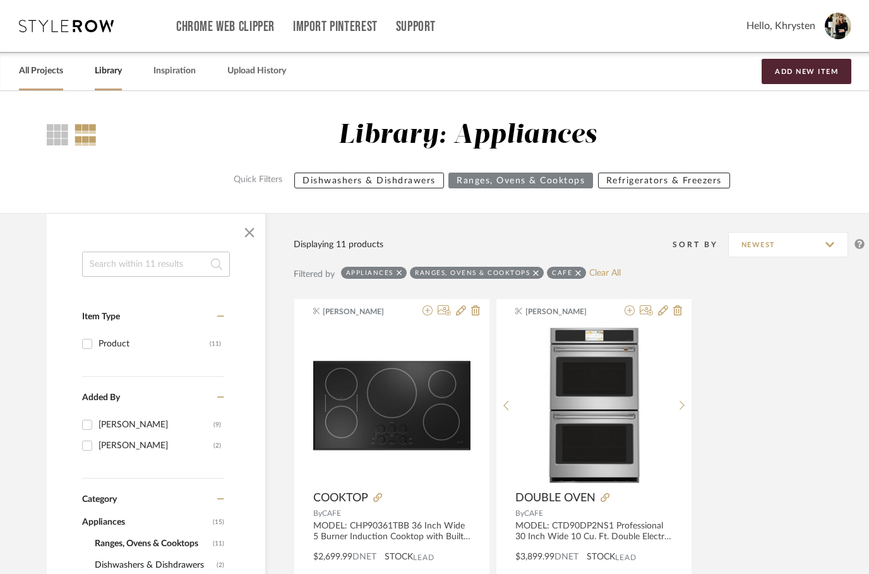
click at [42, 71] on link "All Projects" at bounding box center [41, 71] width 44 height 17
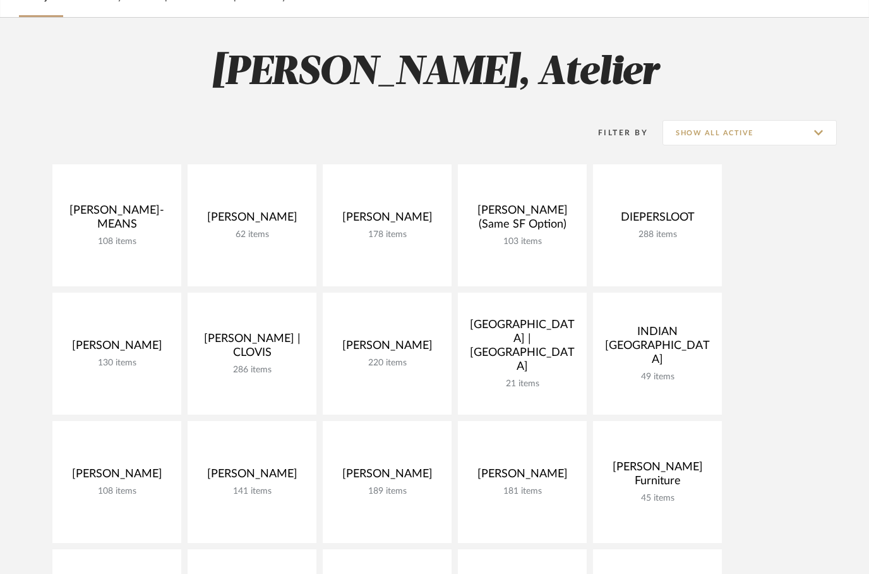
scroll to position [75, 0]
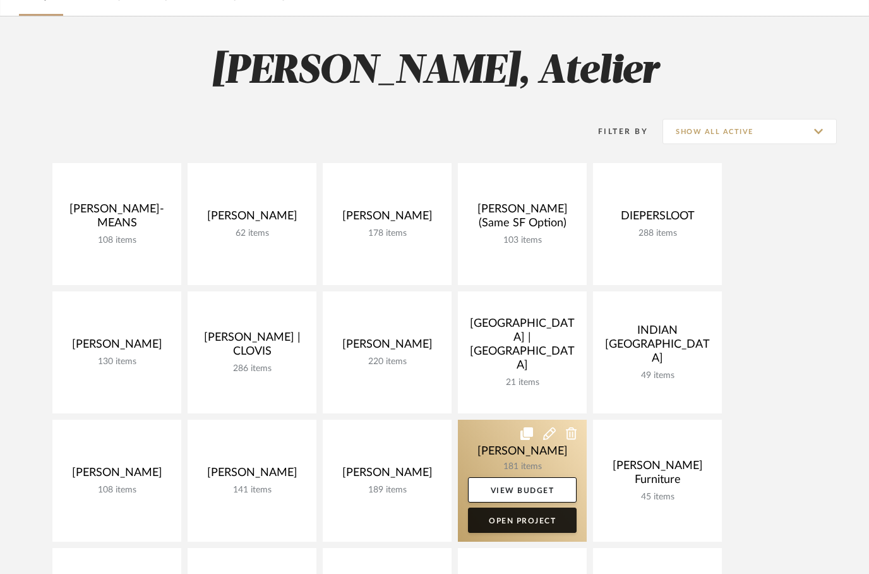
click at [563, 526] on link "Open Project" at bounding box center [522, 519] width 109 height 25
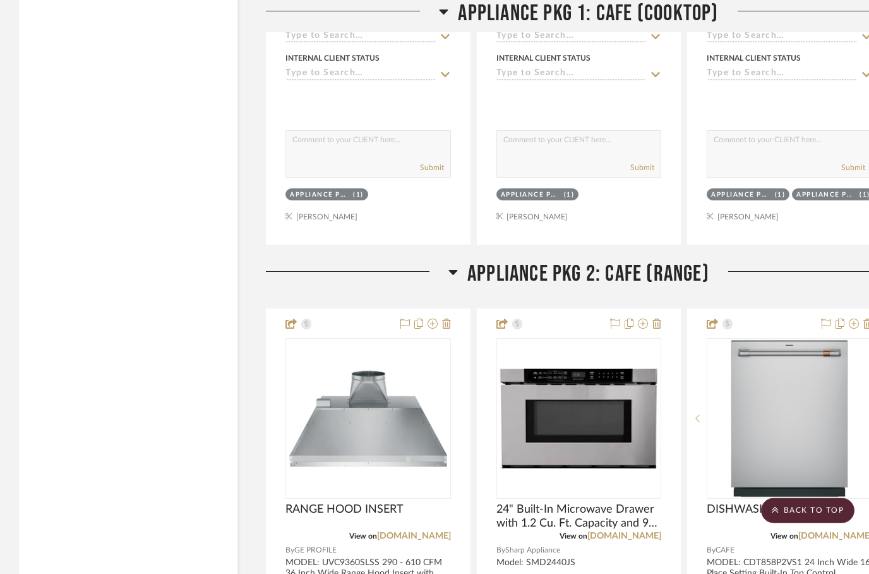
scroll to position [3835, 40]
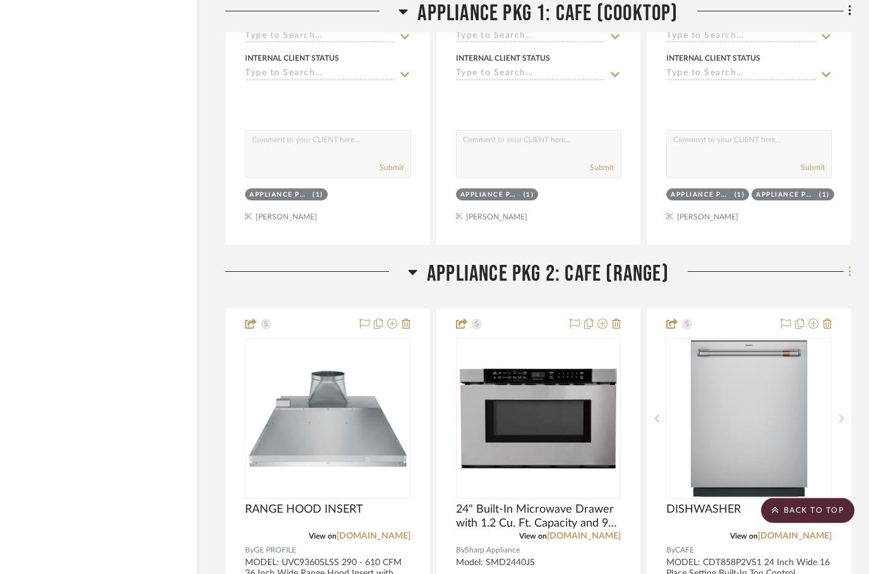
click at [850, 279] on icon at bounding box center [850, 272] width 4 height 14
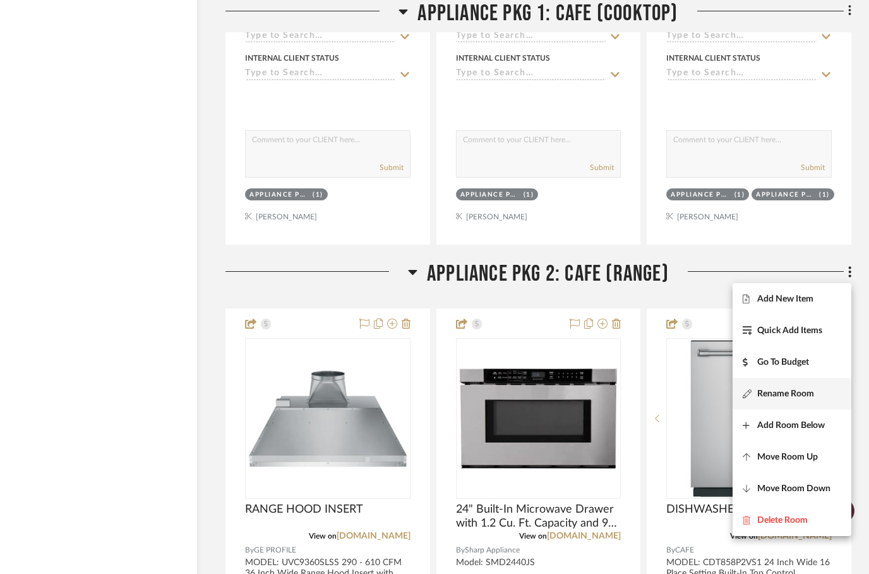
click at [794, 399] on button "Rename Room" at bounding box center [792, 394] width 119 height 32
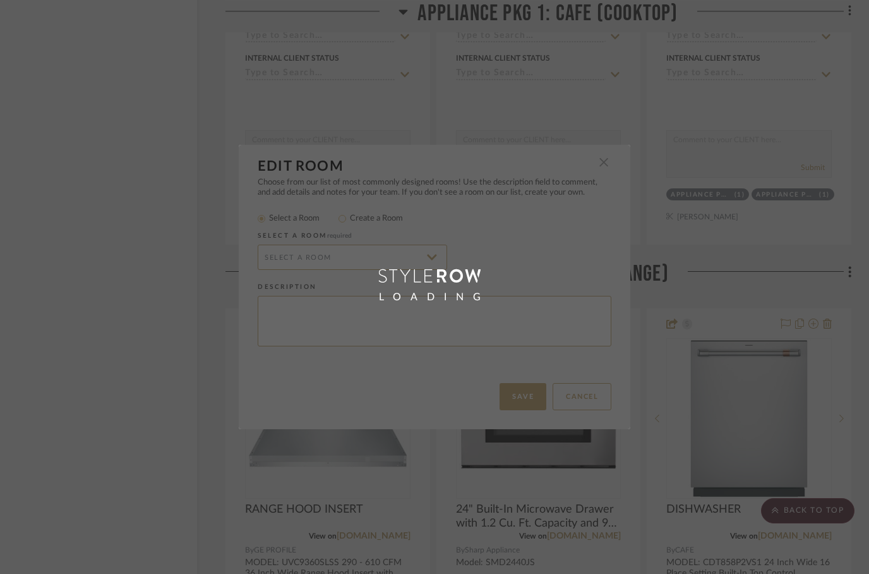
scroll to position [0, 0]
radio input "false"
radio input "true"
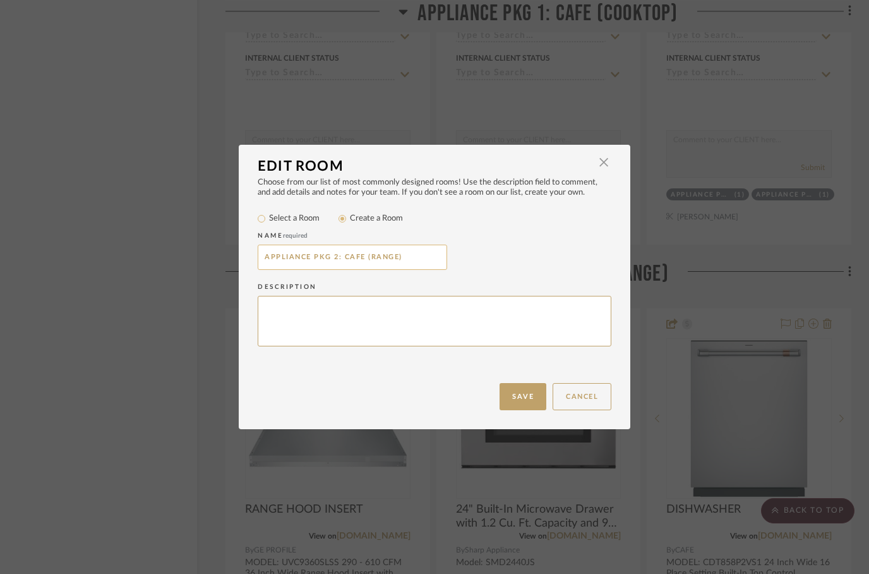
click at [271, 256] on input "APPLIANCE PKG 2: CAFE (RANGE)" at bounding box center [353, 256] width 190 height 25
click at [276, 256] on input "APPLIANCE PKG 2: CAFE (RANGE)" at bounding box center [353, 256] width 190 height 25
click at [277, 258] on input "APPLIANCE PKG 2: CAFE (RANGE)" at bounding box center [353, 256] width 190 height 25
click at [582, 402] on button "Cancel" at bounding box center [582, 396] width 59 height 27
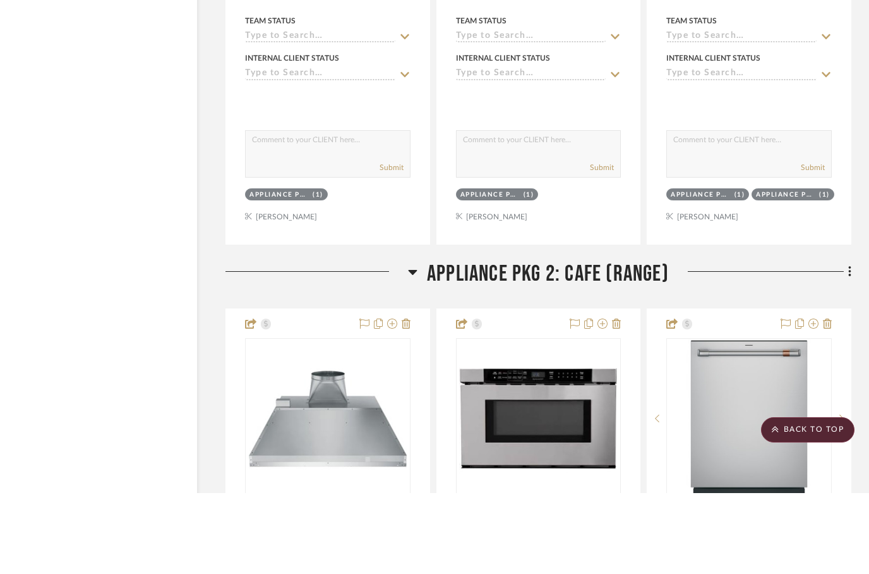
scroll to position [3836, 40]
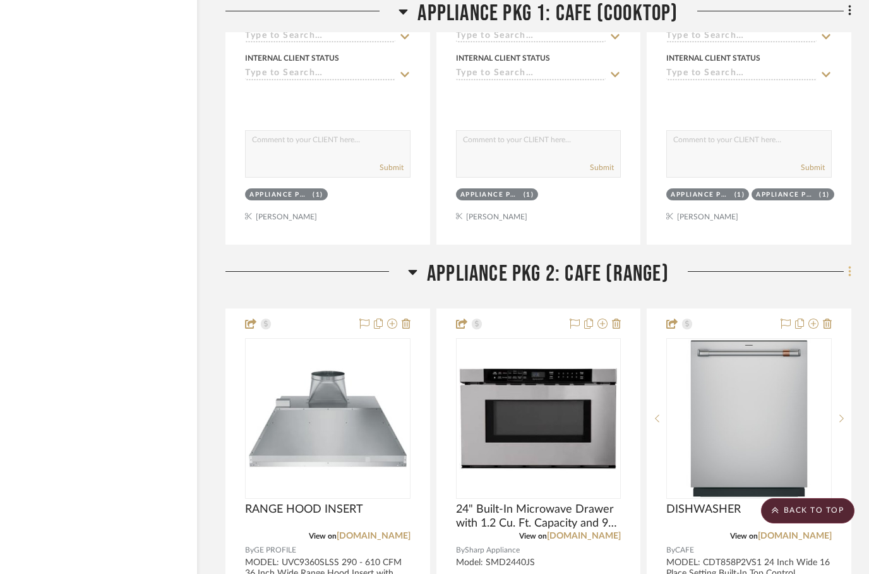
click at [851, 277] on icon at bounding box center [849, 271] width 3 height 11
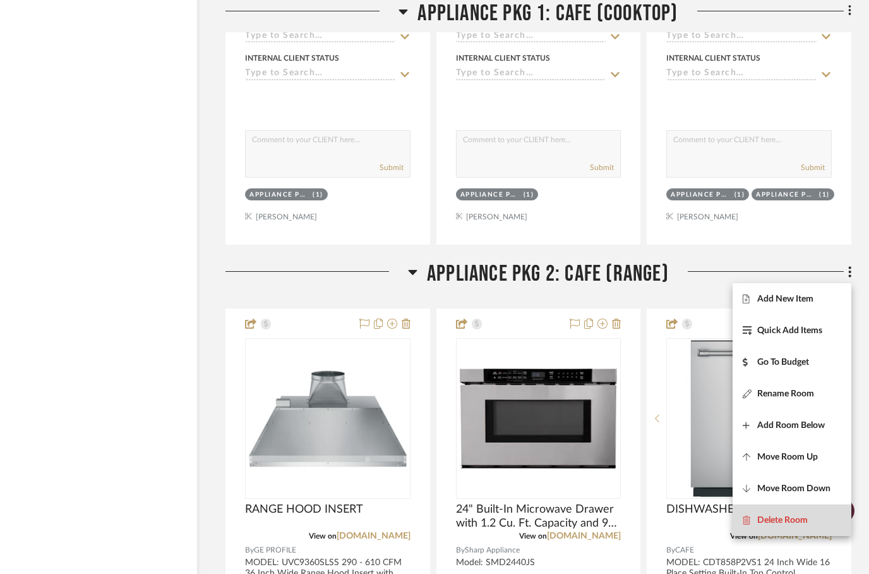
click at [804, 523] on span "Delete Room" at bounding box center [782, 520] width 51 height 11
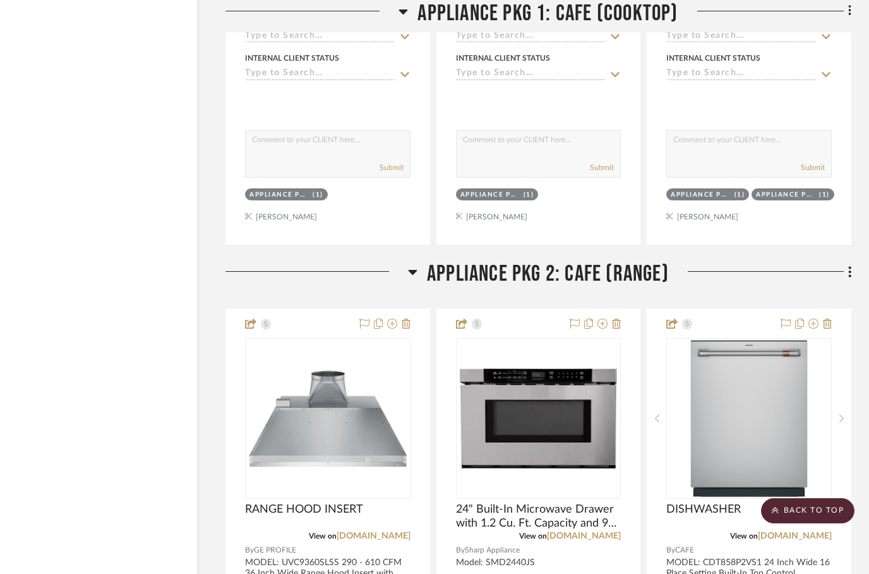
scroll to position [0, 0]
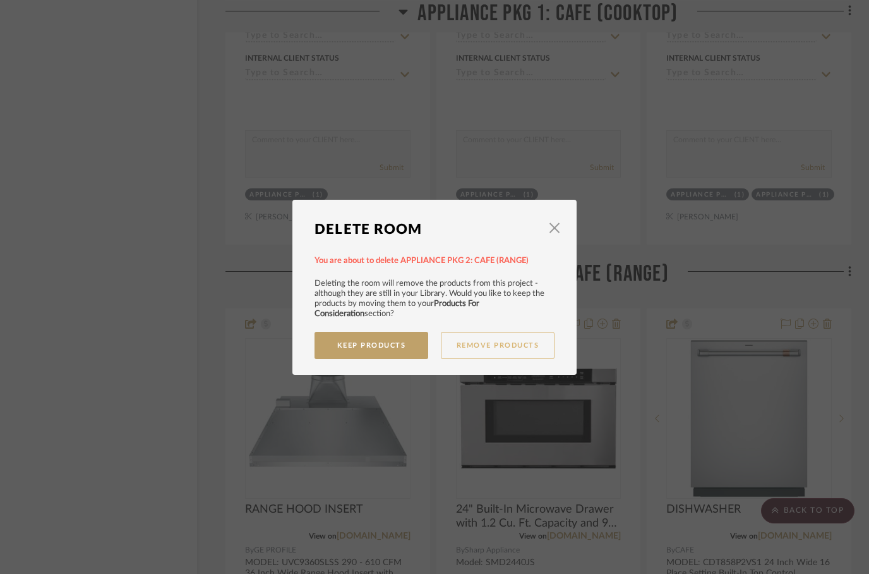
click at [499, 342] on button "Remove Products" at bounding box center [498, 345] width 114 height 27
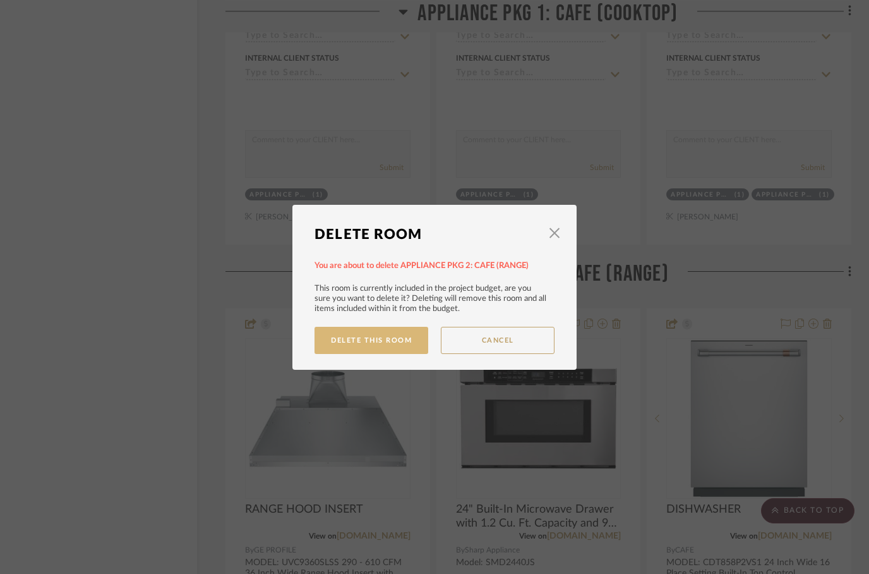
click at [368, 344] on button "Delete This Room" at bounding box center [372, 340] width 114 height 27
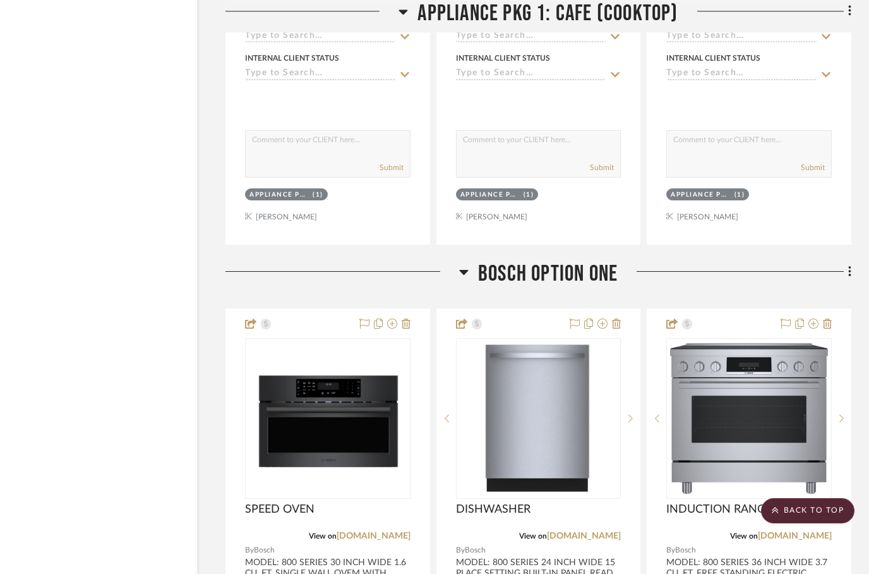
scroll to position [3836, 40]
click at [850, 276] on icon at bounding box center [849, 271] width 3 height 11
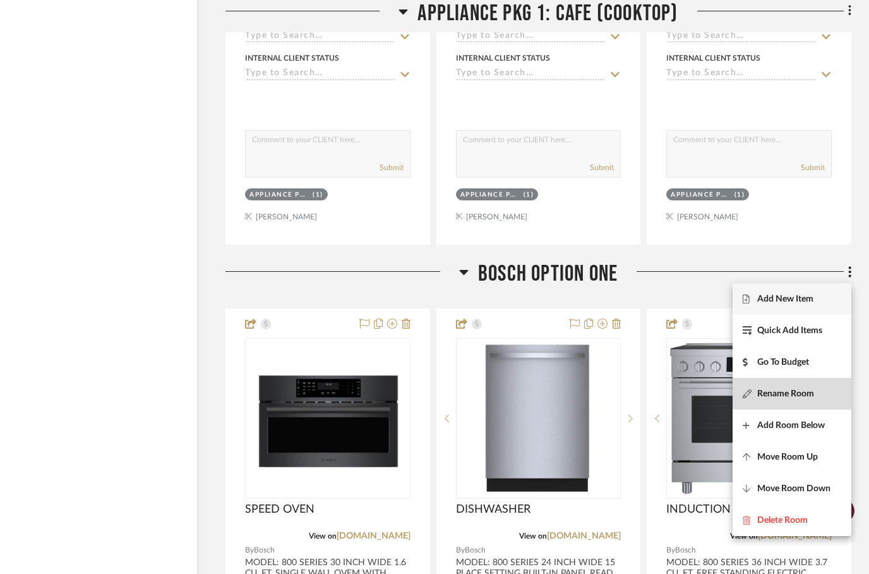
click at [796, 402] on button "Rename Room" at bounding box center [792, 394] width 119 height 32
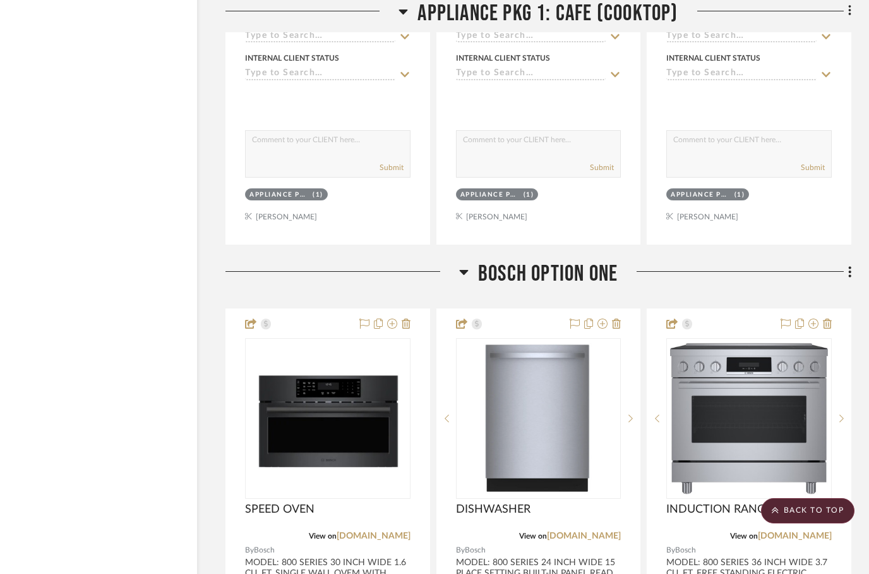
scroll to position [0, 0]
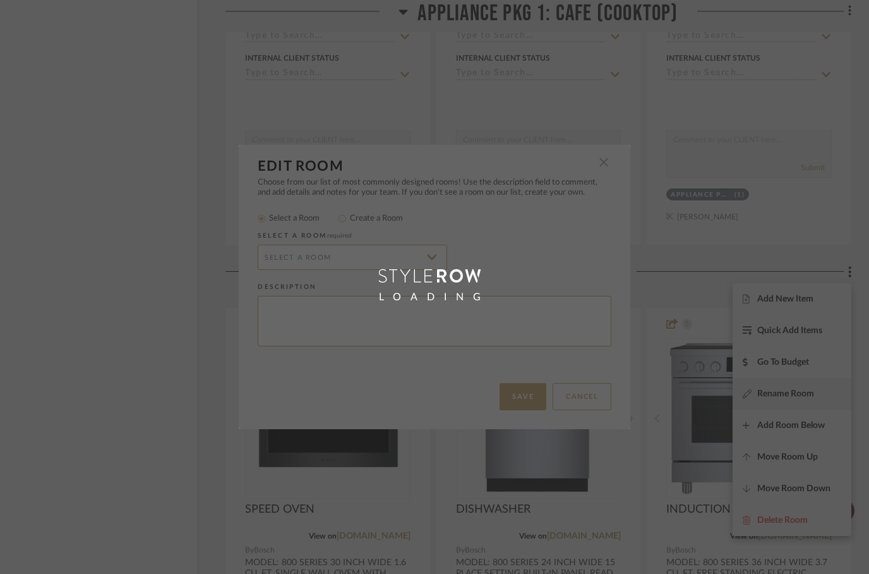
radio input "false"
radio input "true"
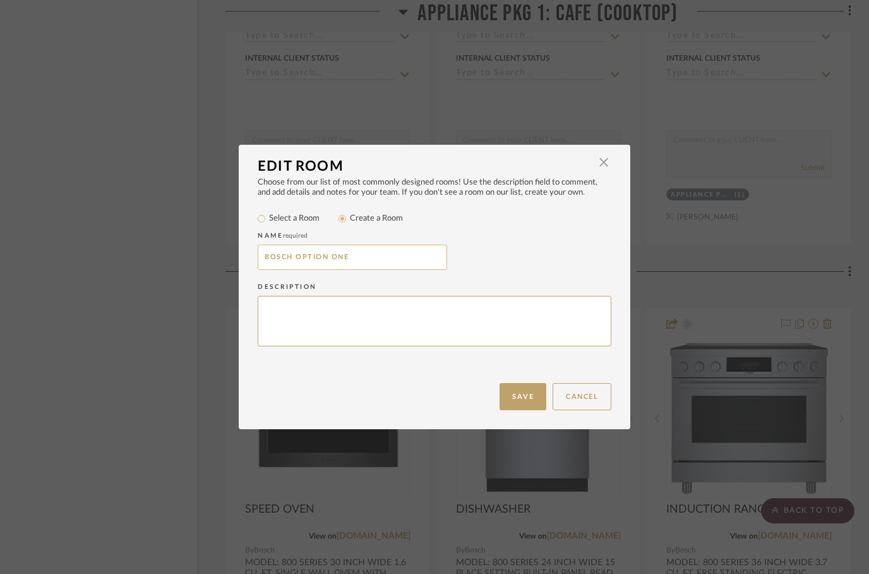
click at [263, 257] on input "BOSCH OPTION ONE" at bounding box center [353, 256] width 190 height 25
paste input "APPLIANCE PKG 2:"
click at [394, 256] on input "APPLIANCE PKG 2: BOSCH OPTION ONE" at bounding box center [353, 256] width 190 height 25
click at [395, 253] on input "APPLIANCE PKG 2: BOSCH OPTION ONE" at bounding box center [353, 256] width 190 height 25
click at [303, 255] on input "APPLIANCE PKG 2: BOSCH (RANGE)" at bounding box center [353, 256] width 190 height 25
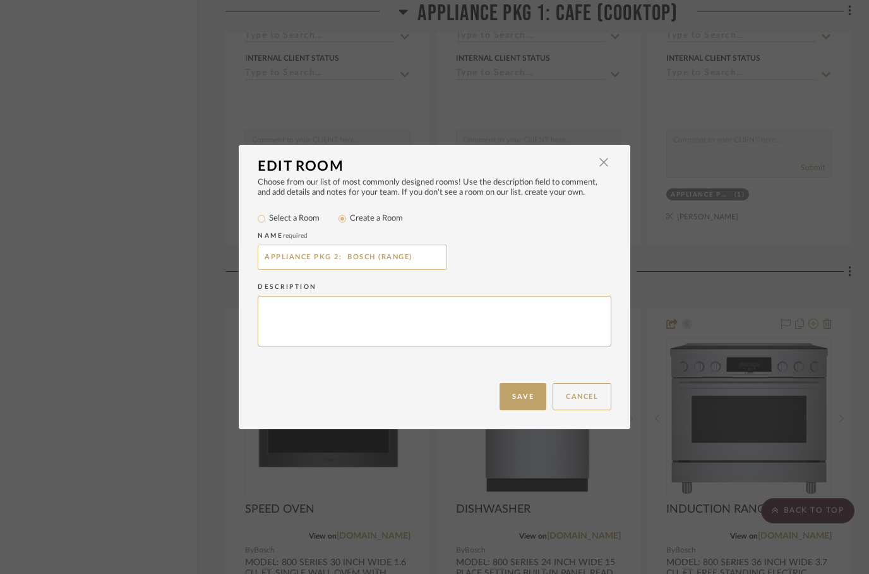
click at [282, 256] on input "APPLIANCE PKG 2: BOSCH (RANGE)" at bounding box center [353, 256] width 190 height 25
click at [284, 258] on input "APPLIANCE PKG 2: BOSCH (RANGE)" at bounding box center [353, 256] width 190 height 25
click at [280, 264] on input "APPLIANCE PKG 2: BOSCH (RANGE)" at bounding box center [353, 256] width 190 height 25
type input "APPLIANCE PKG 2: BOSCH (RANGE)"
click at [522, 402] on button "Save" at bounding box center [523, 396] width 47 height 27
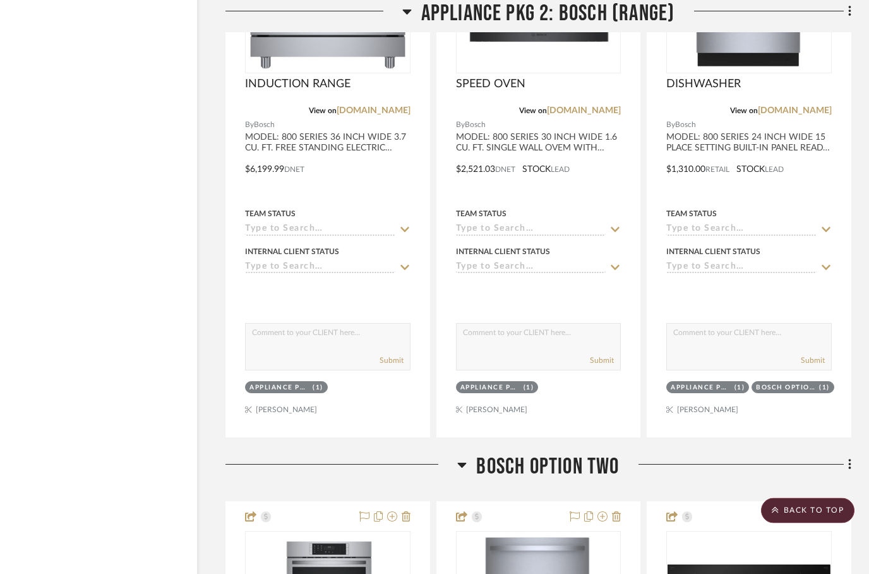
scroll to position [4261, 40]
